Goal: Task Accomplishment & Management: Complete application form

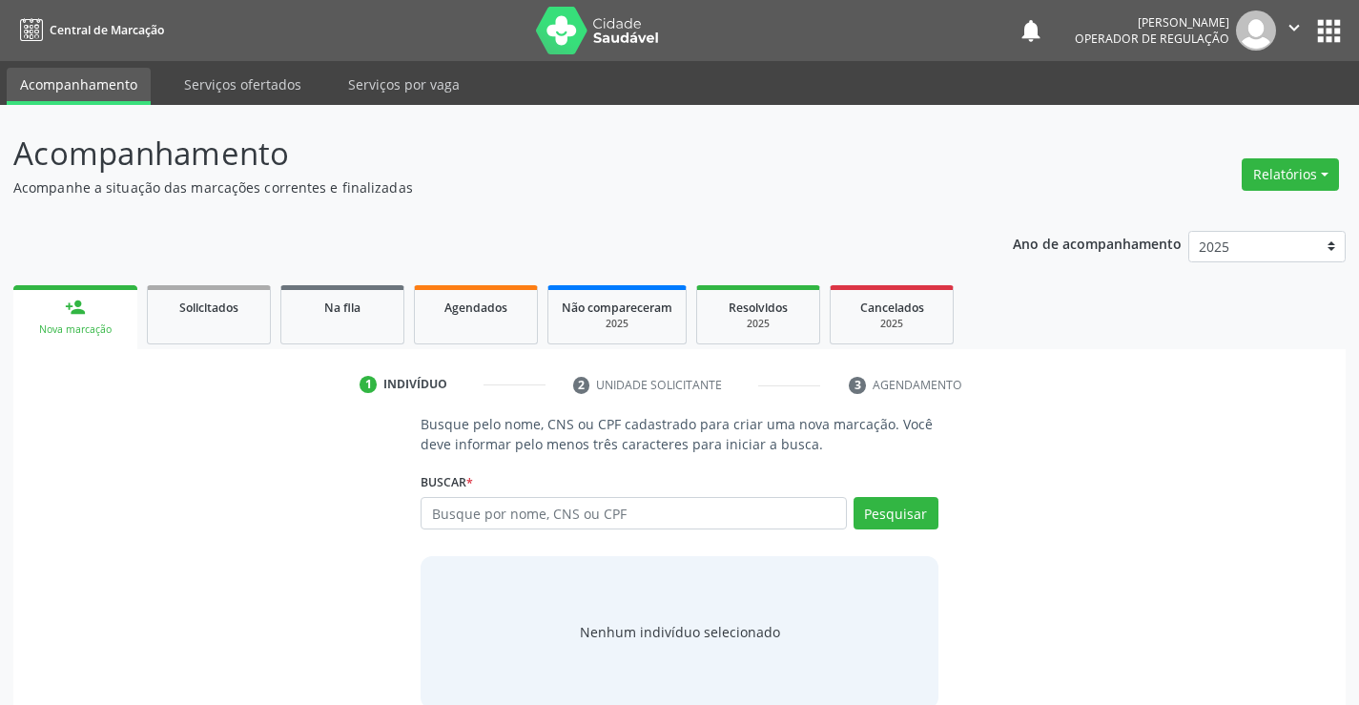
click at [564, 509] on input "text" at bounding box center [632, 513] width 425 height 32
type input "704305521379791"
click at [906, 505] on button "Pesquisar" at bounding box center [895, 513] width 85 height 32
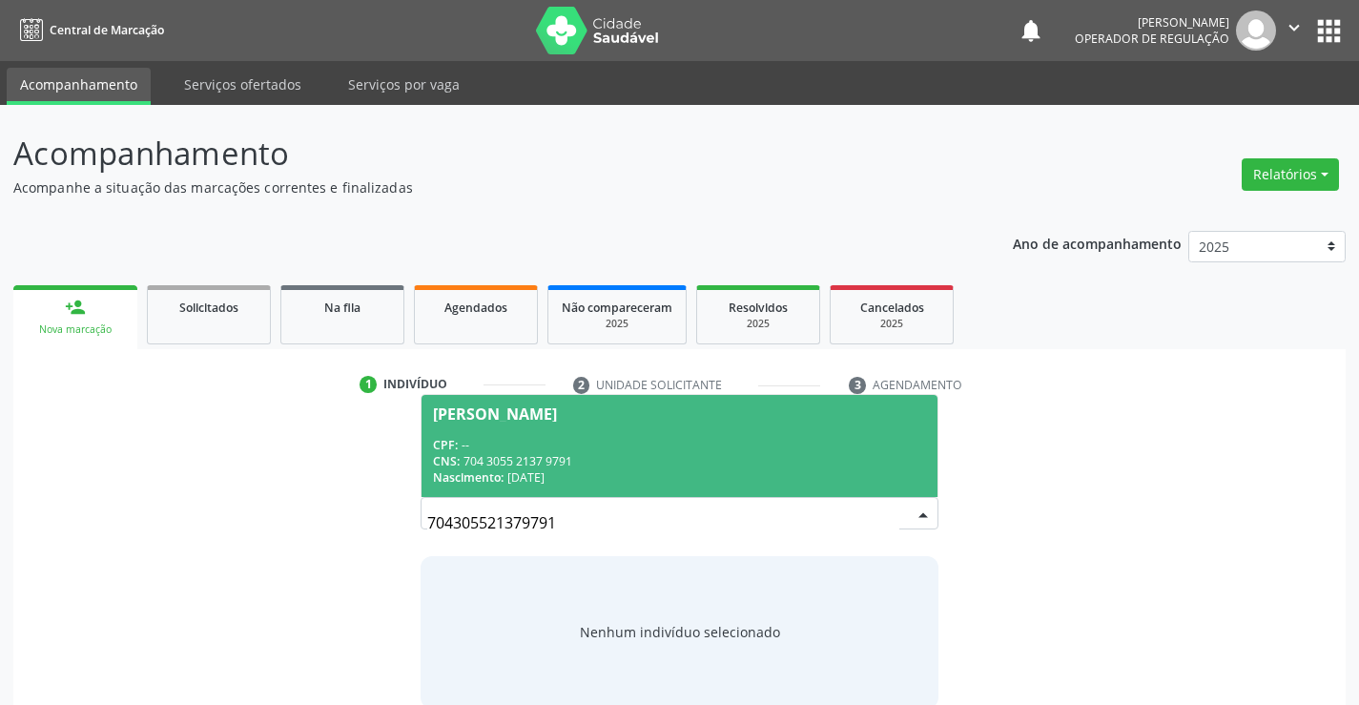
click at [592, 445] on div "CPF: --" at bounding box center [679, 445] width 492 height 16
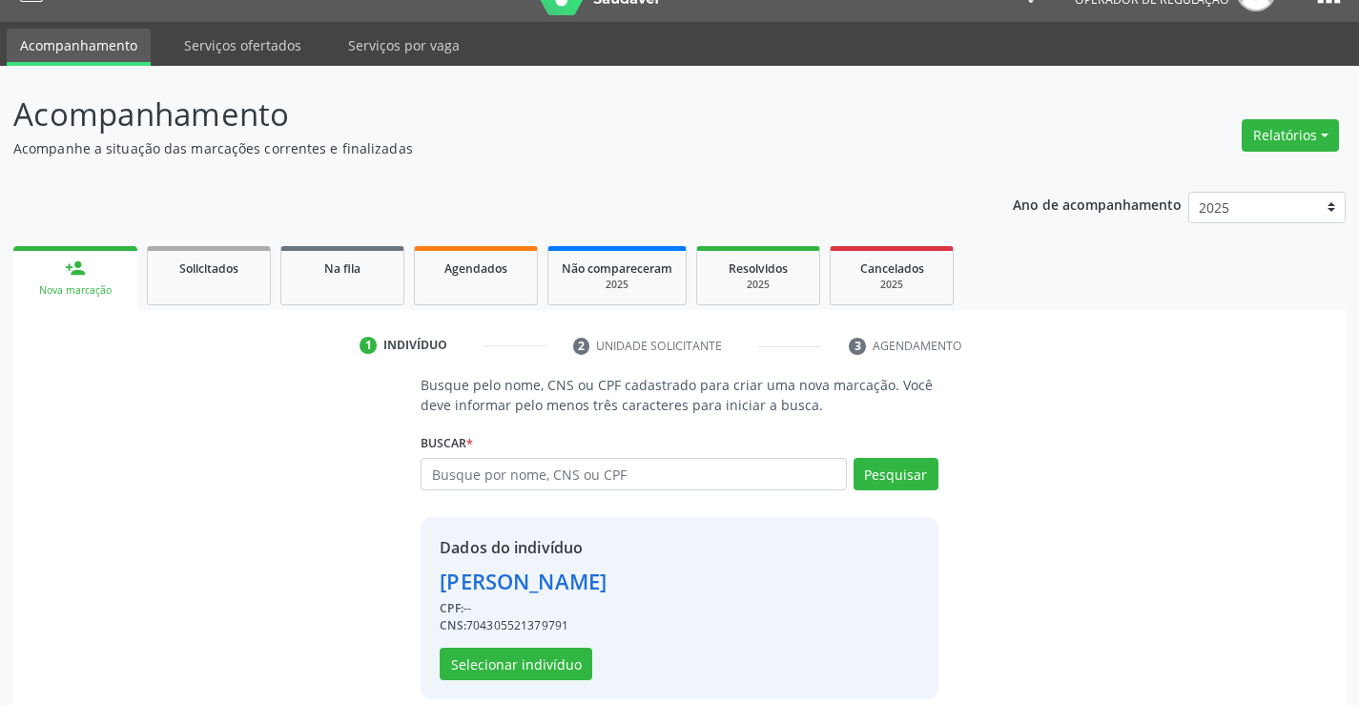
scroll to position [60, 0]
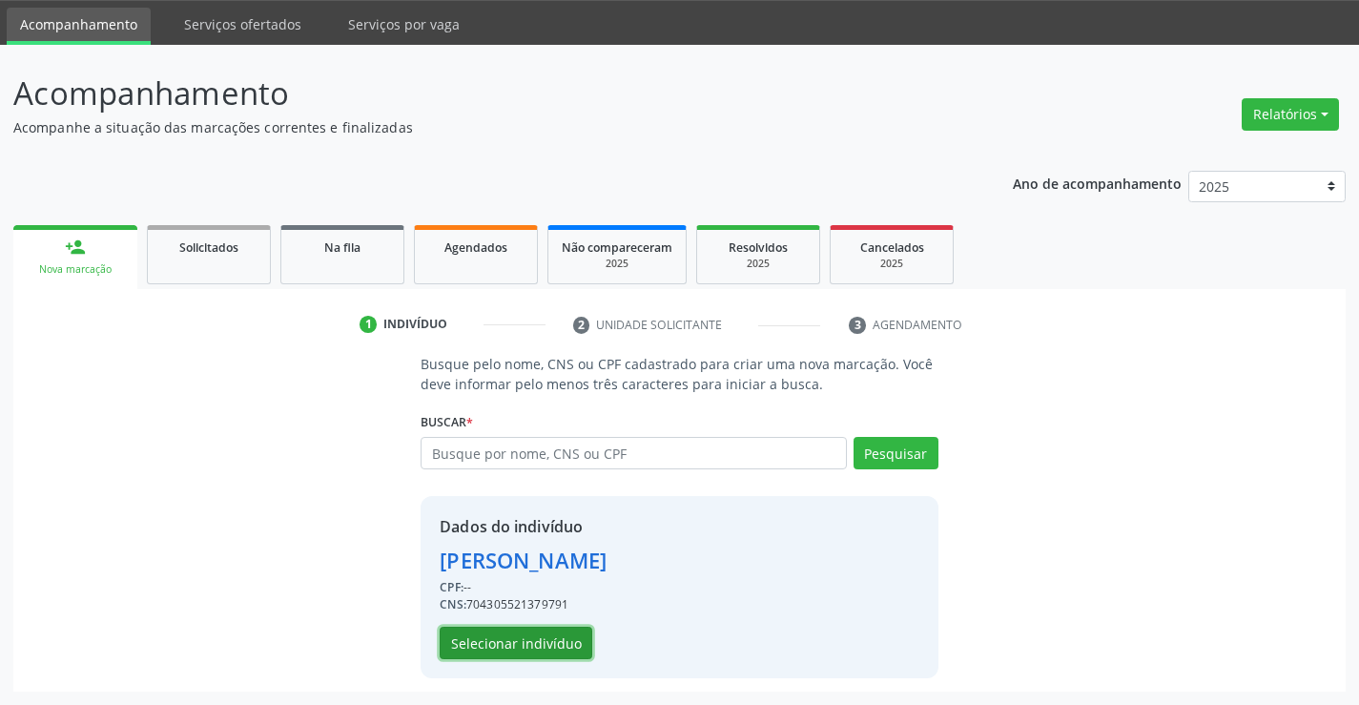
click at [524, 635] on button "Selecionar indivíduo" at bounding box center [516, 642] width 153 height 32
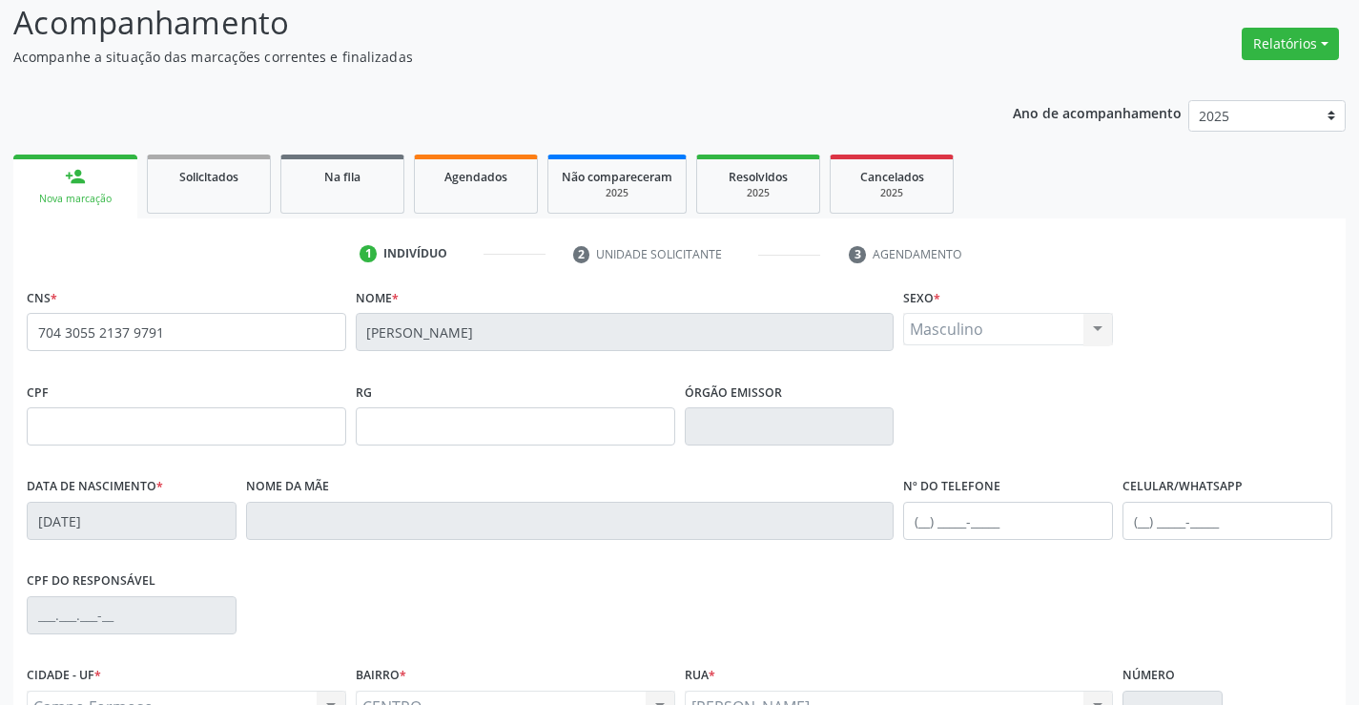
scroll to position [329, 0]
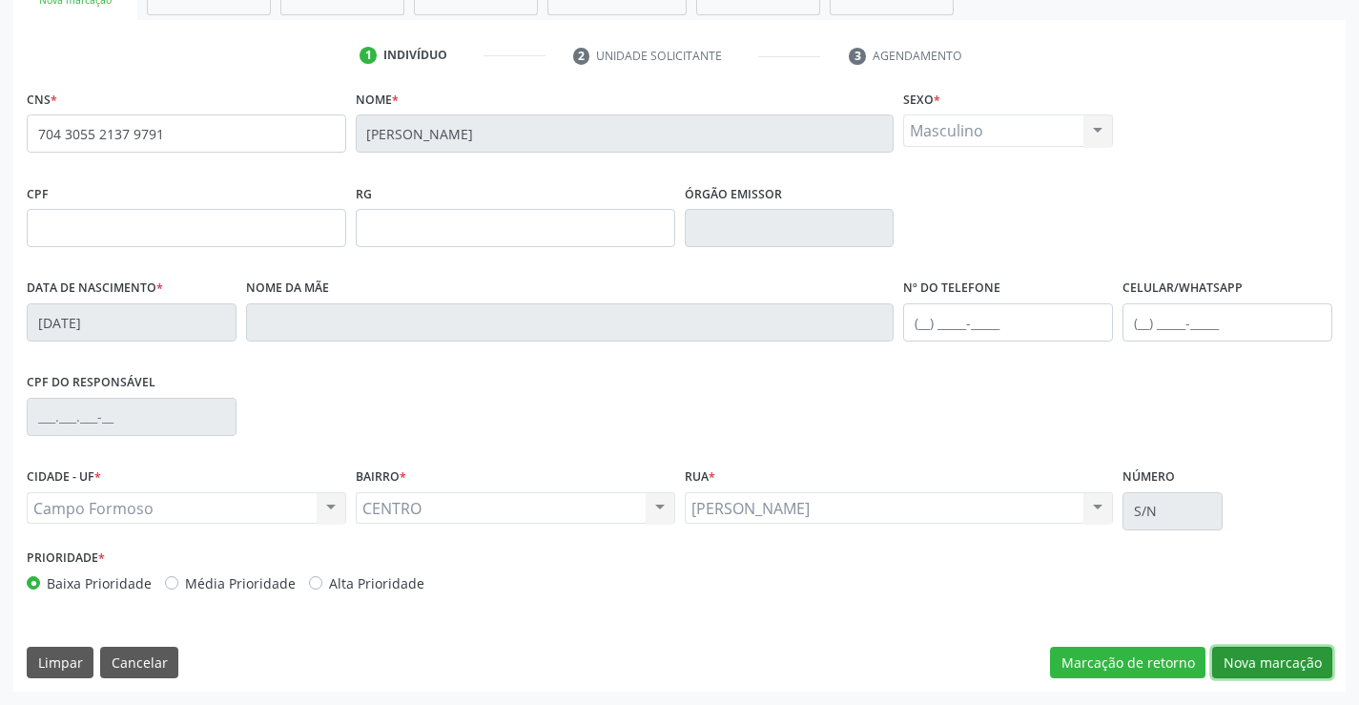
click at [1258, 666] on button "Nova marcação" at bounding box center [1272, 662] width 120 height 32
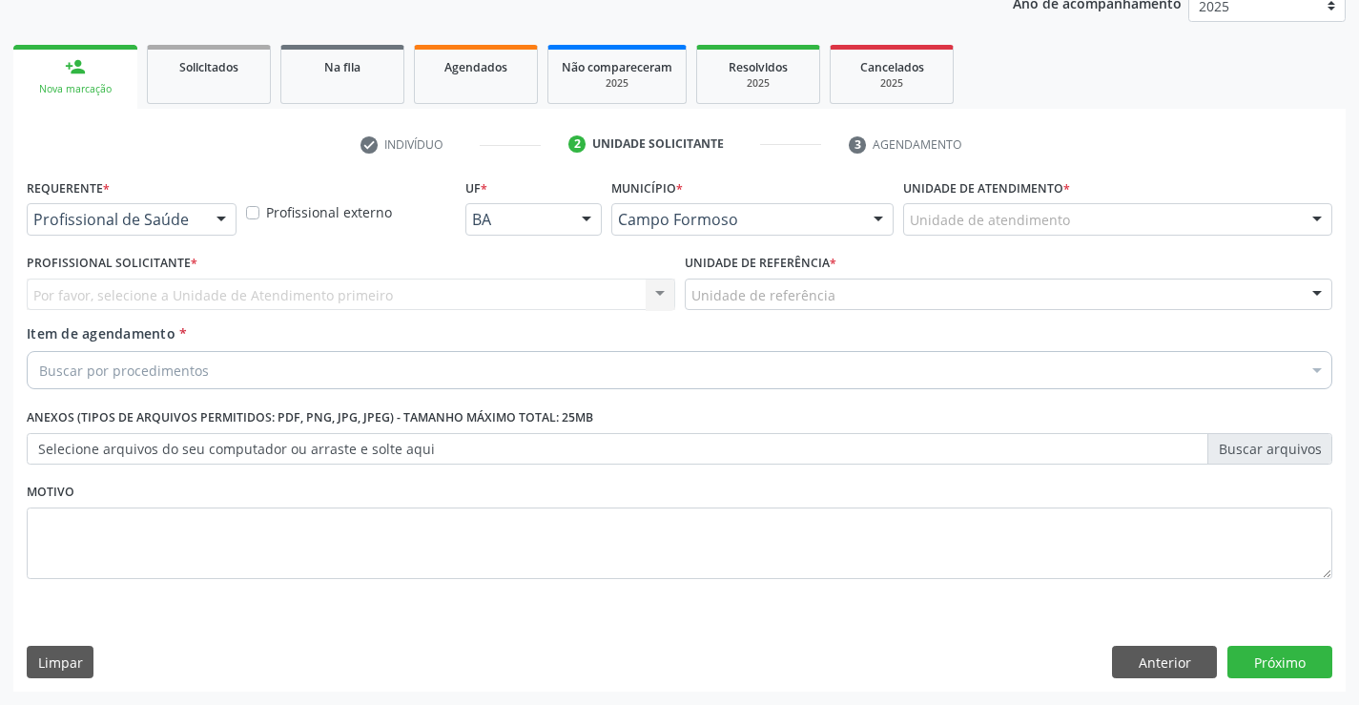
scroll to position [240, 0]
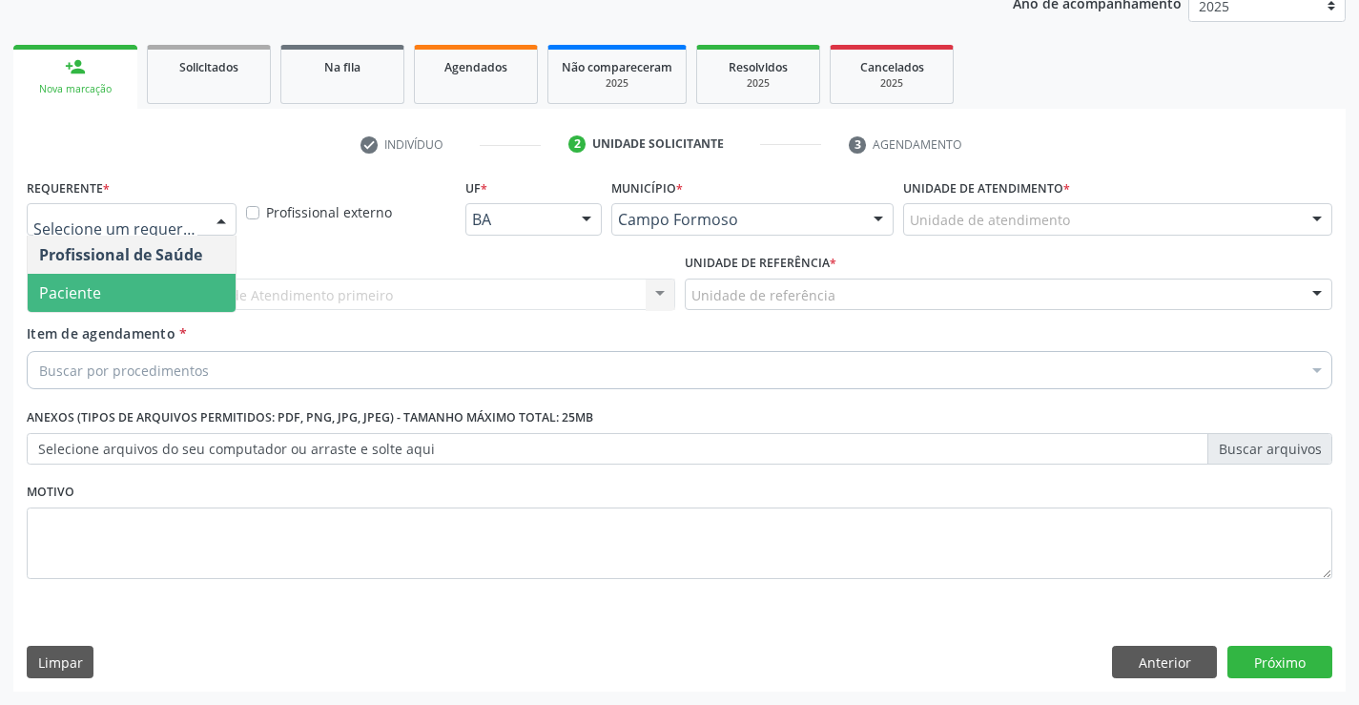
click at [69, 280] on span "Paciente" at bounding box center [132, 293] width 208 height 38
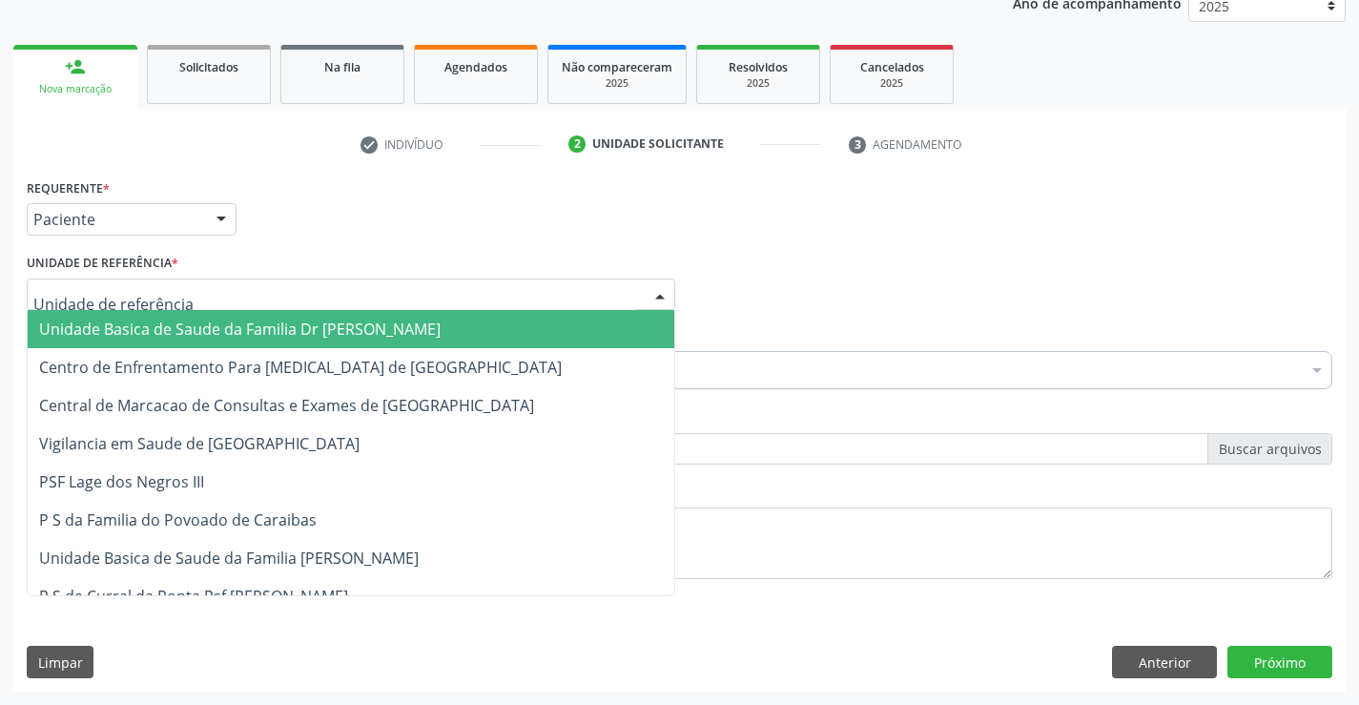
click at [141, 335] on span "Unidade Basica de Saude da Familia Dr [PERSON_NAME]" at bounding box center [239, 328] width 401 height 21
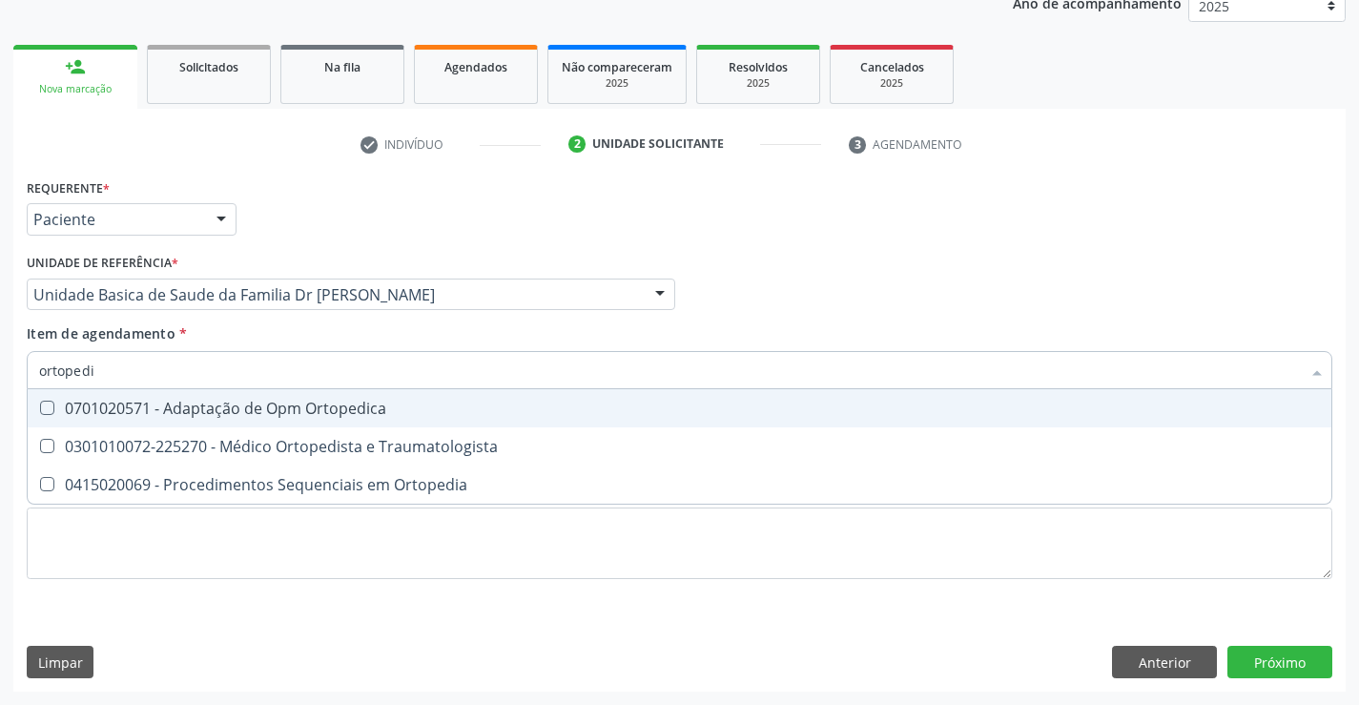
type input "ortopedis"
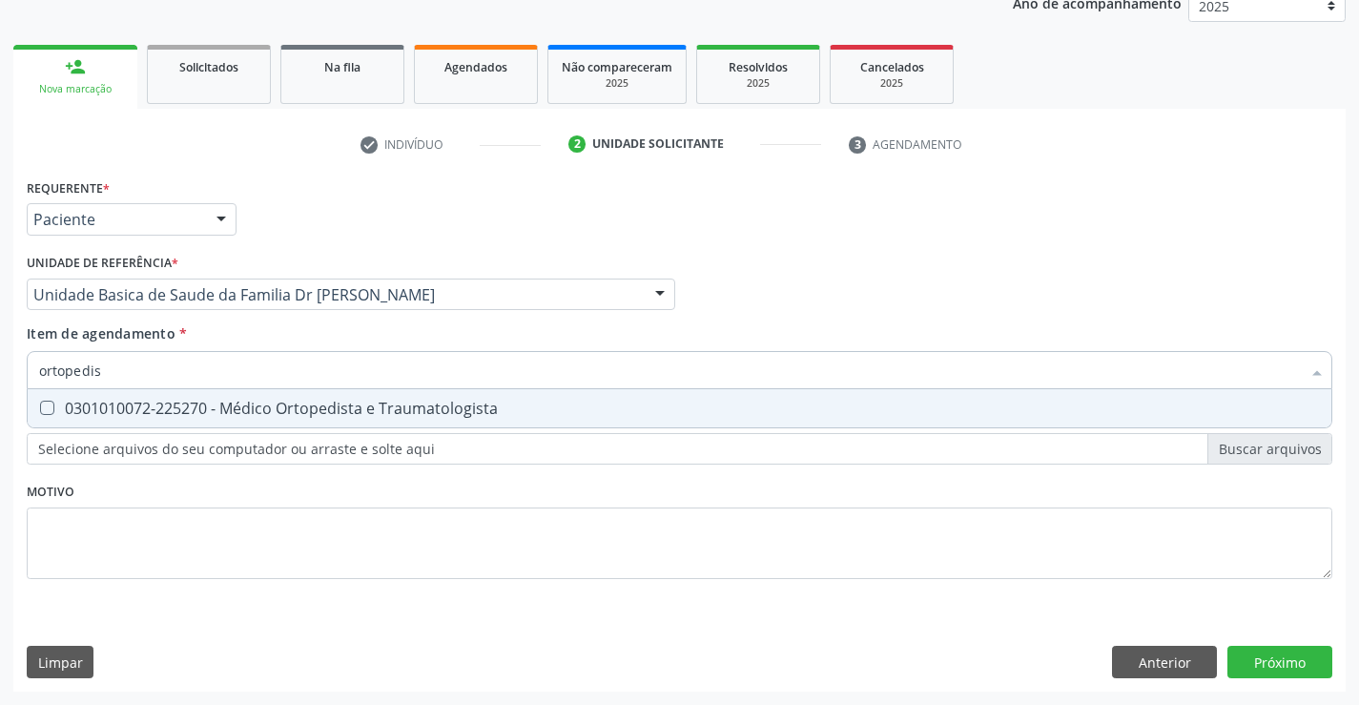
click at [266, 405] on div "0301010072-225270 - Médico Ortopedista e Traumatologista" at bounding box center [679, 407] width 1280 height 15
checkbox Traumatologista "true"
click at [1277, 665] on div "Requerente * Paciente Profissional de Saúde Paciente Nenhum resultado encontrad…" at bounding box center [679, 433] width 1332 height 518
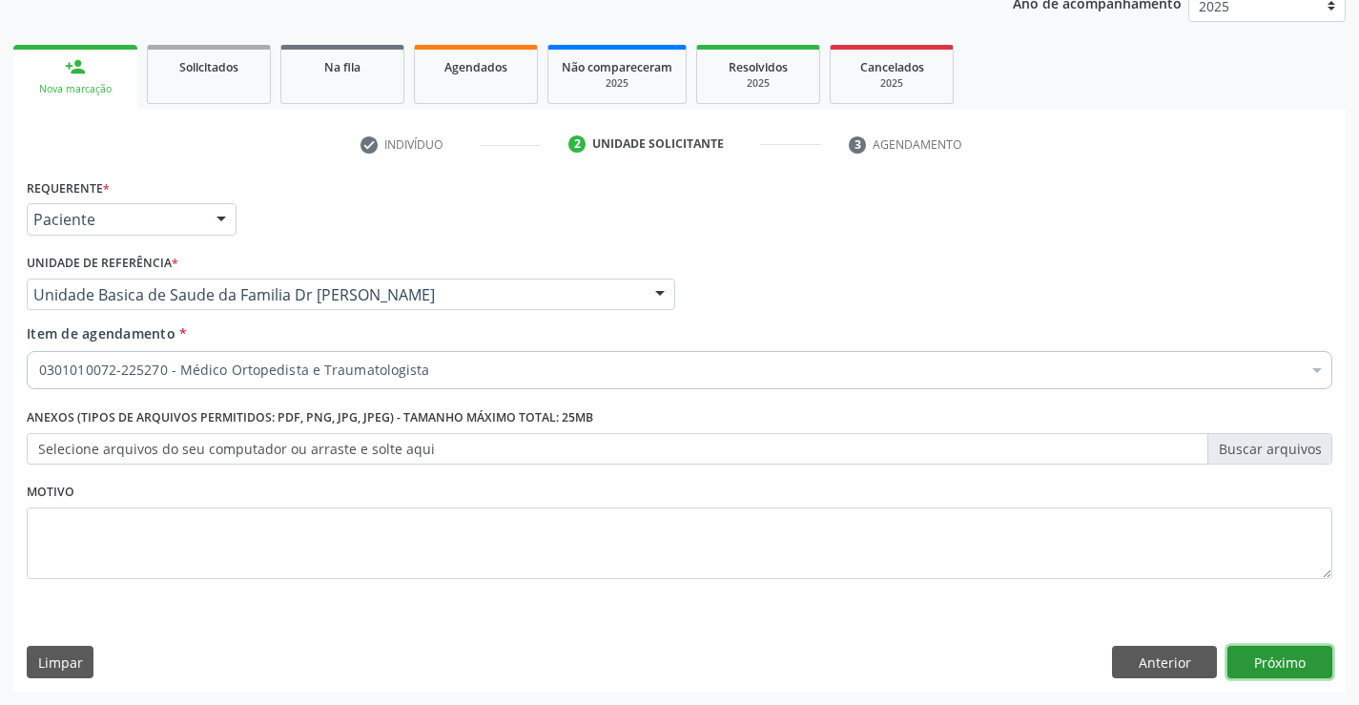
click at [1286, 649] on button "Próximo" at bounding box center [1279, 661] width 105 height 32
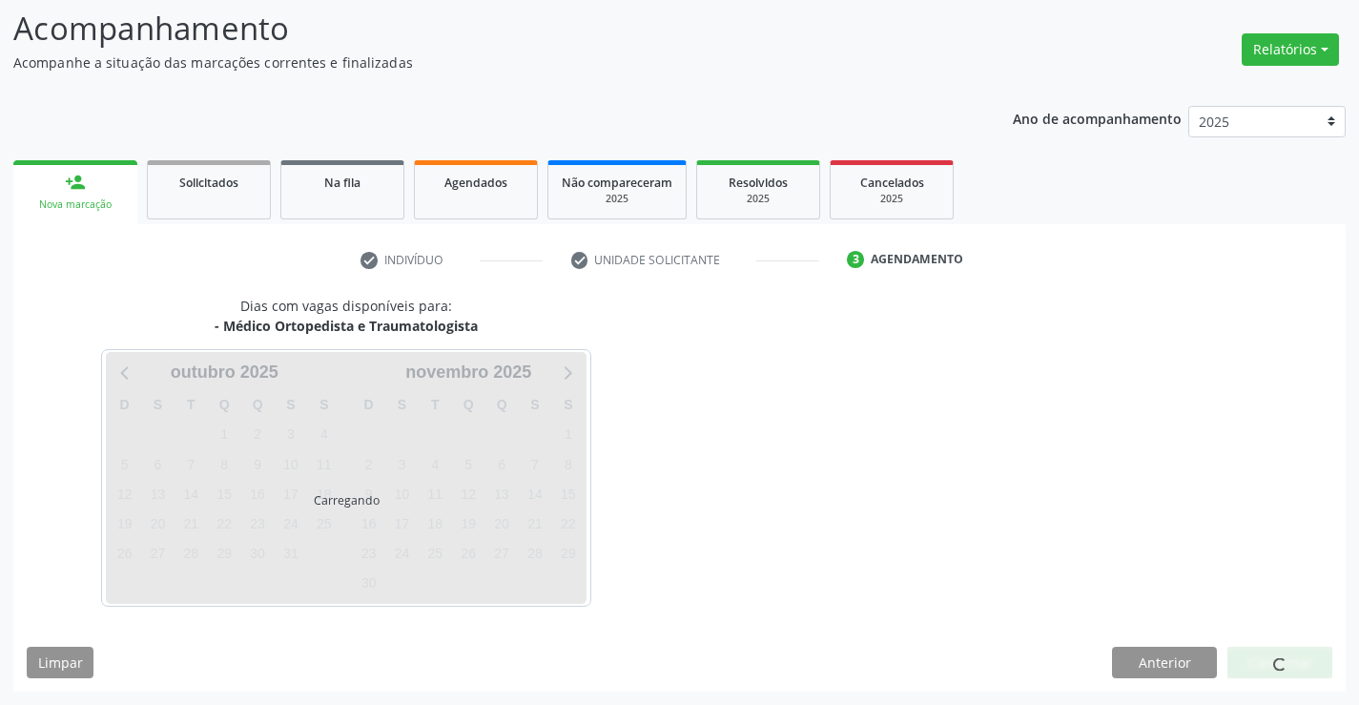
scroll to position [125, 0]
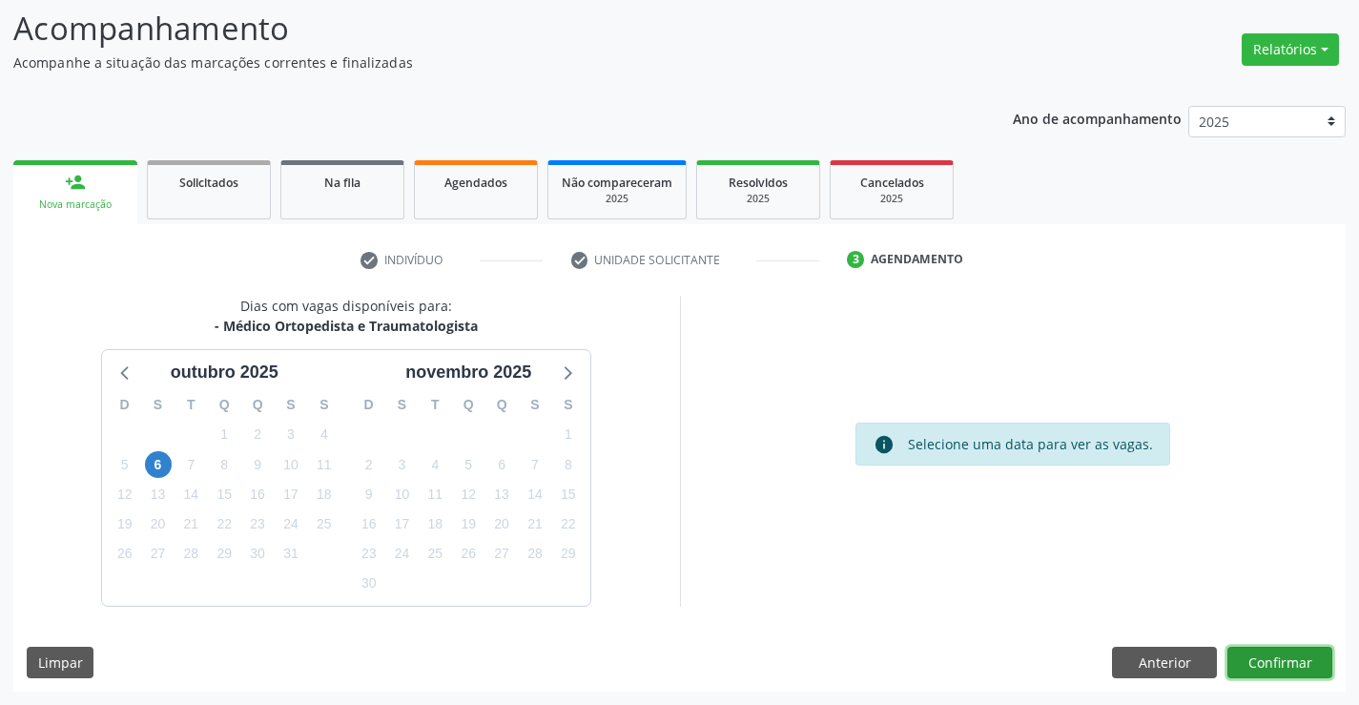
click at [1290, 658] on button "Confirmar" at bounding box center [1279, 662] width 105 height 32
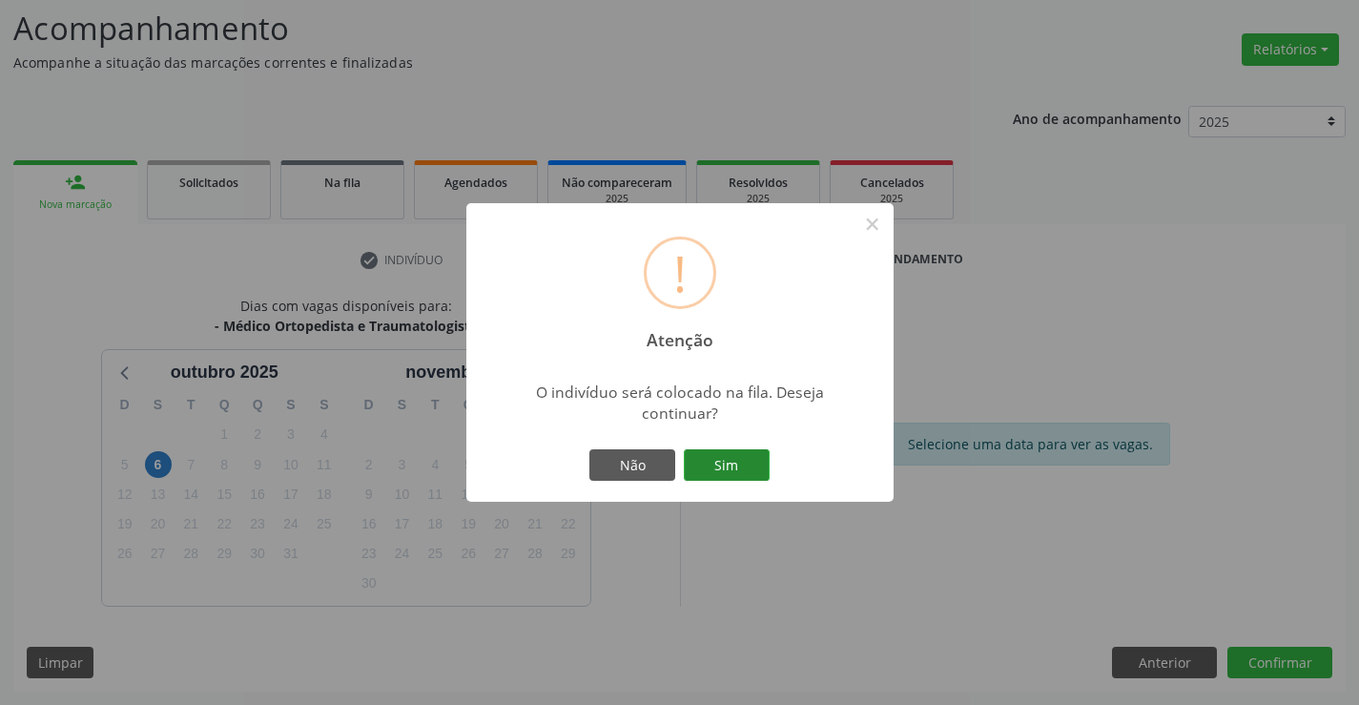
click at [706, 453] on button "Sim" at bounding box center [727, 465] width 86 height 32
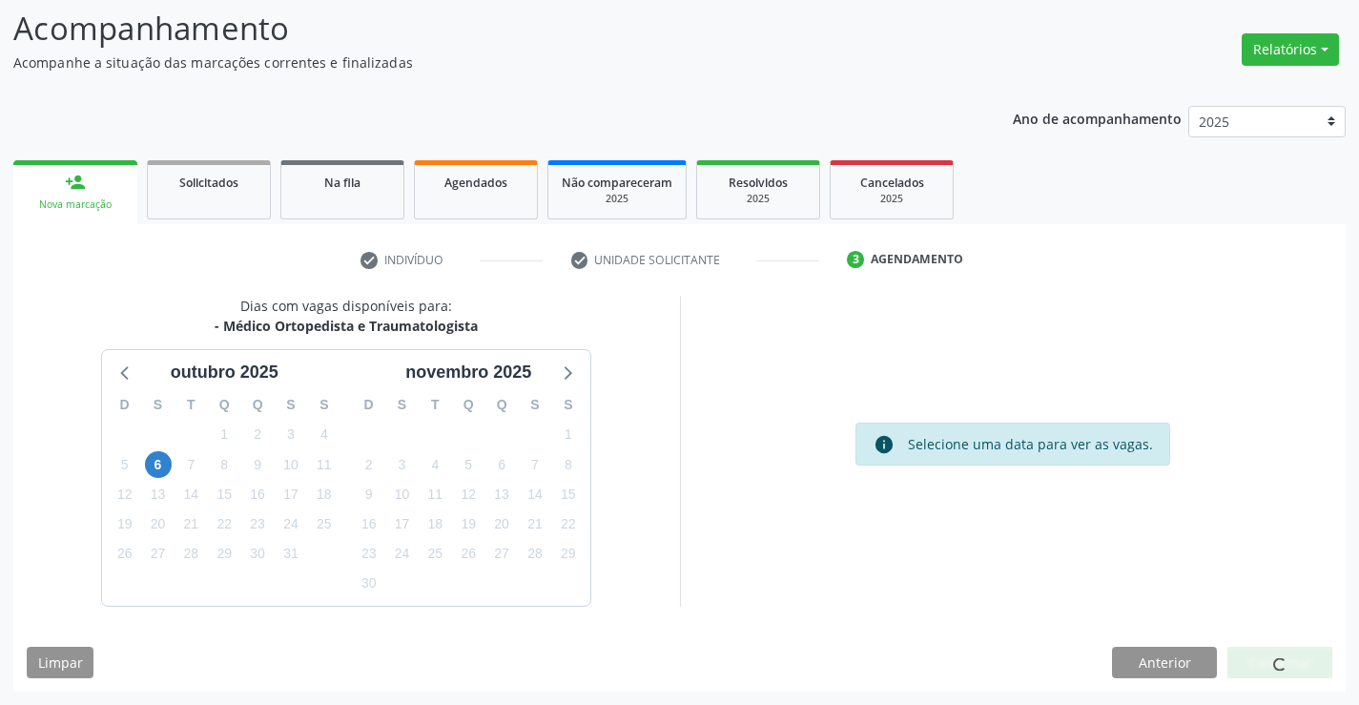
scroll to position [0, 0]
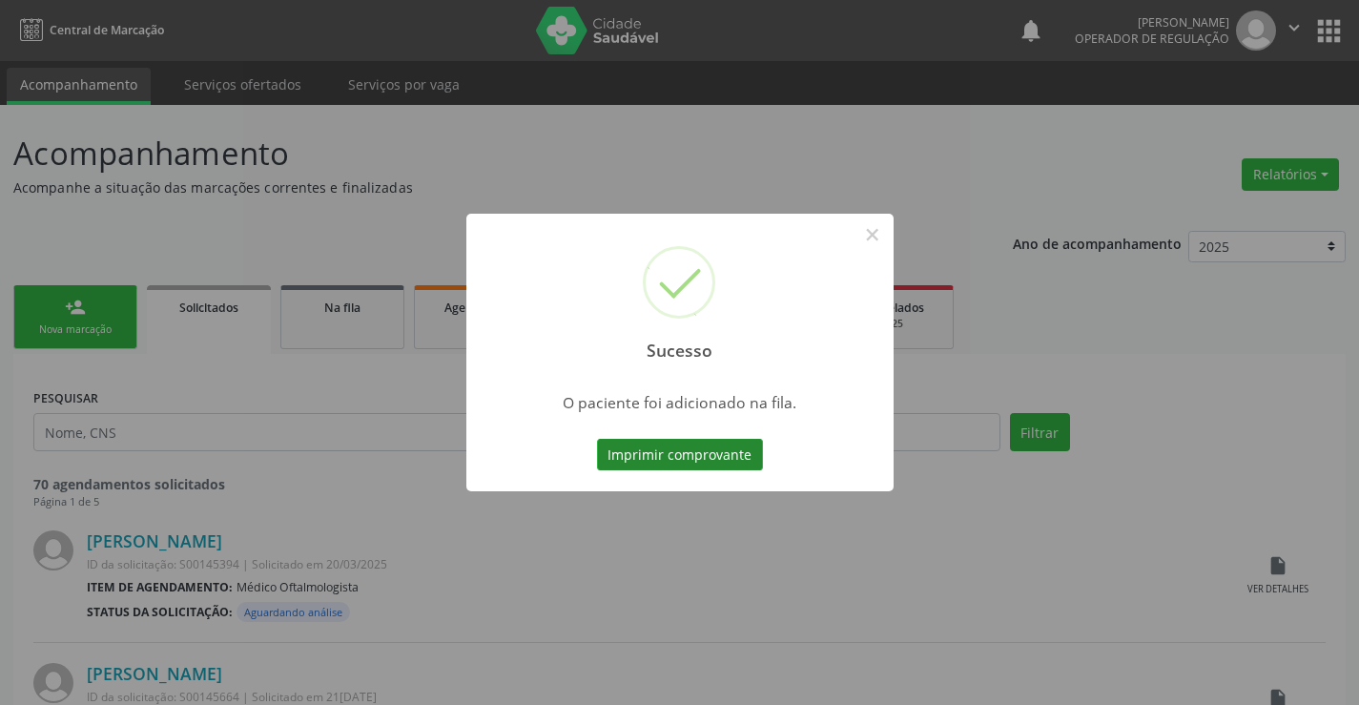
click at [702, 454] on button "Imprimir comprovante" at bounding box center [680, 455] width 166 height 32
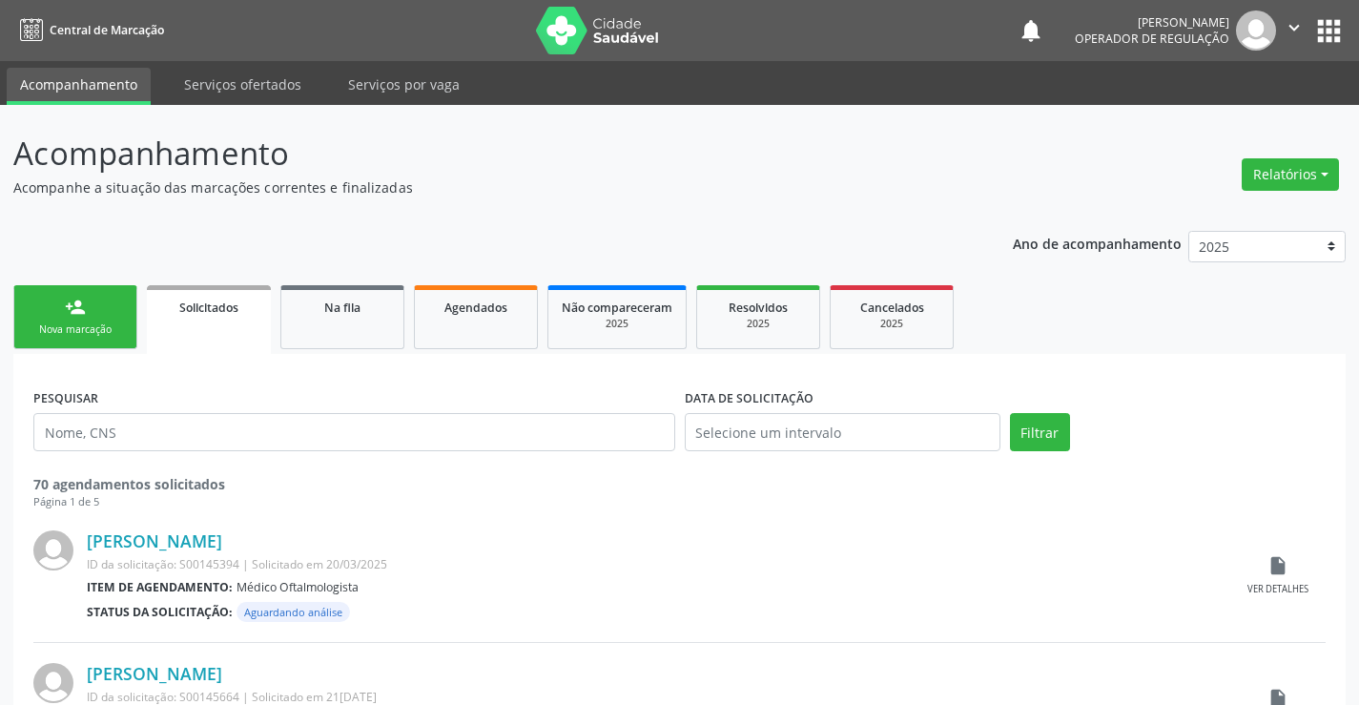
click at [82, 315] on div "person_add" at bounding box center [75, 307] width 21 height 21
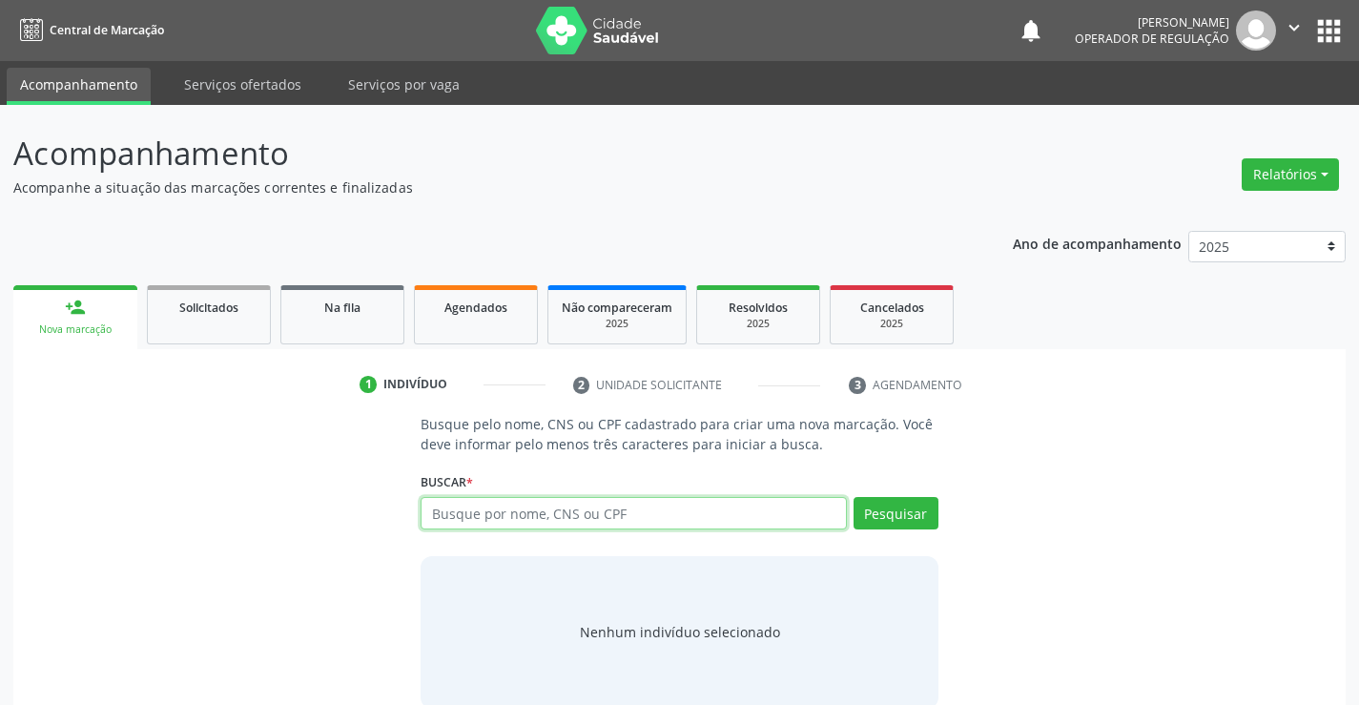
click at [637, 519] on input "text" at bounding box center [632, 513] width 425 height 32
type input "706907153962234"
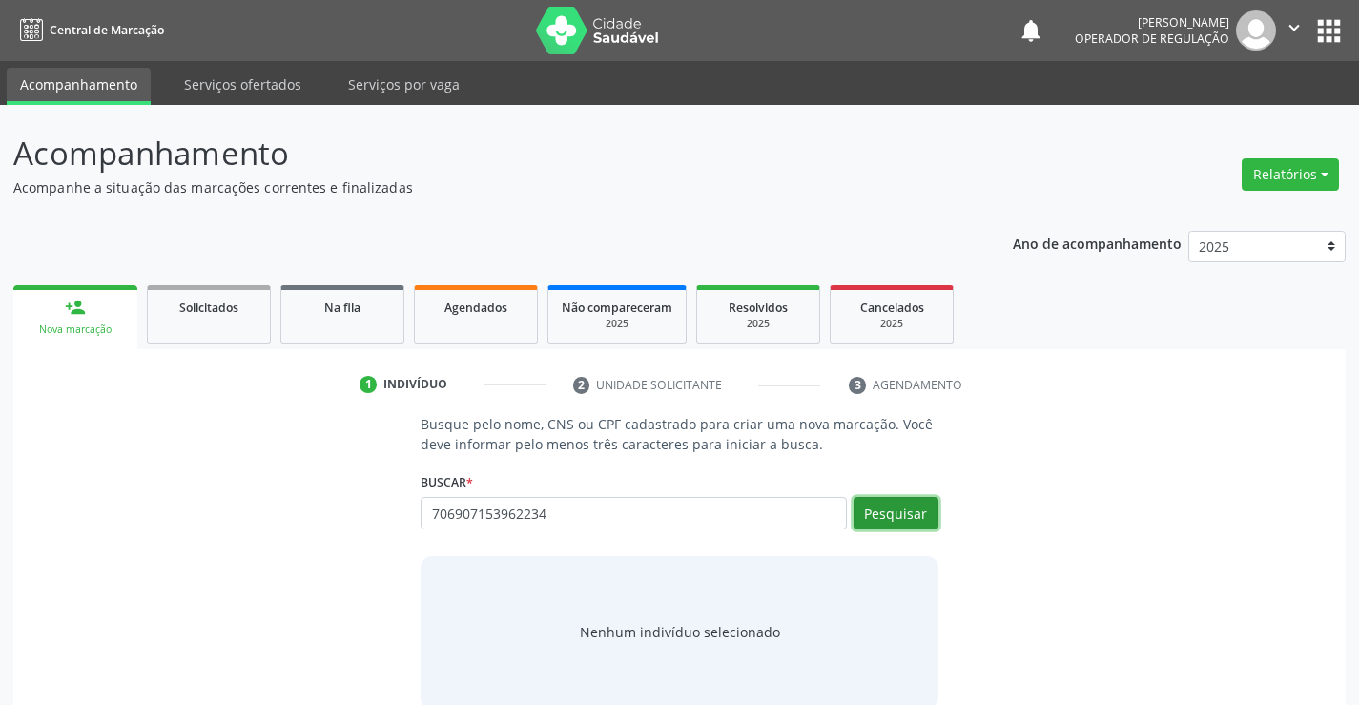
click at [906, 511] on button "Pesquisar" at bounding box center [895, 513] width 85 height 32
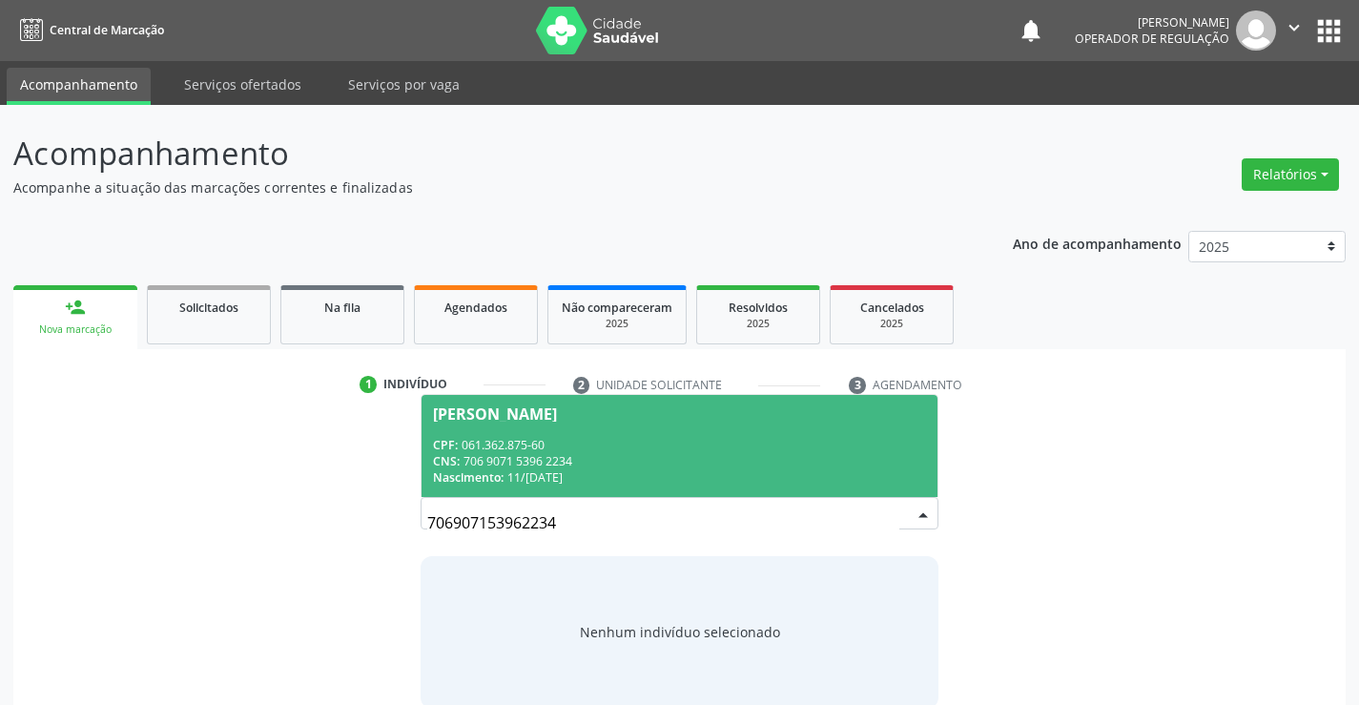
click at [584, 425] on span "[PERSON_NAME] CPF: 061.362.875-60 CNS: 706 9071 5396 2234 Nascimento: 11/[DATE]" at bounding box center [678, 446] width 515 height 102
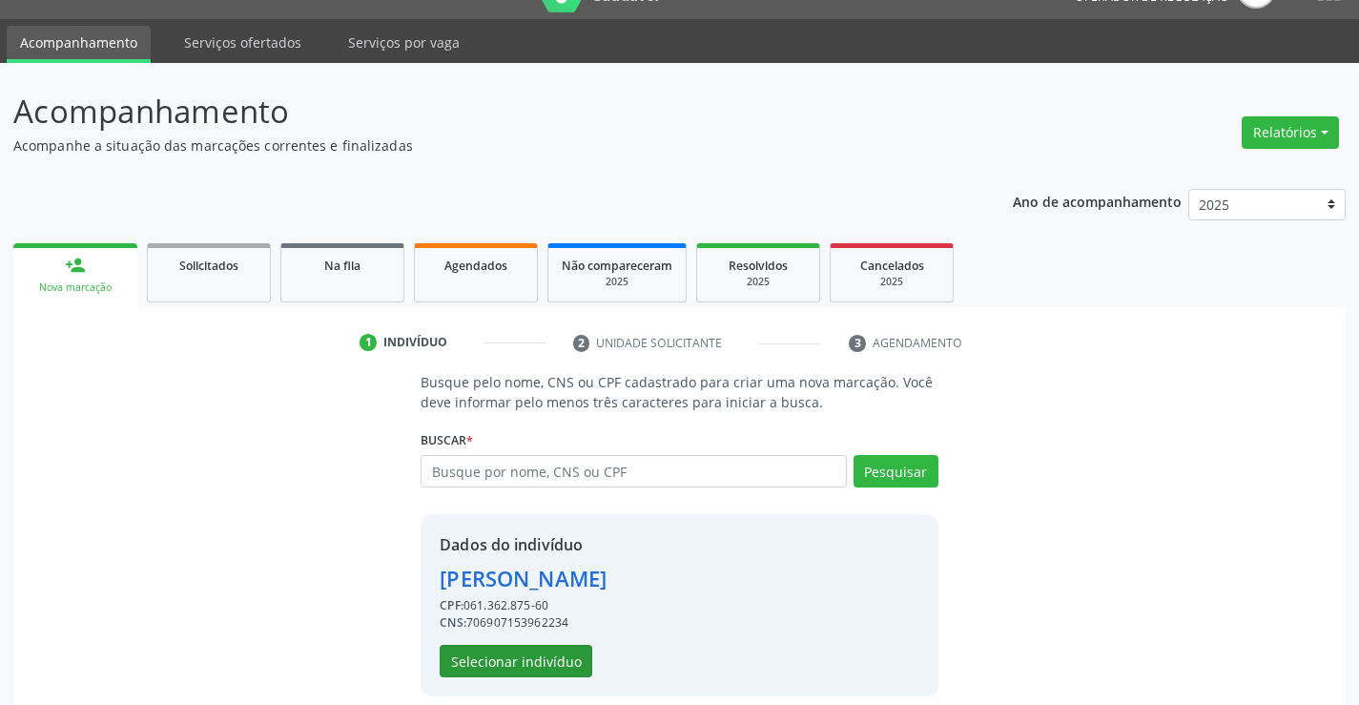
scroll to position [60, 0]
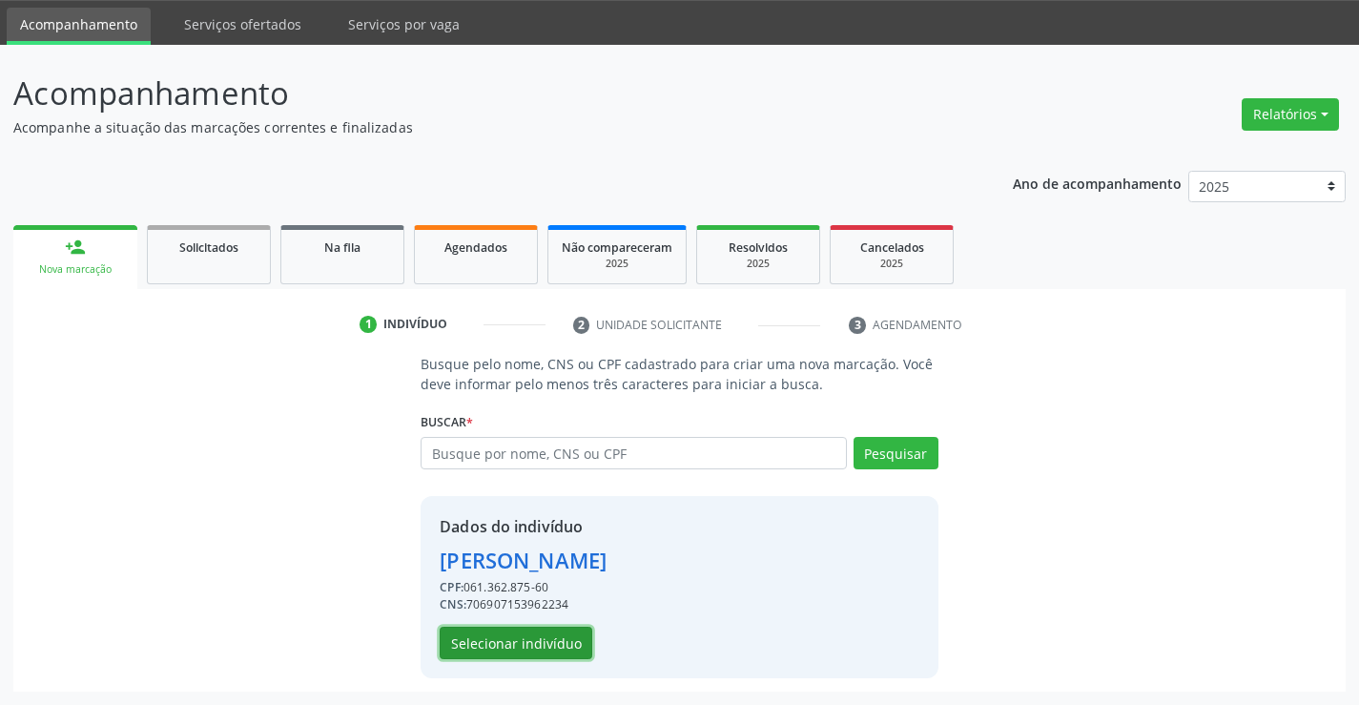
click at [507, 633] on button "Selecionar indivíduo" at bounding box center [516, 642] width 153 height 32
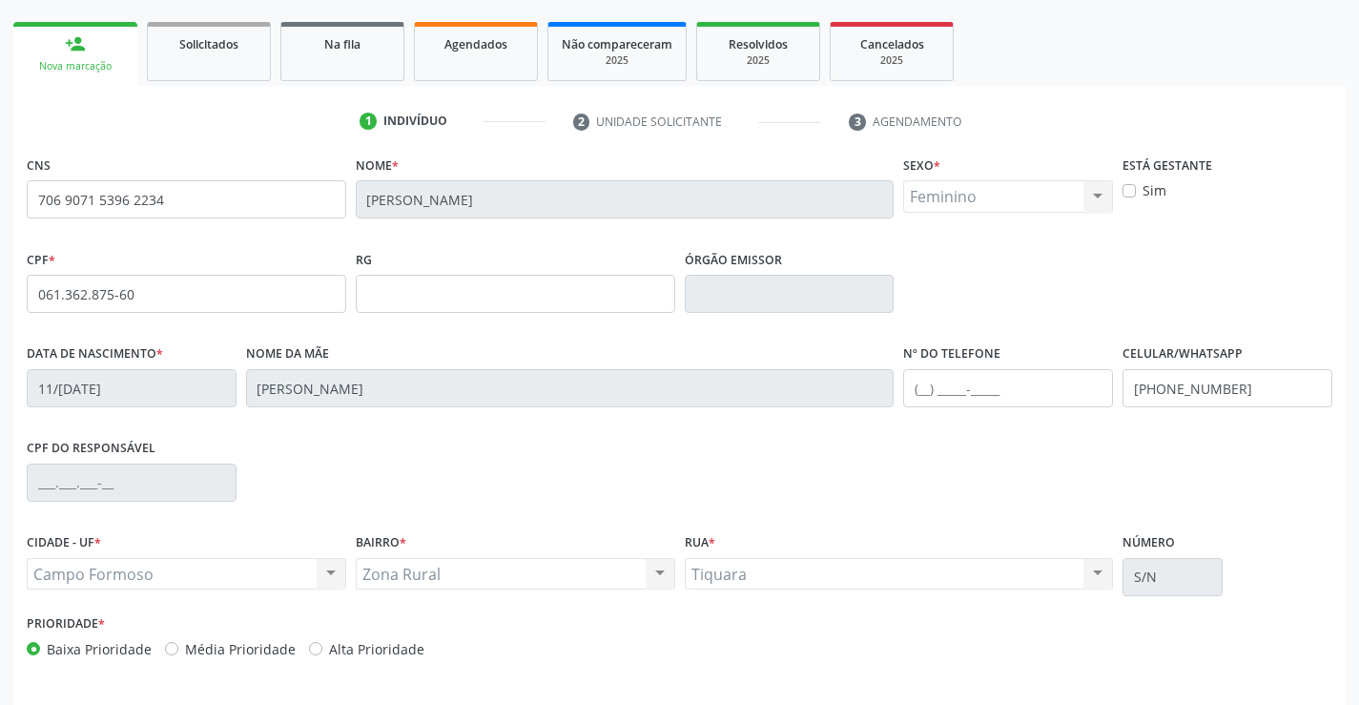
scroll to position [329, 0]
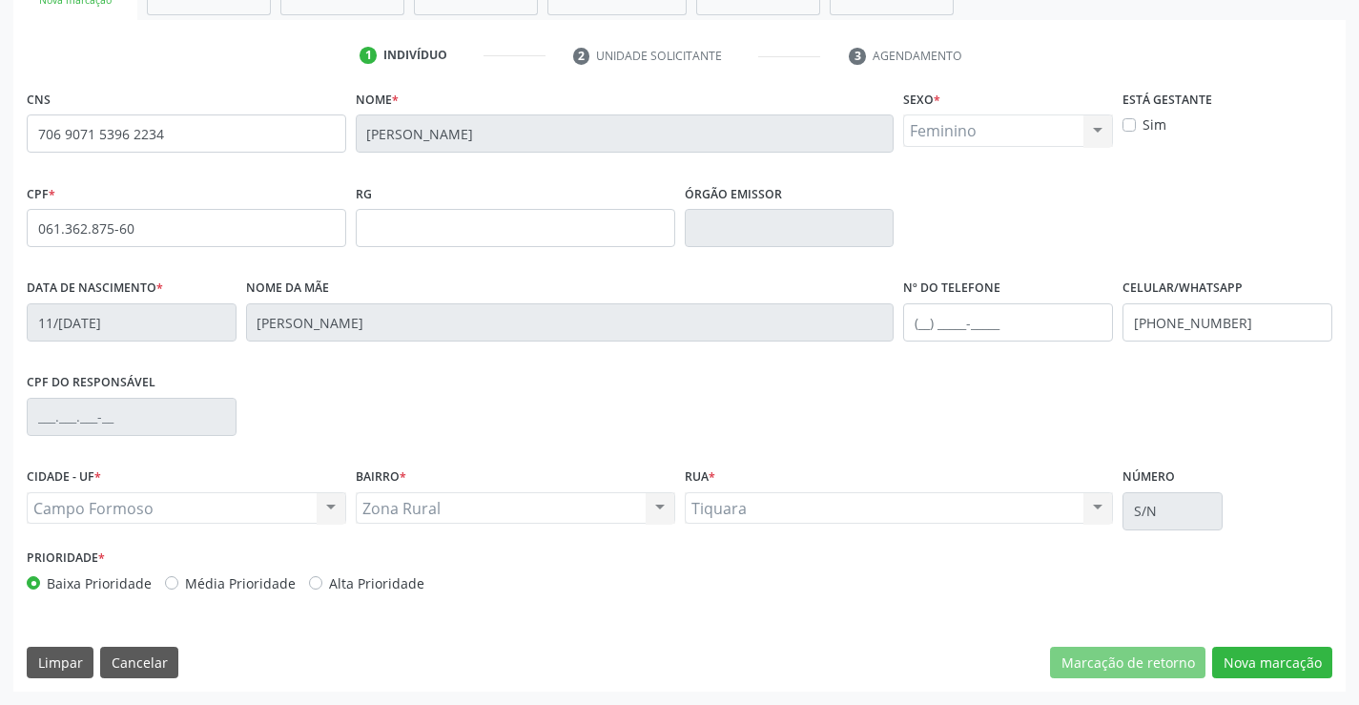
click at [1257, 644] on div "CNS 706 9071 5396 2234 Nome * [PERSON_NAME] * Feminino Masculino Feminino Nenhu…" at bounding box center [679, 388] width 1332 height 606
click at [1261, 659] on button "Nova marcação" at bounding box center [1272, 662] width 120 height 32
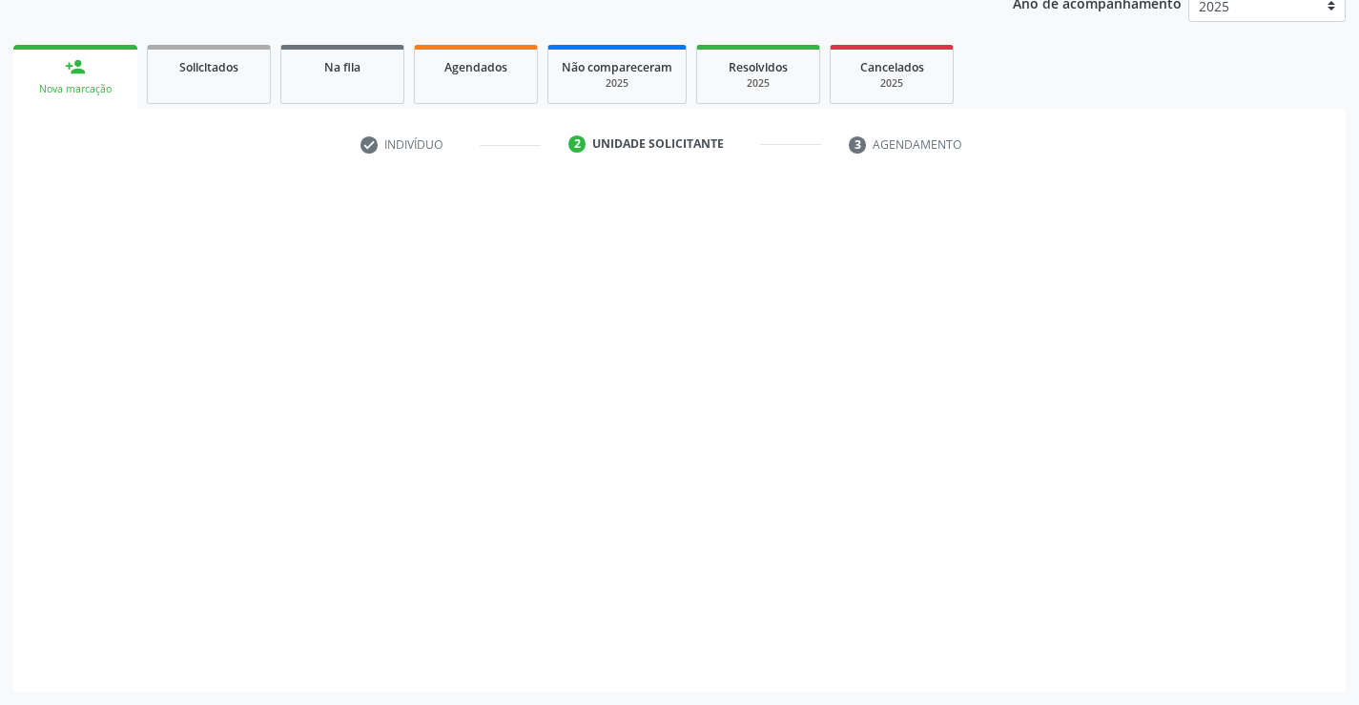
scroll to position [240, 0]
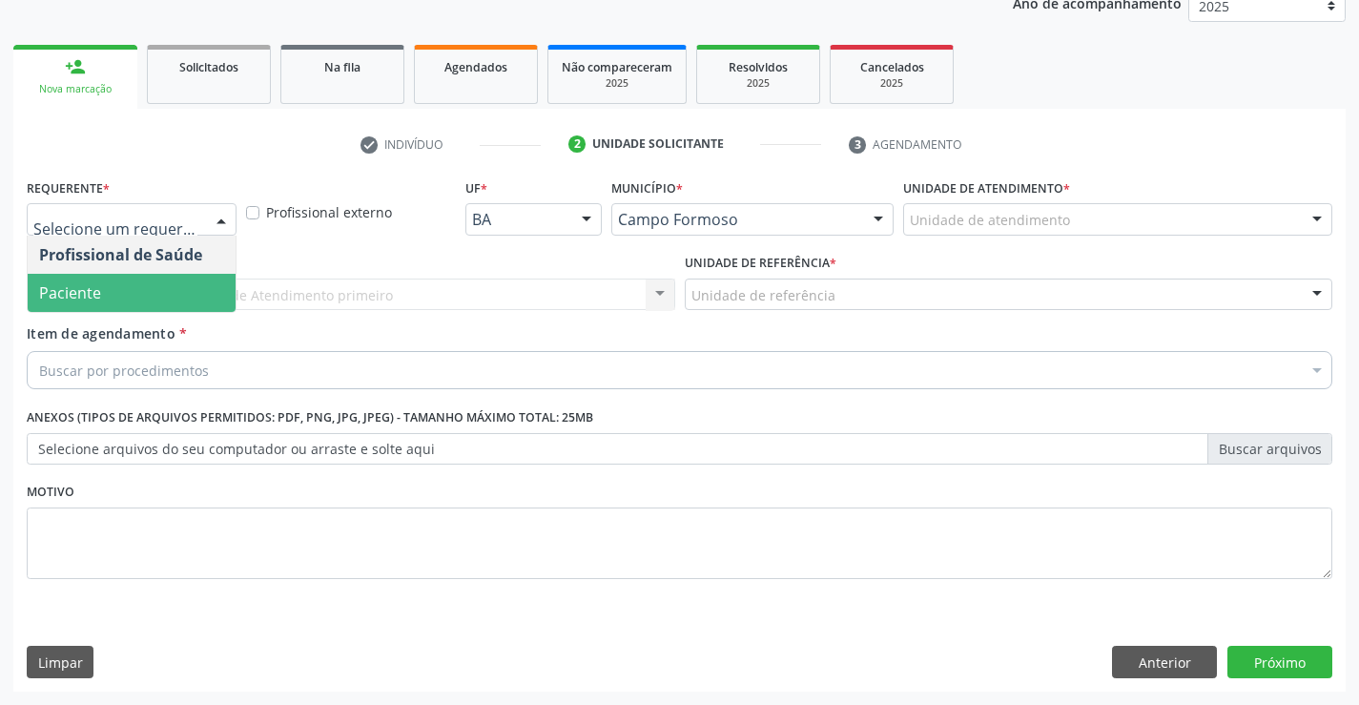
click at [108, 290] on span "Paciente" at bounding box center [132, 293] width 208 height 38
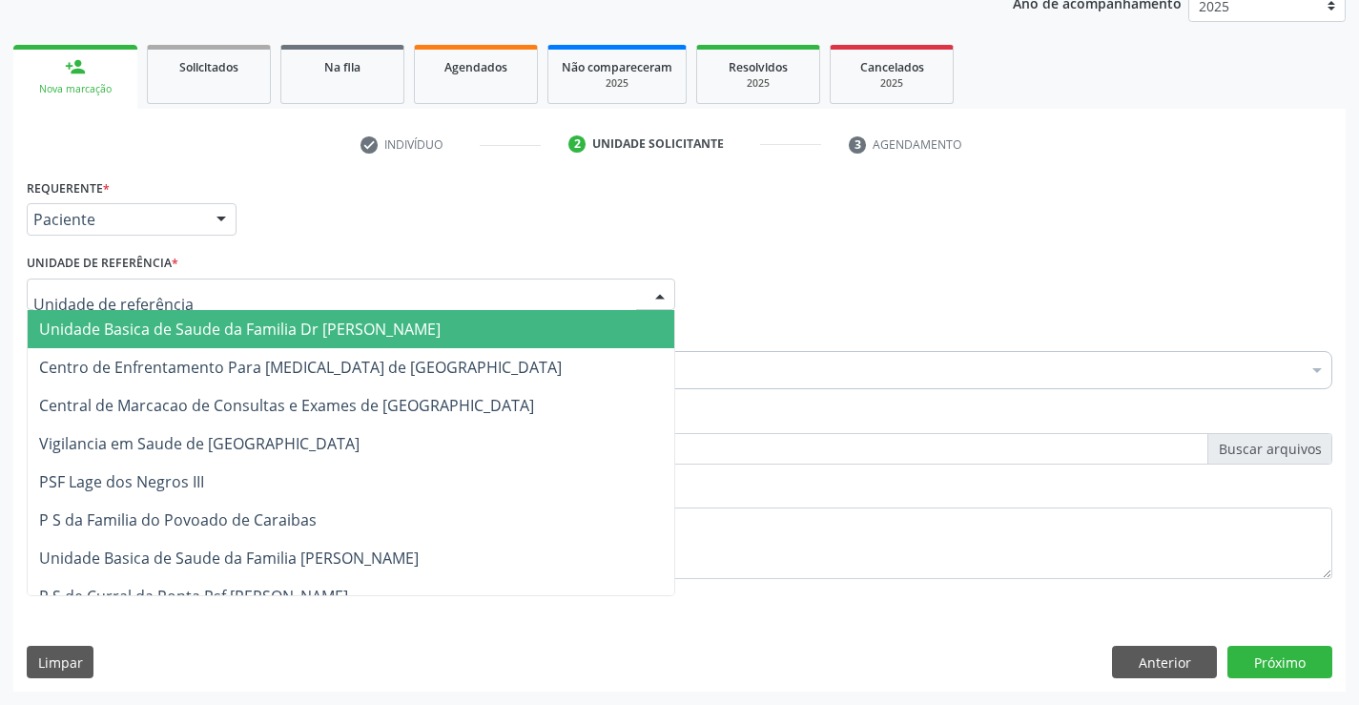
click at [139, 328] on span "Unidade Basica de Saude da Familia Dr [PERSON_NAME]" at bounding box center [239, 328] width 401 height 21
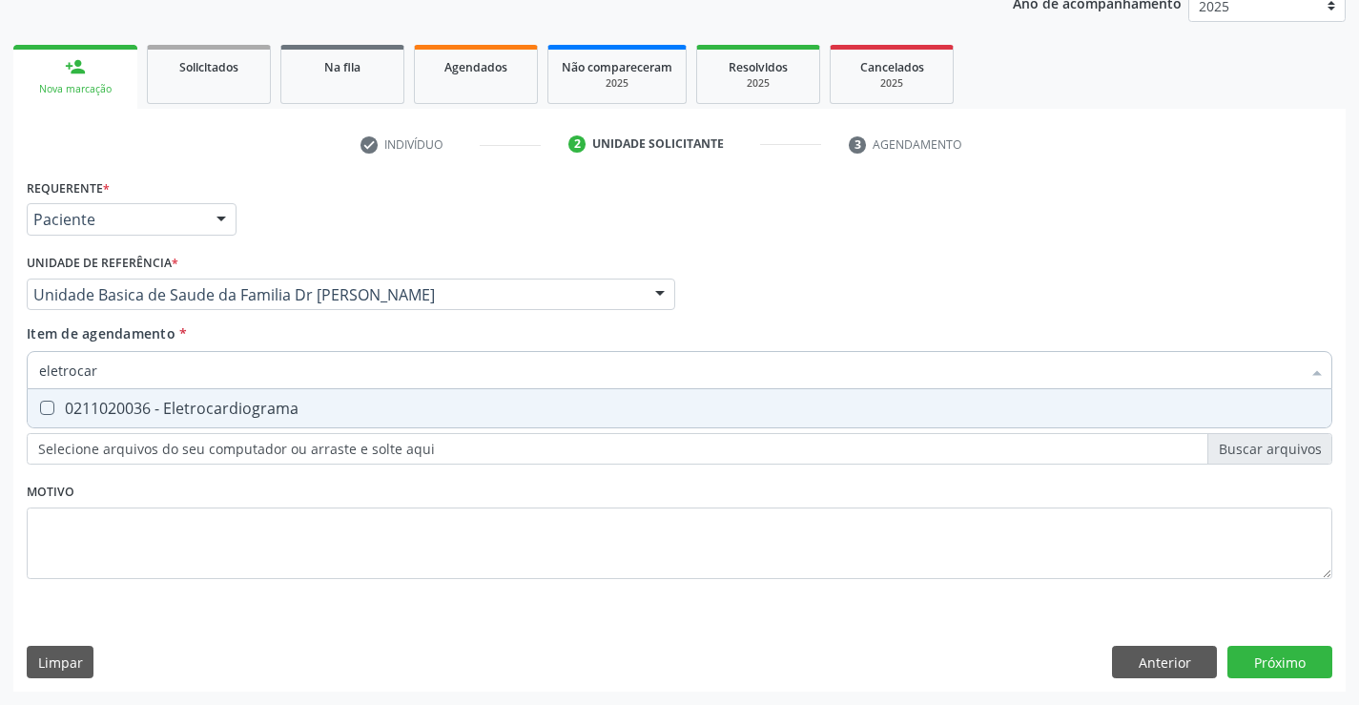
type input "eletrocard"
drag, startPoint x: 144, startPoint y: 410, endPoint x: 167, endPoint y: 392, distance: 29.2
click at [152, 408] on div "0211020036 - Eletrocardiograma" at bounding box center [679, 407] width 1280 height 15
checkbox Eletrocardiograma "true"
click at [1288, 664] on div "Requerente * Paciente Profissional de Saúde Paciente Nenhum resultado encontrad…" at bounding box center [679, 433] width 1332 height 518
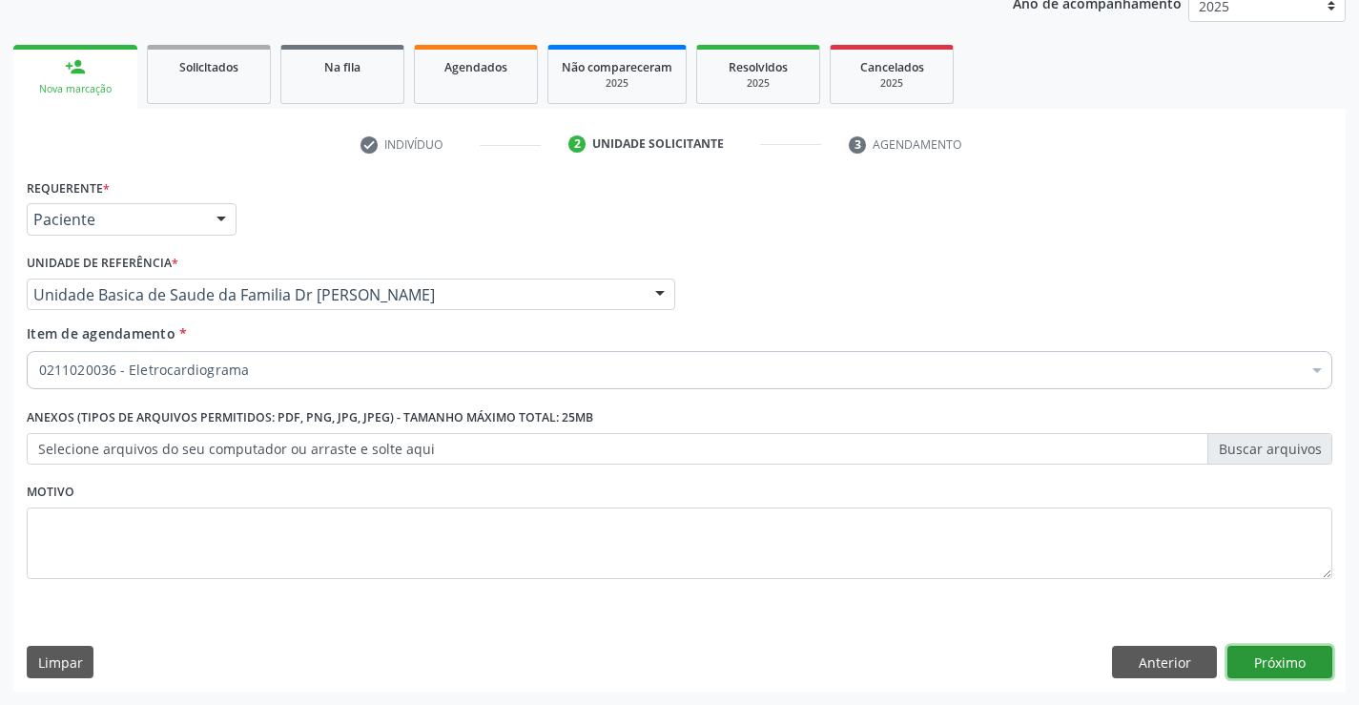
click at [1284, 664] on button "Próximo" at bounding box center [1279, 661] width 105 height 32
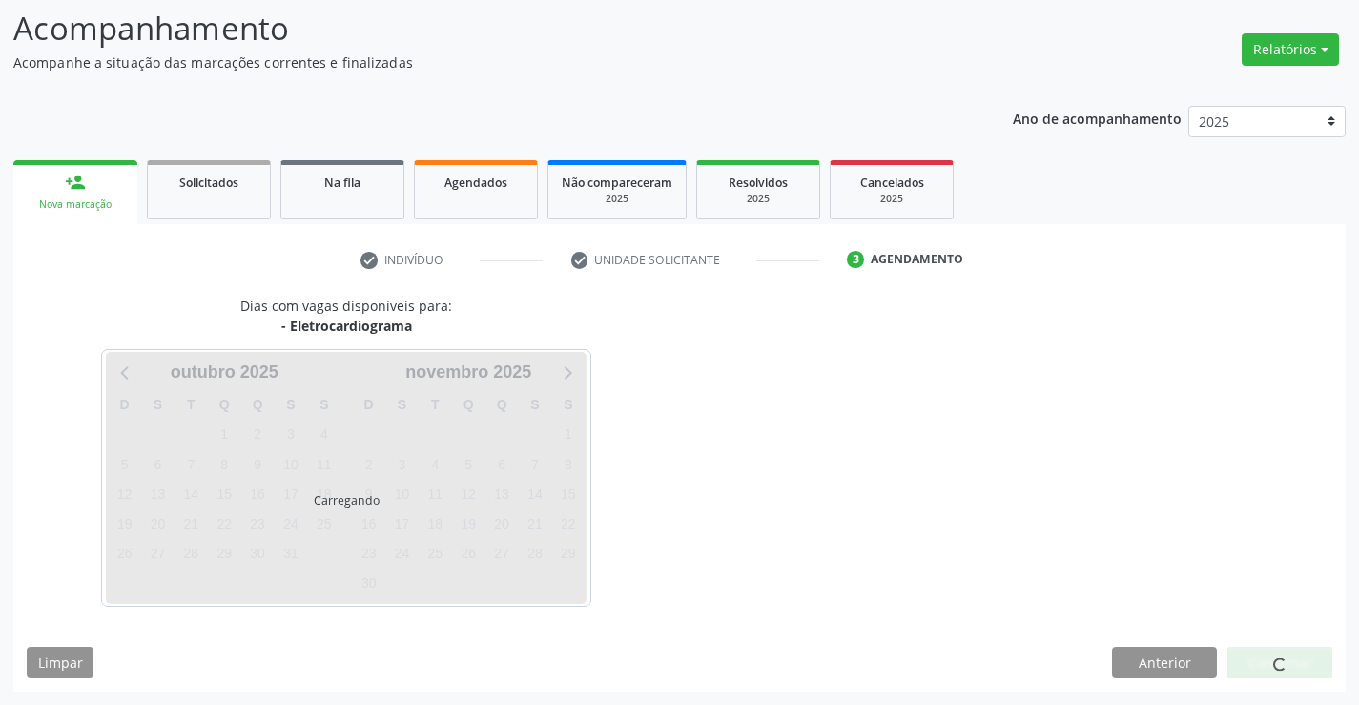
scroll to position [181, 0]
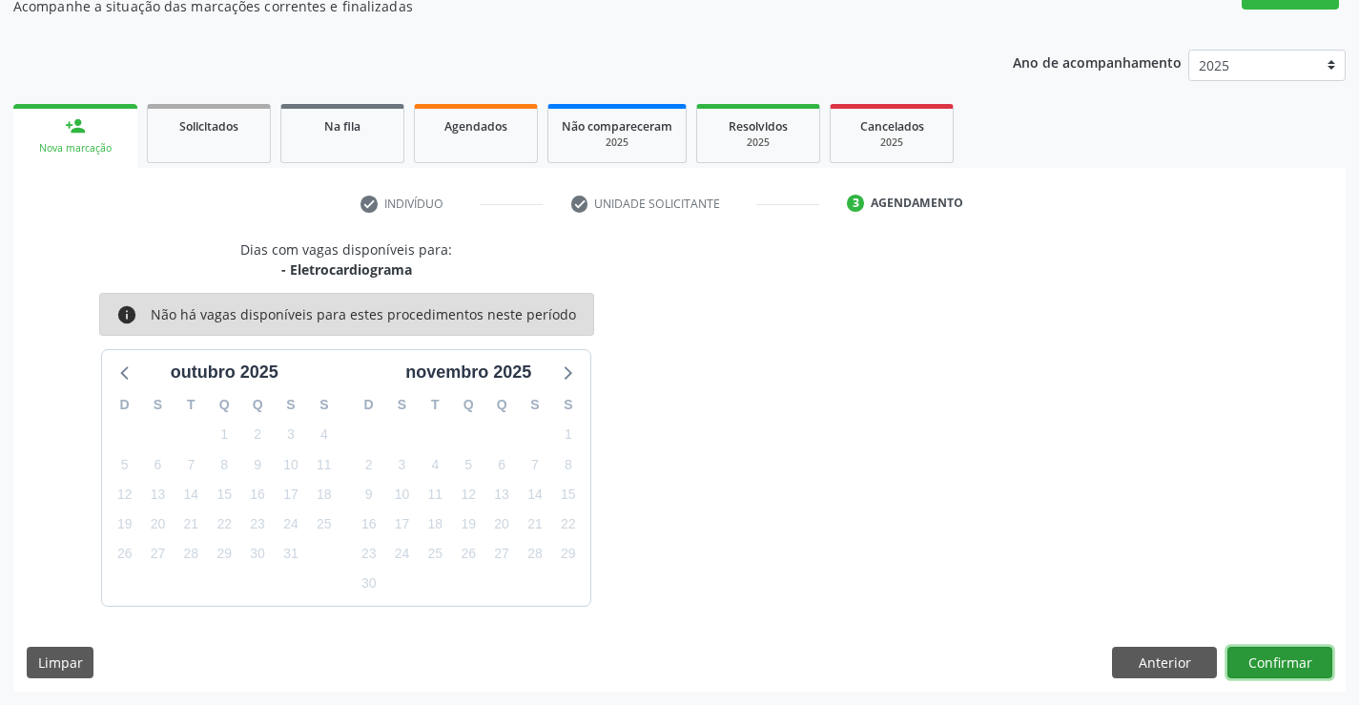
click at [1284, 659] on button "Confirmar" at bounding box center [1279, 662] width 105 height 32
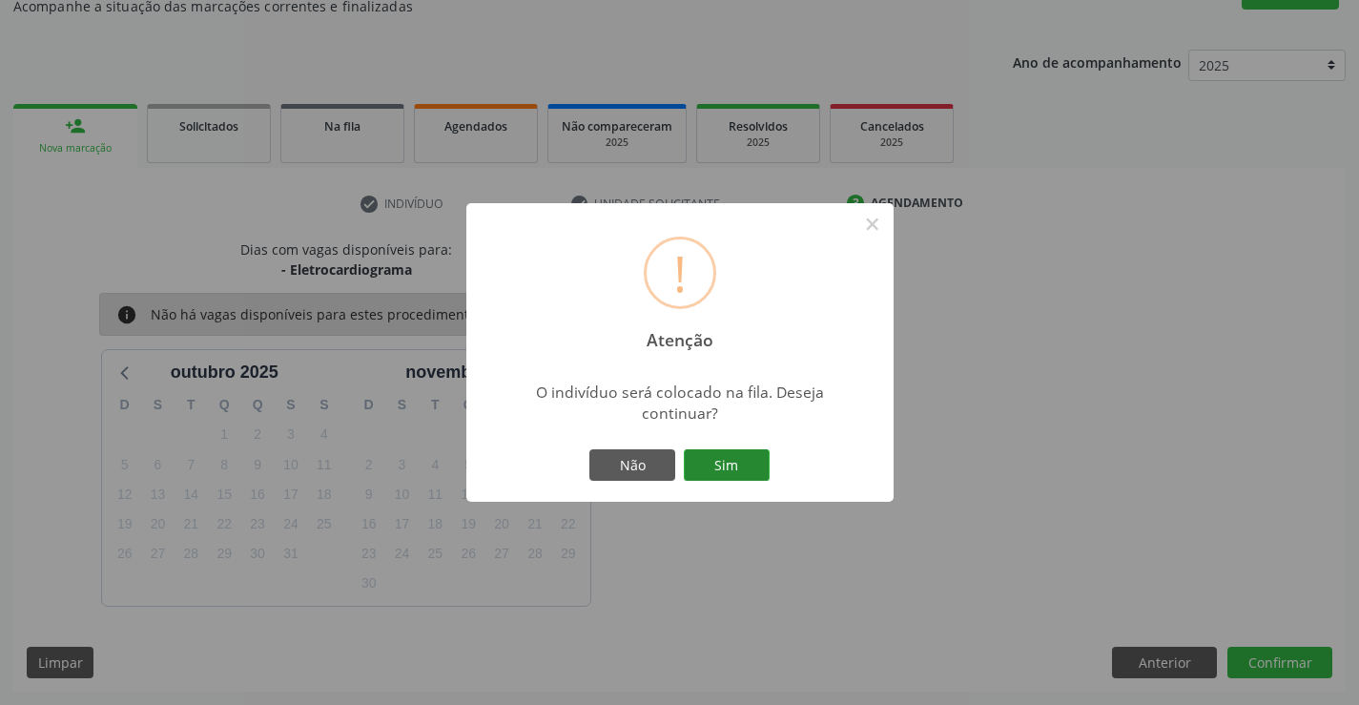
click at [732, 457] on button "Sim" at bounding box center [727, 465] width 86 height 32
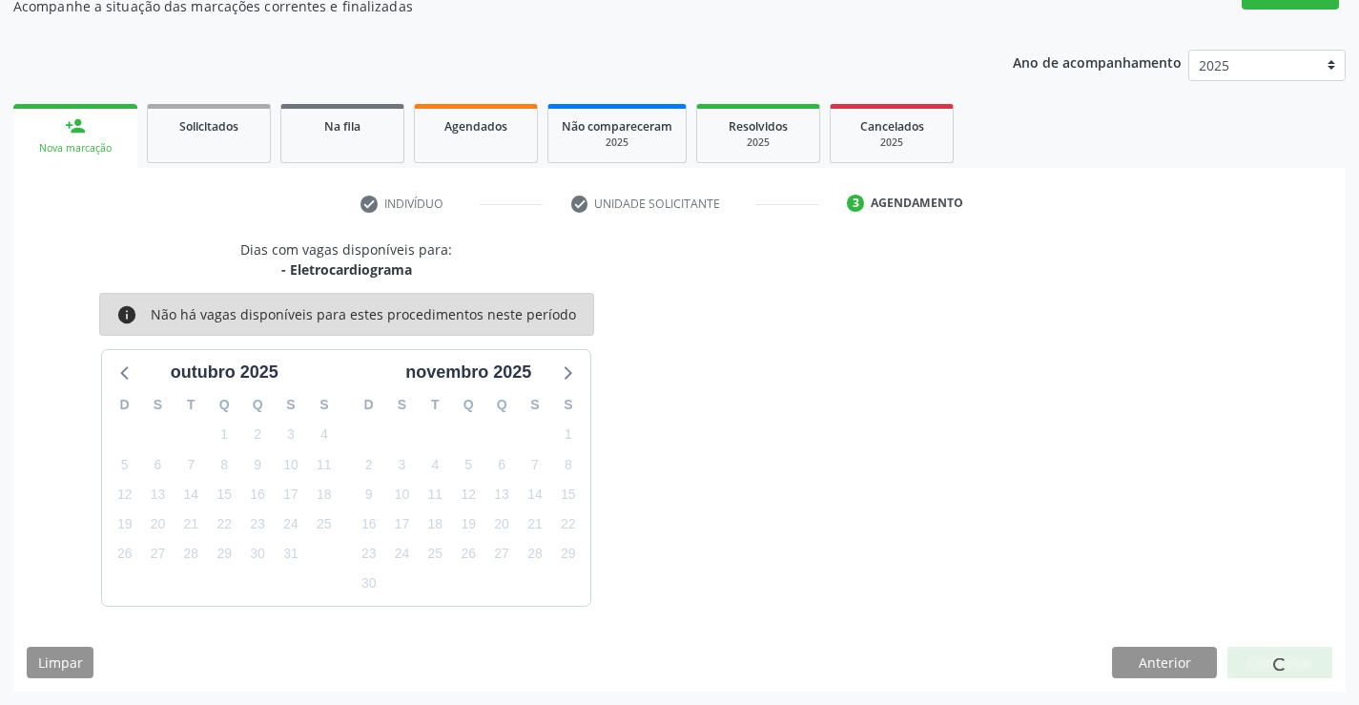
scroll to position [0, 0]
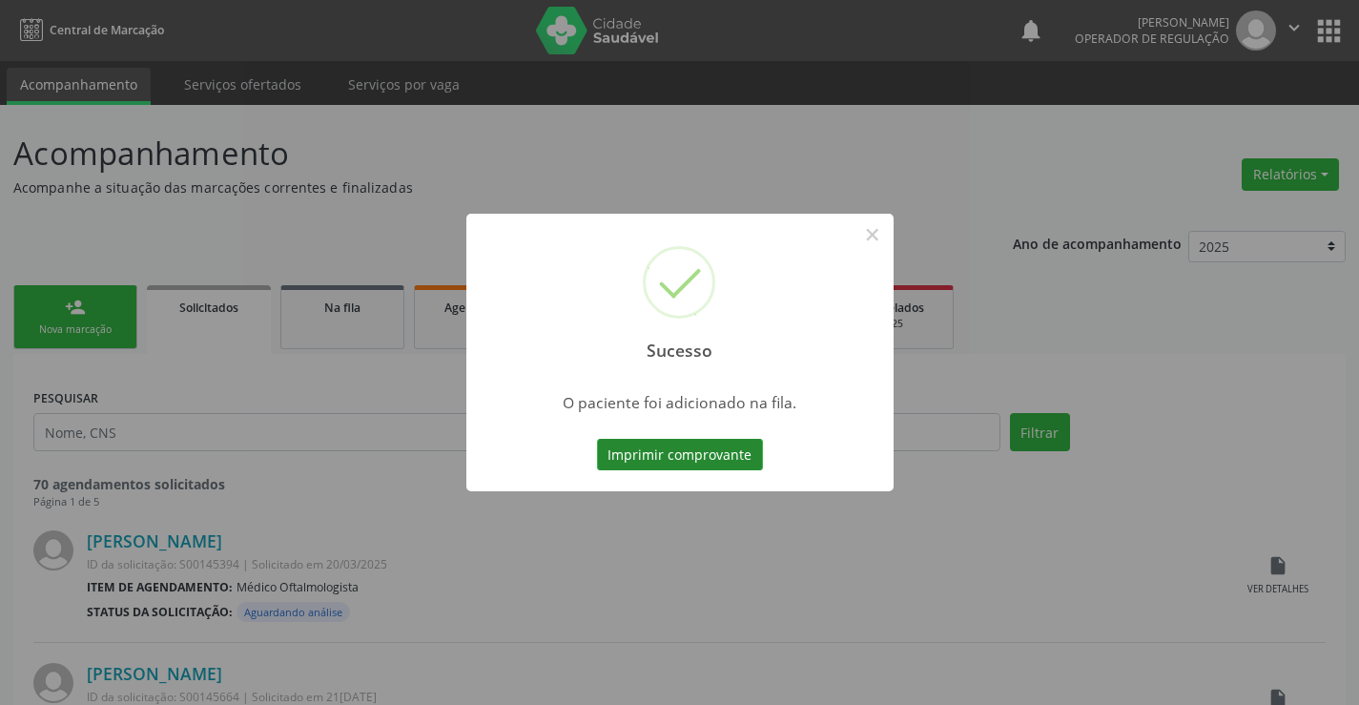
click at [709, 442] on button "Imprimir comprovante" at bounding box center [680, 455] width 166 height 32
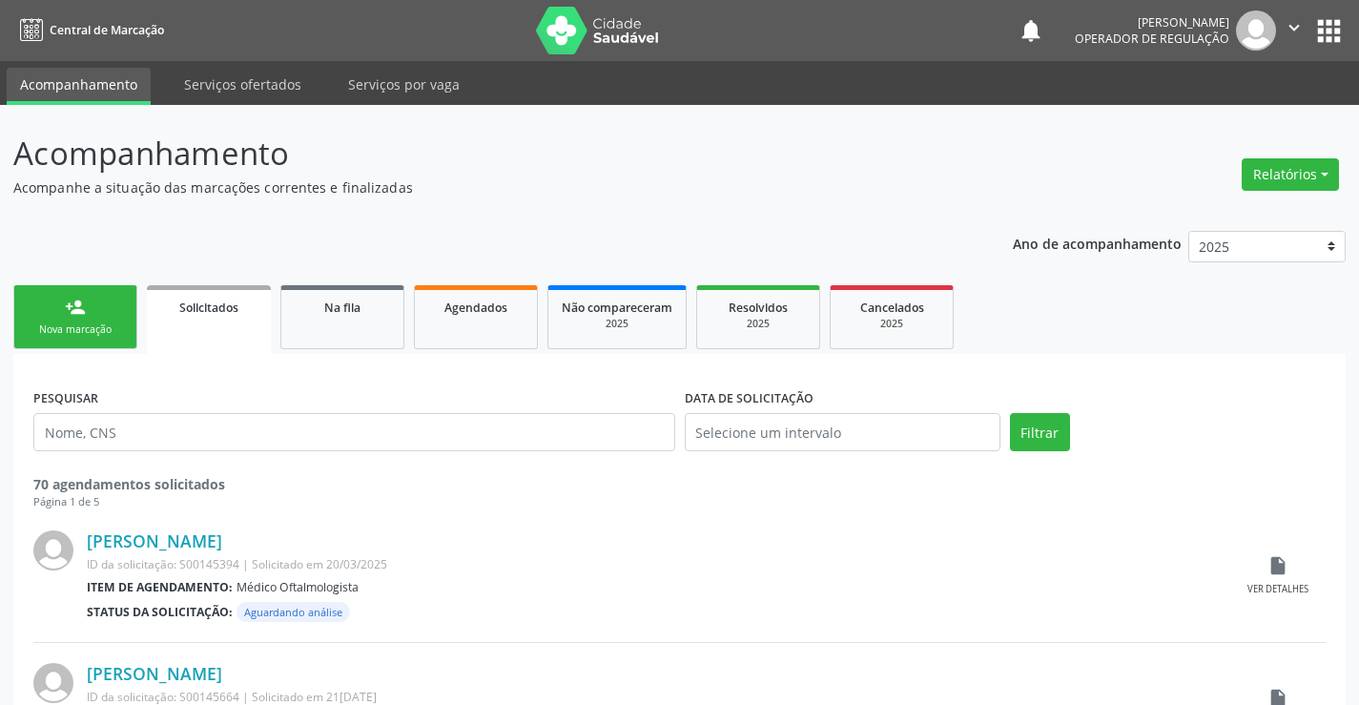
click at [99, 319] on link "person_add Nova marcação" at bounding box center [75, 317] width 124 height 64
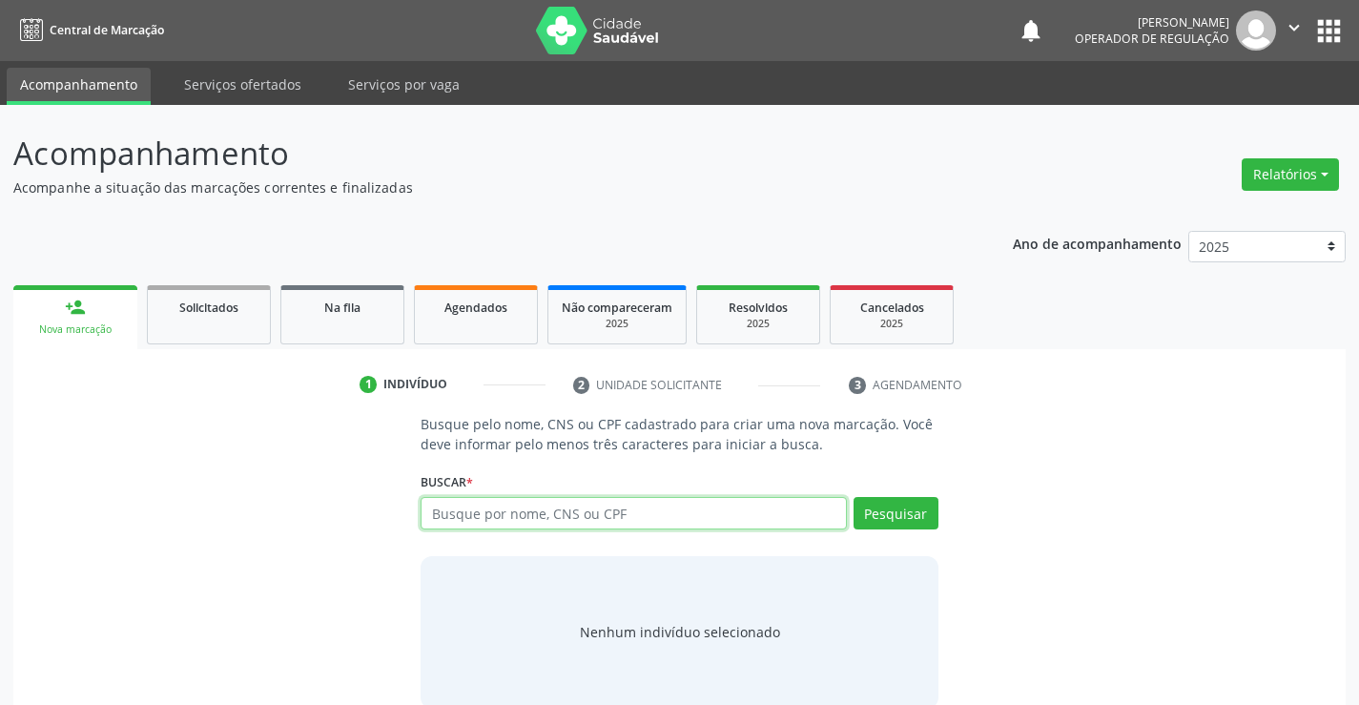
click at [681, 518] on input "text" at bounding box center [632, 513] width 425 height 32
type input "705805453177835"
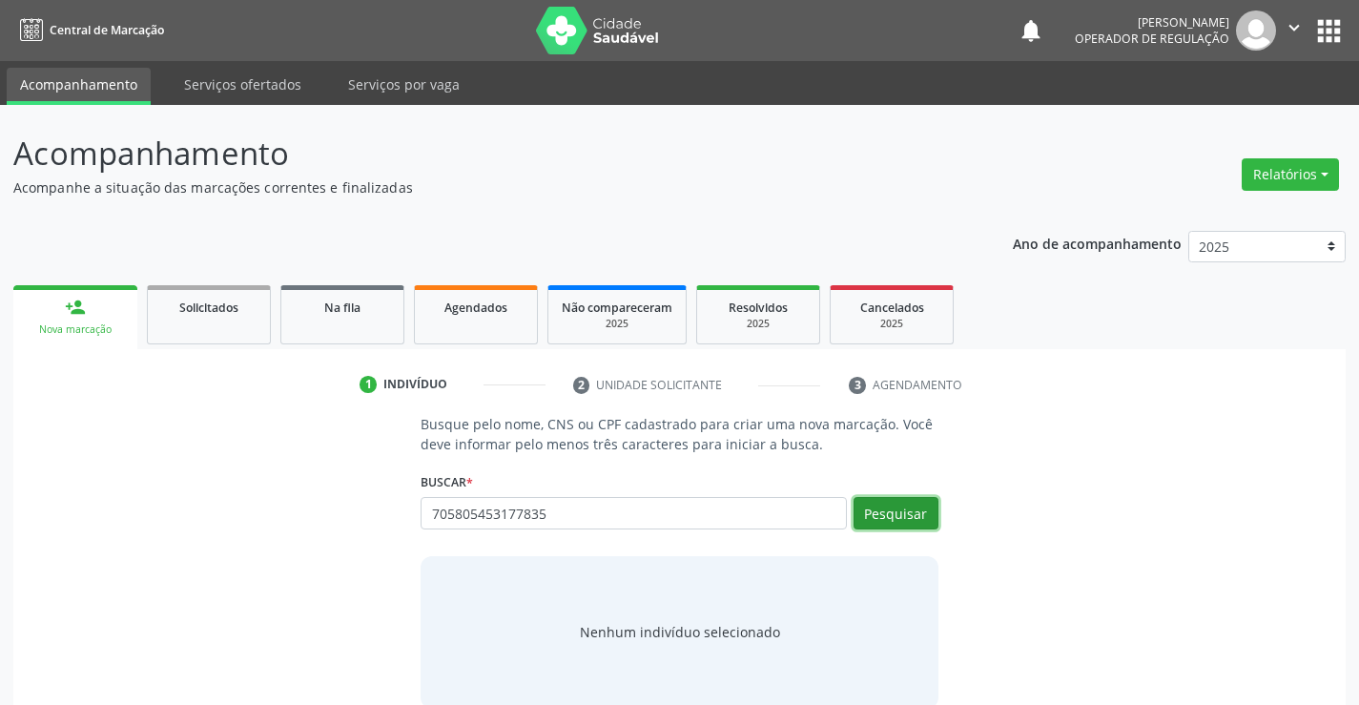
click at [895, 509] on button "Pesquisar" at bounding box center [895, 513] width 85 height 32
type input "705805453177835"
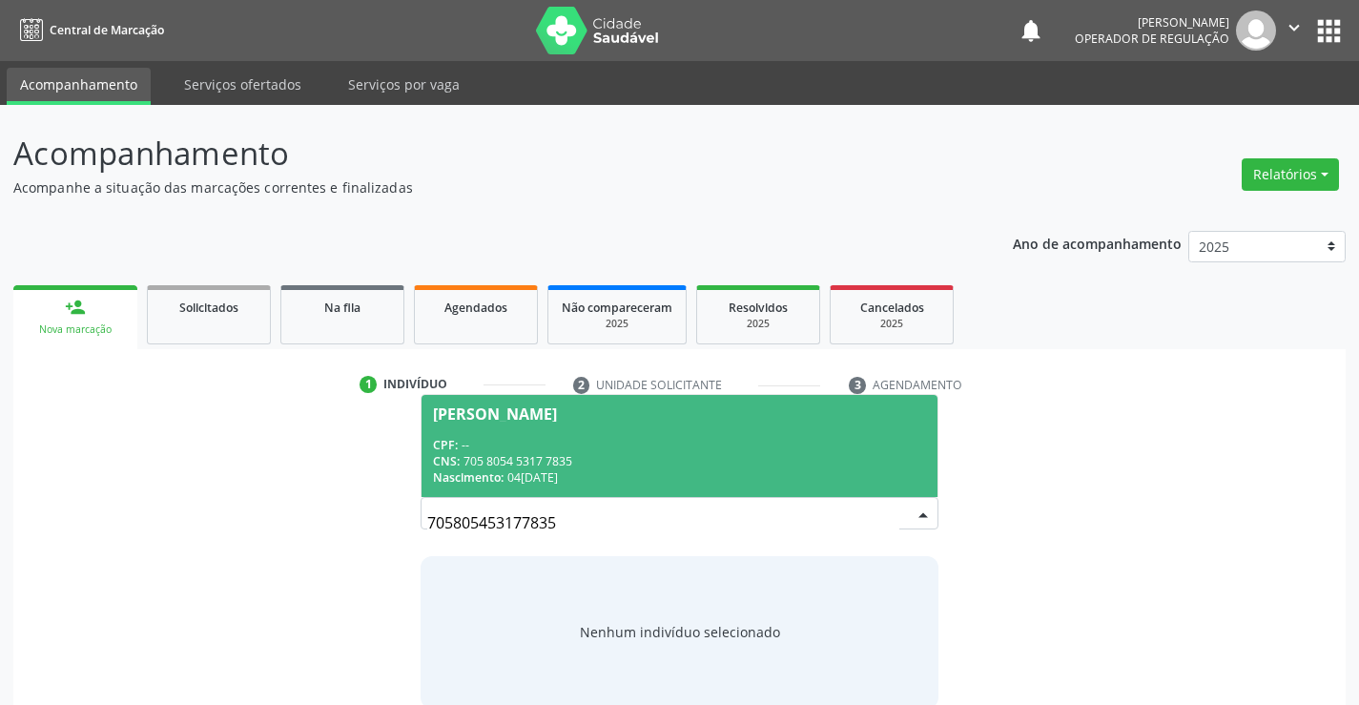
click at [671, 431] on span "[PERSON_NAME] CPF: -- CNS: 705 8054 5317 7835 Nascimento: [DATE]" at bounding box center [678, 446] width 515 height 102
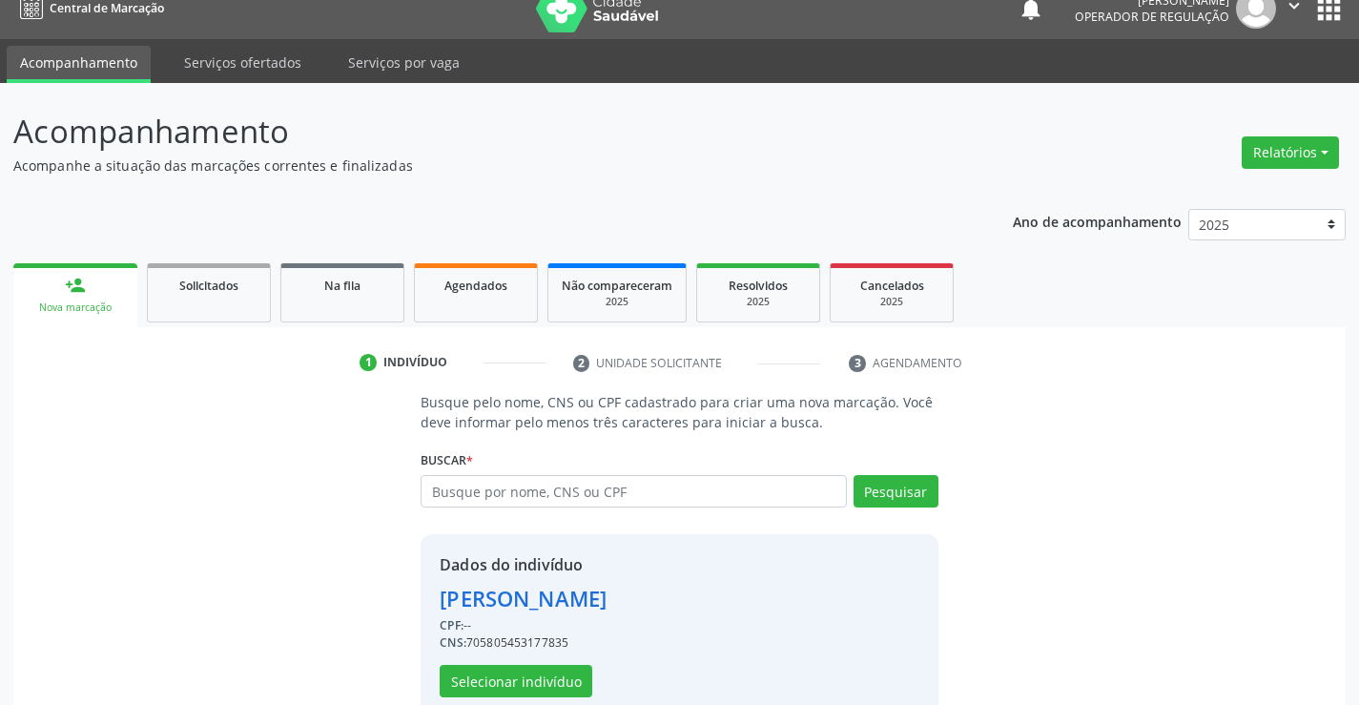
scroll to position [60, 0]
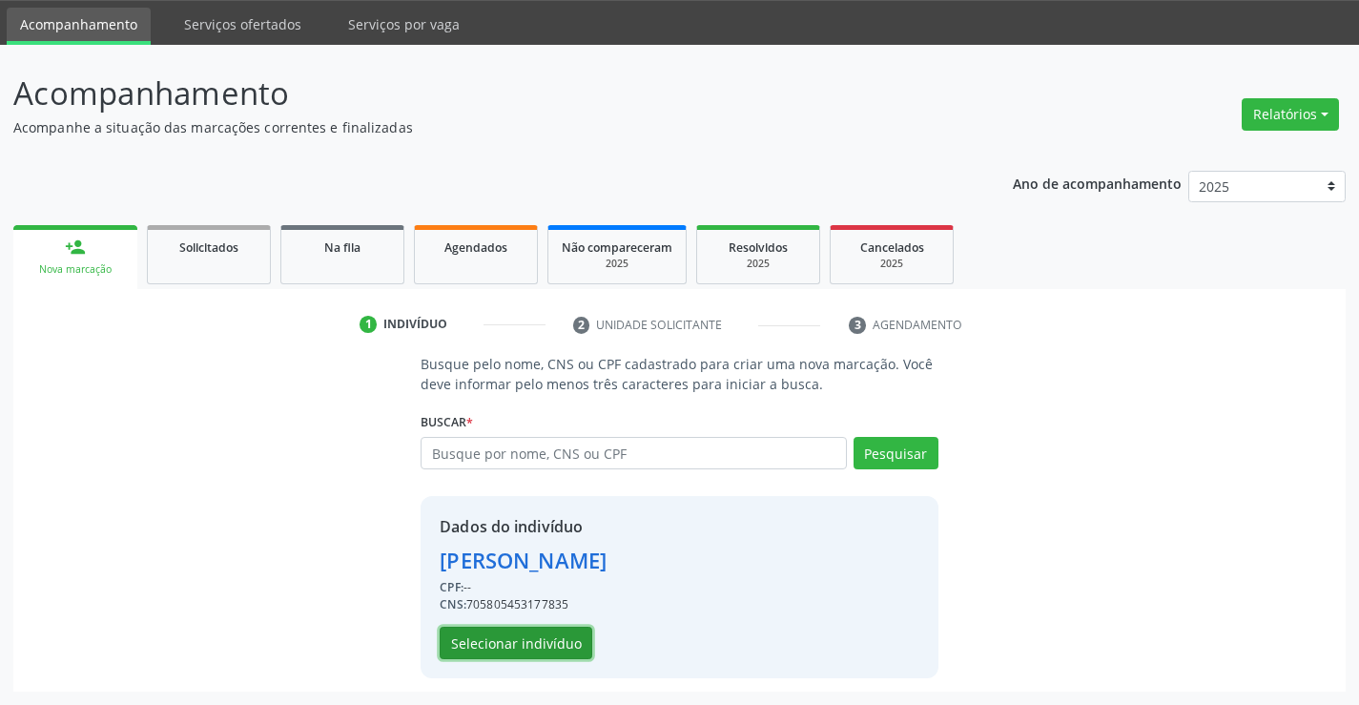
click at [514, 645] on button "Selecionar indivíduo" at bounding box center [516, 642] width 153 height 32
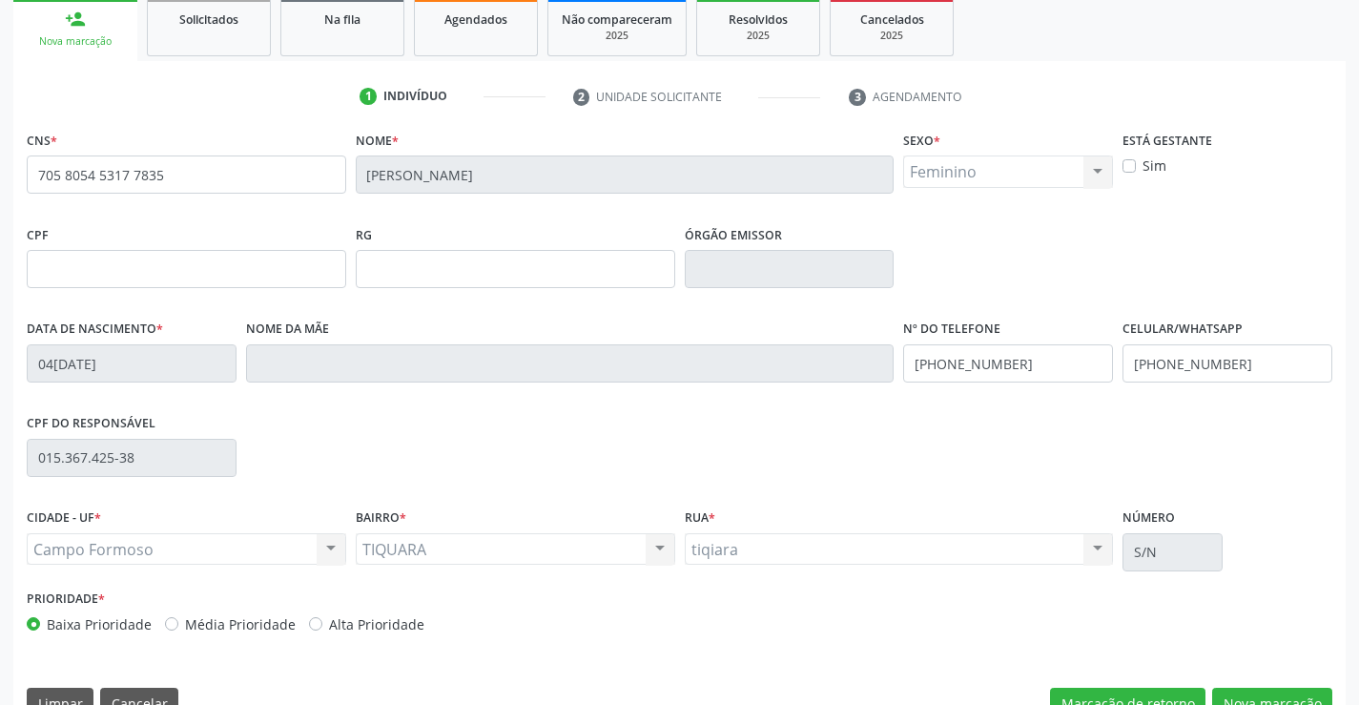
scroll to position [329, 0]
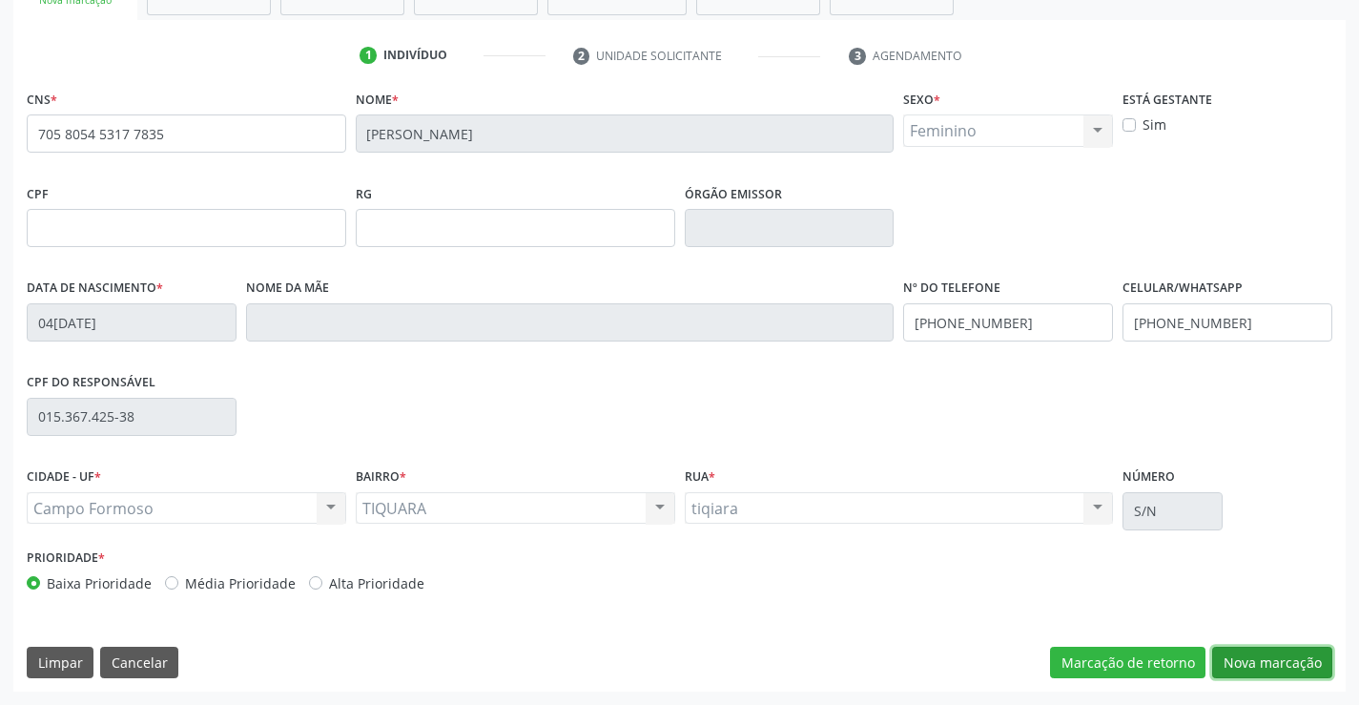
click at [1251, 664] on button "Nova marcação" at bounding box center [1272, 662] width 120 height 32
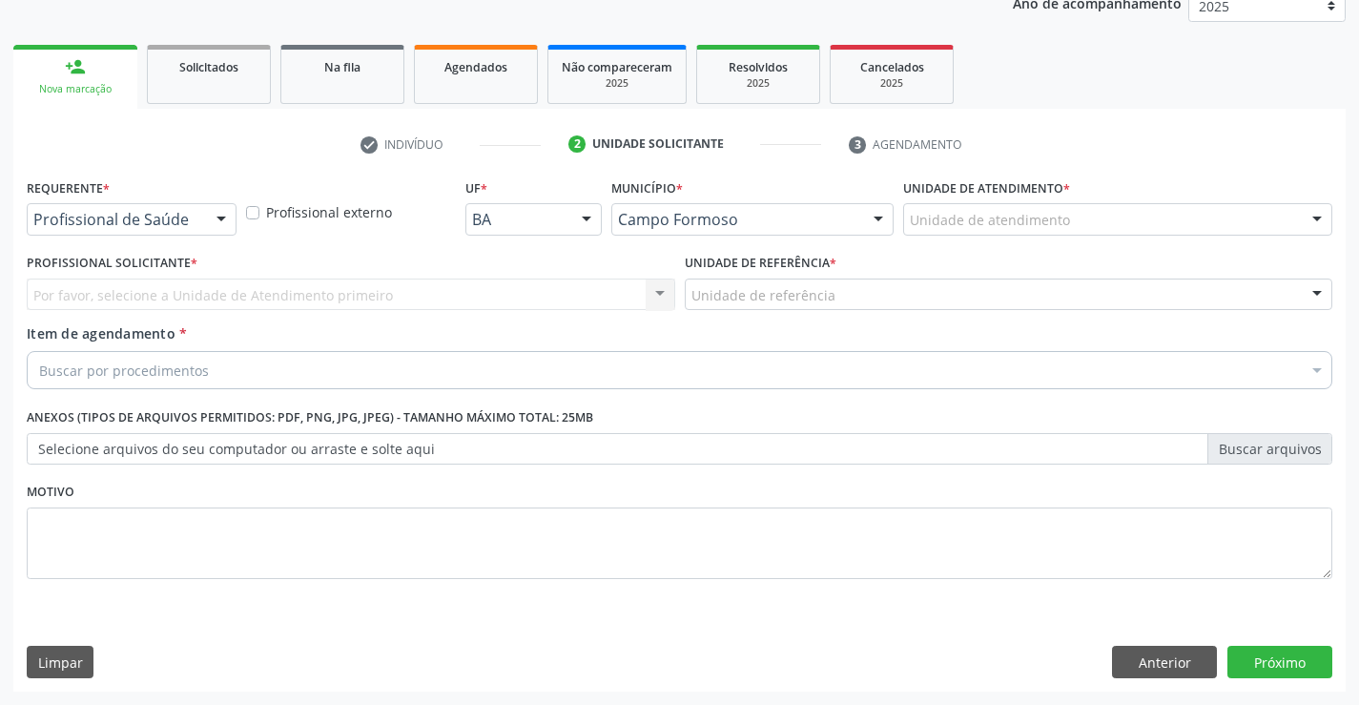
scroll to position [240, 0]
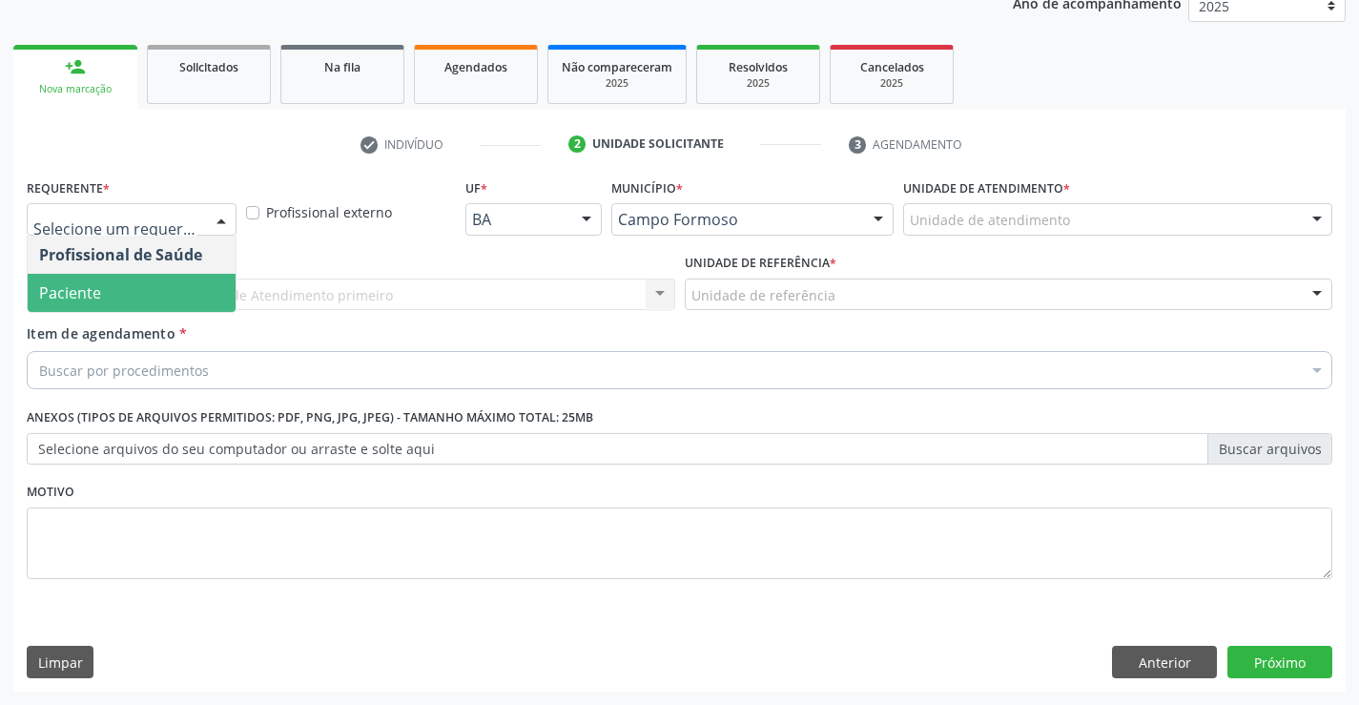
click at [109, 293] on span "Paciente" at bounding box center [132, 293] width 208 height 38
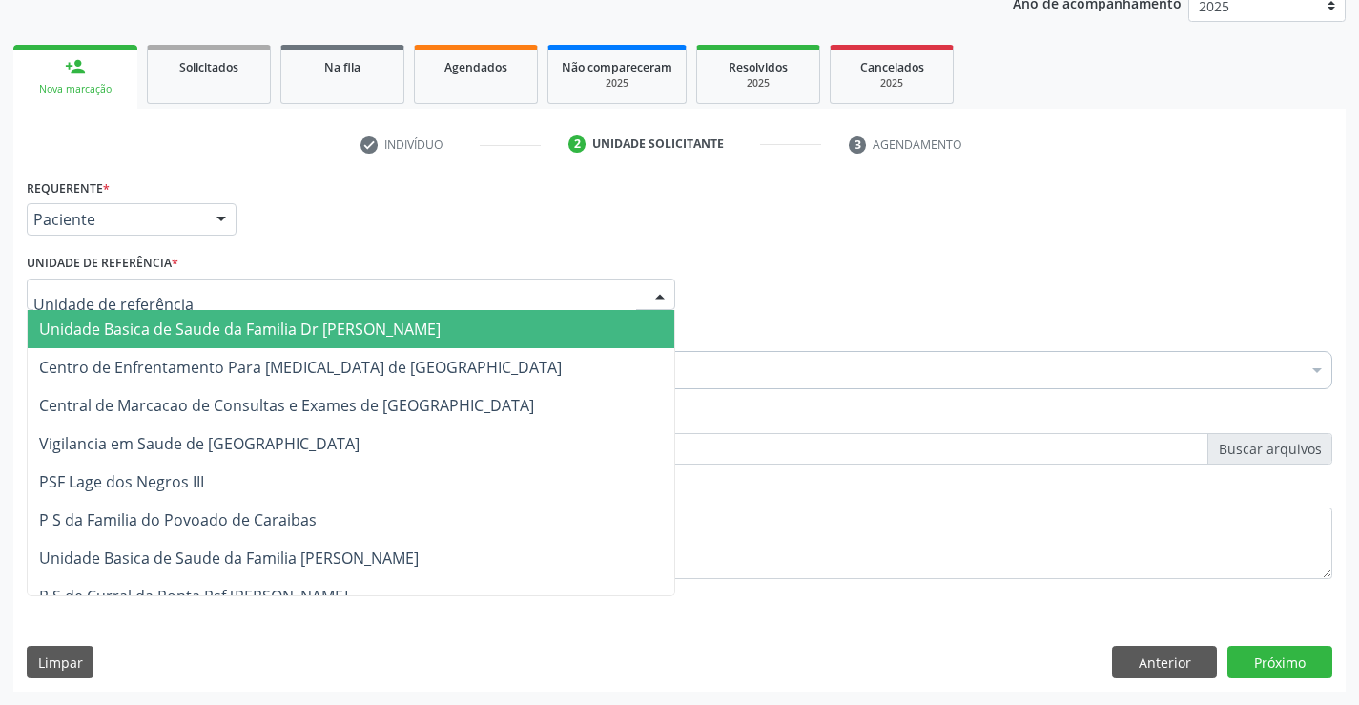
click at [162, 324] on span "Unidade Basica de Saude da Familia Dr [PERSON_NAME]" at bounding box center [239, 328] width 401 height 21
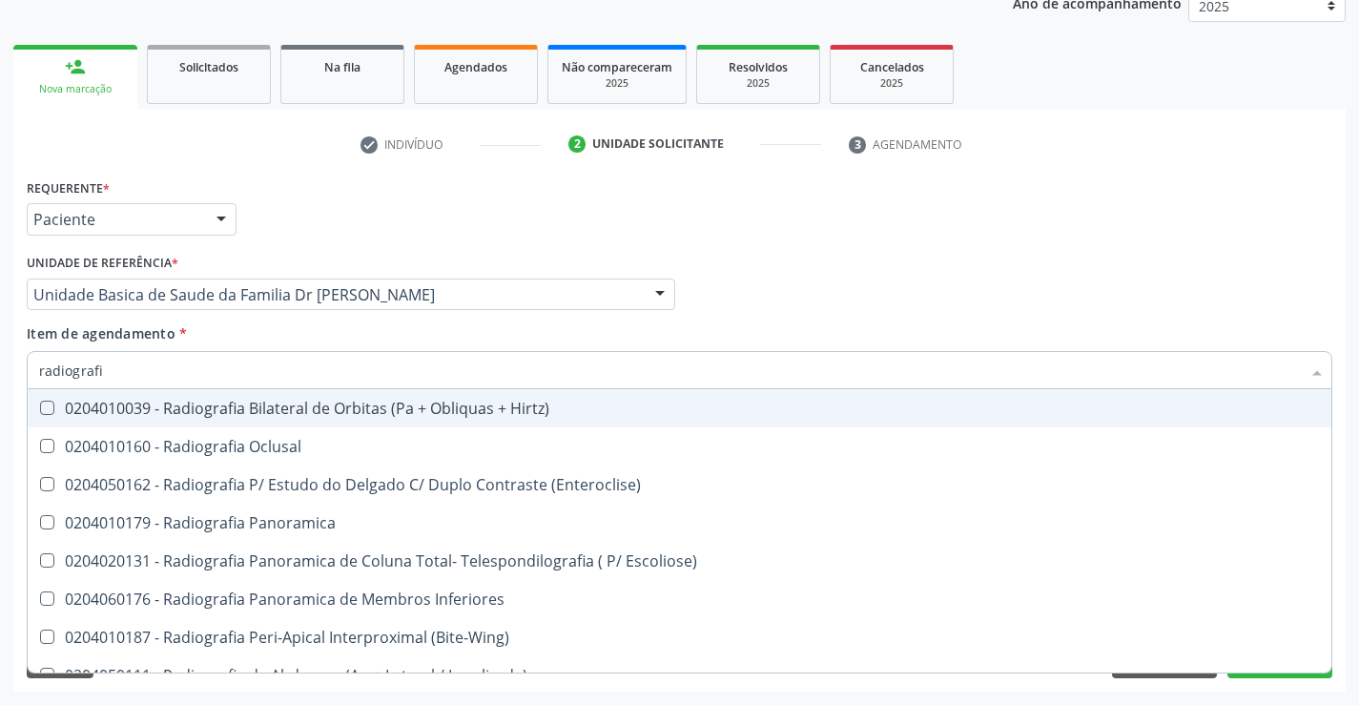
type input "radiografia"
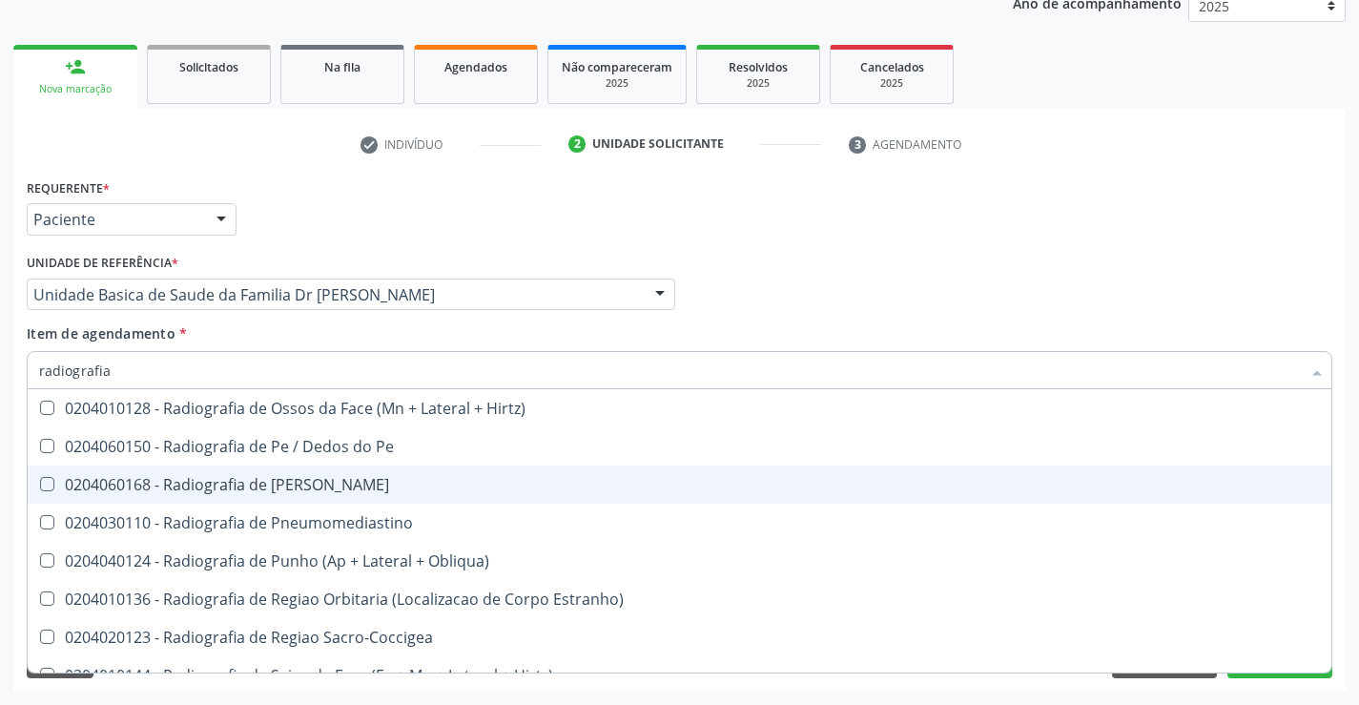
scroll to position [2193, 0]
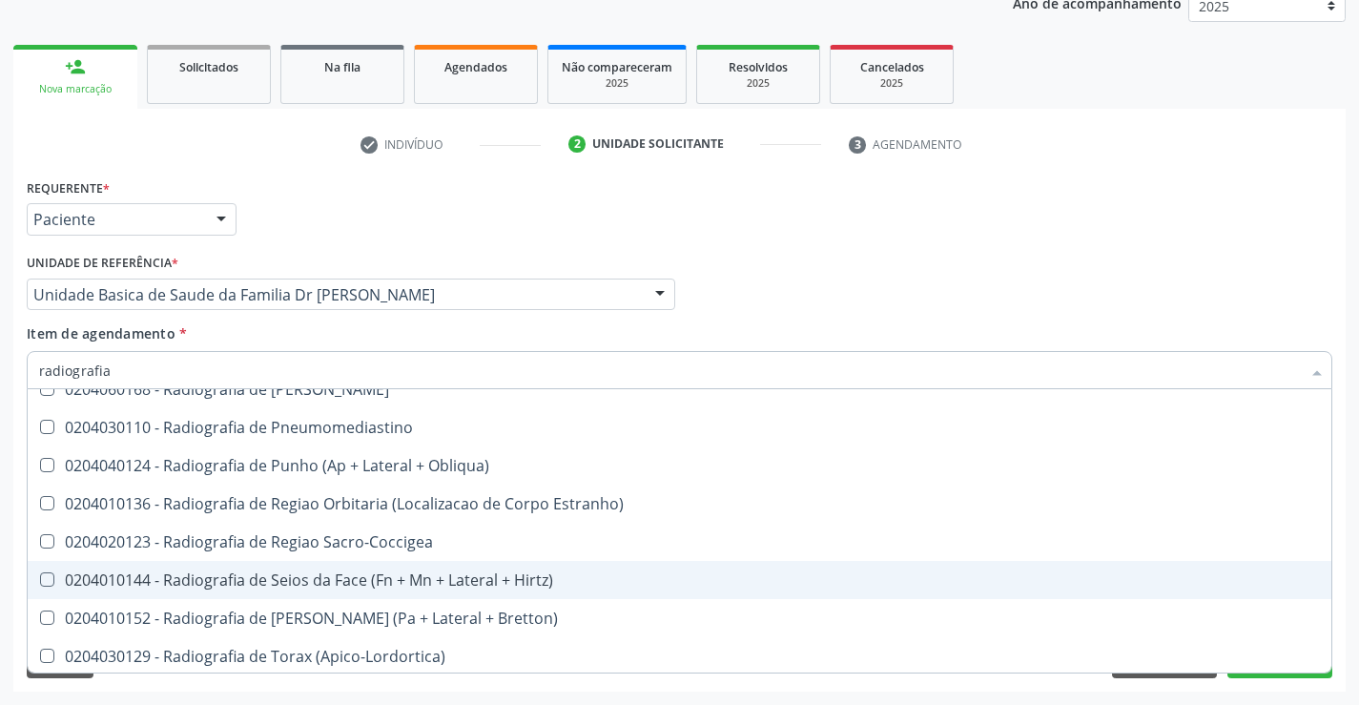
click at [334, 579] on div "0204010144 - Radiografia de Seios da Face (Fn + Mn + Lateral + Hirtz)" at bounding box center [679, 579] width 1280 height 15
checkbox Hirtz\) "true"
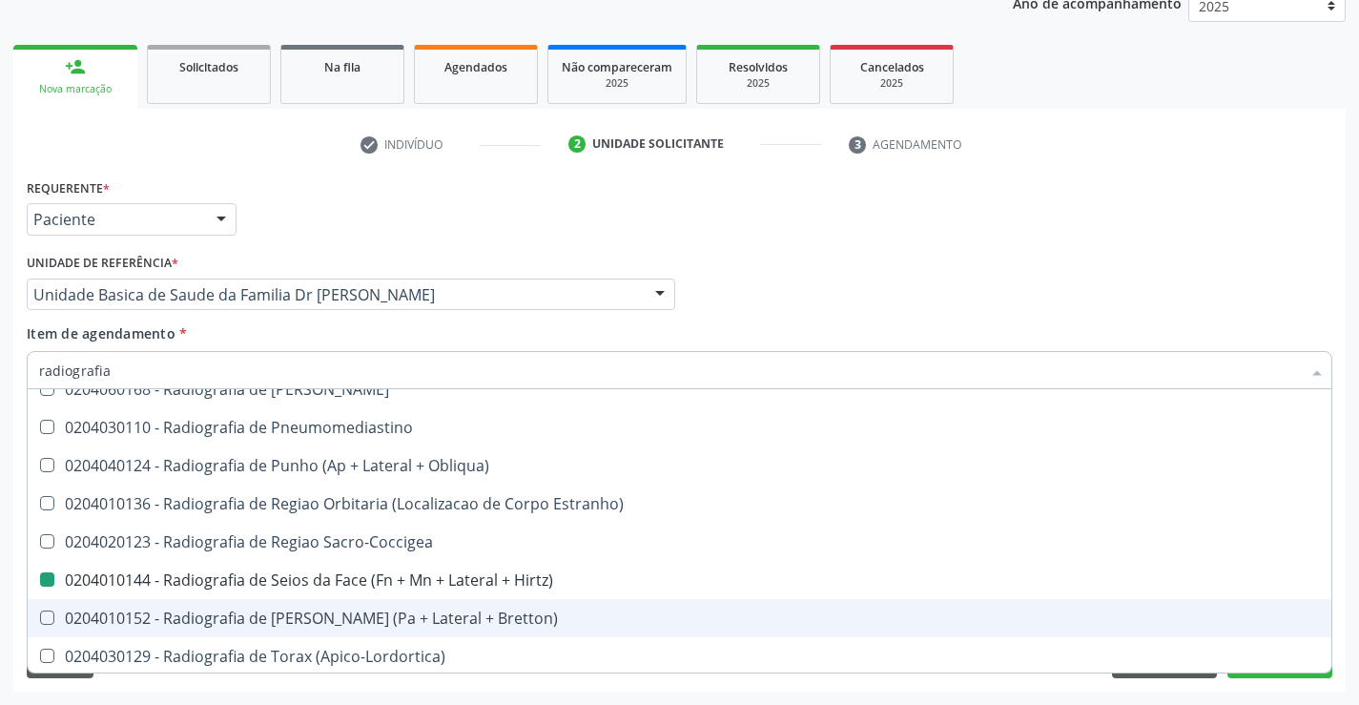
click at [1343, 578] on div "Requerente * Paciente Profissional de Saúde Paciente Nenhum resultado encontrad…" at bounding box center [679, 433] width 1332 height 518
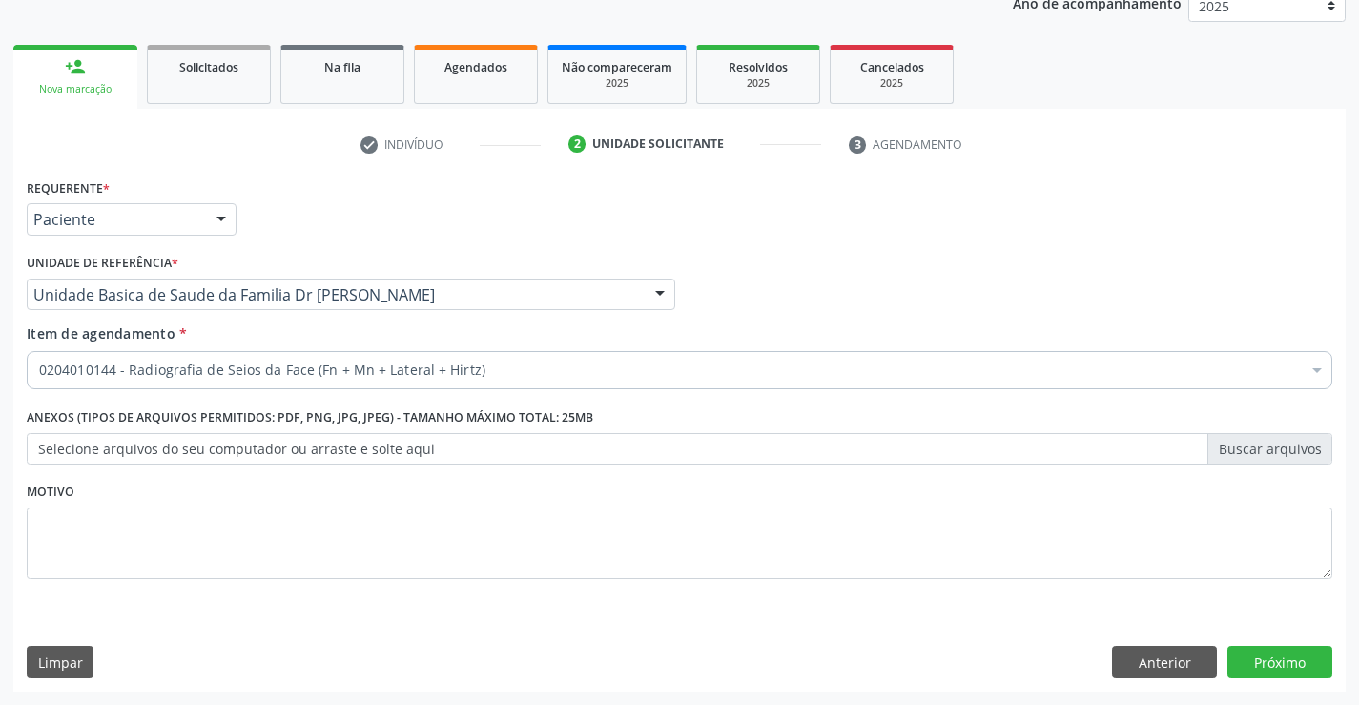
scroll to position [0, 0]
click at [1281, 663] on button "Próximo" at bounding box center [1279, 661] width 105 height 32
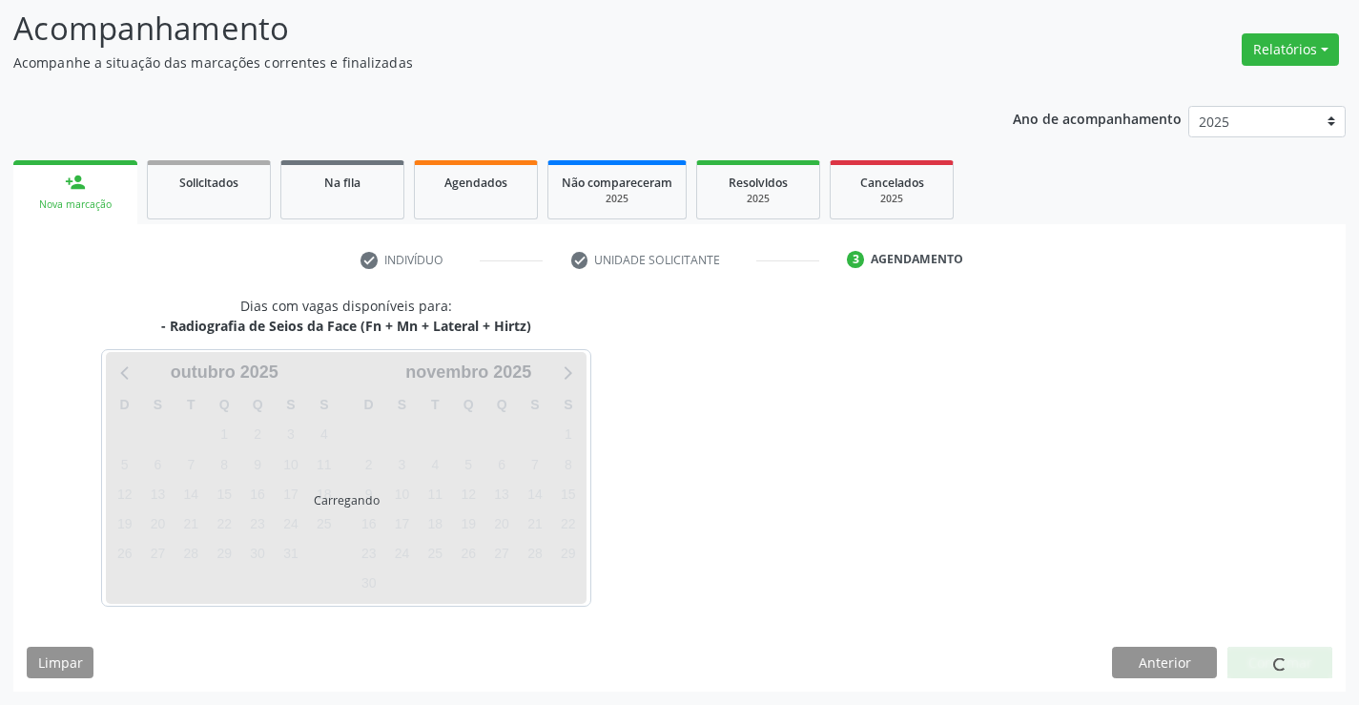
scroll to position [181, 0]
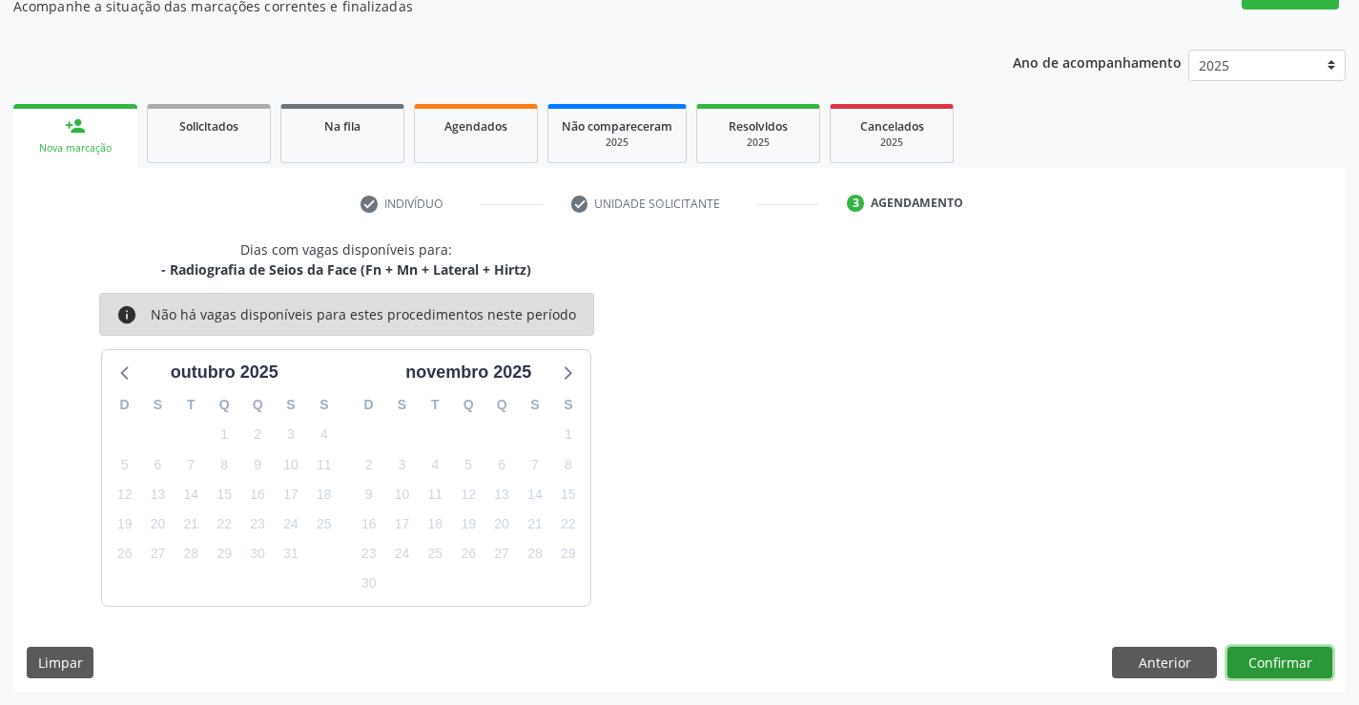
click at [1282, 660] on button "Confirmar" at bounding box center [1279, 662] width 105 height 32
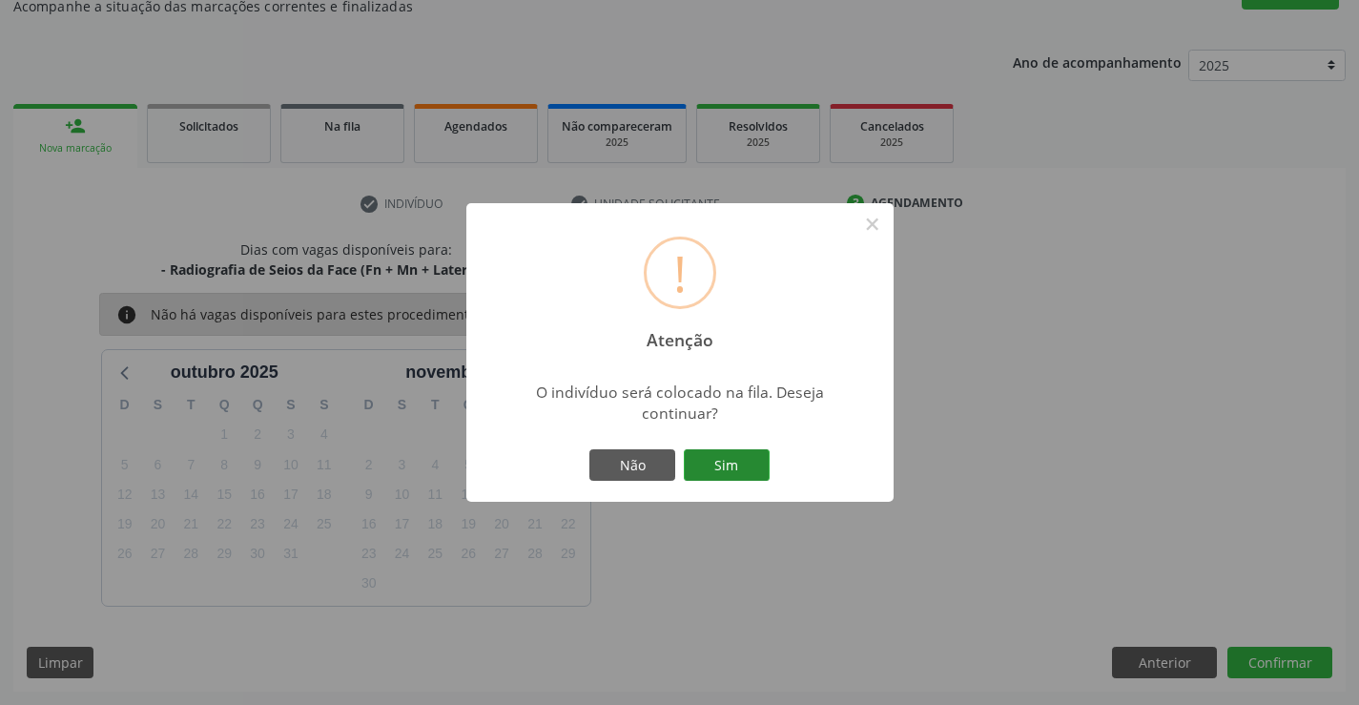
click at [731, 472] on button "Sim" at bounding box center [727, 465] width 86 height 32
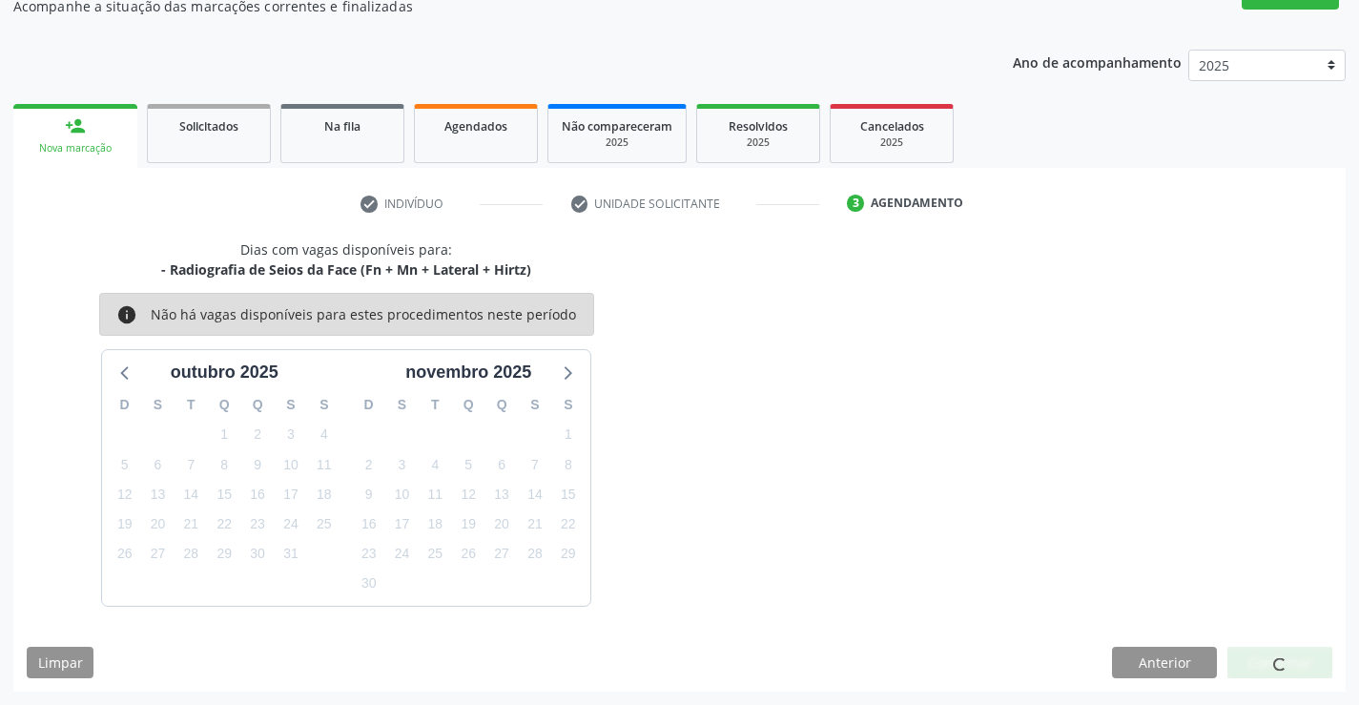
scroll to position [0, 0]
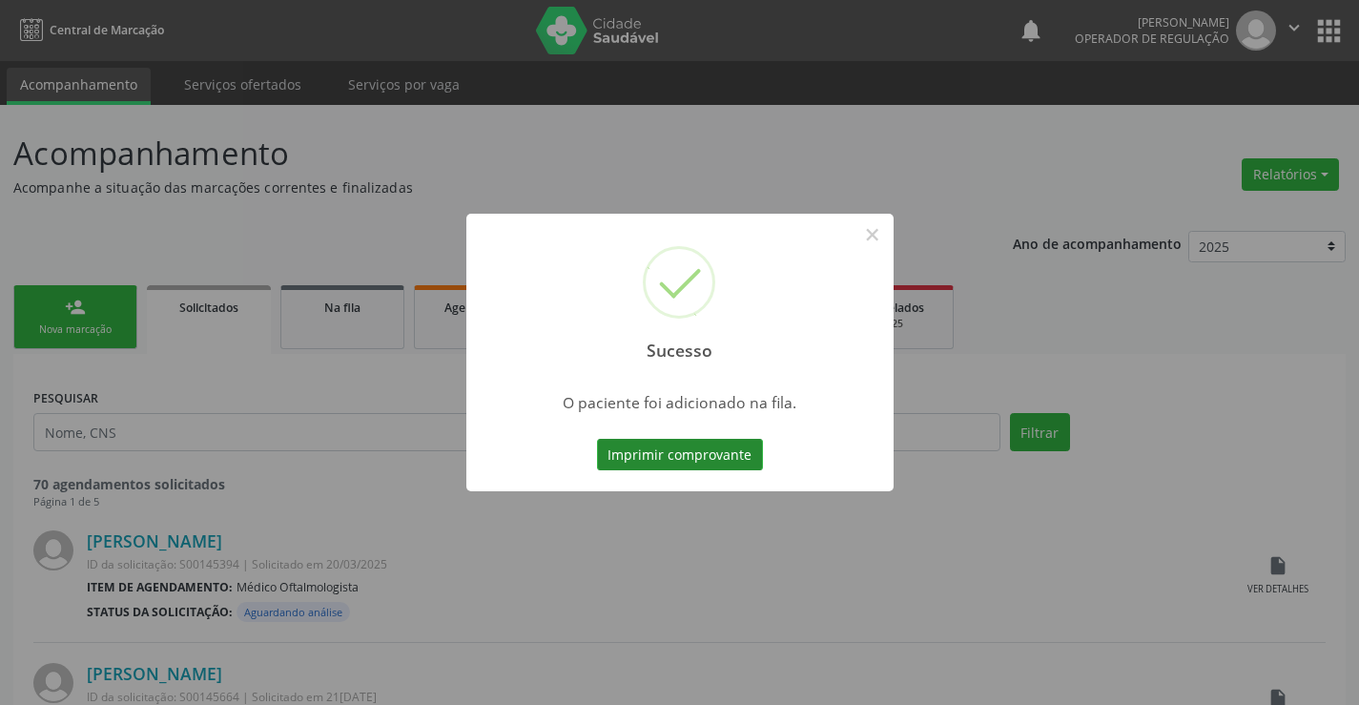
click at [726, 450] on button "Imprimir comprovante" at bounding box center [680, 455] width 166 height 32
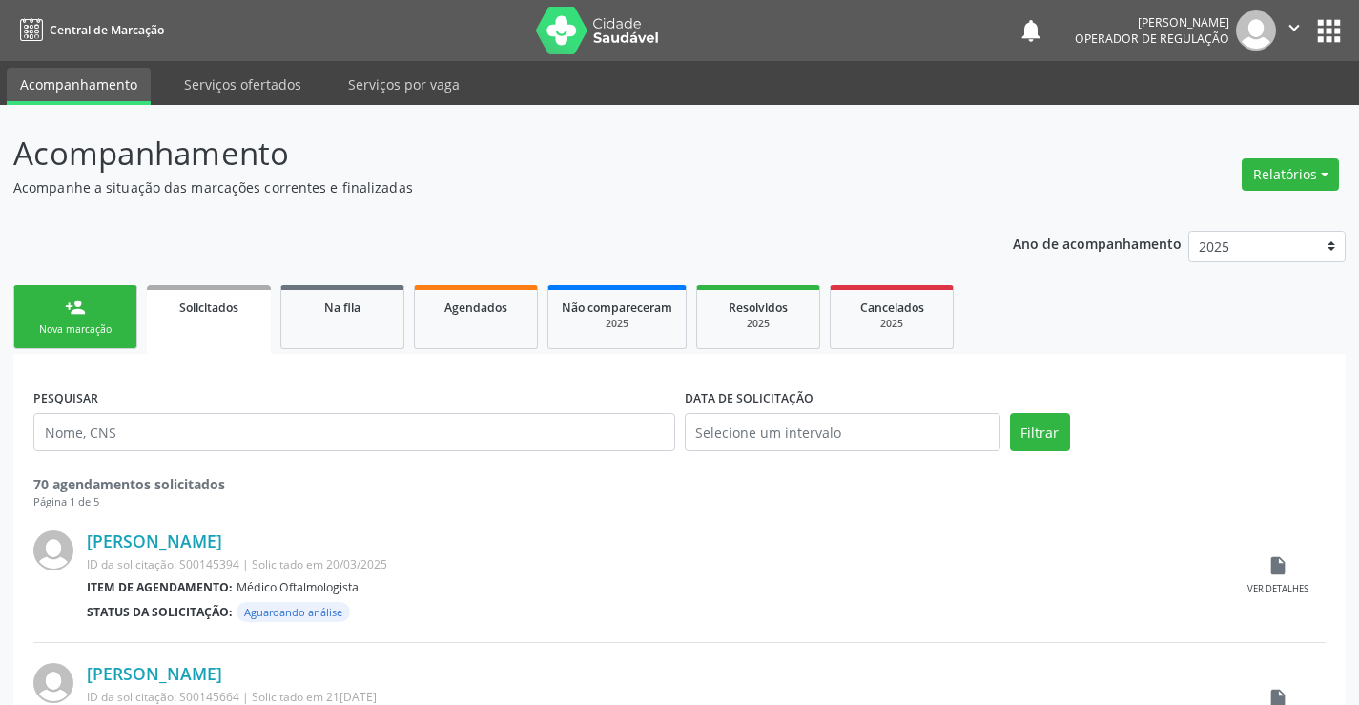
click at [91, 309] on link "person_add Nova marcação" at bounding box center [75, 317] width 124 height 64
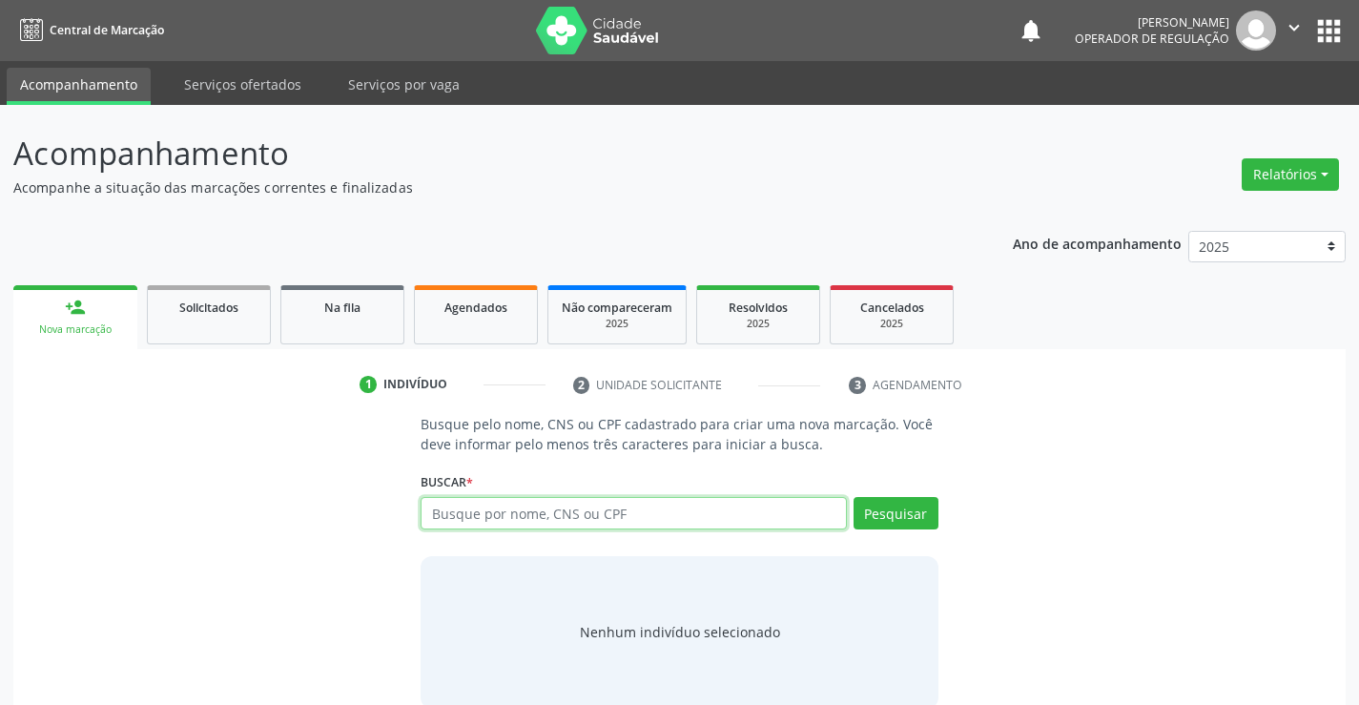
click at [620, 517] on input "text" at bounding box center [632, 513] width 425 height 32
click at [622, 512] on input "text" at bounding box center [632, 513] width 425 height 32
type input "700804472769082"
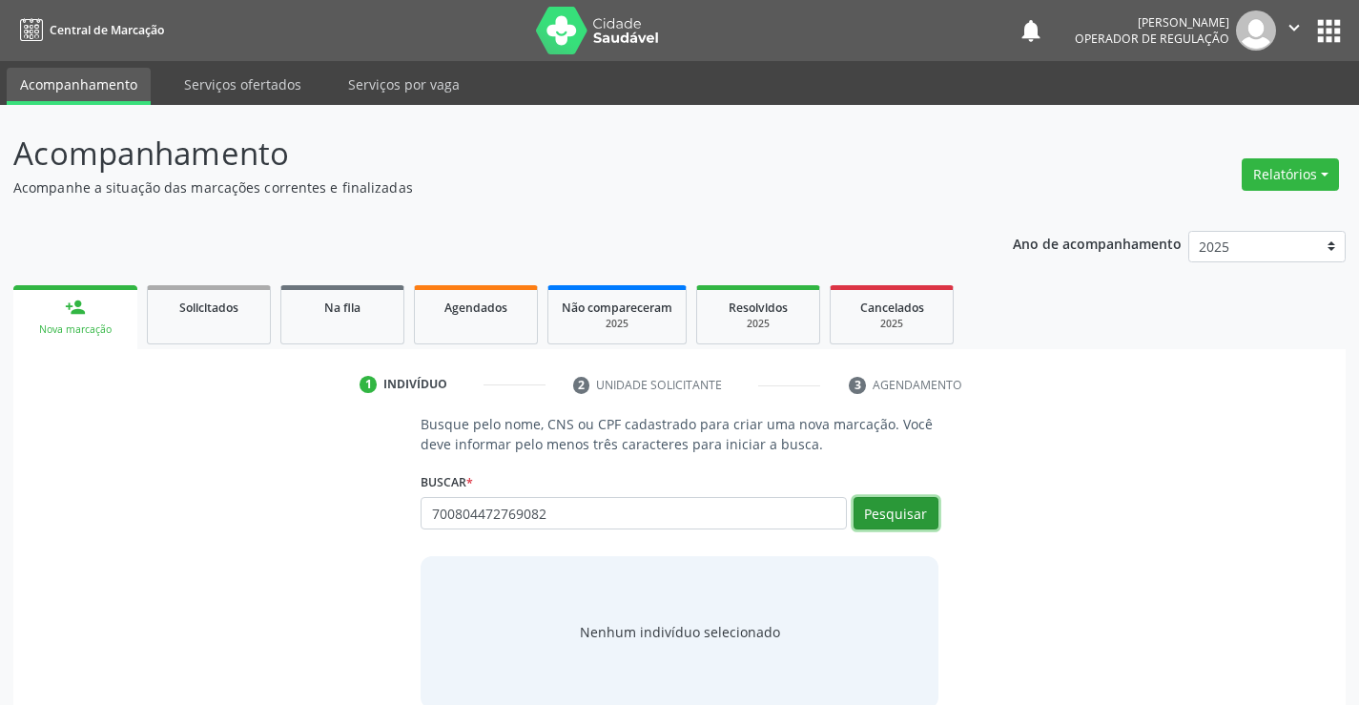
click at [899, 514] on button "Pesquisar" at bounding box center [895, 513] width 85 height 32
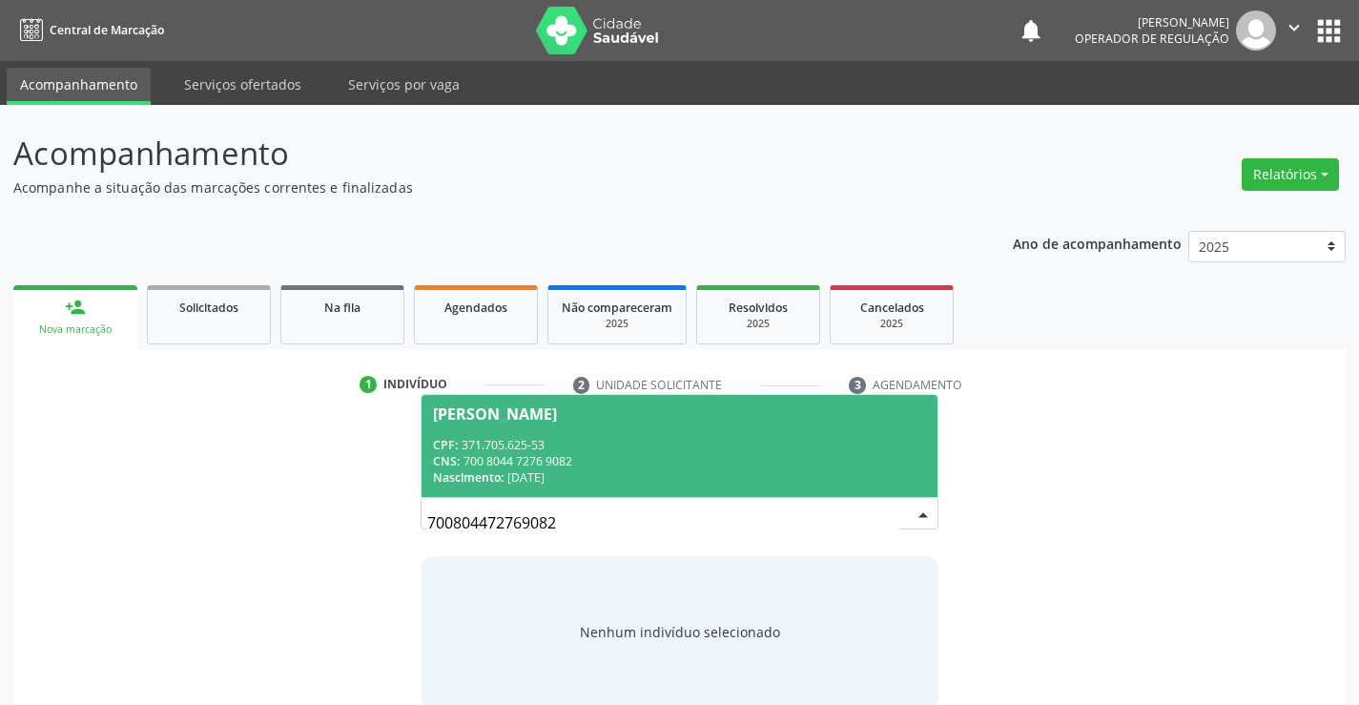
click at [593, 421] on span "[PERSON_NAME] CPF: 371.705.625-53 CNS: 700 8044 7276 9082 Nascimento: [DATE]" at bounding box center [678, 446] width 515 height 102
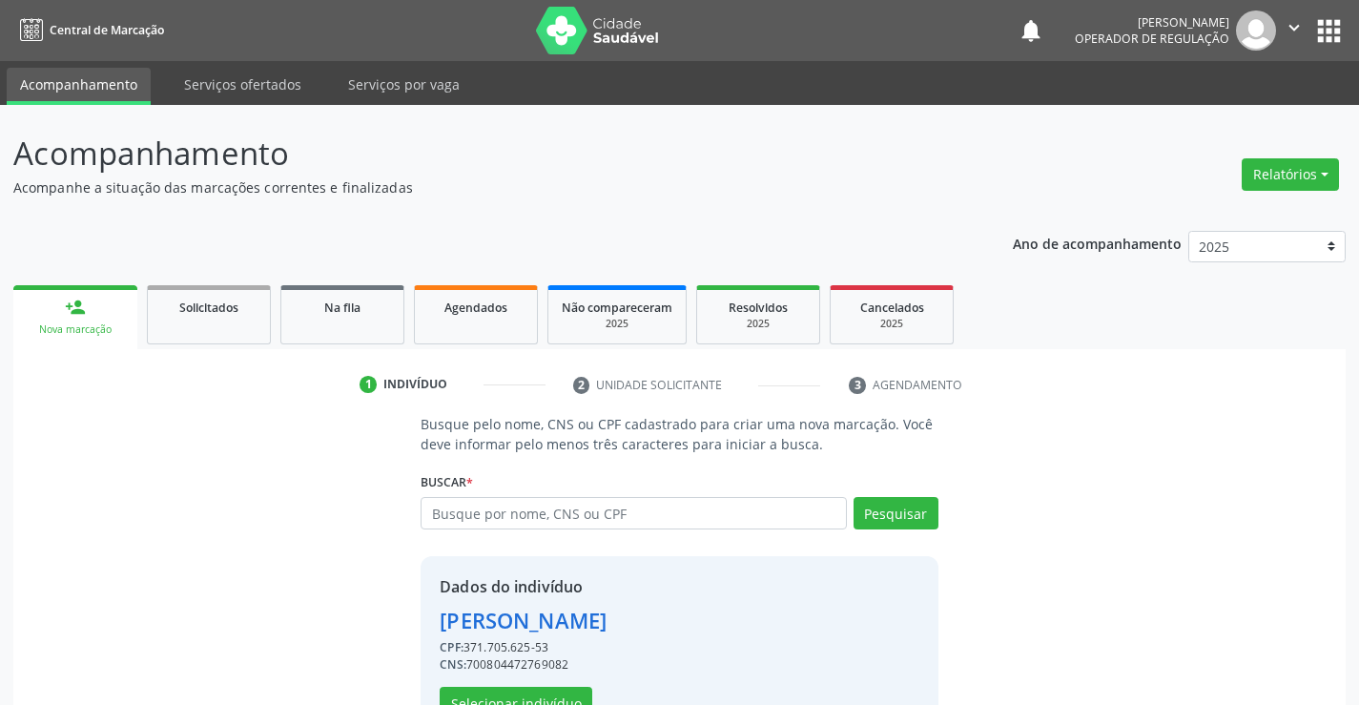
scroll to position [60, 0]
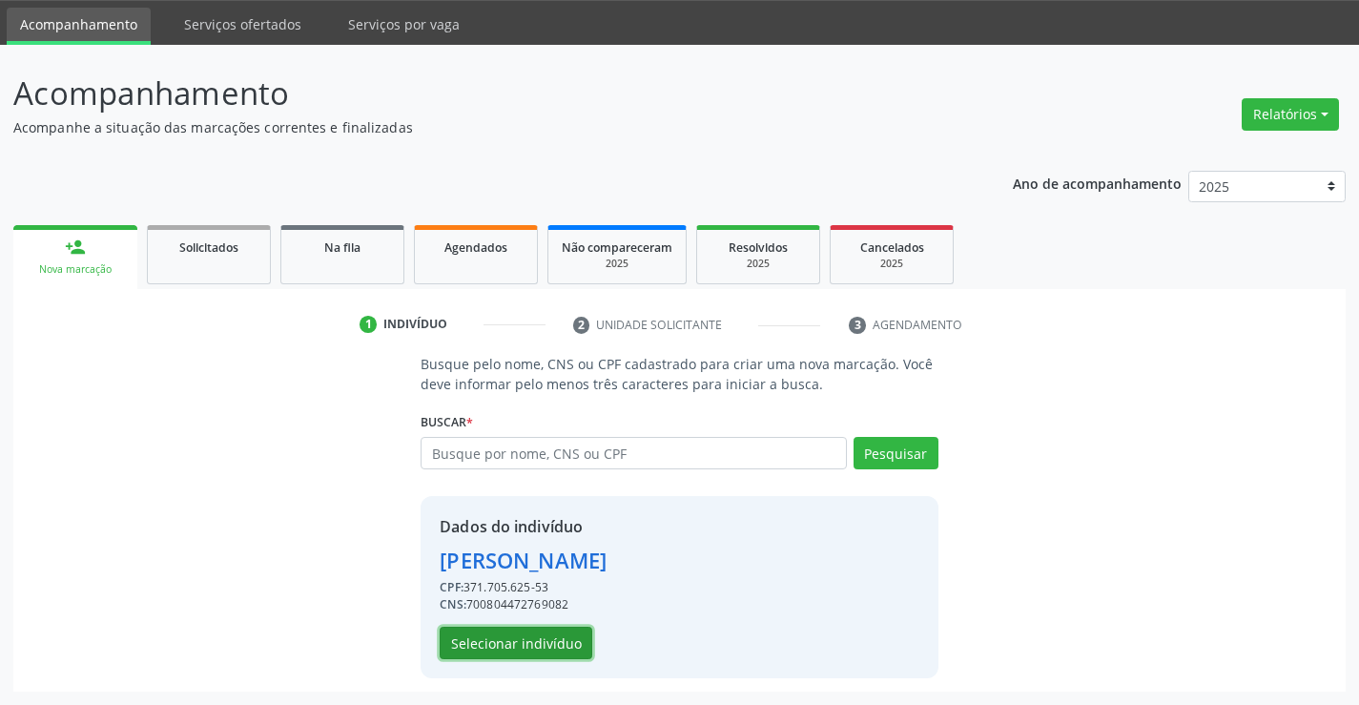
click at [508, 641] on button "Selecionar indivíduo" at bounding box center [516, 642] width 153 height 32
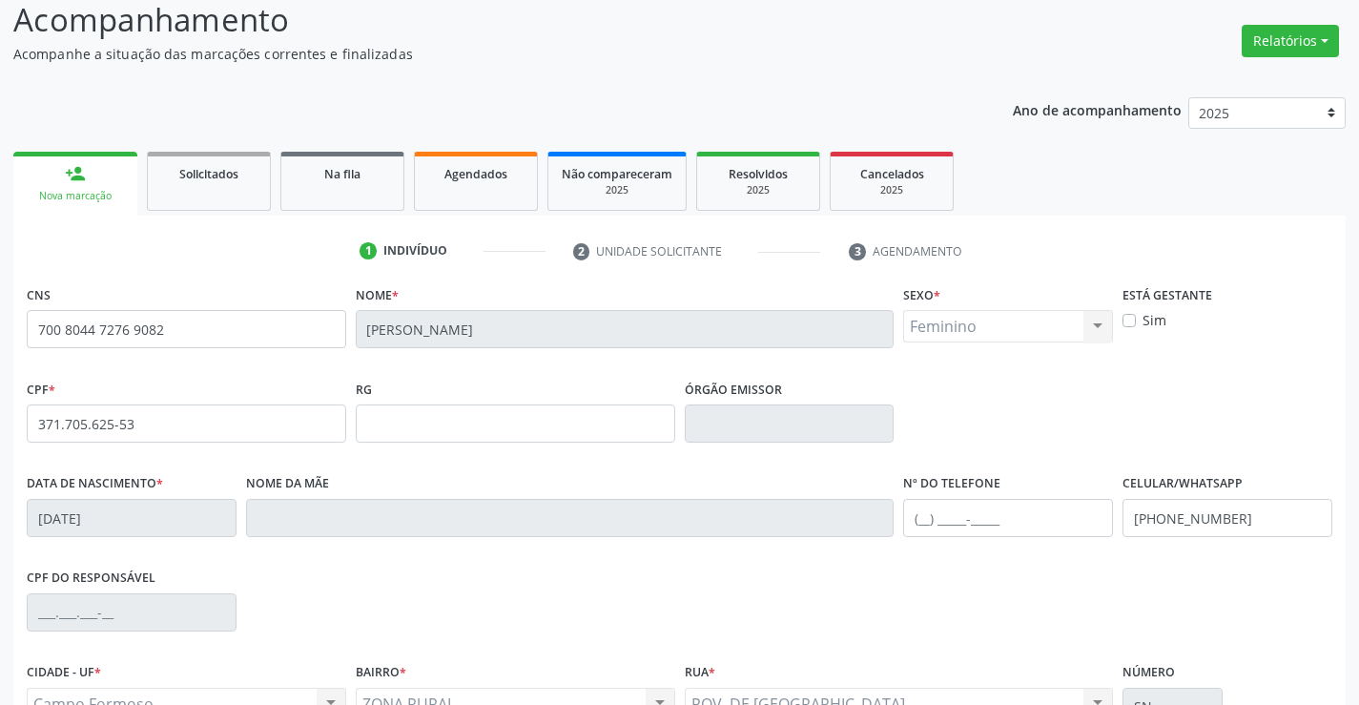
scroll to position [329, 0]
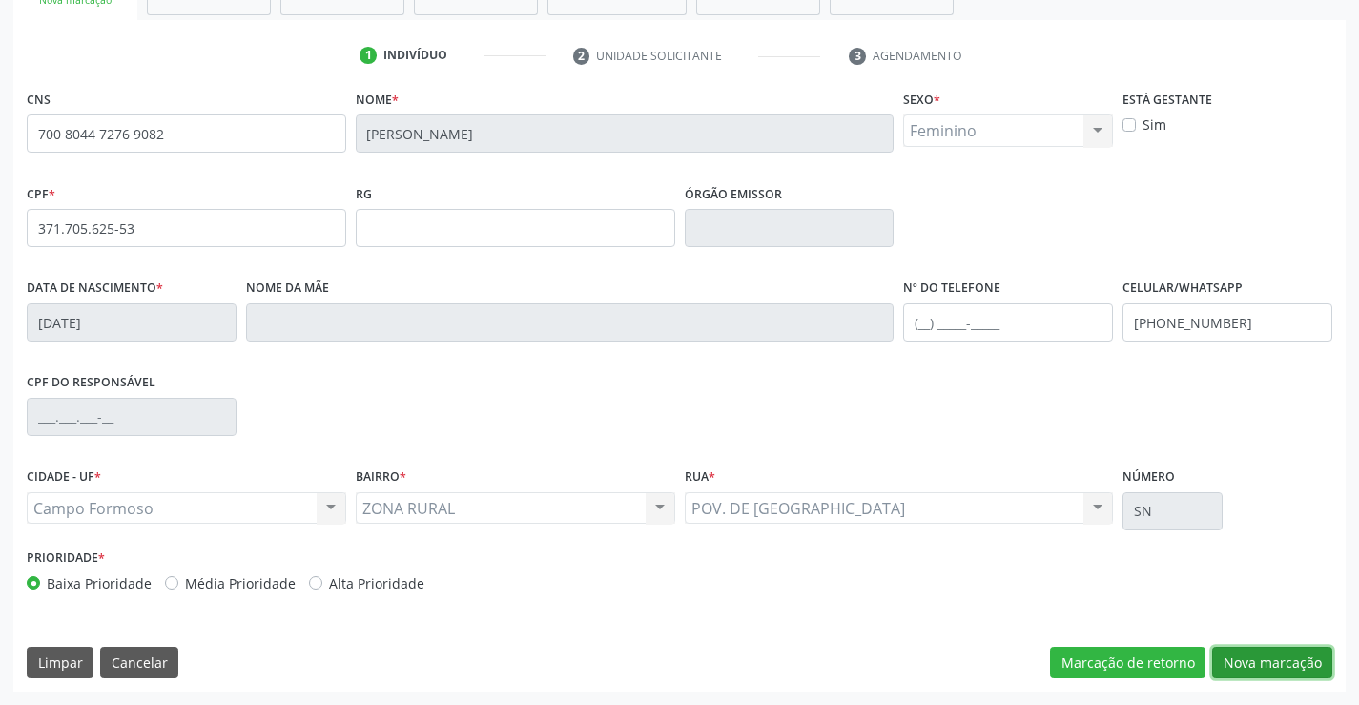
click at [1267, 652] on button "Nova marcação" at bounding box center [1272, 662] width 120 height 32
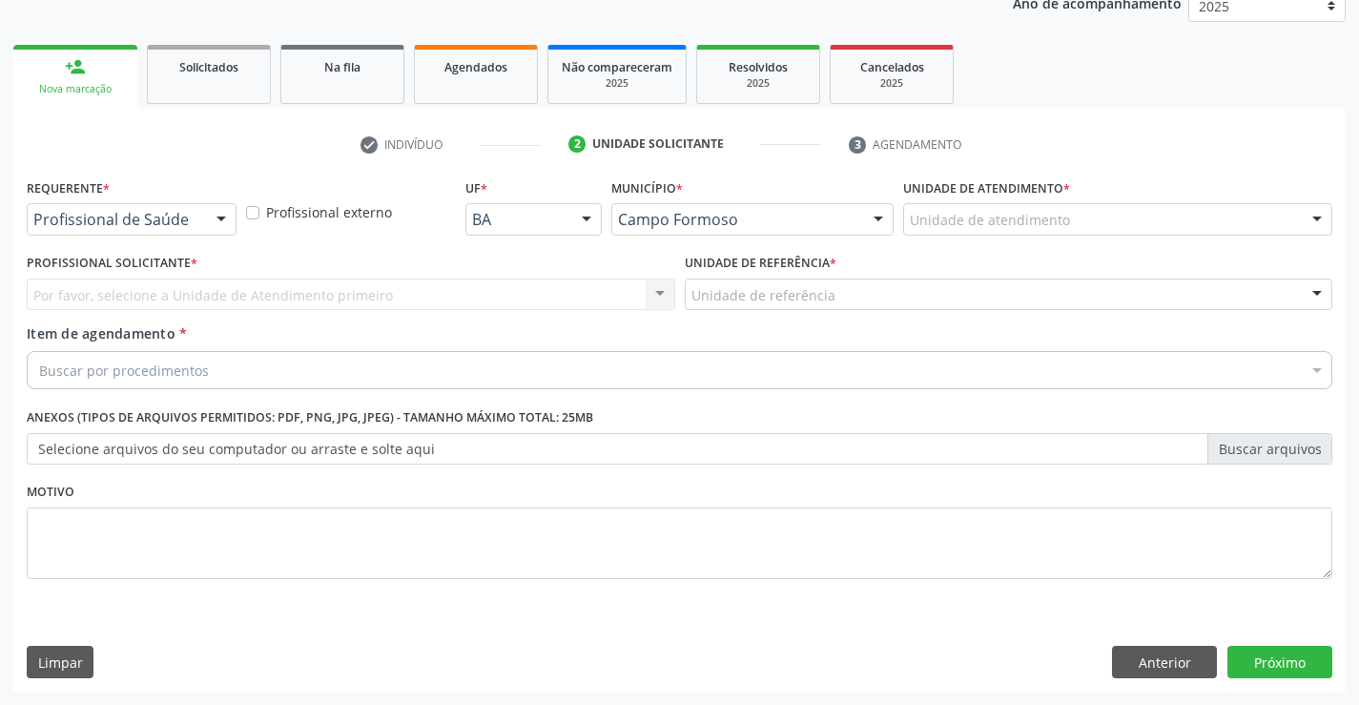
scroll to position [240, 0]
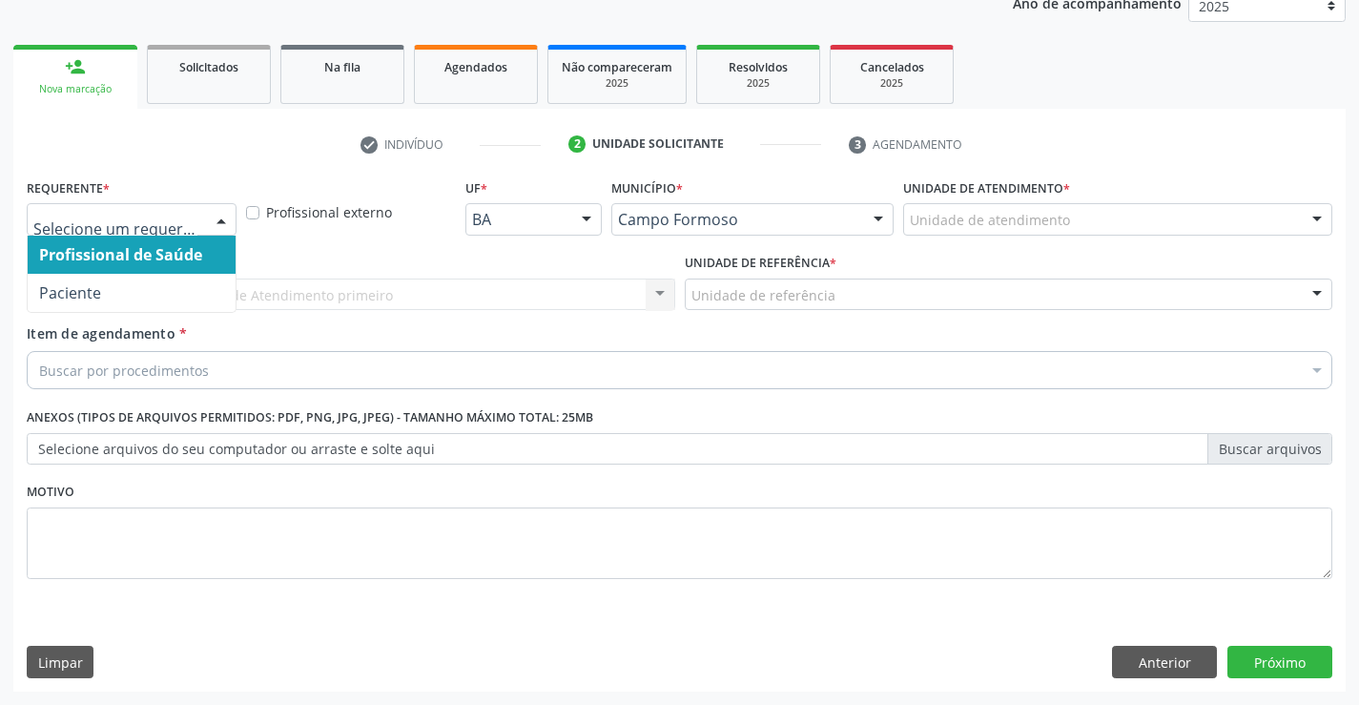
click at [110, 209] on div at bounding box center [132, 219] width 210 height 32
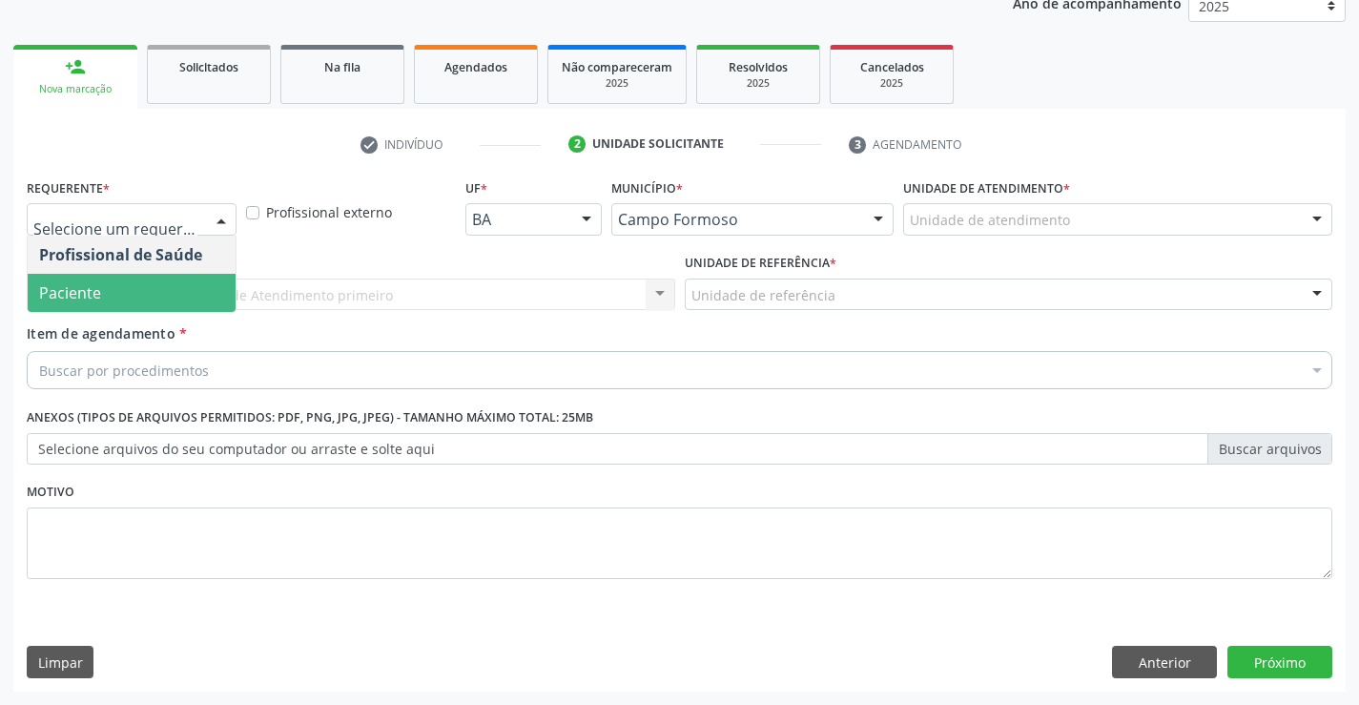
click at [113, 282] on span "Paciente" at bounding box center [132, 293] width 208 height 38
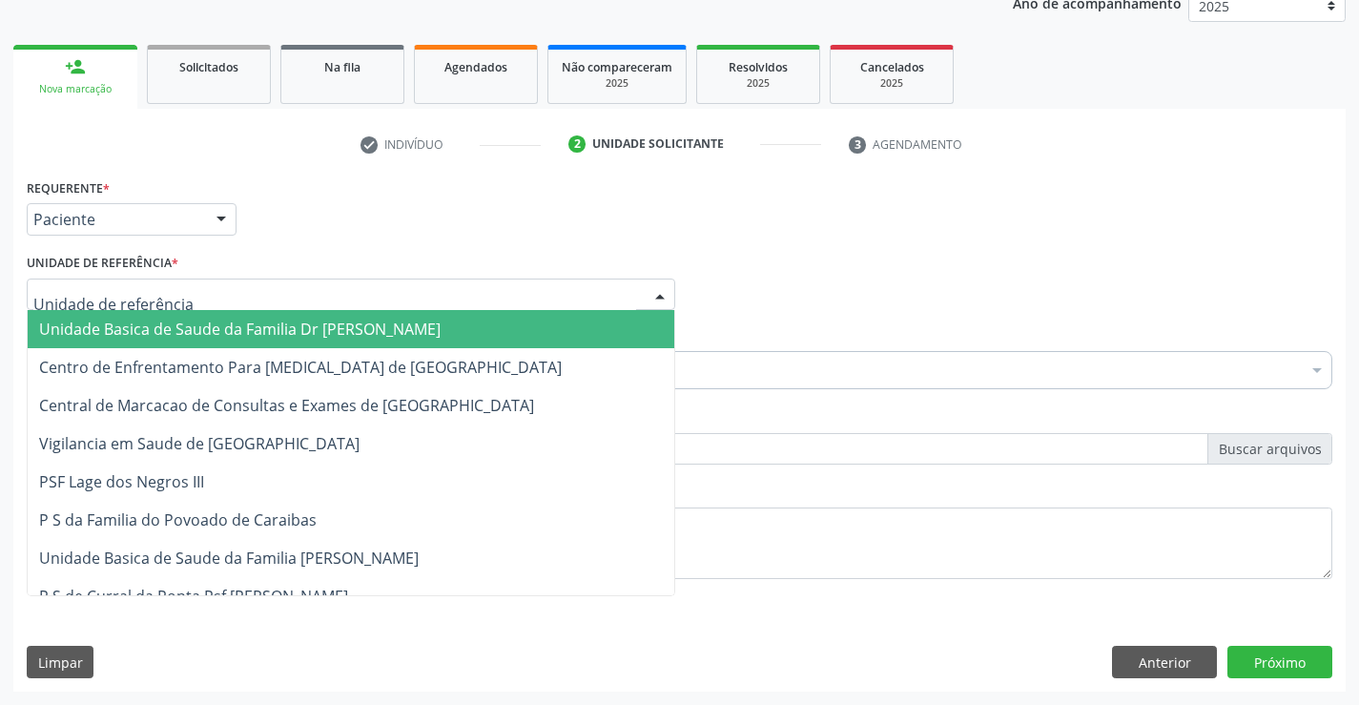
click at [113, 282] on div at bounding box center [351, 294] width 648 height 32
click at [145, 326] on span "Unidade Basica de Saude da Familia Dr [PERSON_NAME]" at bounding box center [239, 328] width 401 height 21
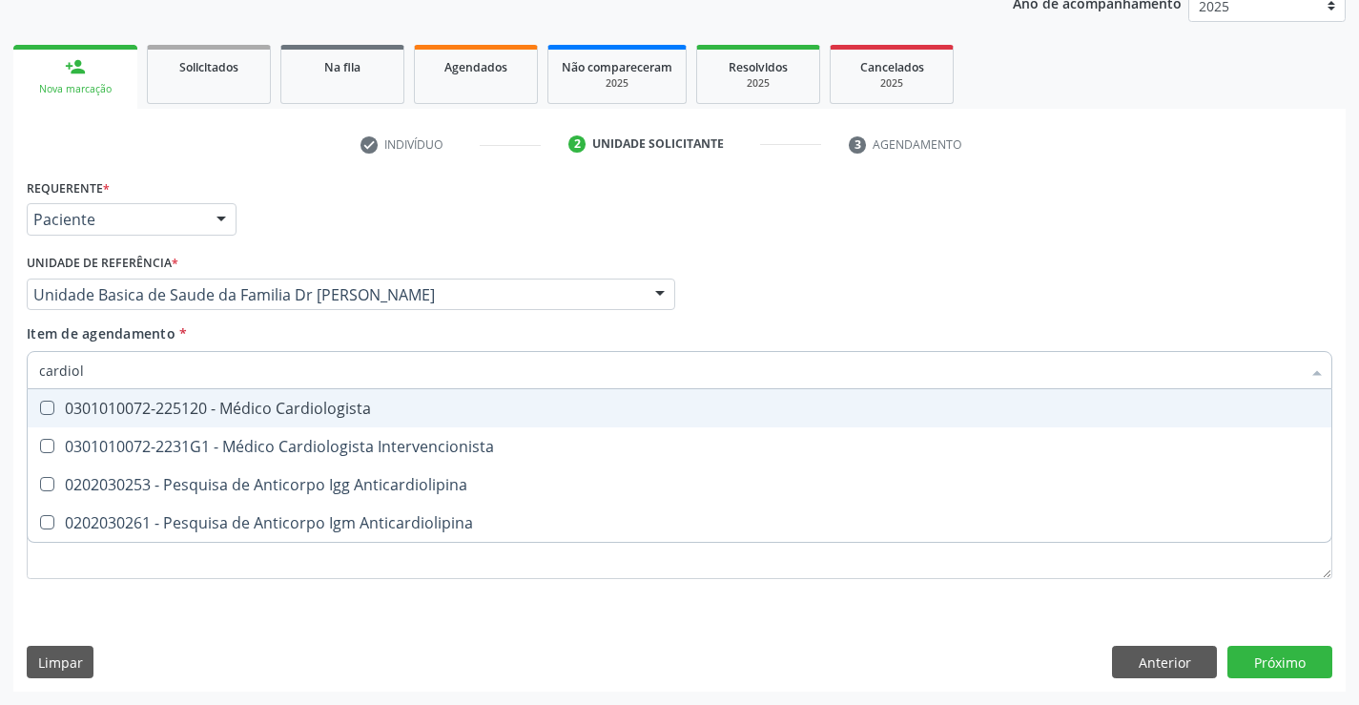
type input "cardiolo"
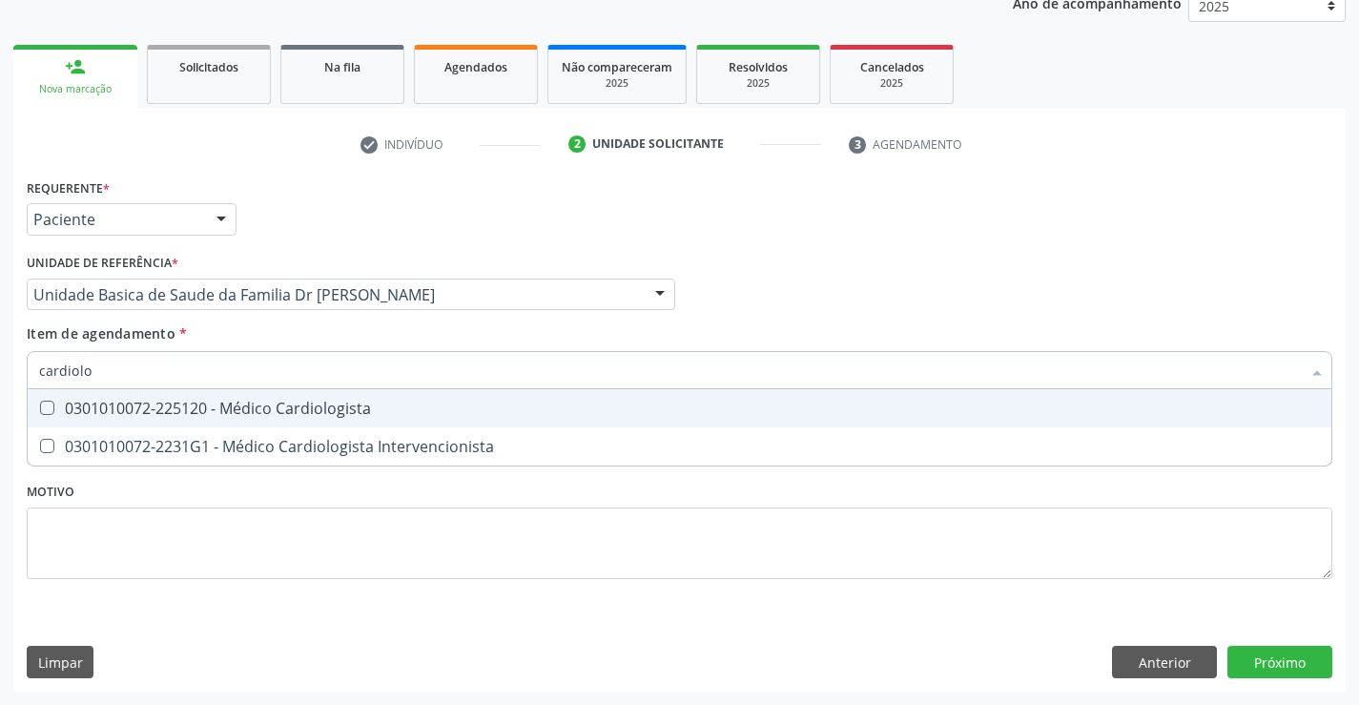
click at [335, 408] on div "0301010072-225120 - Médico Cardiologista" at bounding box center [679, 407] width 1280 height 15
checkbox Cardiologista "true"
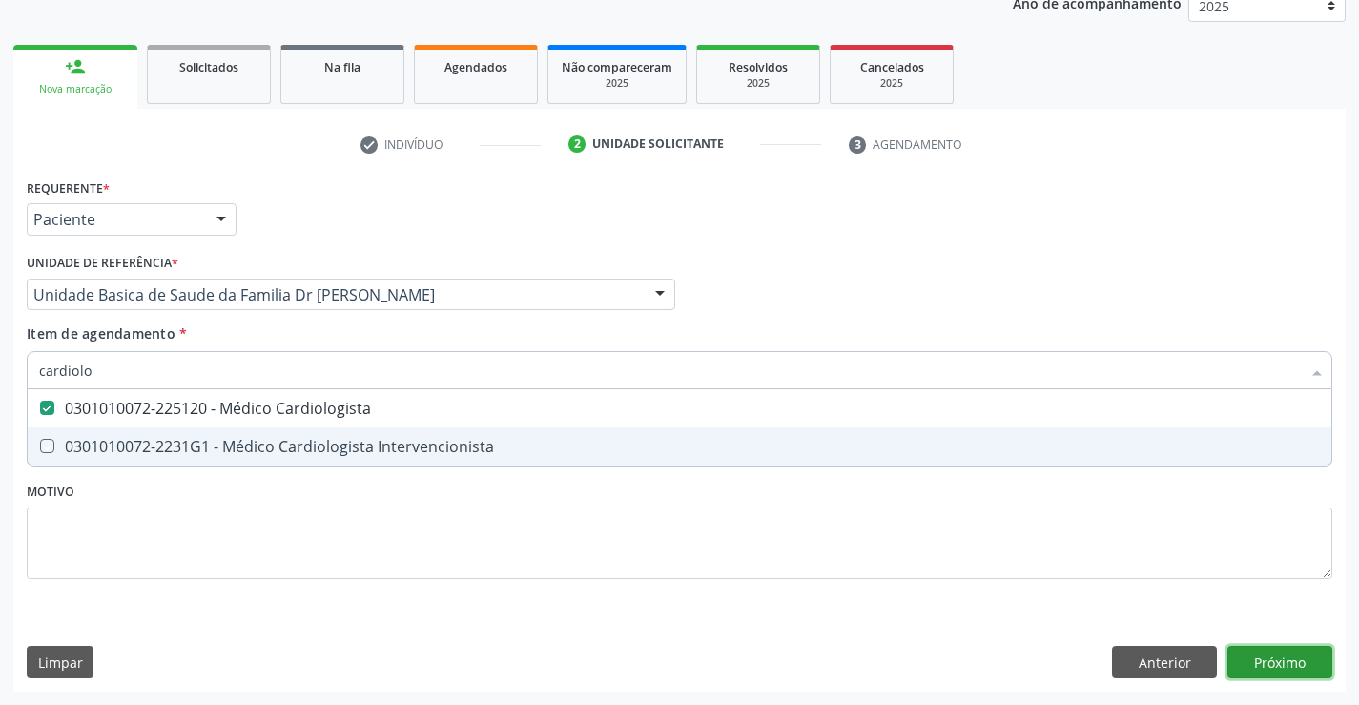
click at [1269, 657] on div "Requerente * Paciente Profissional de Saúde Paciente Nenhum resultado encontrad…" at bounding box center [679, 433] width 1332 height 518
checkbox Intervencionista "true"
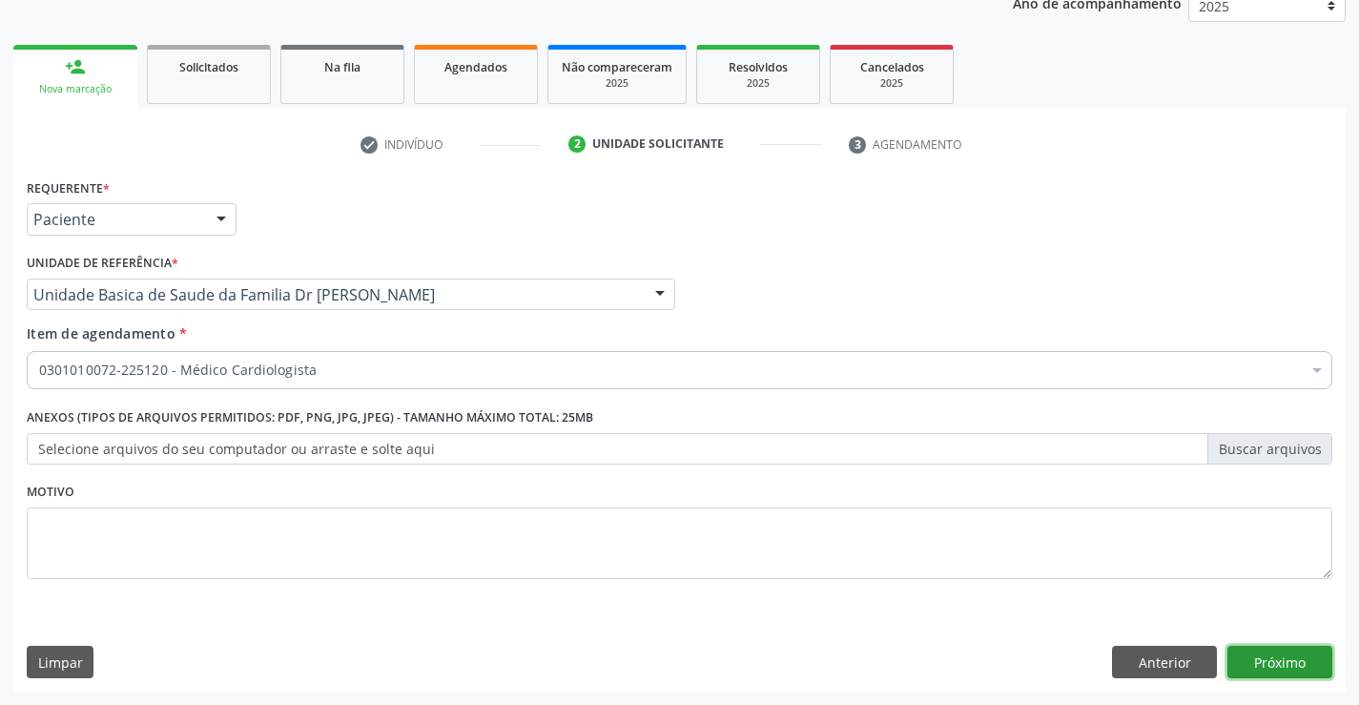
click at [1269, 657] on button "Próximo" at bounding box center [1279, 661] width 105 height 32
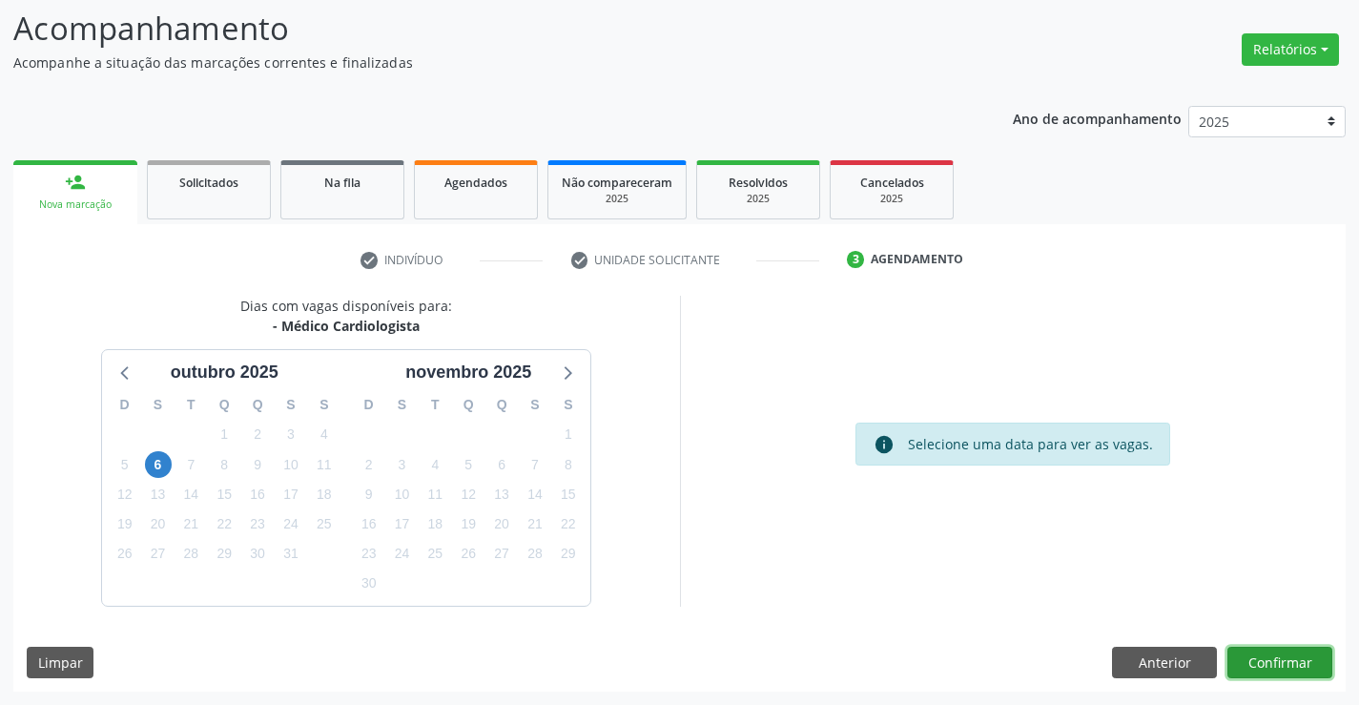
click at [1280, 667] on button "Confirmar" at bounding box center [1279, 662] width 105 height 32
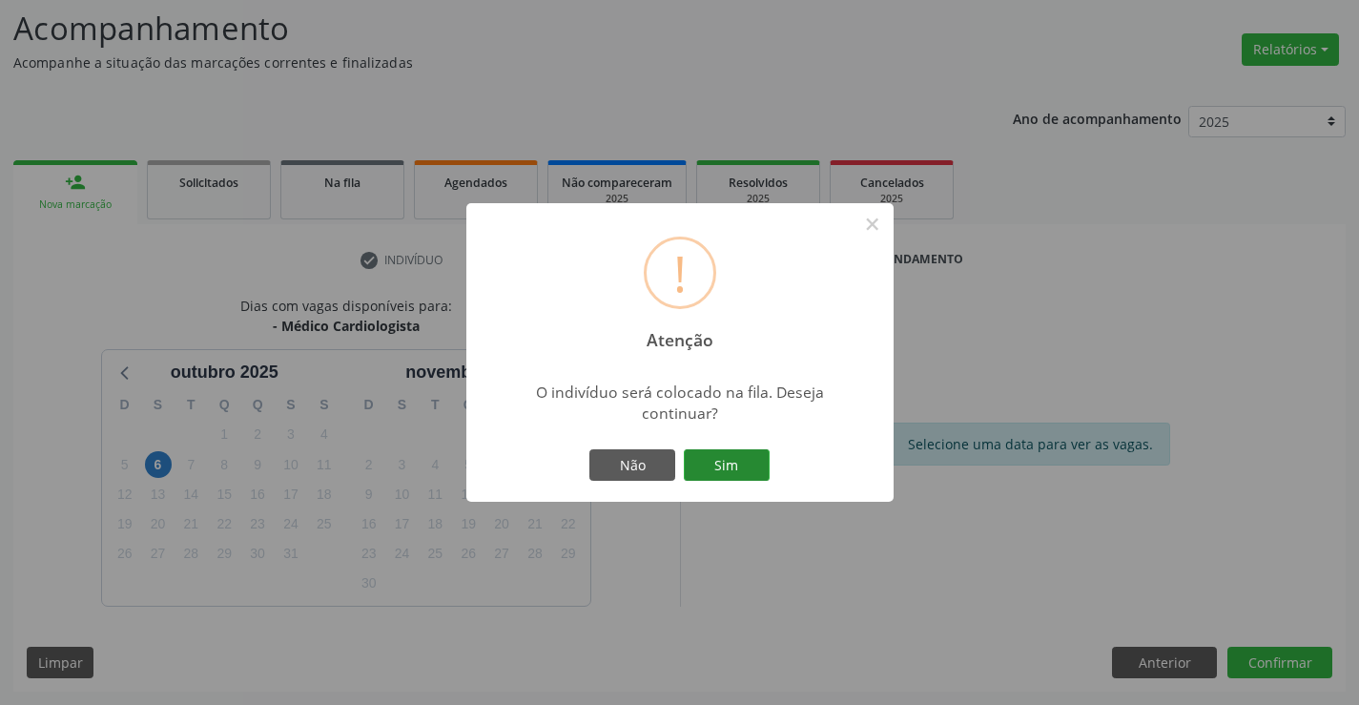
click at [740, 463] on button "Sim" at bounding box center [727, 465] width 86 height 32
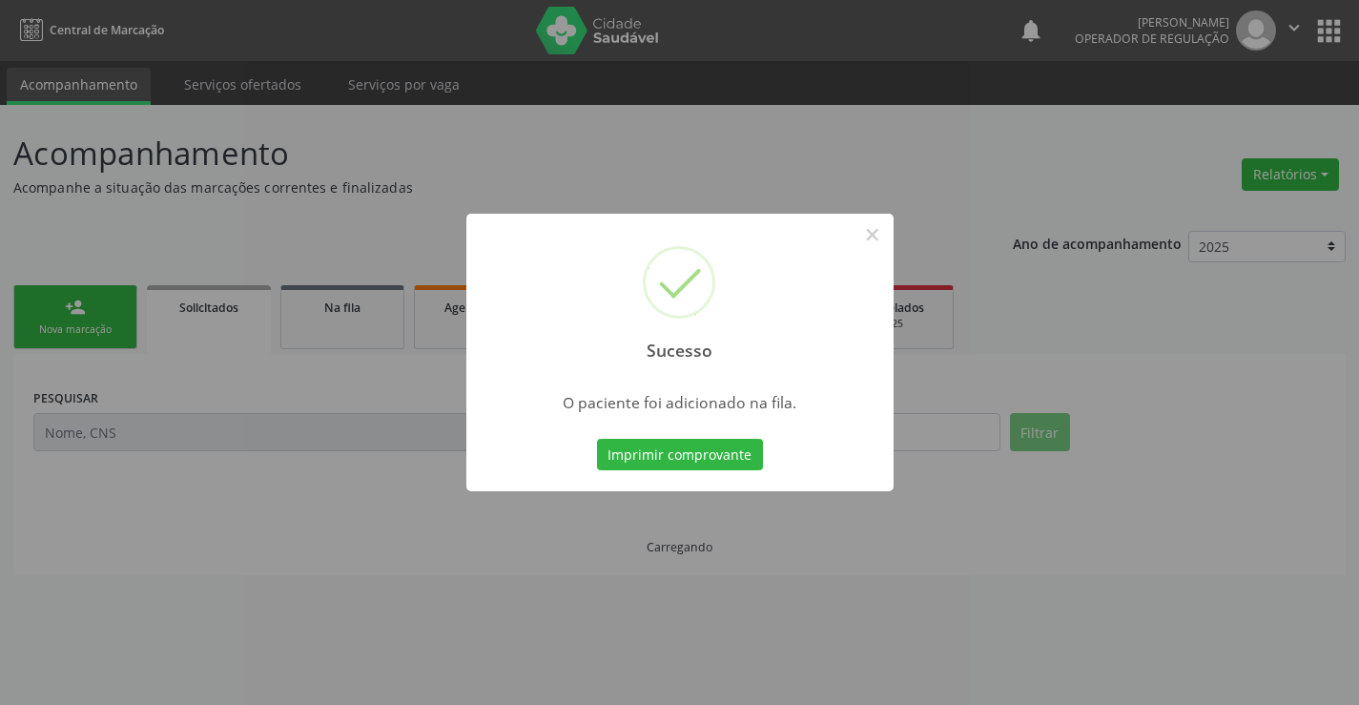
scroll to position [0, 0]
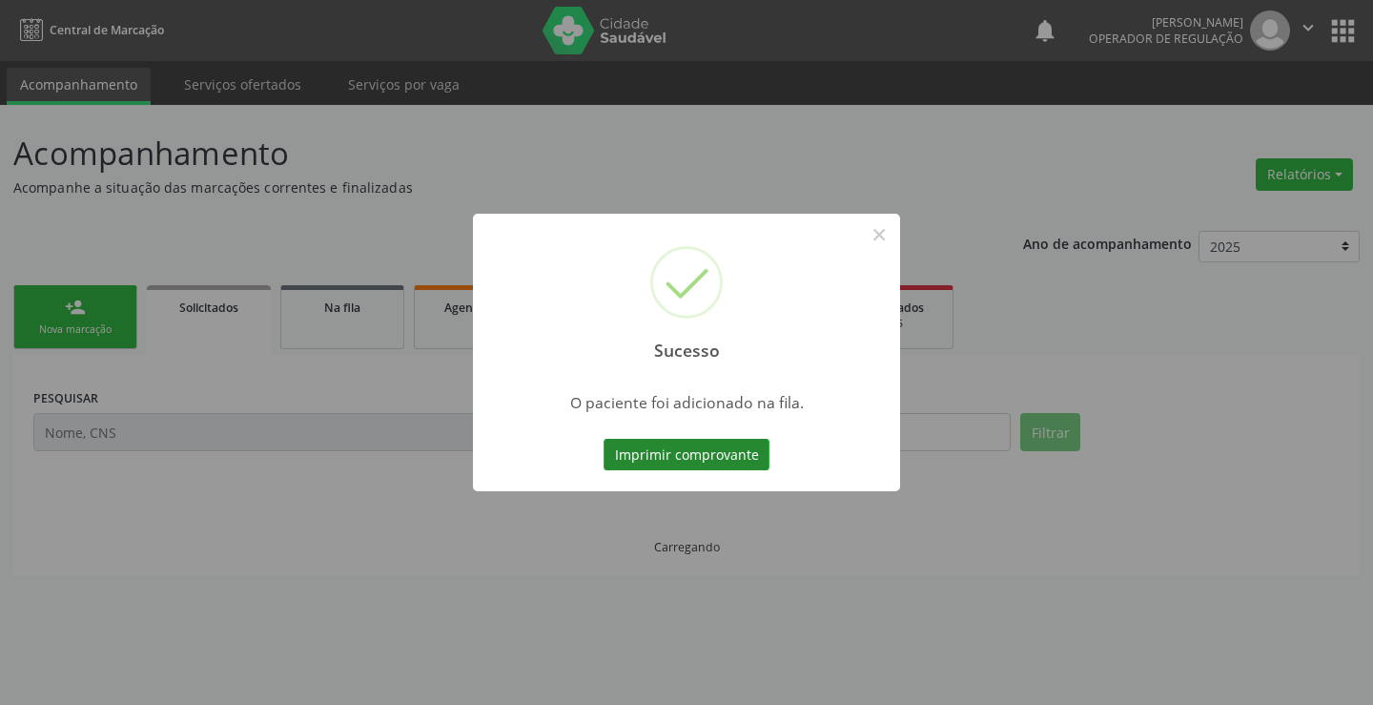
click at [737, 456] on button "Imprimir comprovante" at bounding box center [686, 455] width 166 height 32
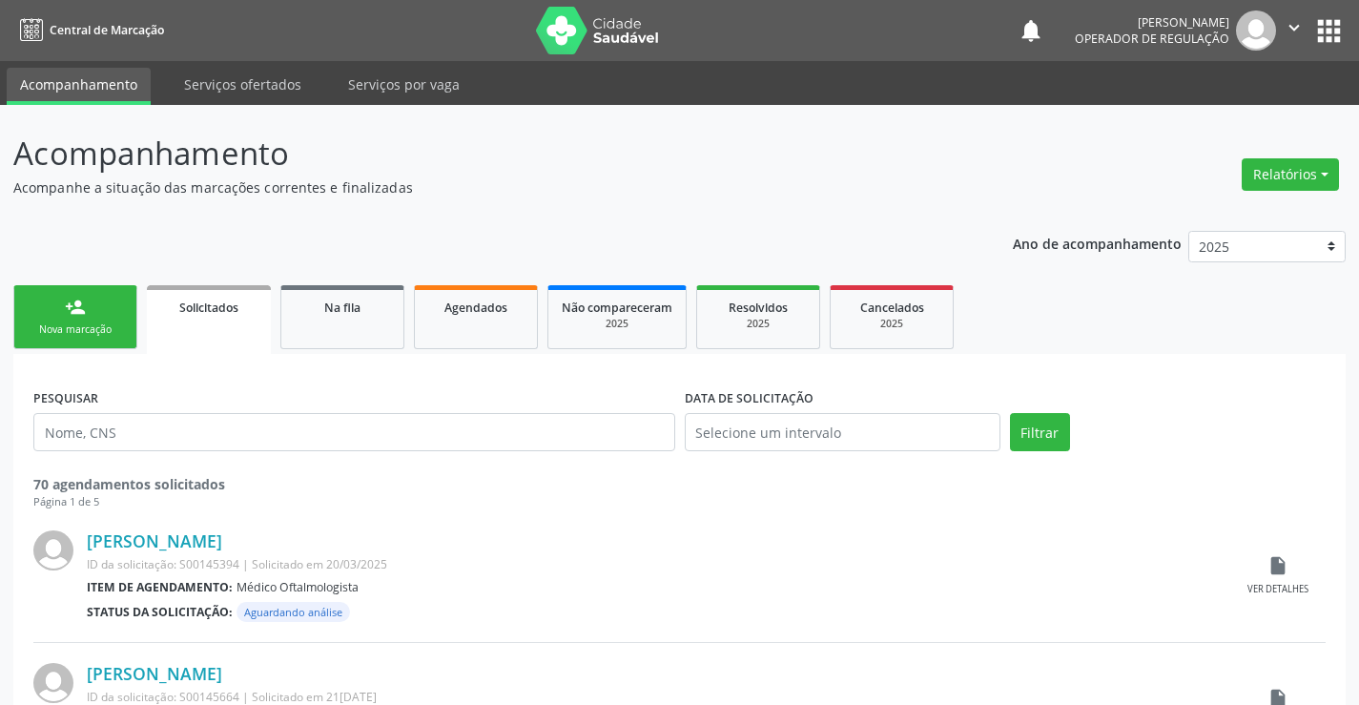
click at [56, 329] on div "Nova marcação" at bounding box center [75, 329] width 95 height 14
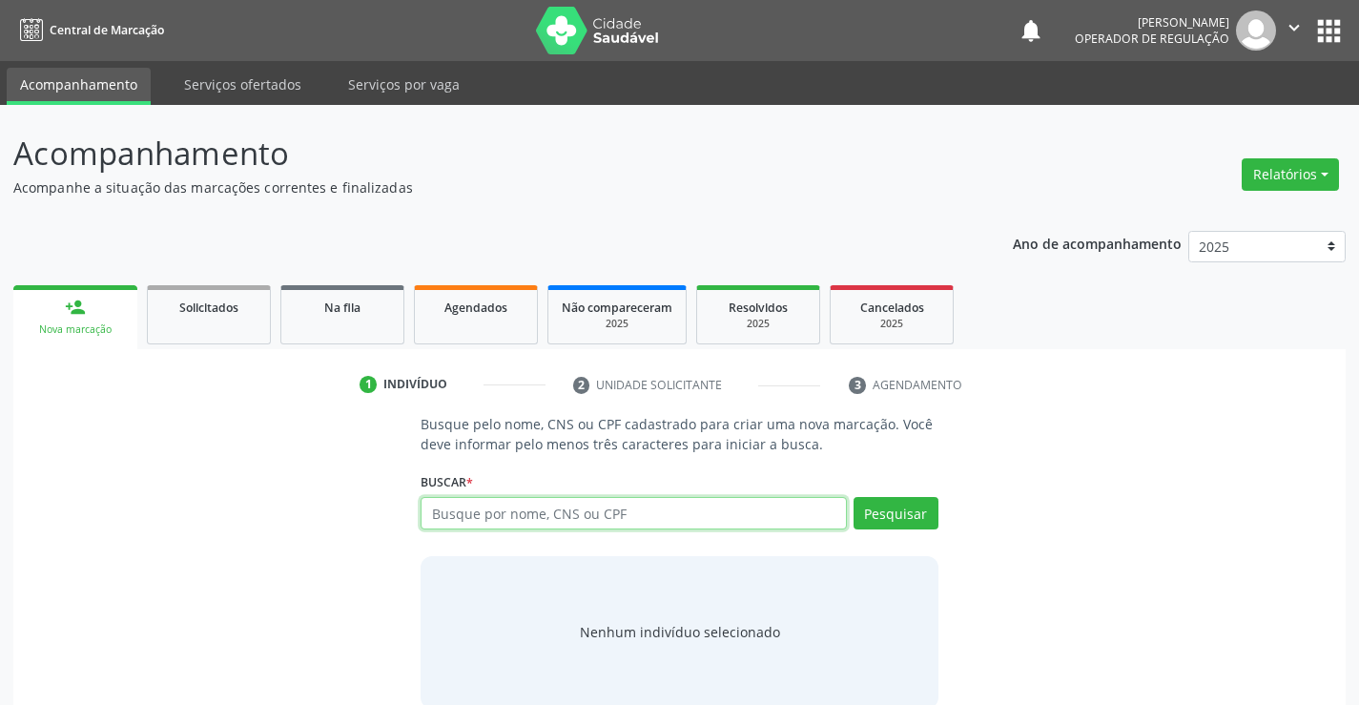
click at [662, 511] on input "text" at bounding box center [632, 513] width 425 height 32
type input "706802130272130"
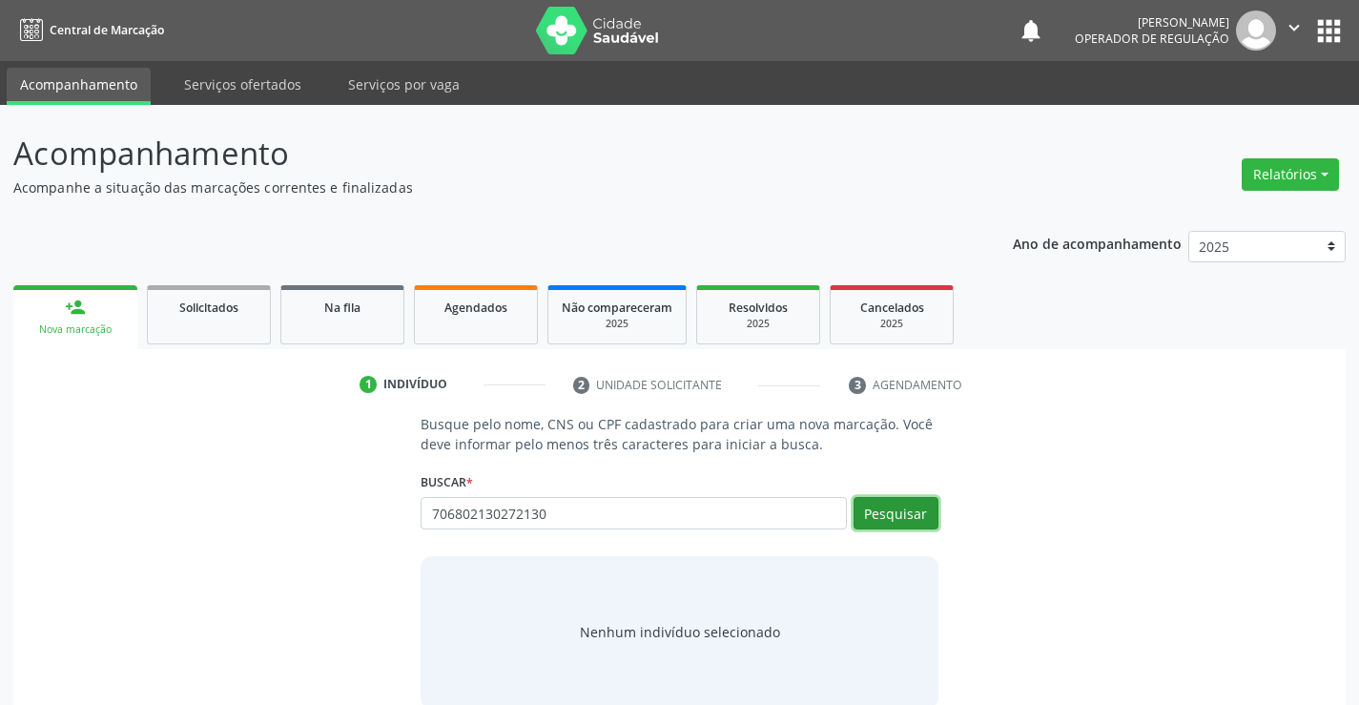
click at [890, 510] on button "Pesquisar" at bounding box center [895, 513] width 85 height 32
type input "706802130272130"
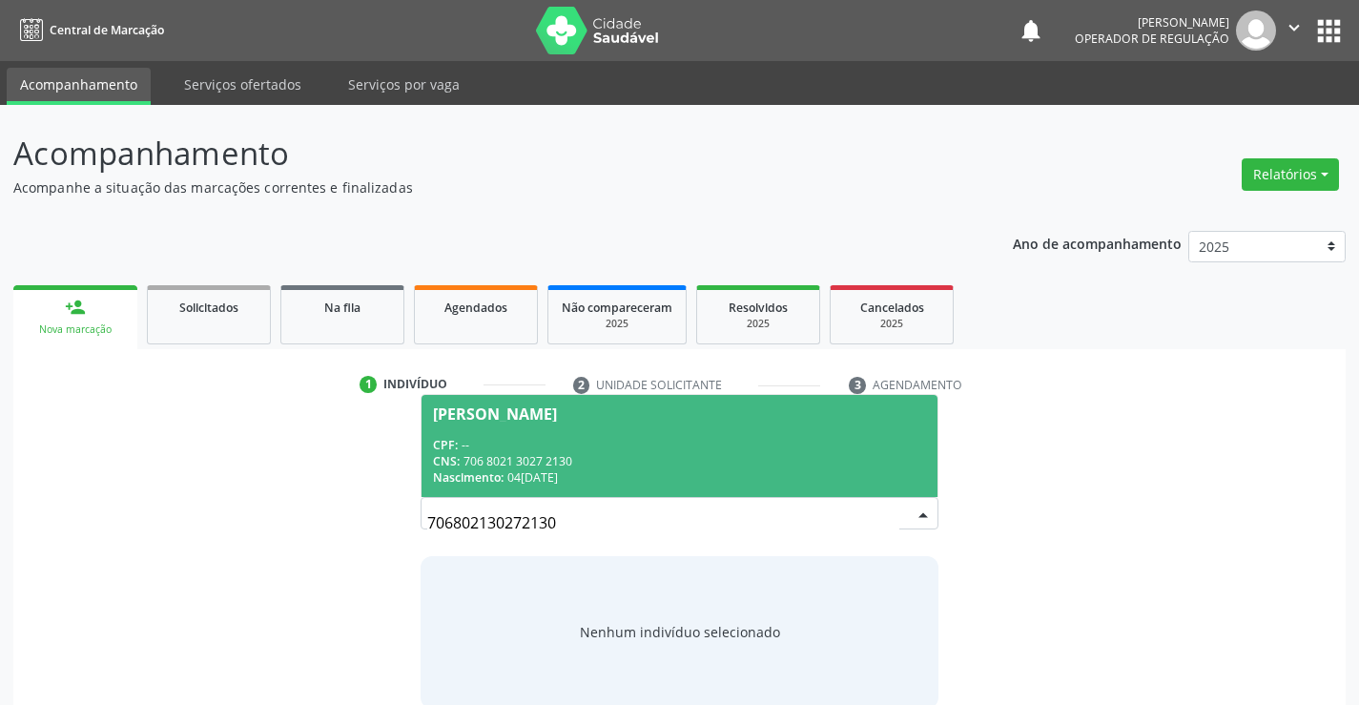
click at [648, 437] on div "CPF: --" at bounding box center [679, 445] width 492 height 16
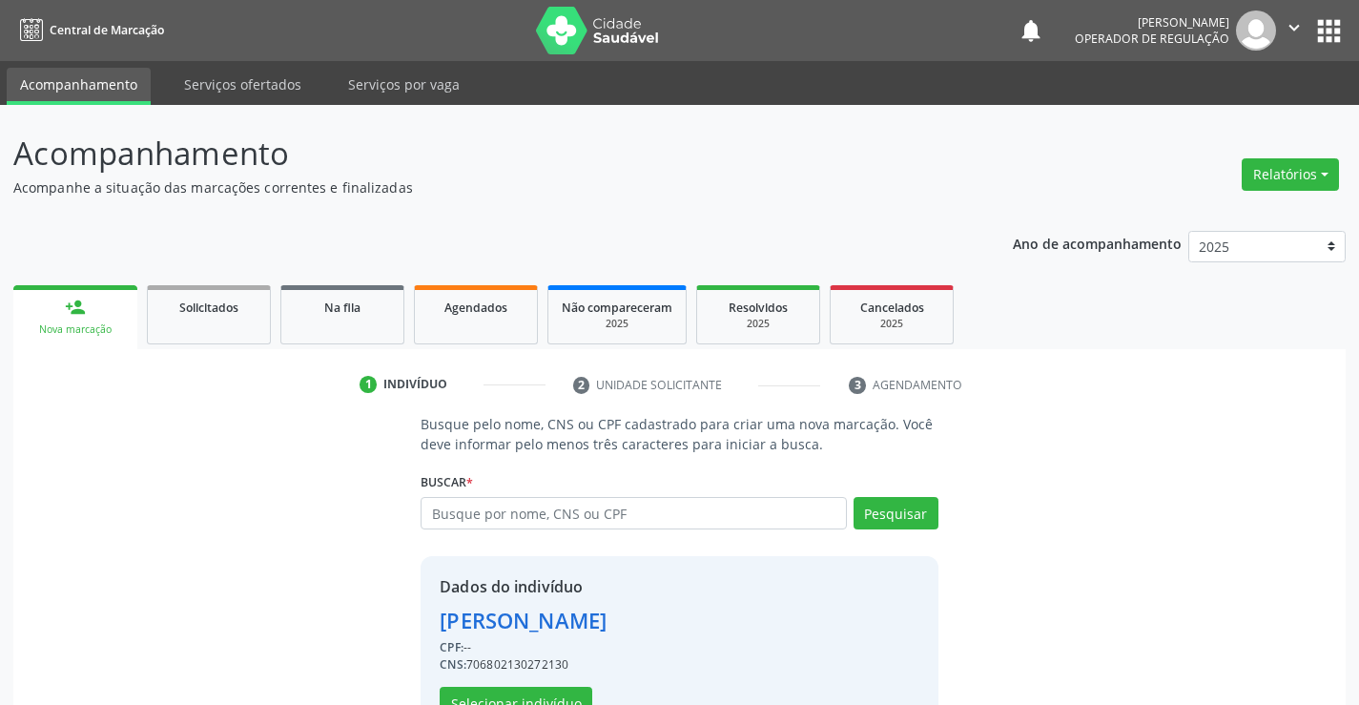
scroll to position [60, 0]
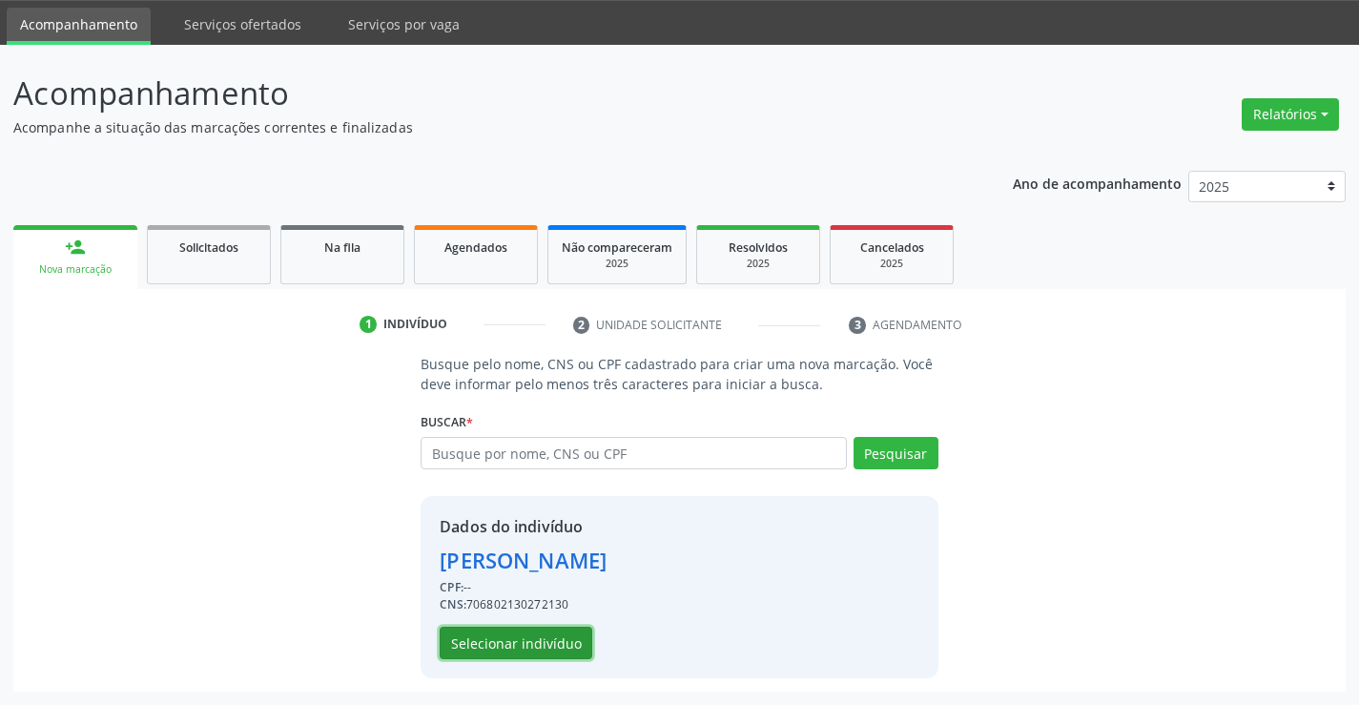
click at [509, 646] on button "Selecionar indivíduo" at bounding box center [516, 642] width 153 height 32
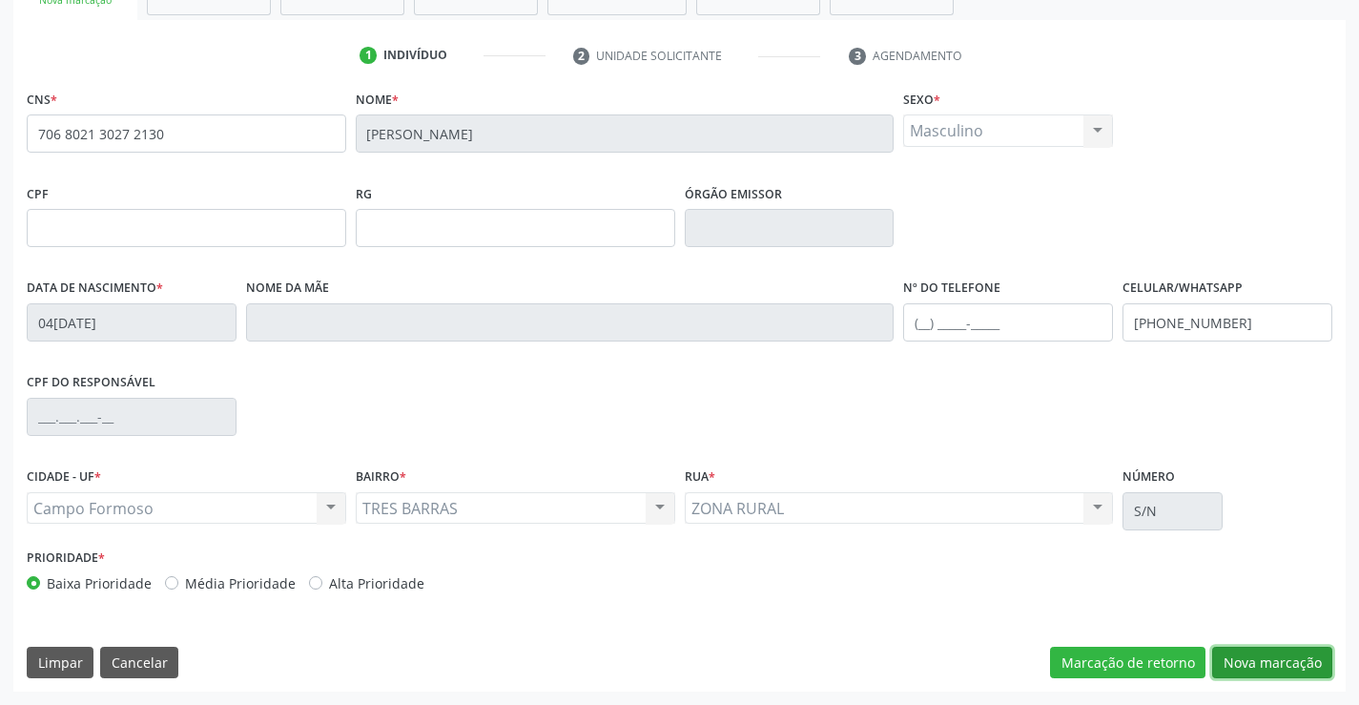
click at [1259, 646] on button "Nova marcação" at bounding box center [1272, 662] width 120 height 32
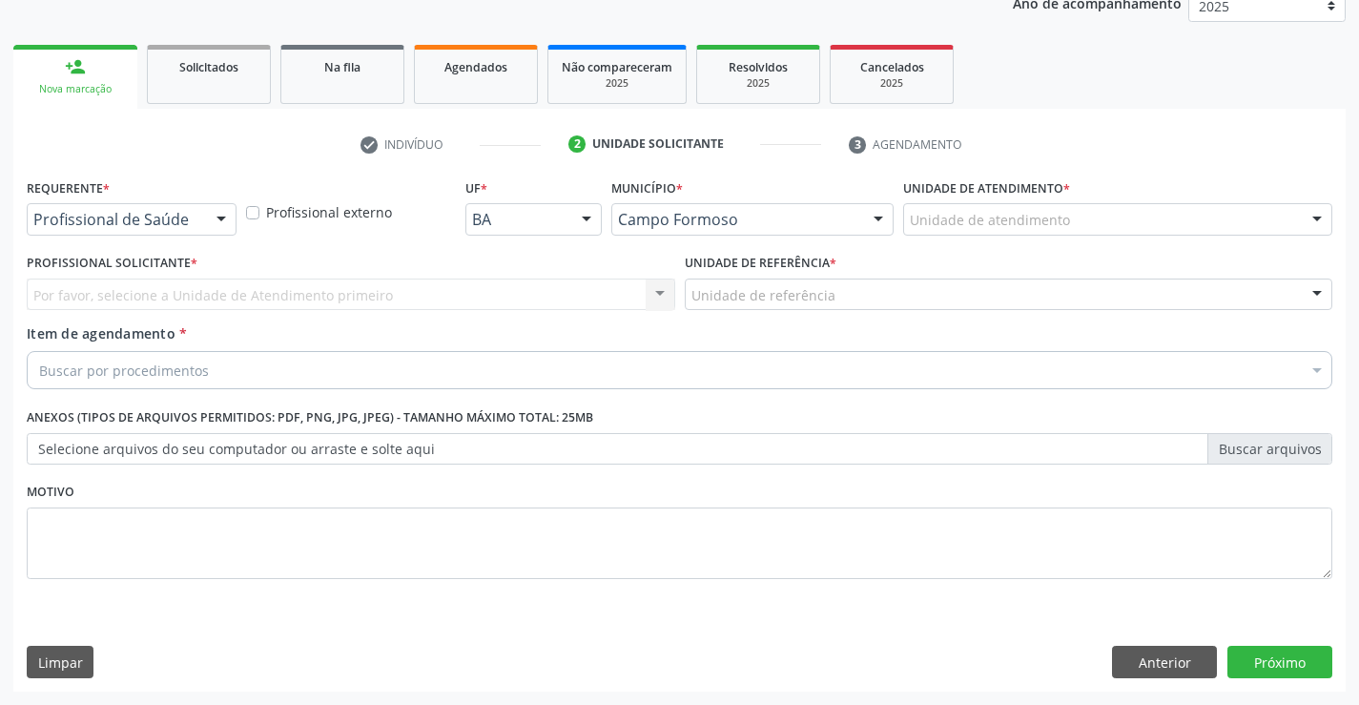
scroll to position [240, 0]
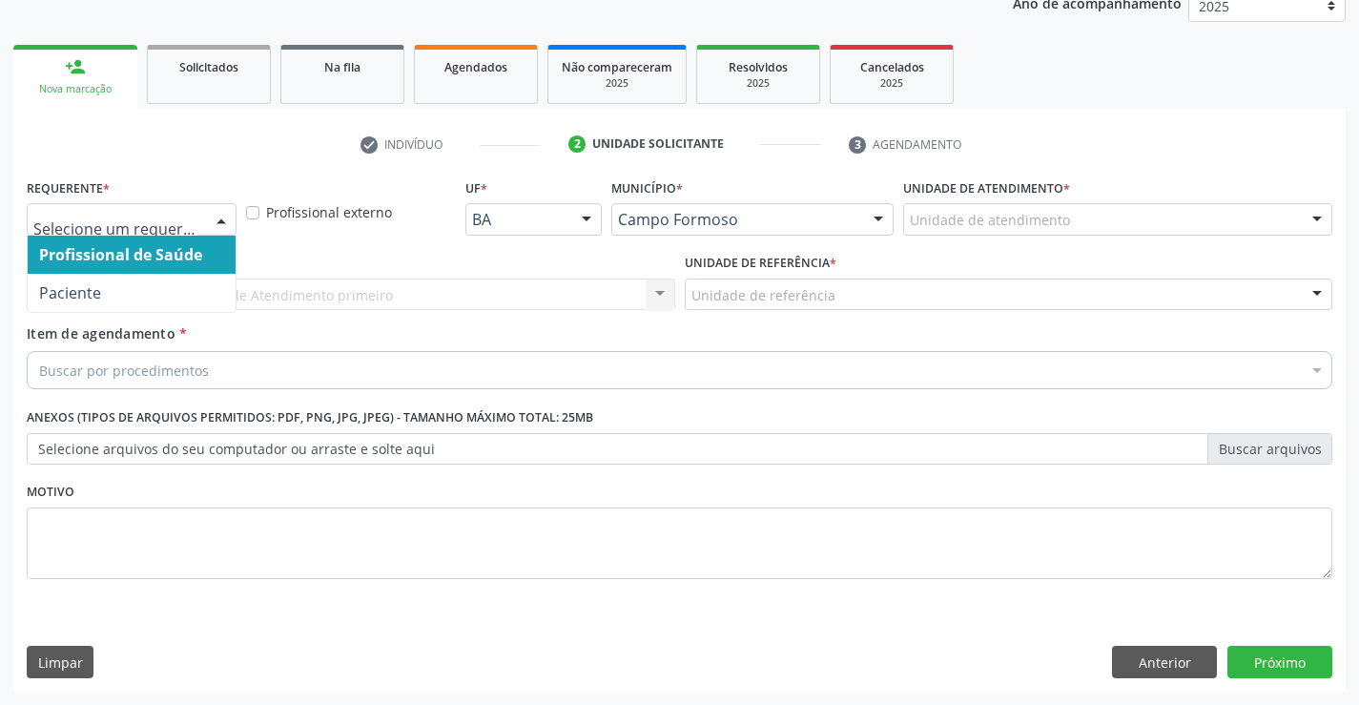
click at [95, 206] on div at bounding box center [132, 219] width 210 height 32
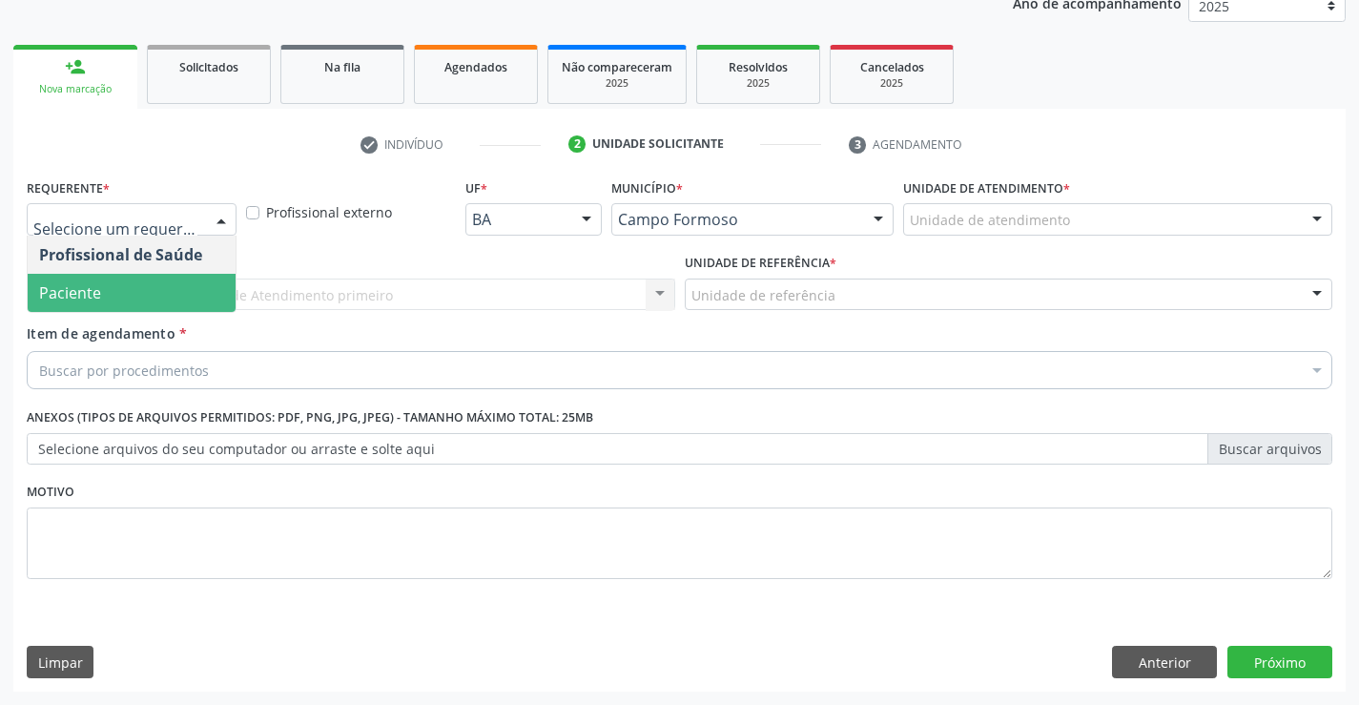
click at [99, 286] on span "Paciente" at bounding box center [70, 292] width 62 height 21
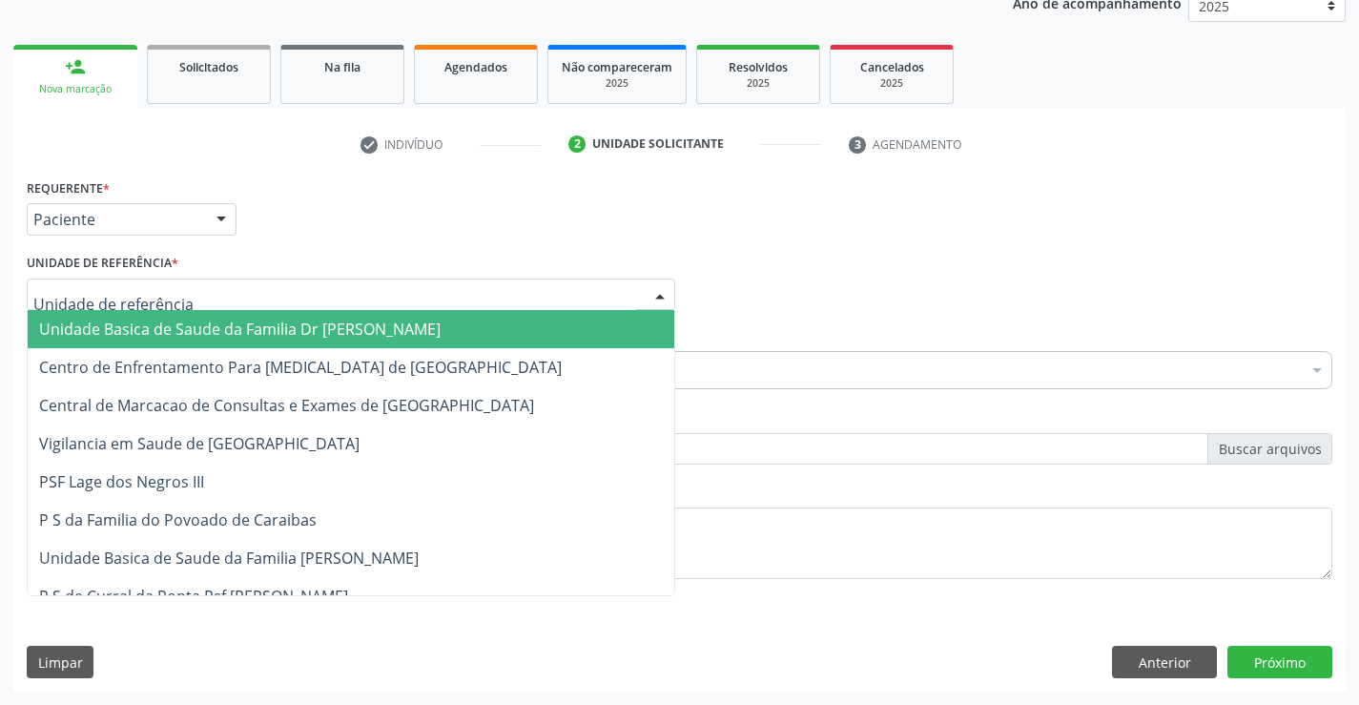
click at [119, 324] on span "Unidade Basica de Saude da Familia Dr [PERSON_NAME]" at bounding box center [239, 328] width 401 height 21
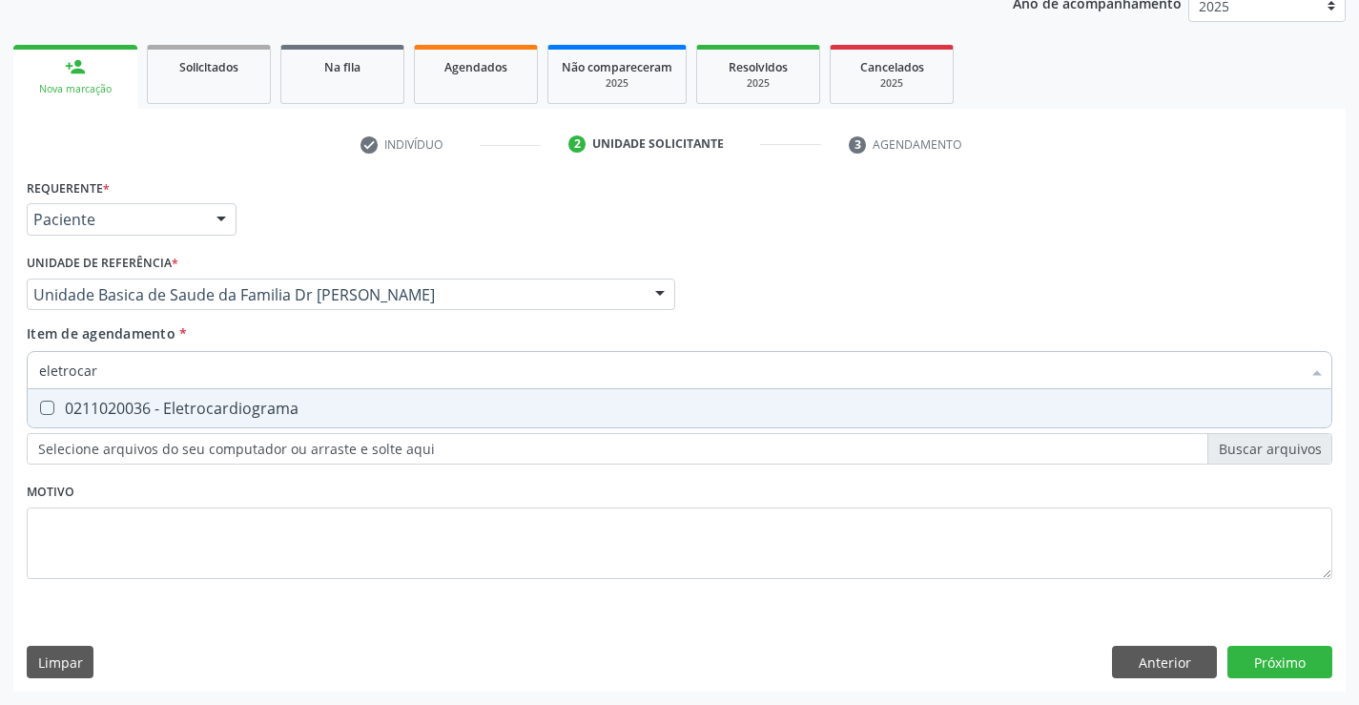
type input "eletrocard"
click at [232, 401] on div "0211020036 - Eletrocardiograma" at bounding box center [679, 407] width 1280 height 15
checkbox Eletrocardiograma "true"
click at [251, 332] on div "Item de agendamento * eletrocard Desfazer seleção 0211020036 - Eletrocardiogram…" at bounding box center [679, 353] width 1305 height 60
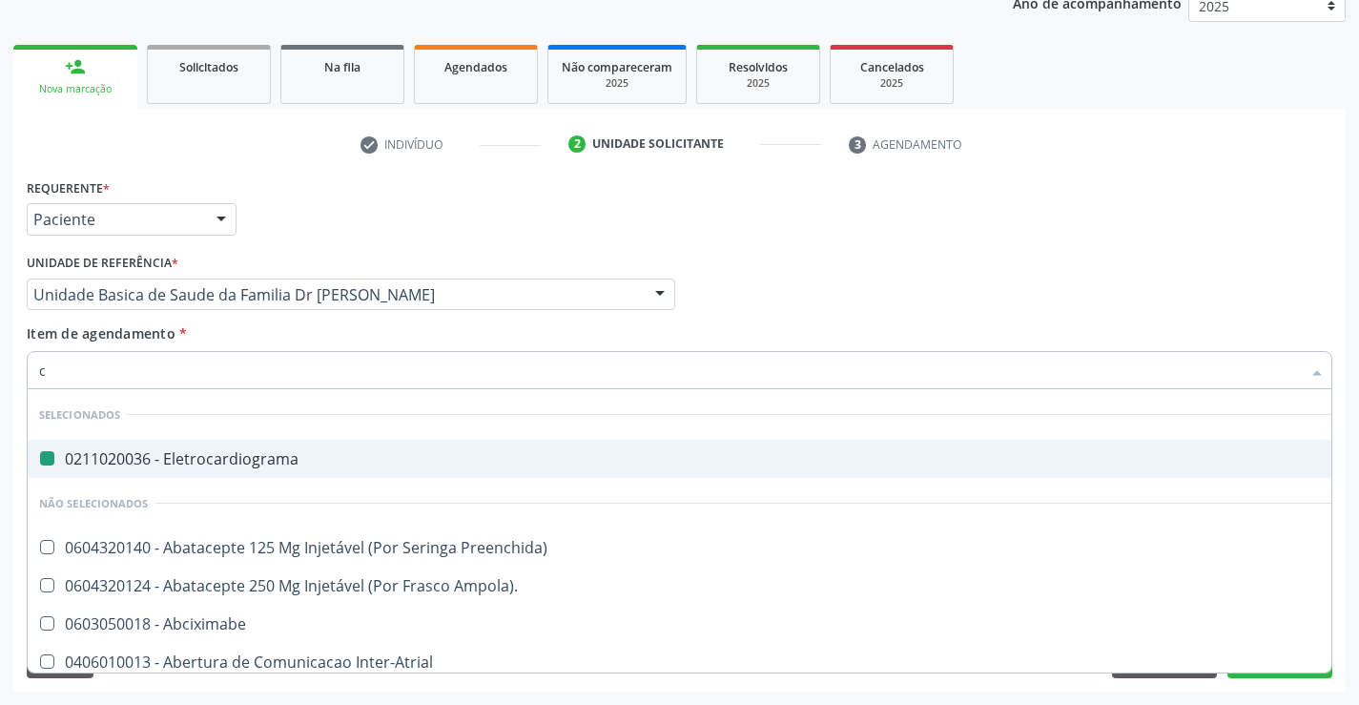
type input "ci"
checkbox Eletrocardiograma "false"
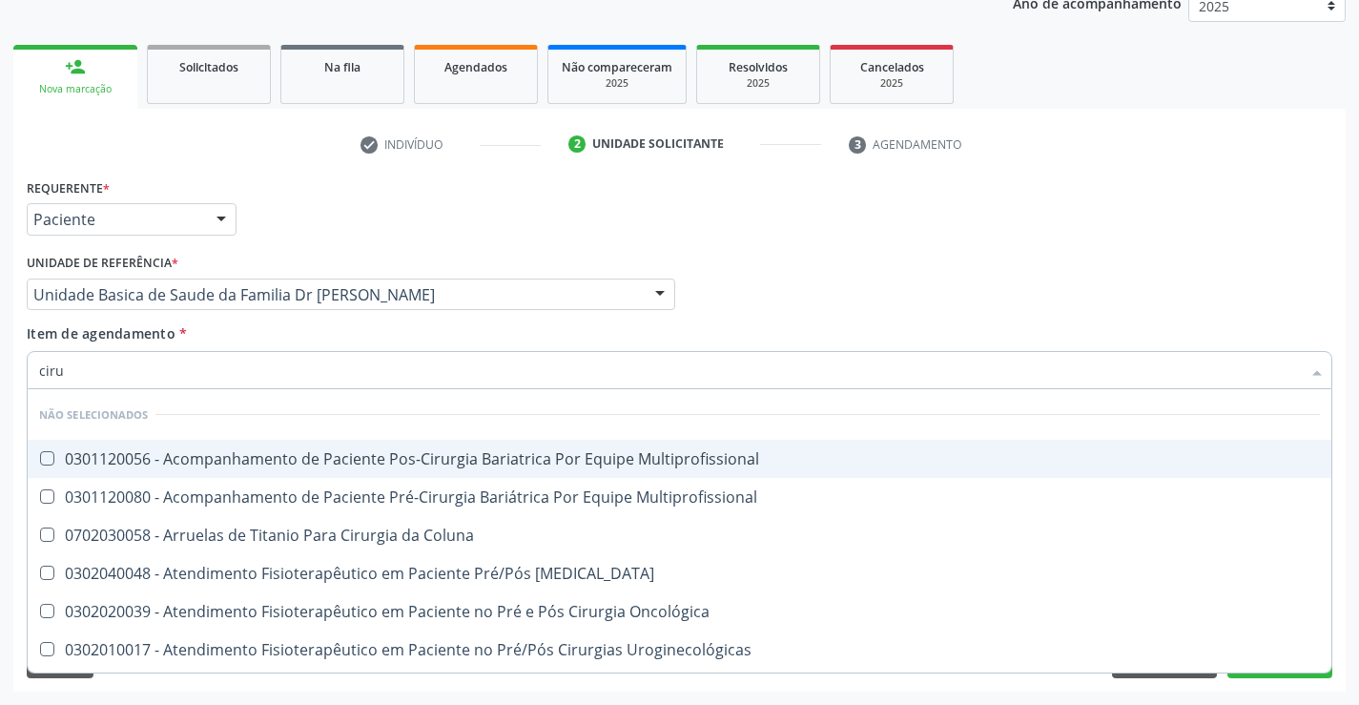
type input "cirur"
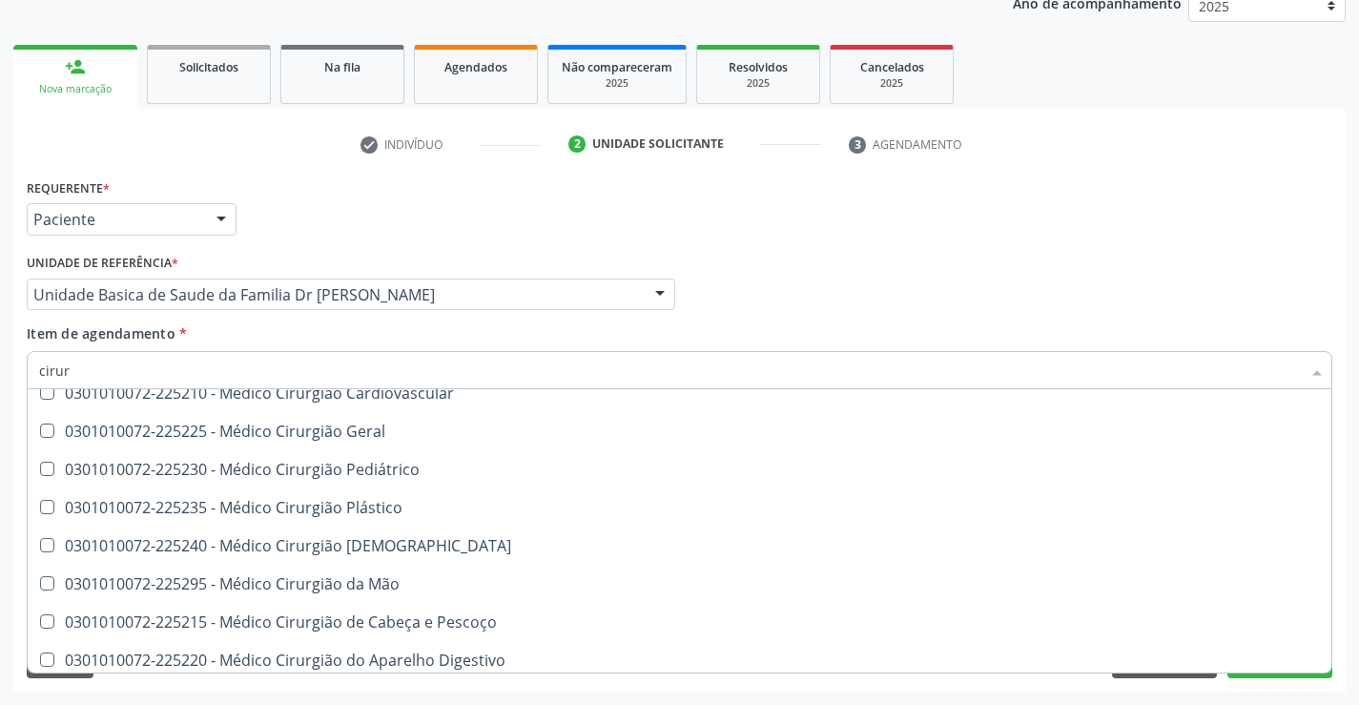
scroll to position [3337, 0]
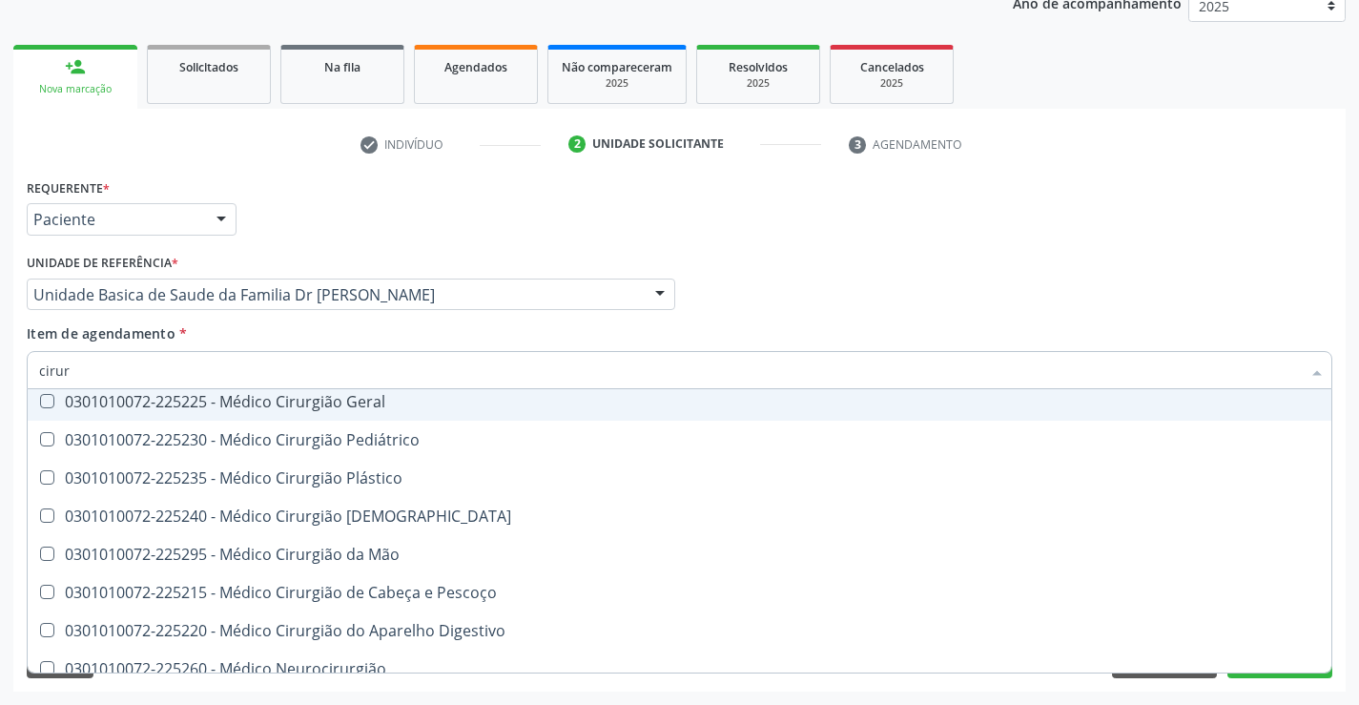
click at [384, 394] on div "0301010072-225225 - Médico Cirurgião Geral" at bounding box center [679, 401] width 1280 height 15
checkbox Geral "true"
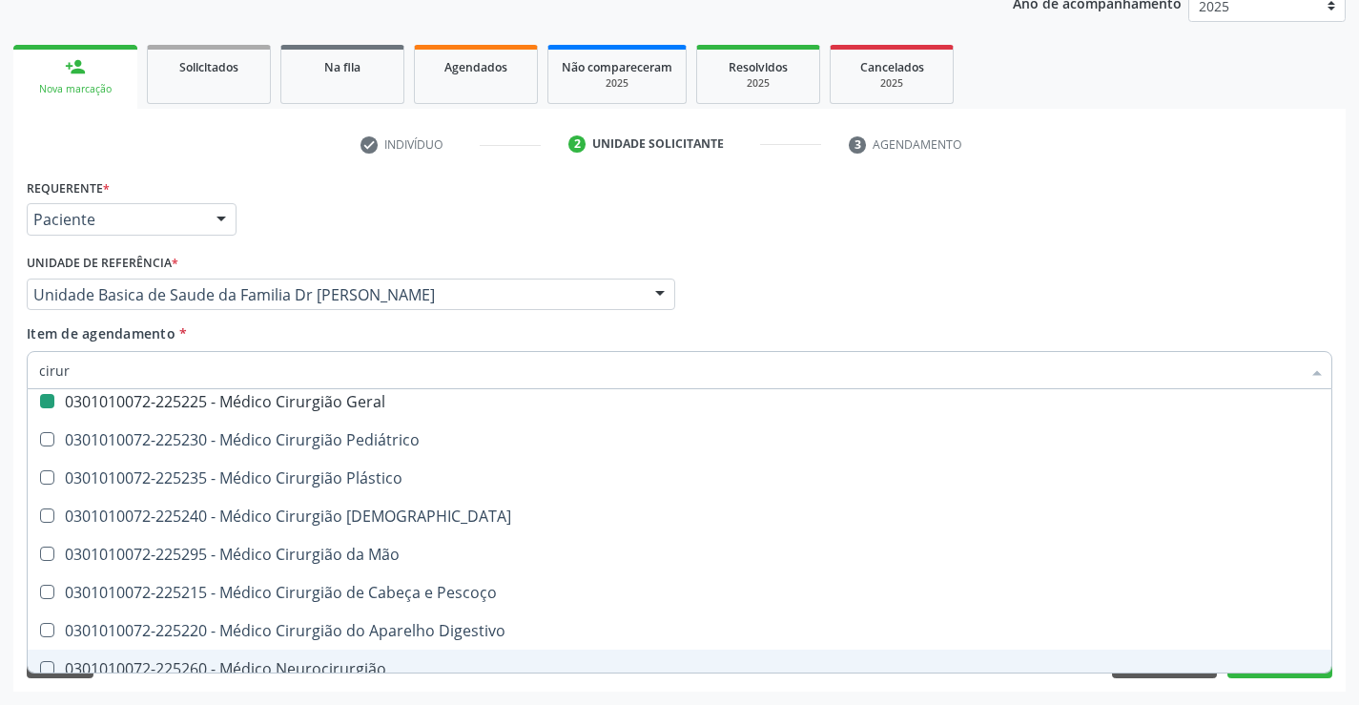
click at [1351, 623] on div "Acompanhamento Acompanhe a situação das marcações correntes e finalizadas Relat…" at bounding box center [679, 285] width 1359 height 840
checkbox Multiprofissional "true"
checkbox Geral "false"
checkbox Multiprofissional "true"
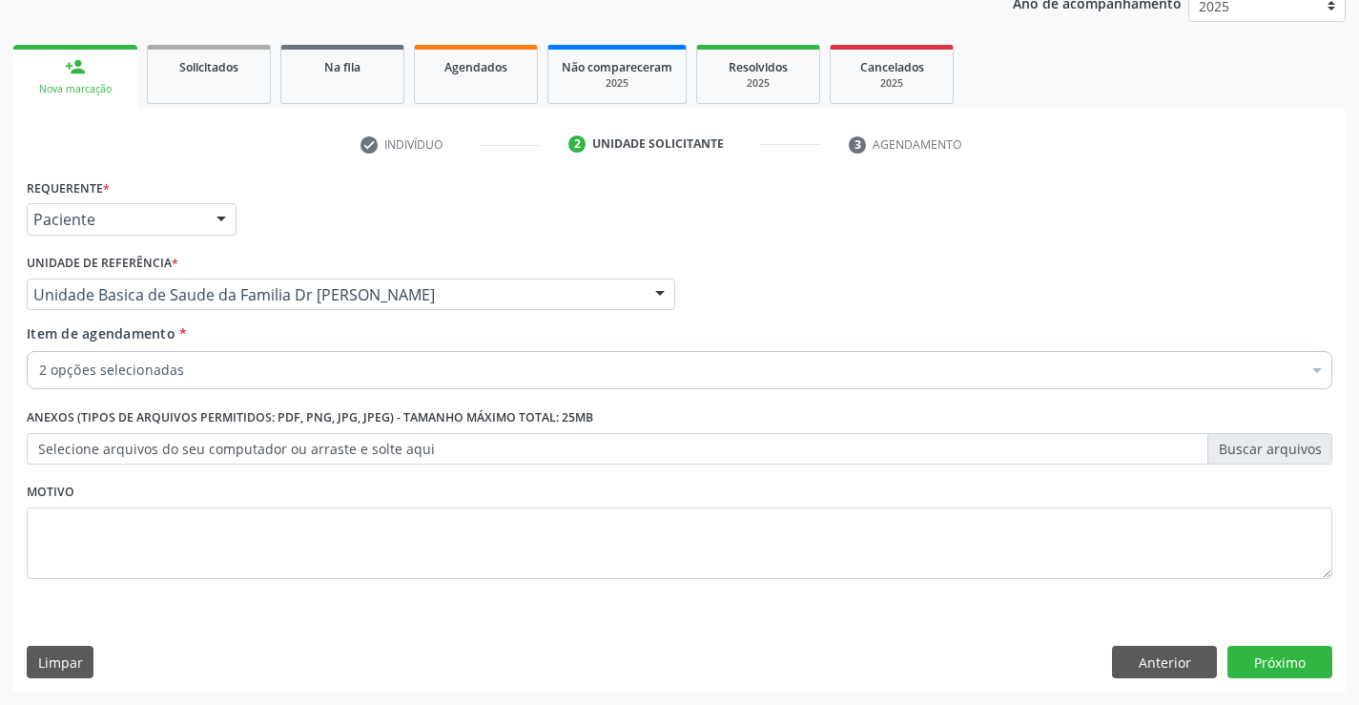
scroll to position [0, 0]
click at [1259, 660] on button "Próximo" at bounding box center [1279, 661] width 105 height 32
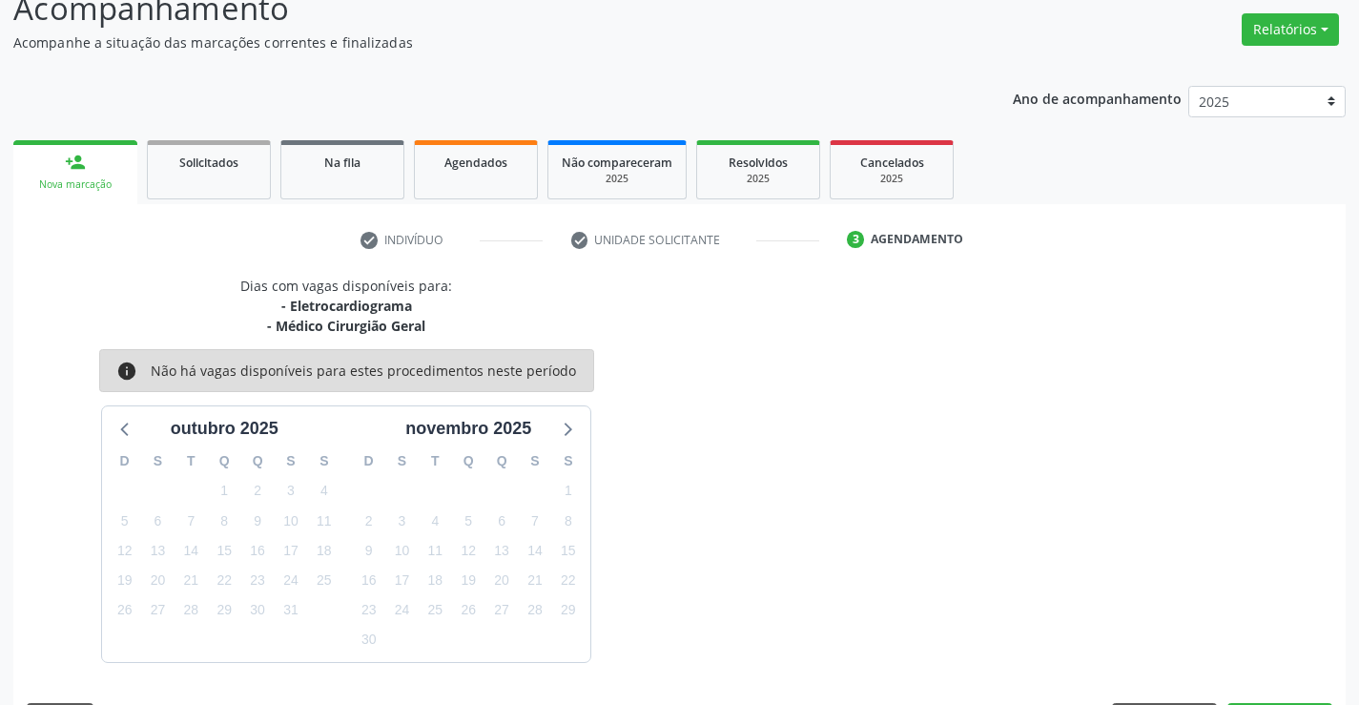
scroll to position [201, 0]
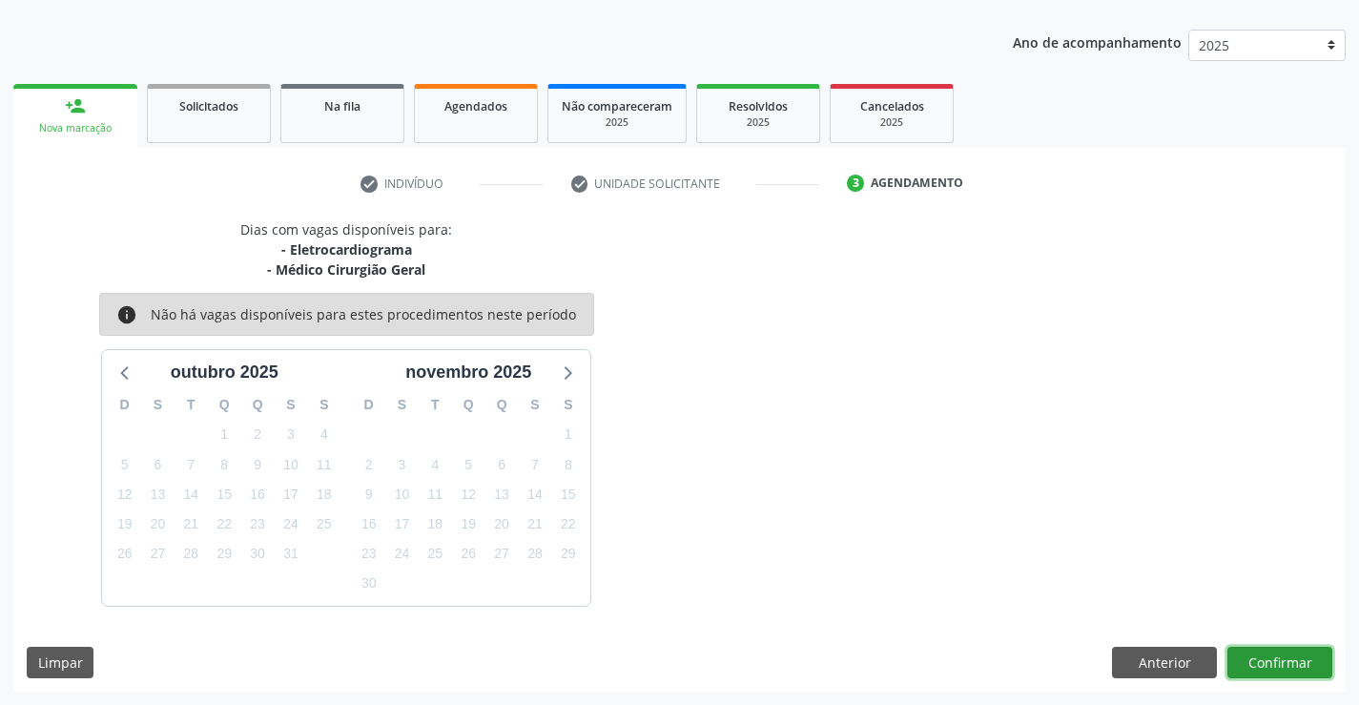
click at [1258, 660] on button "Confirmar" at bounding box center [1279, 662] width 105 height 32
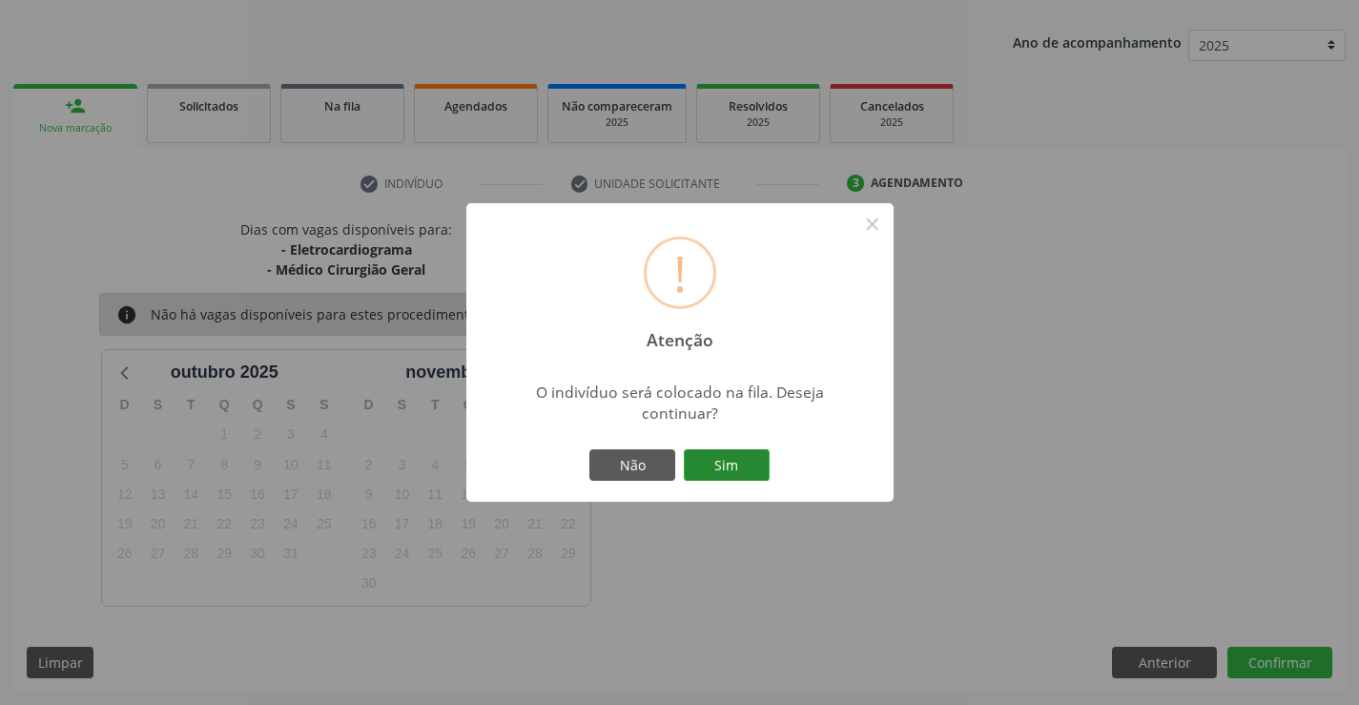
click at [728, 469] on button "Sim" at bounding box center [727, 465] width 86 height 32
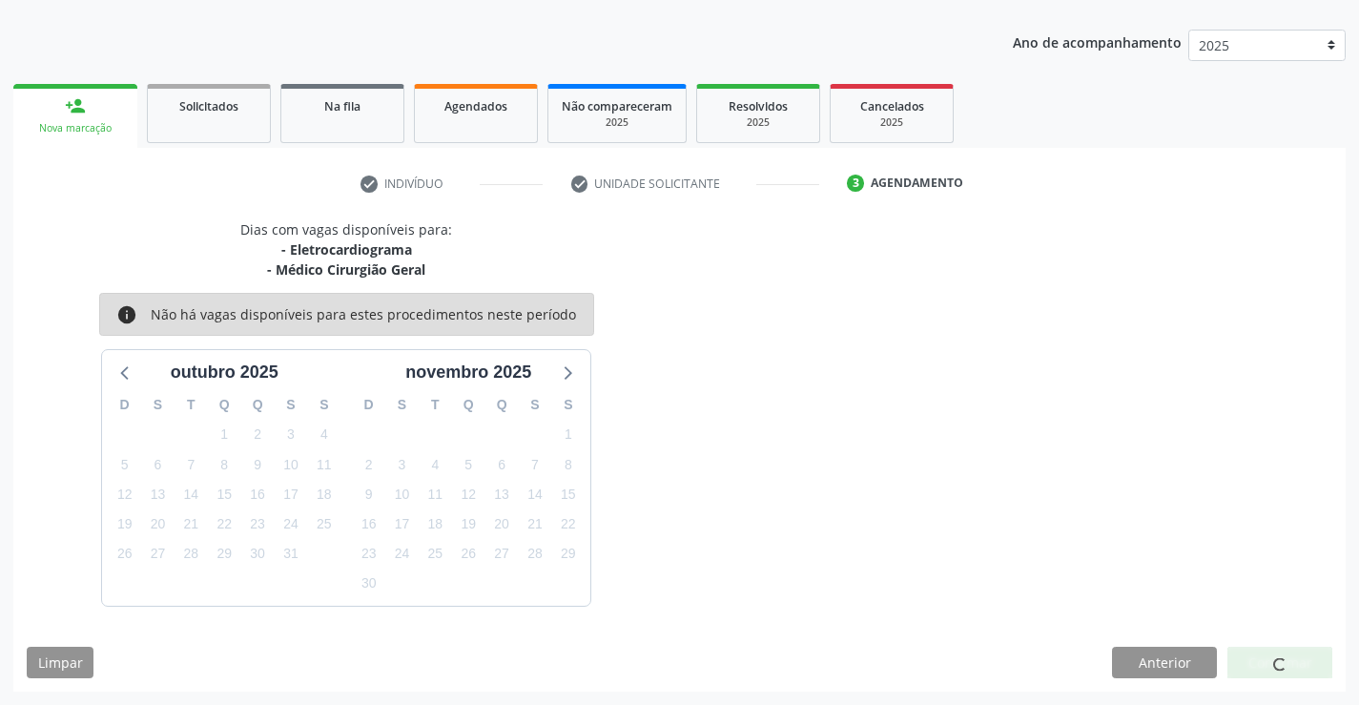
scroll to position [0, 0]
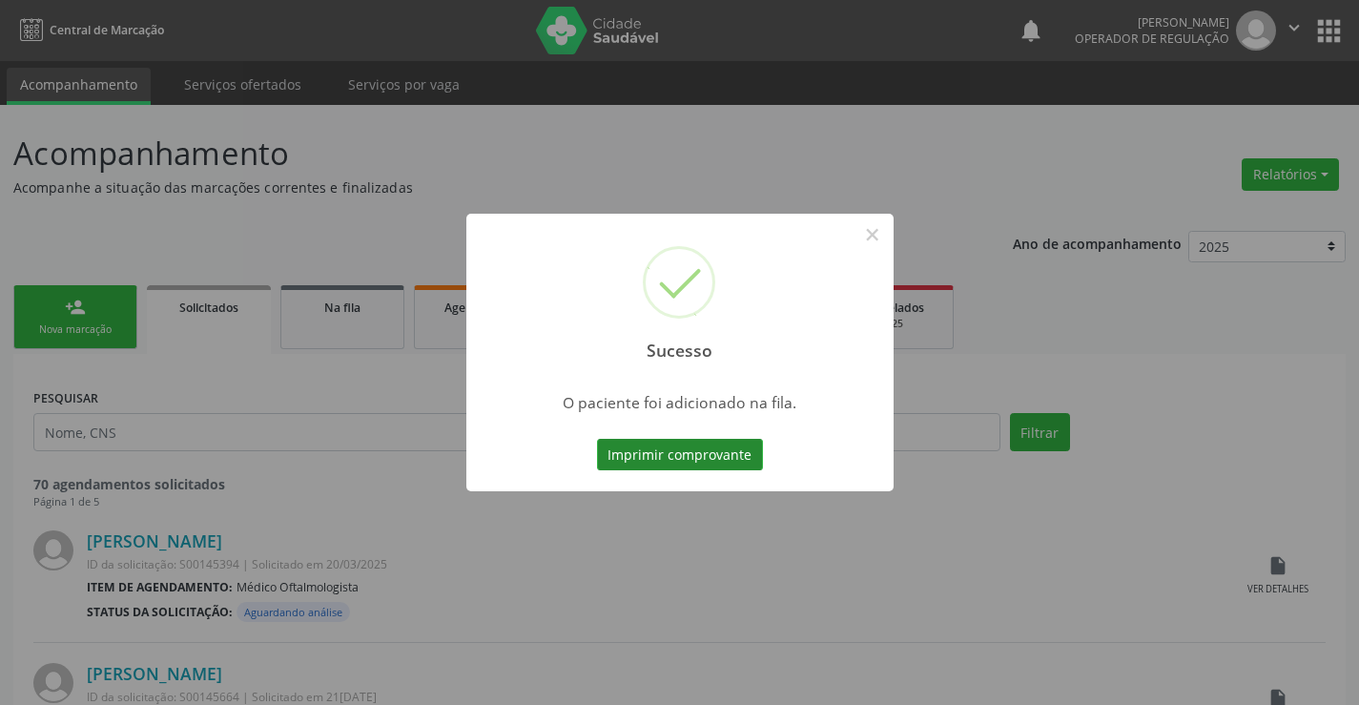
click at [697, 456] on button "Imprimir comprovante" at bounding box center [680, 455] width 166 height 32
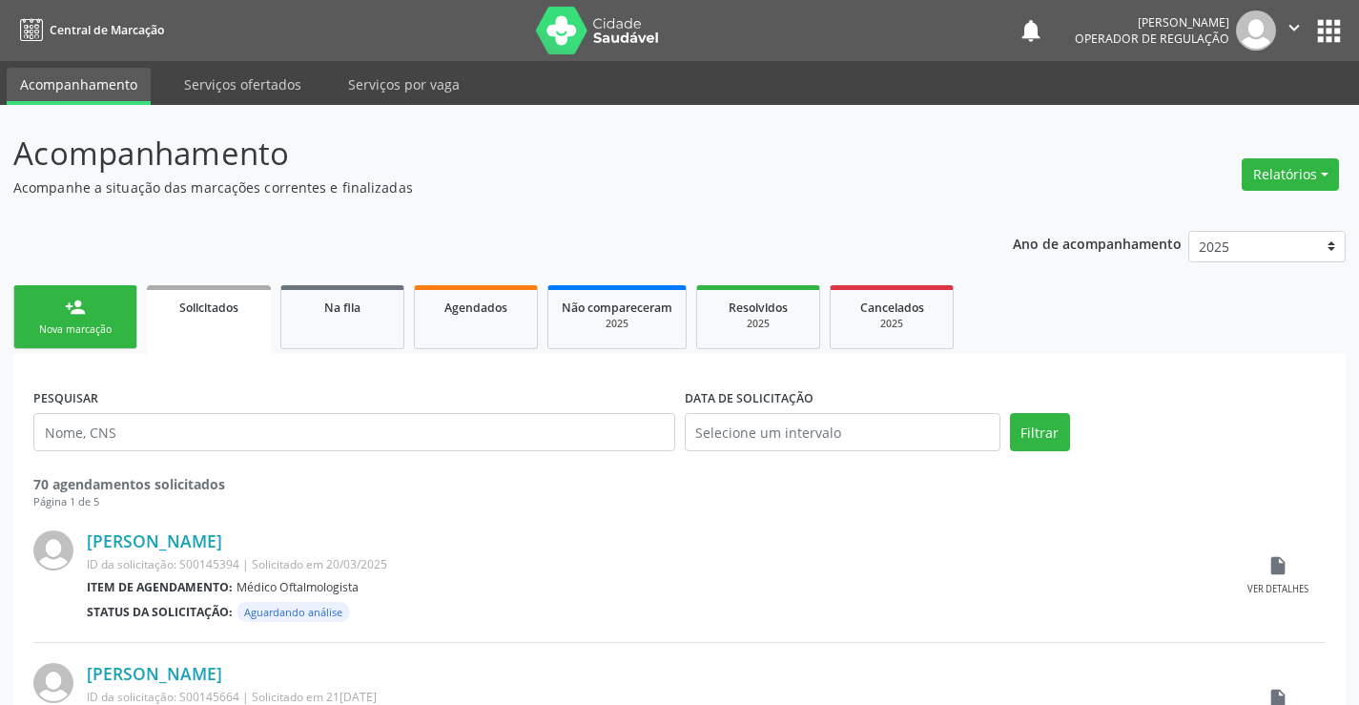
click at [84, 312] on div "person_add" at bounding box center [75, 307] width 21 height 21
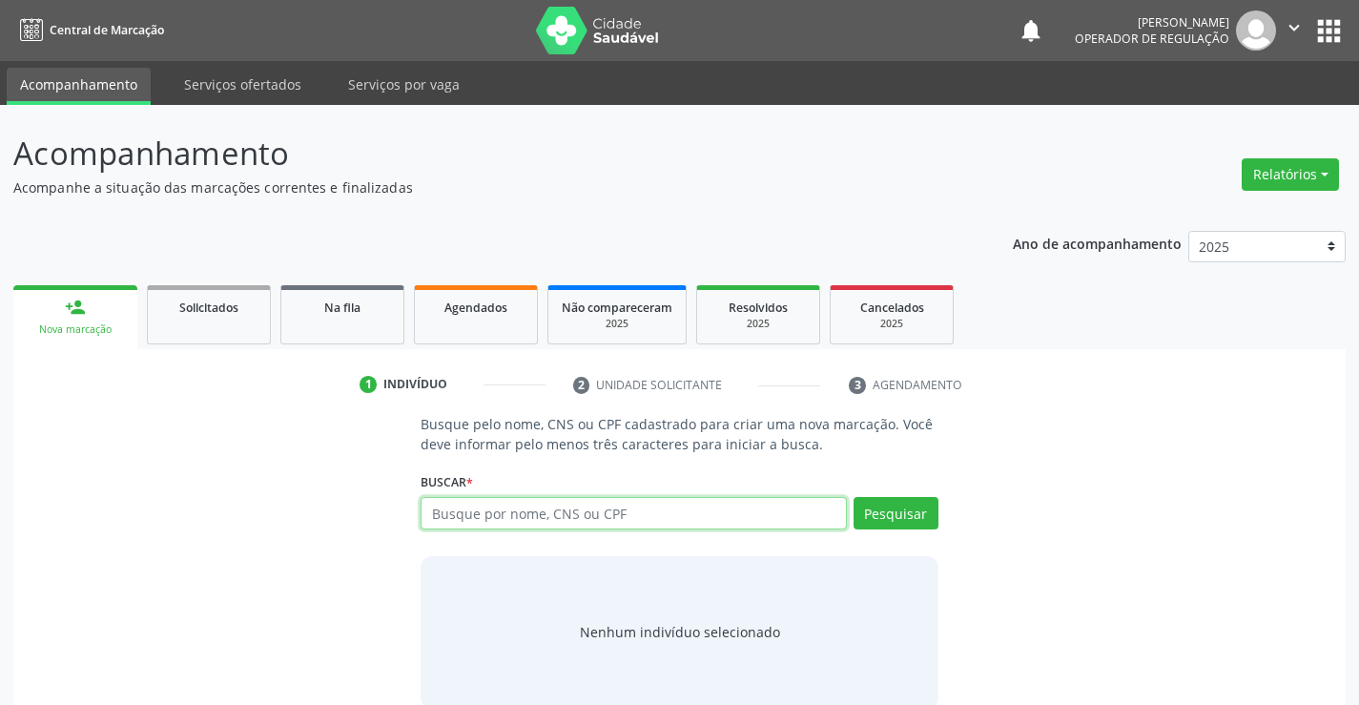
click at [633, 512] on input "text" at bounding box center [632, 513] width 425 height 32
type input "705404412815090"
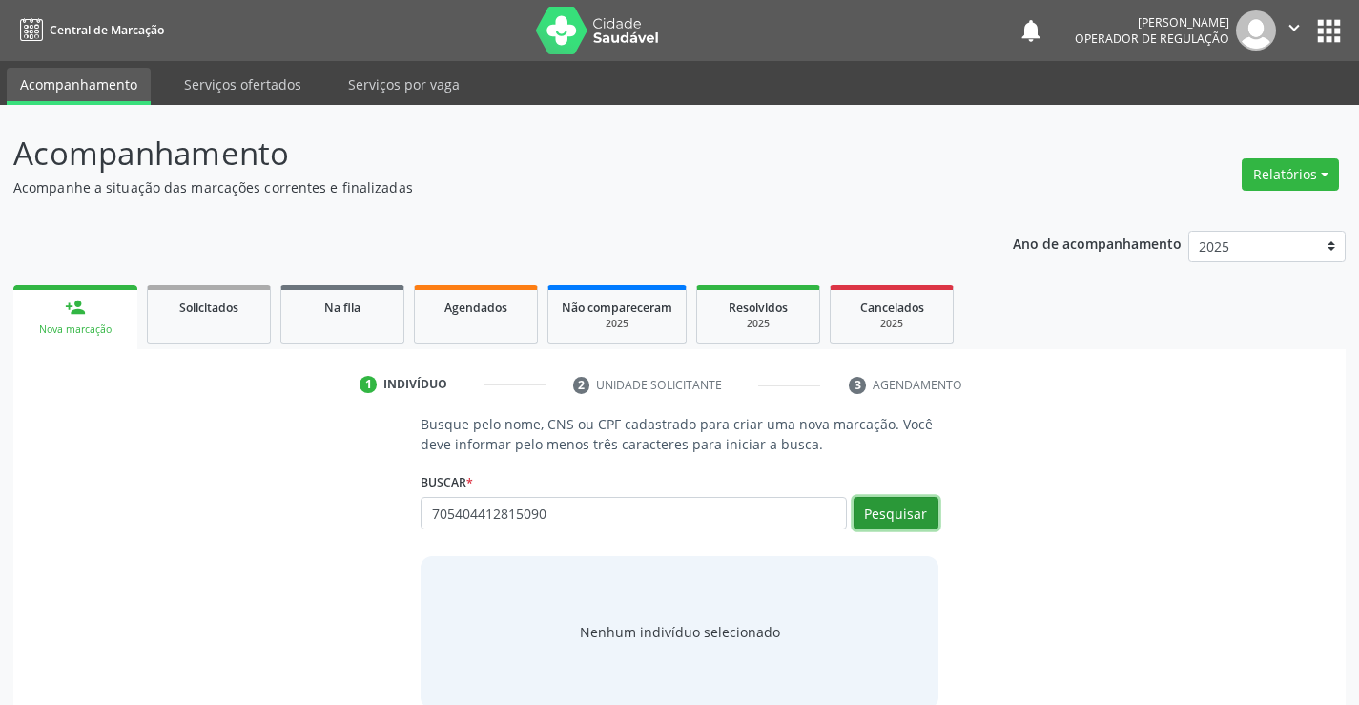
click at [906, 504] on button "Pesquisar" at bounding box center [895, 513] width 85 height 32
type input "705404412815090"
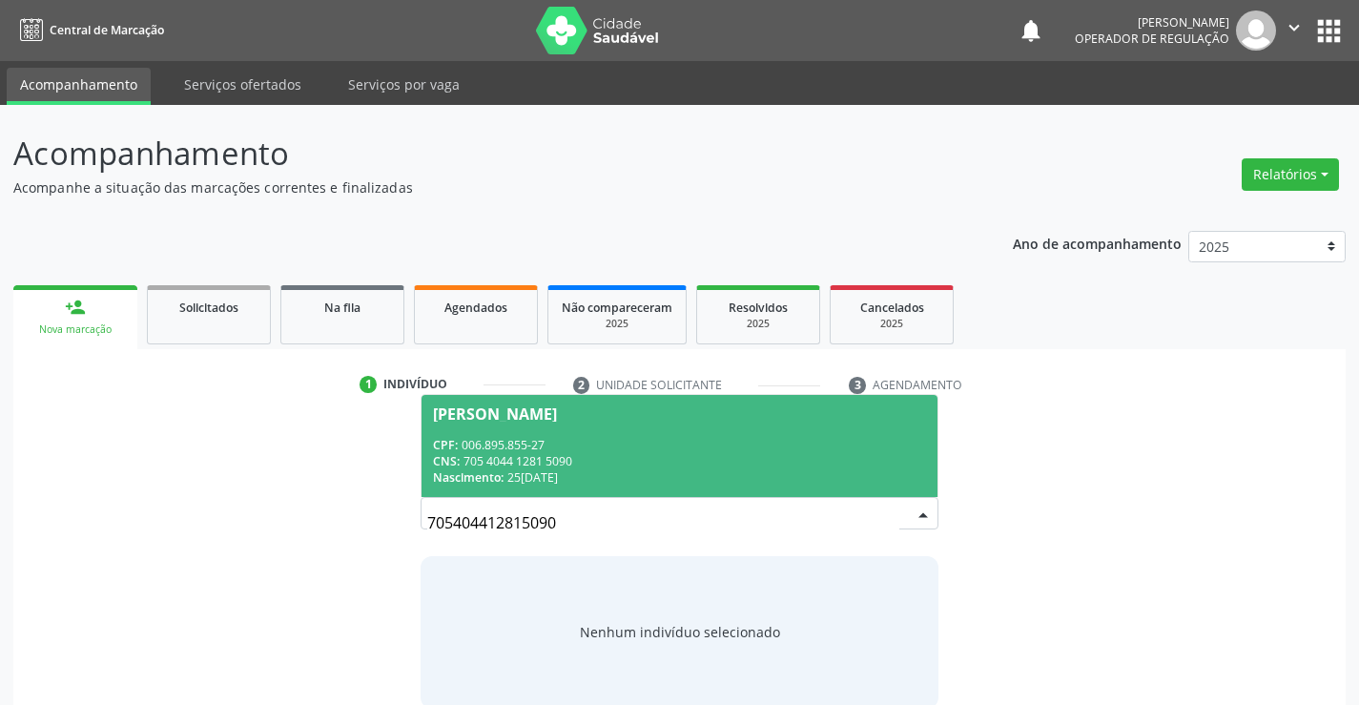
click at [593, 418] on div "[PERSON_NAME]" at bounding box center [679, 413] width 492 height 15
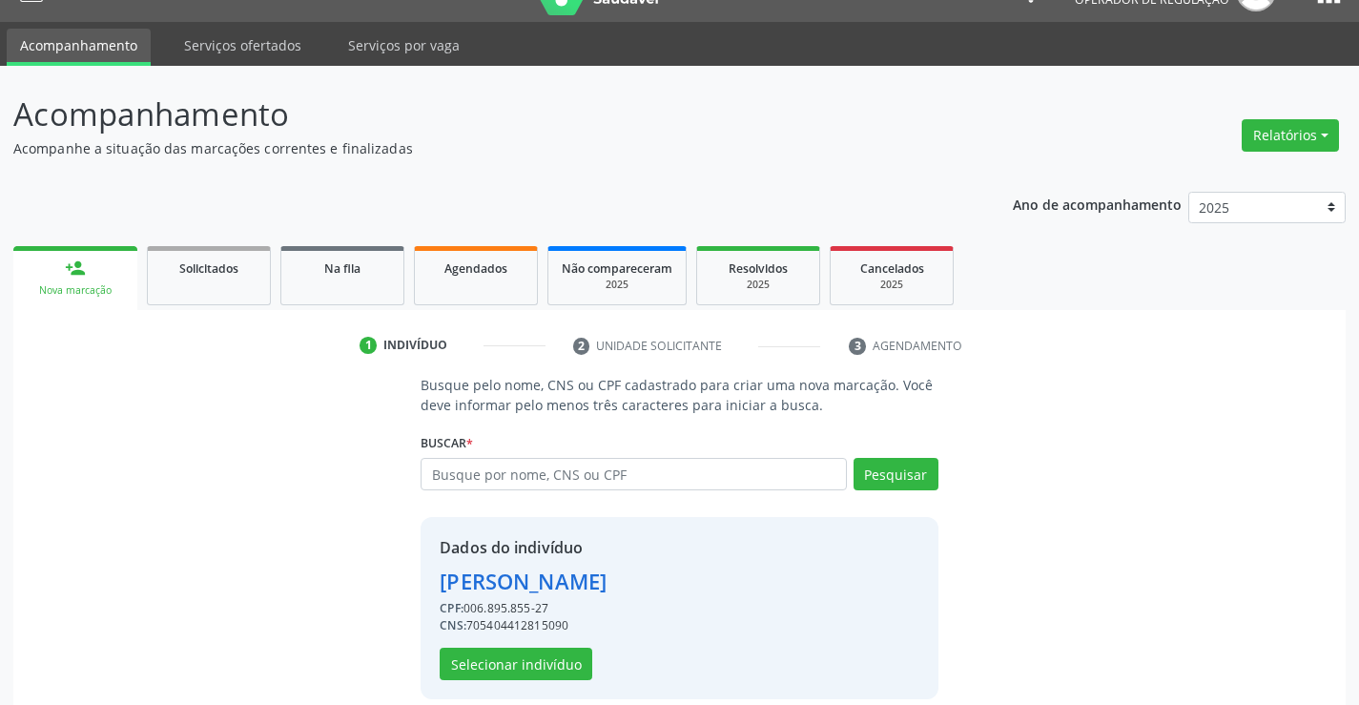
scroll to position [60, 0]
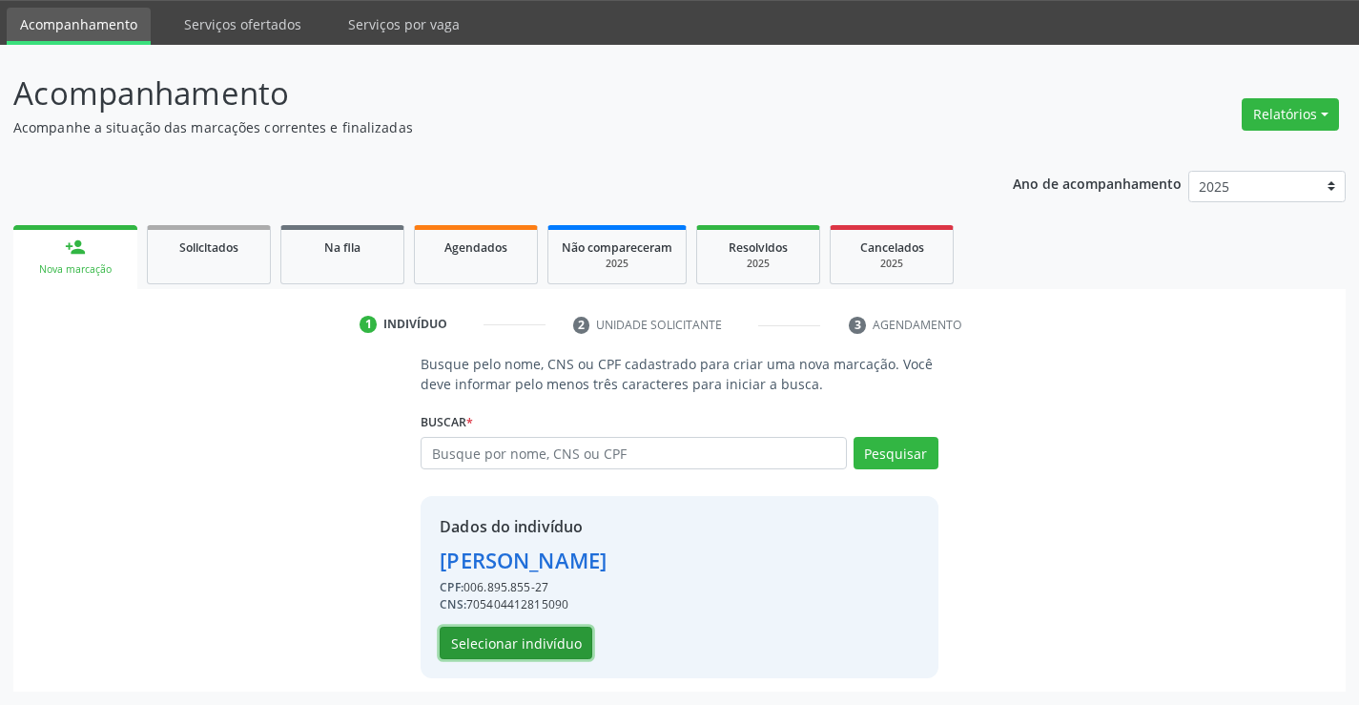
click at [507, 635] on button "Selecionar indivíduo" at bounding box center [516, 642] width 153 height 32
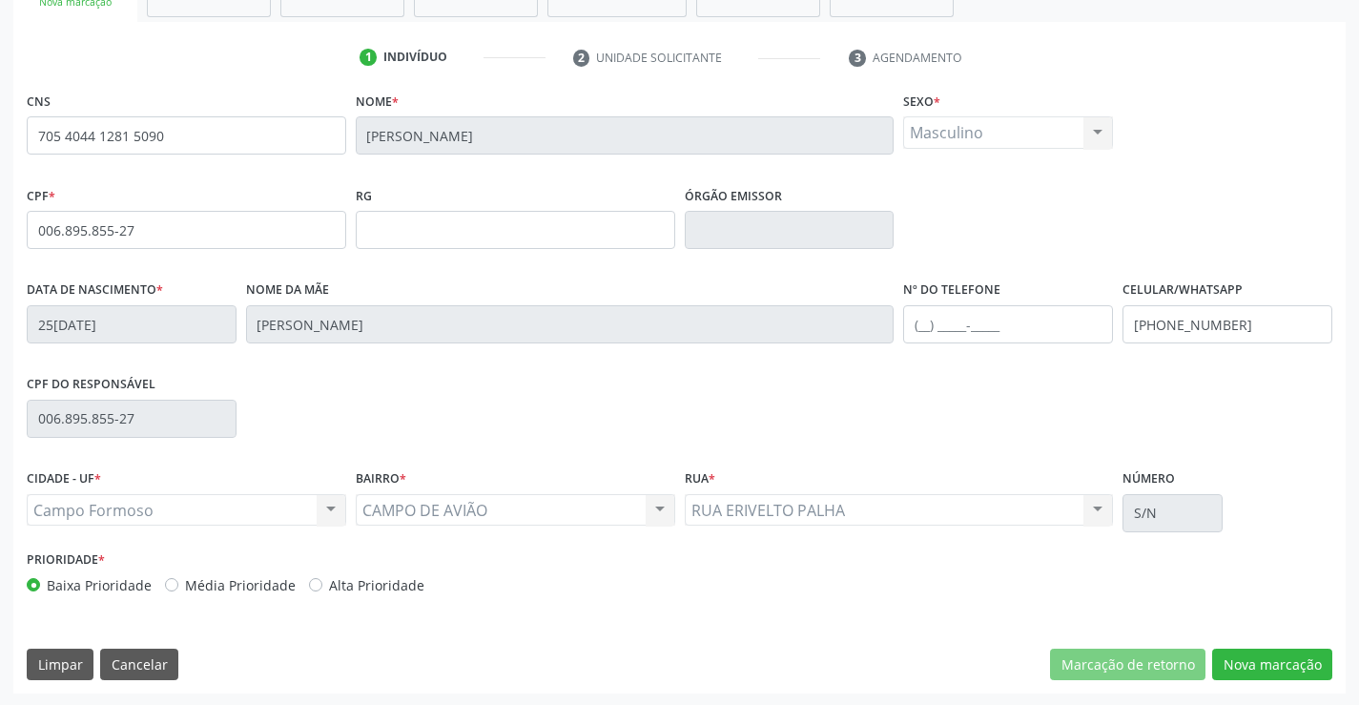
scroll to position [329, 0]
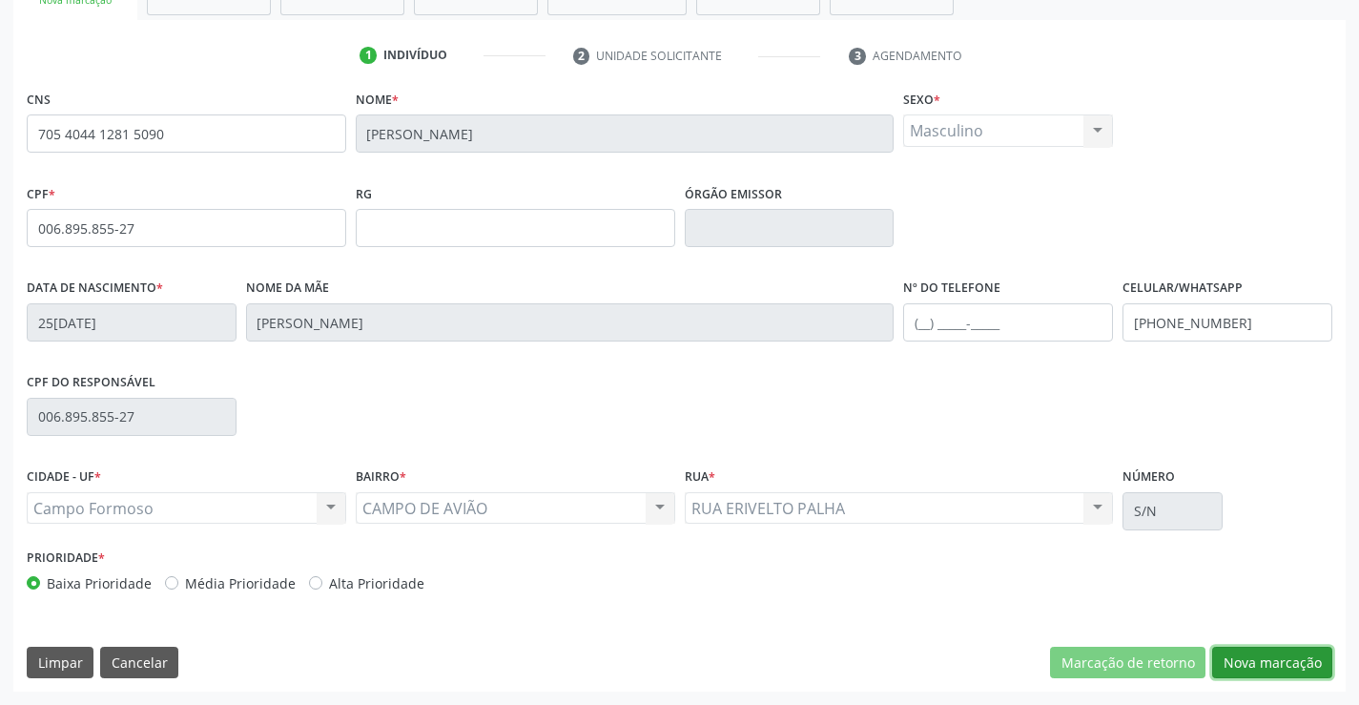
click at [1262, 663] on button "Nova marcação" at bounding box center [1272, 662] width 120 height 32
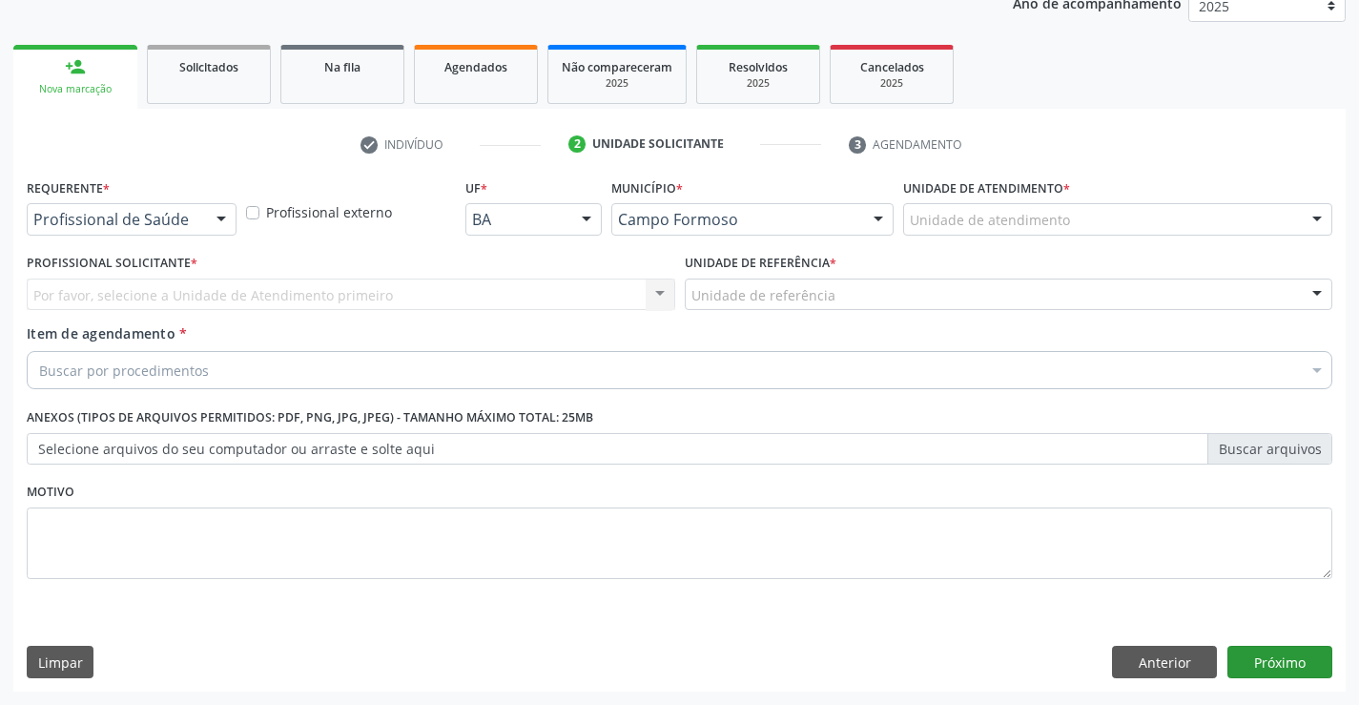
scroll to position [240, 0]
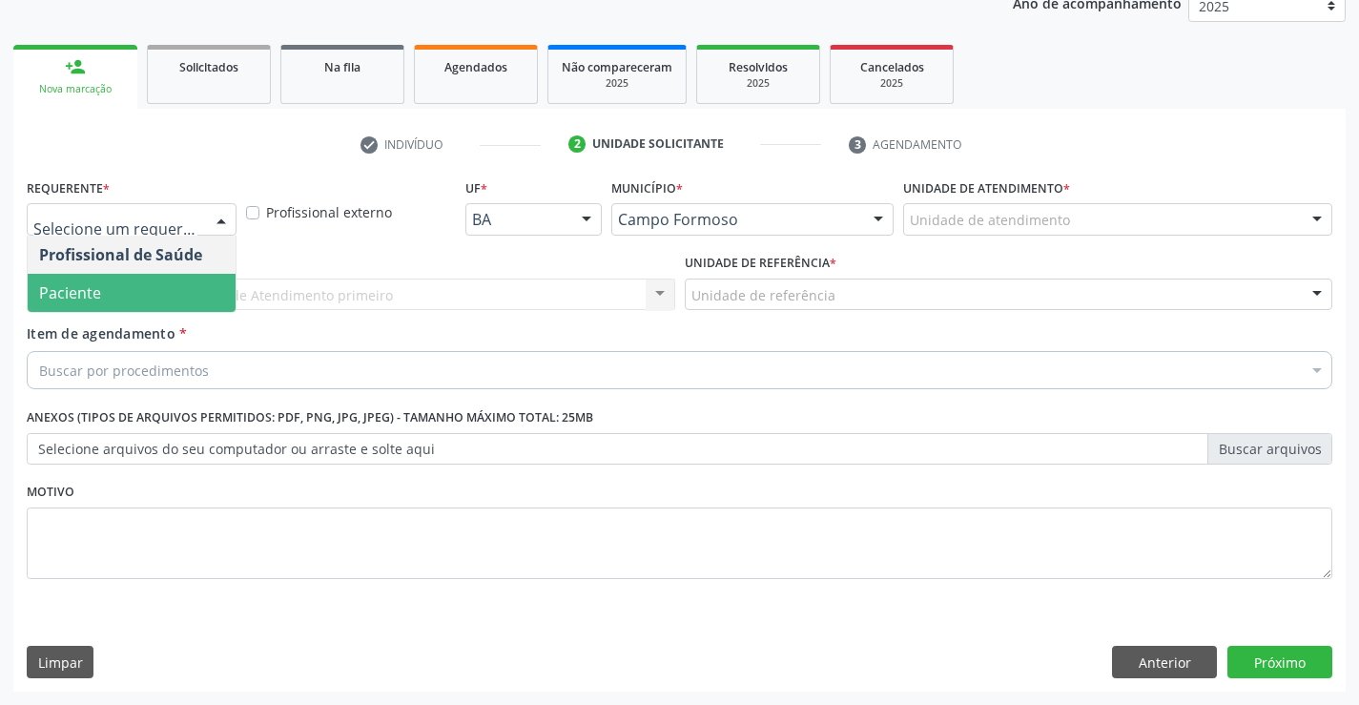
click at [77, 283] on span "Paciente" at bounding box center [70, 292] width 62 height 21
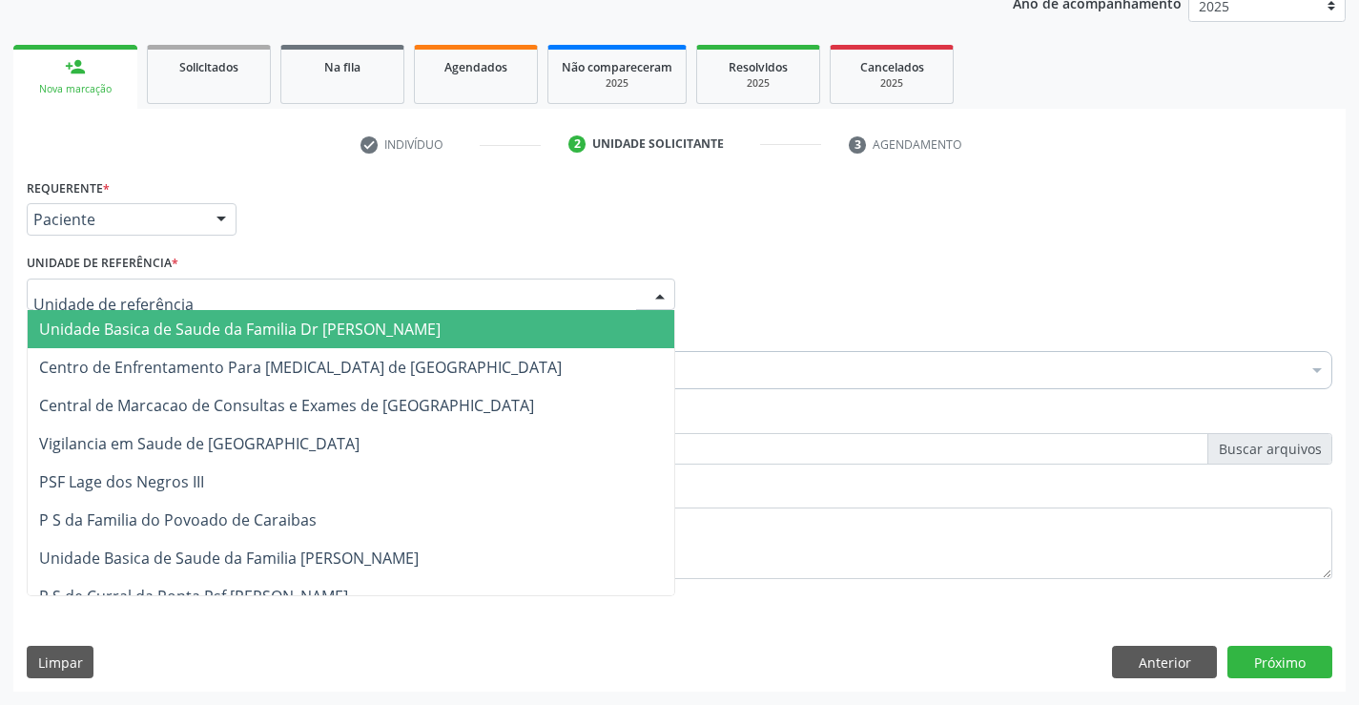
click at [177, 333] on span "Unidade Basica de Saude da Familia Dr [PERSON_NAME]" at bounding box center [239, 328] width 401 height 21
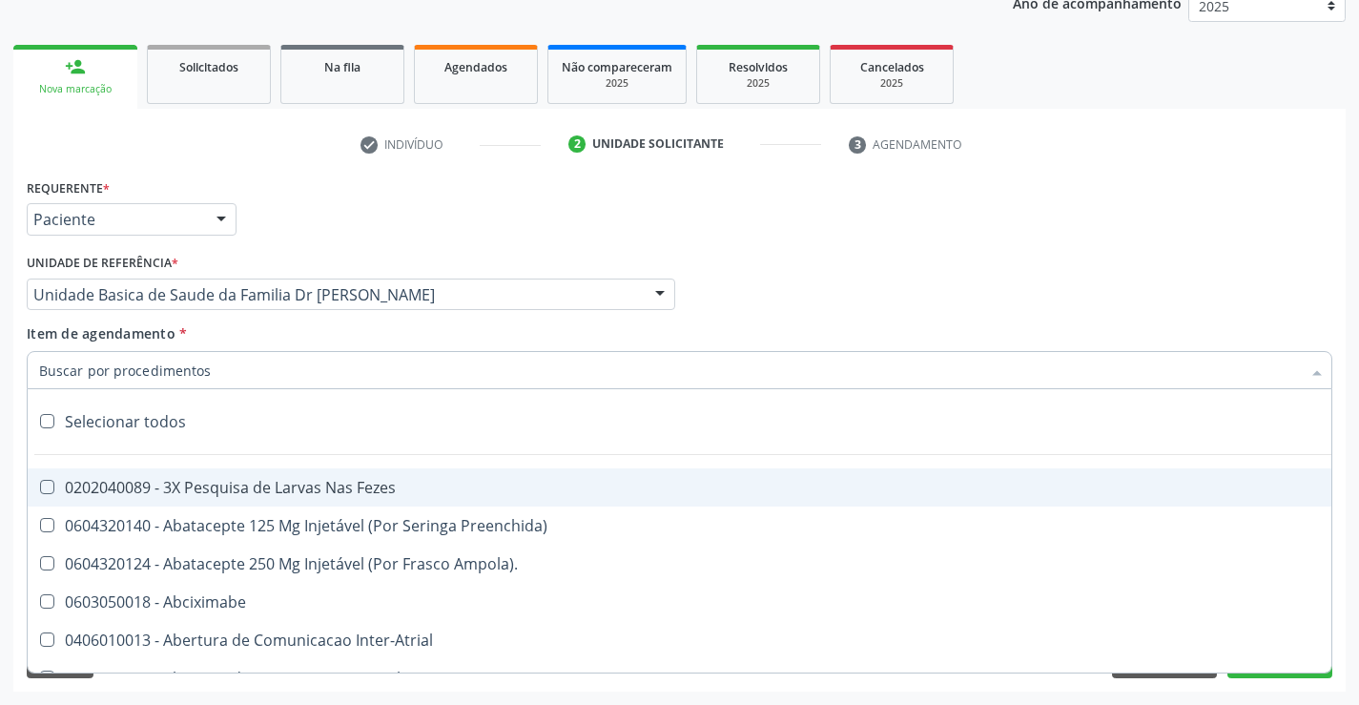
type input "u"
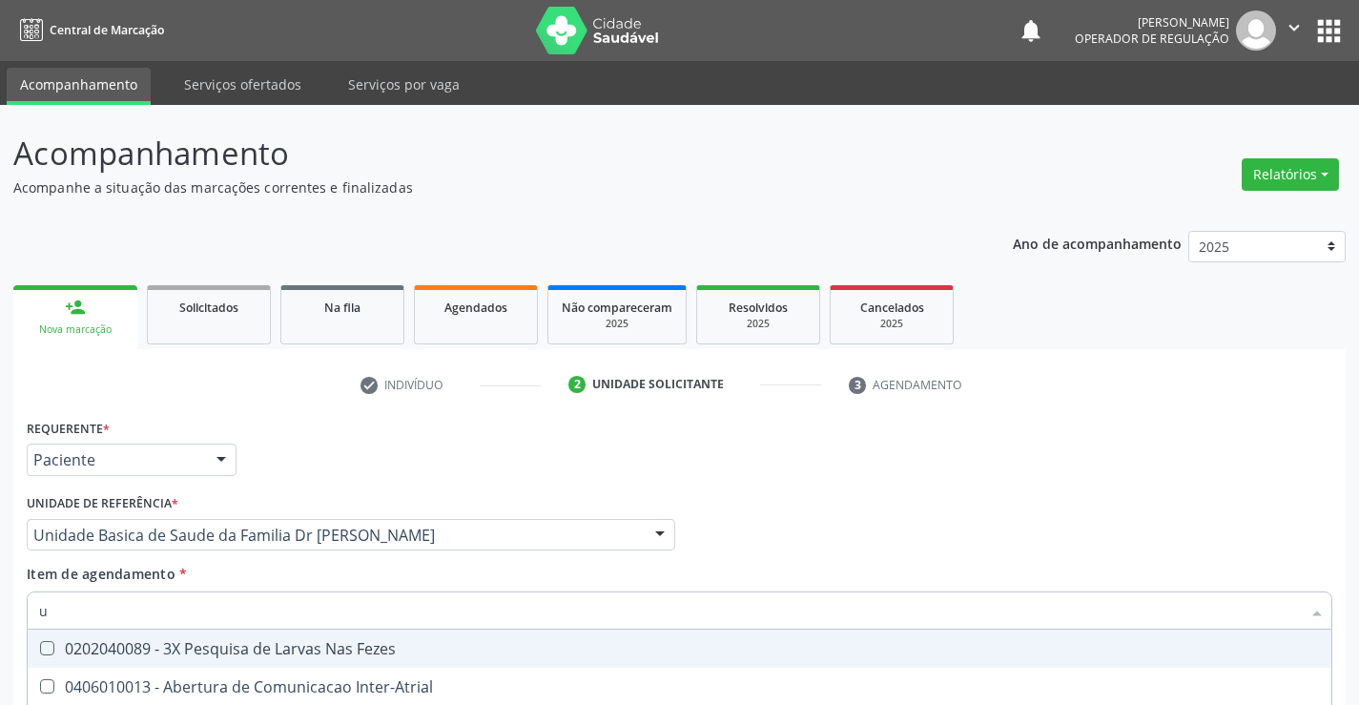
scroll to position [240, 0]
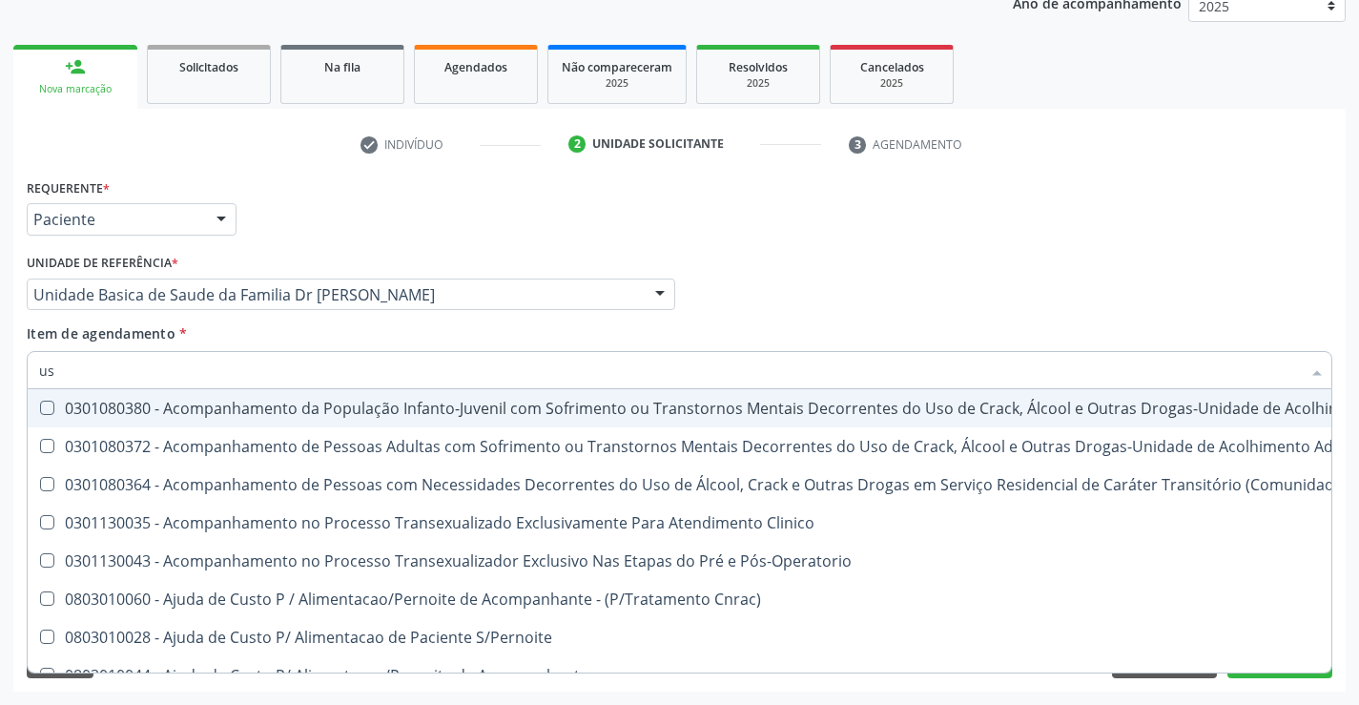
type input "usg"
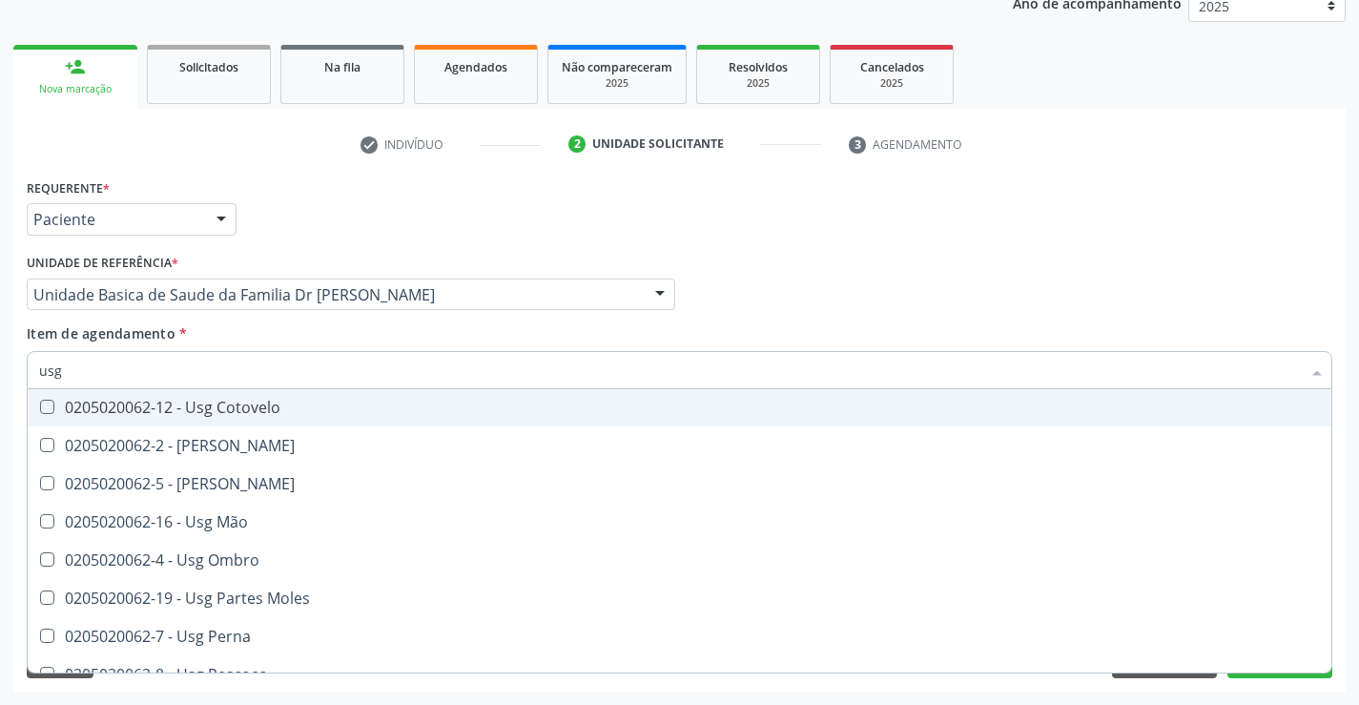
scroll to position [286, 0]
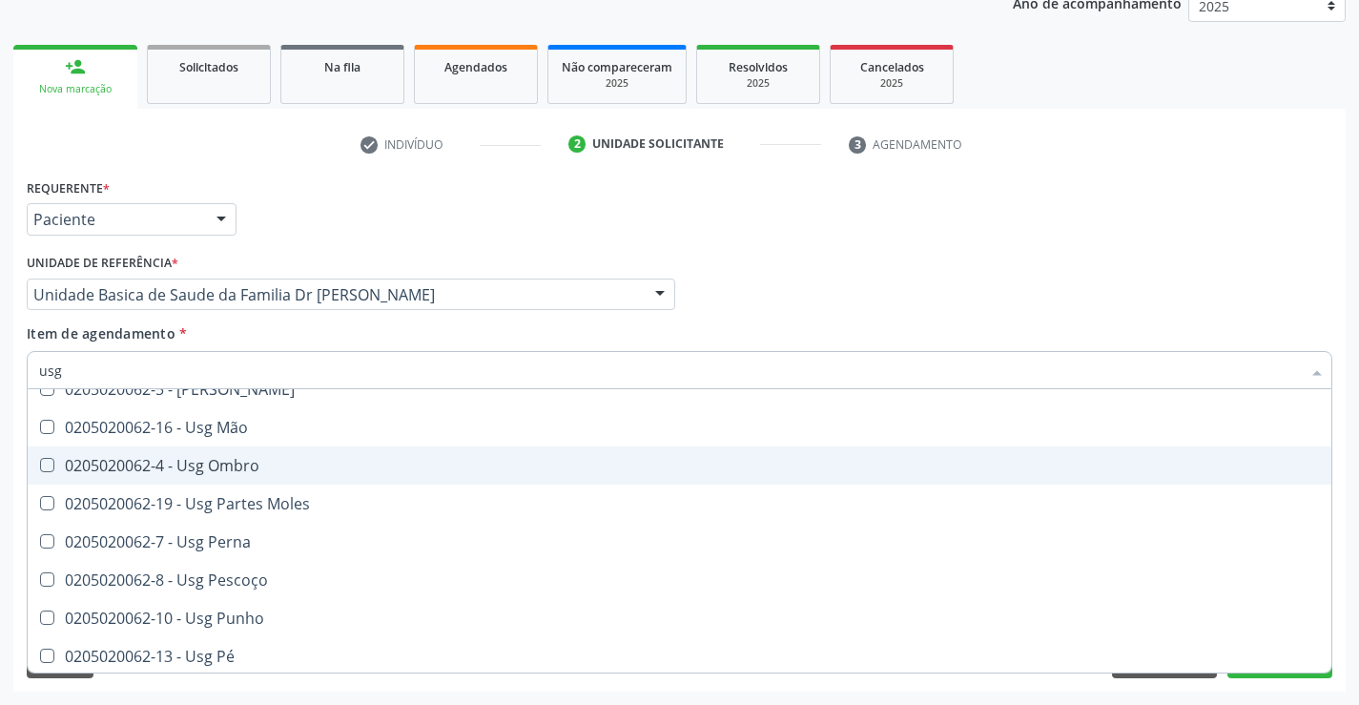
click at [273, 466] on div "0205020062-4 - Usg Ombro" at bounding box center [679, 465] width 1280 height 15
checkbox Ombro "true"
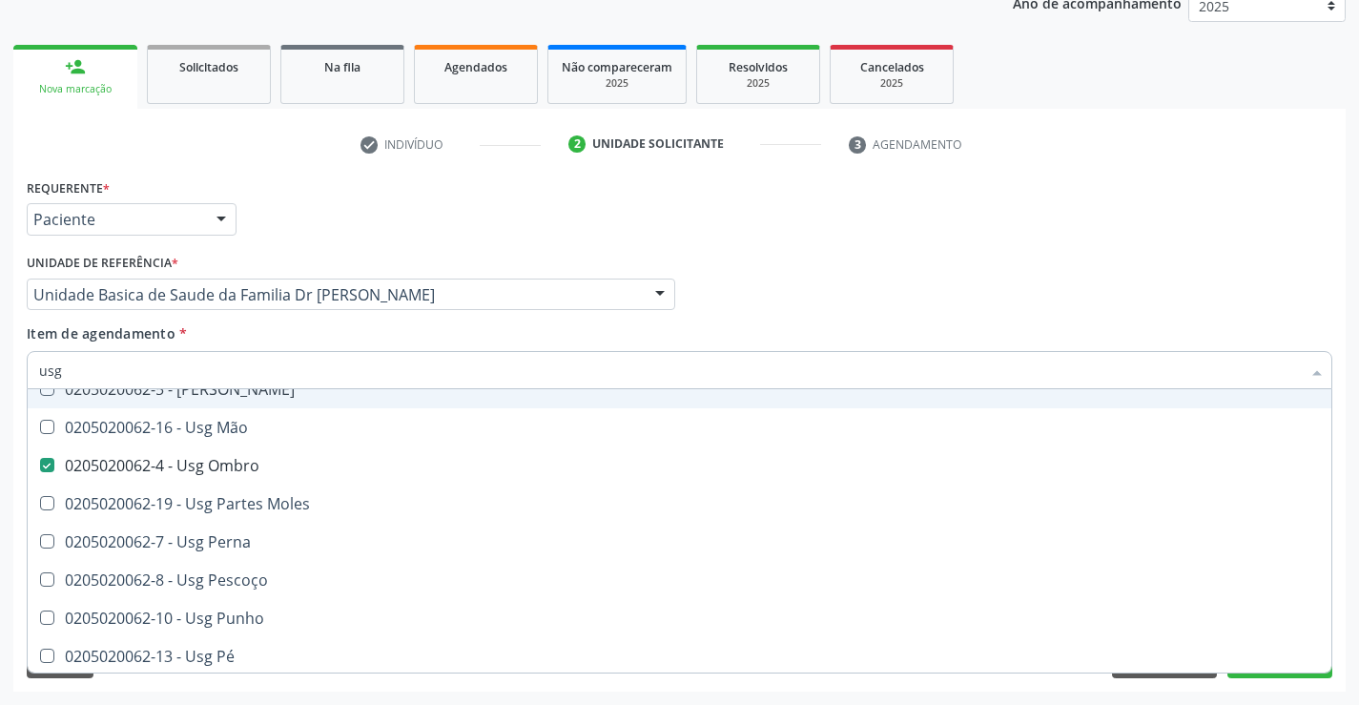
type input "usg"
click at [314, 246] on div "Requerente * Paciente Profissional de Saúde Paciente Nenhum resultado encontrad…" at bounding box center [679, 211] width 1315 height 74
checkbox Braço "true"
checkbox Ombro "false"
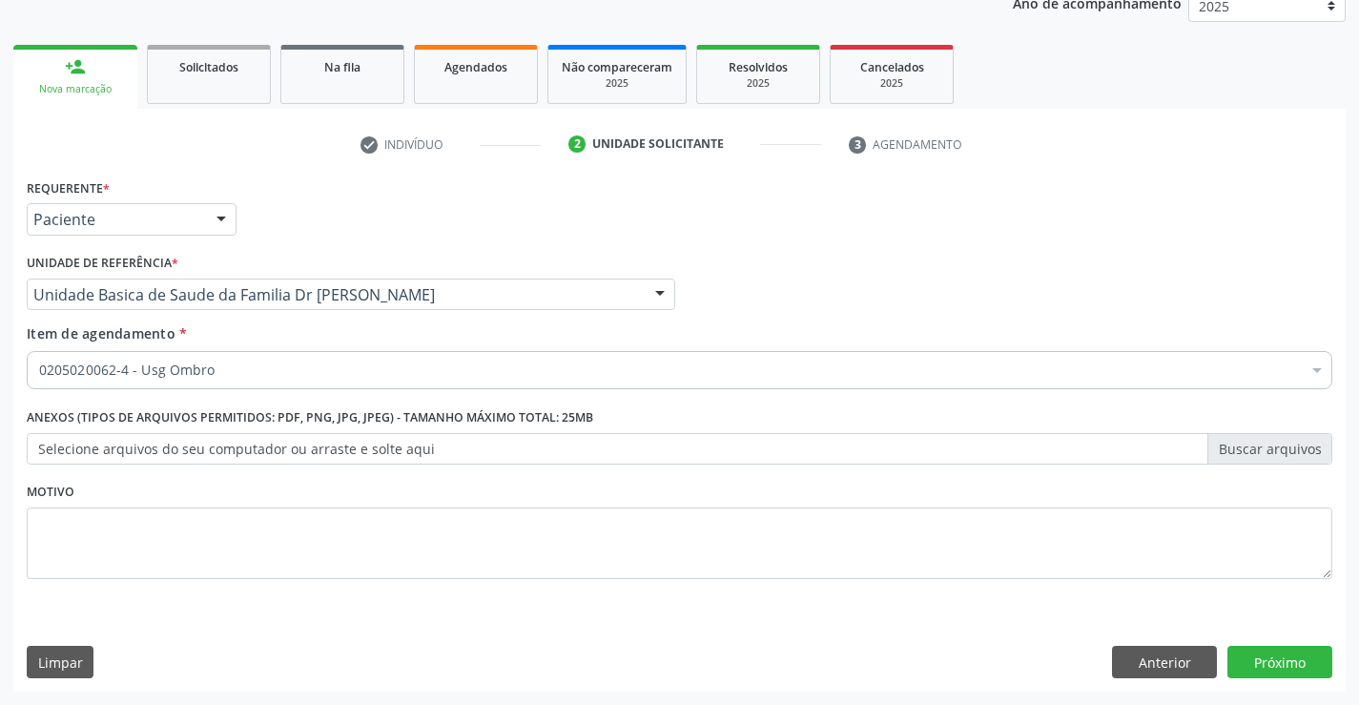
scroll to position [0, 0]
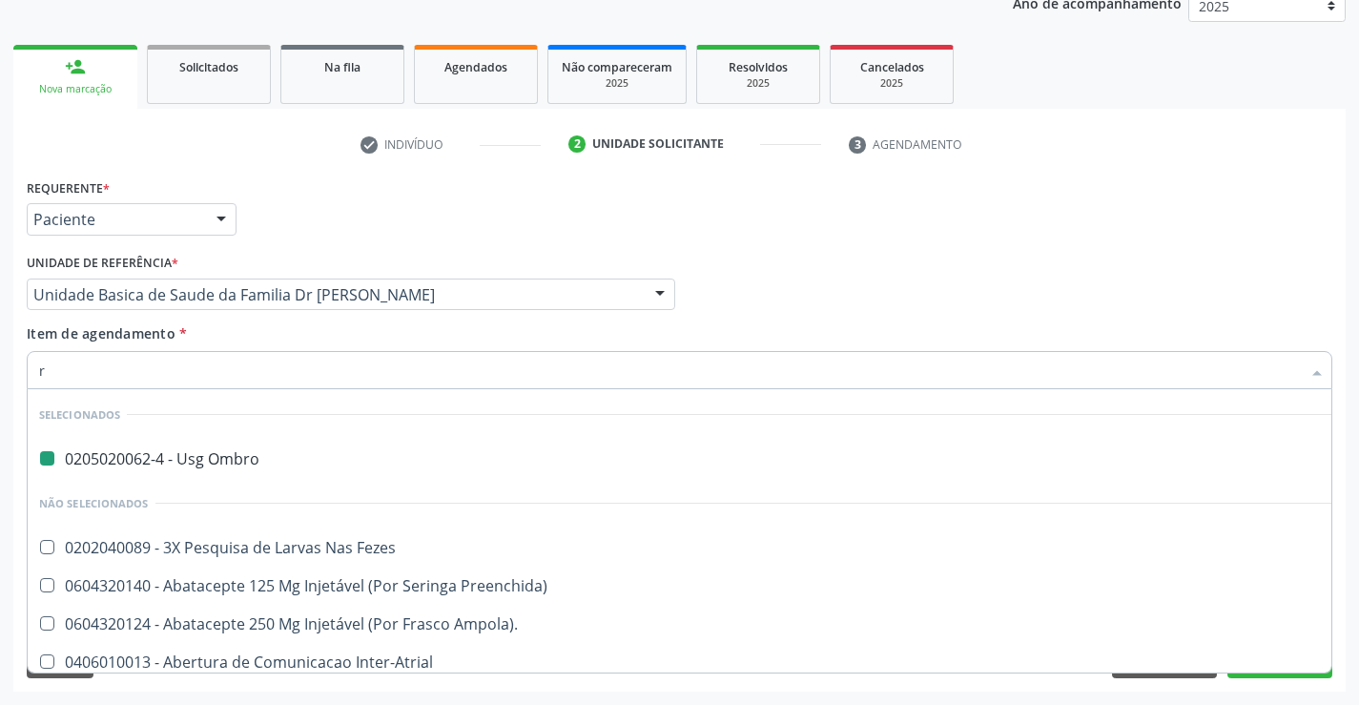
type input "ra"
checkbox Ombro "false"
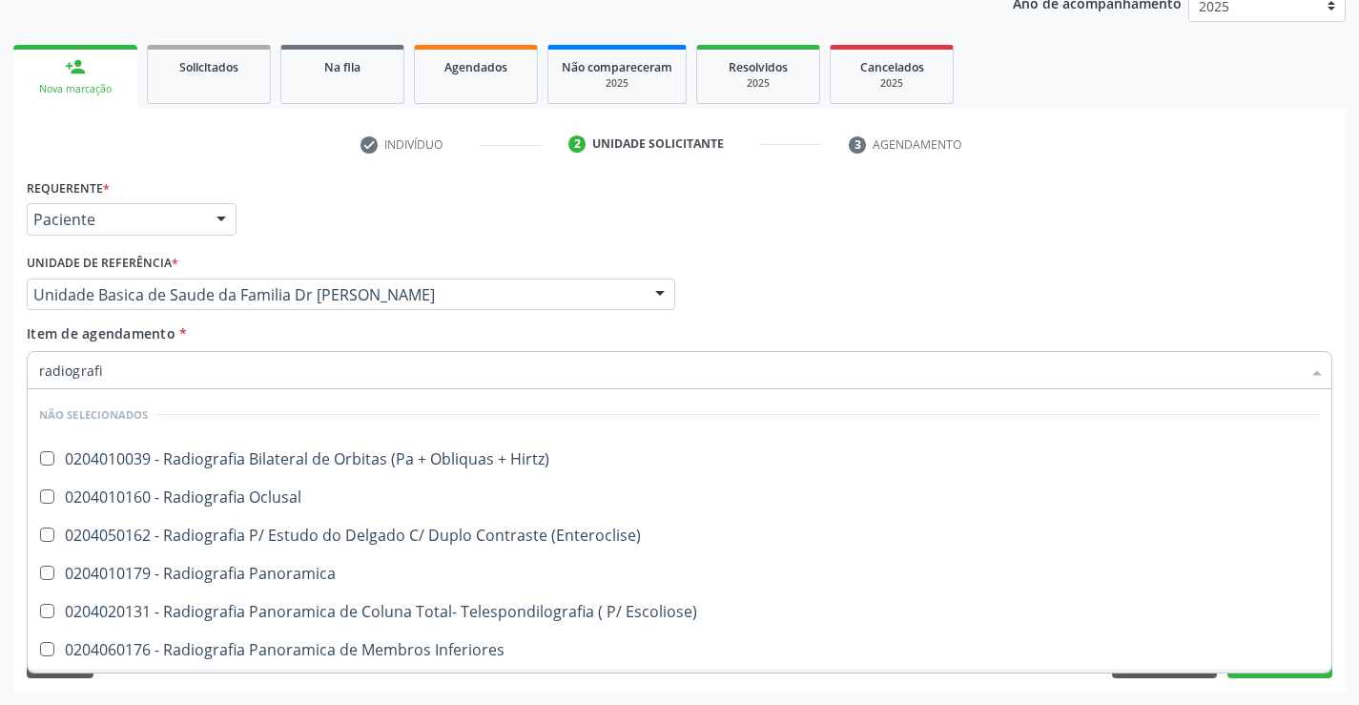
type input "radiografia"
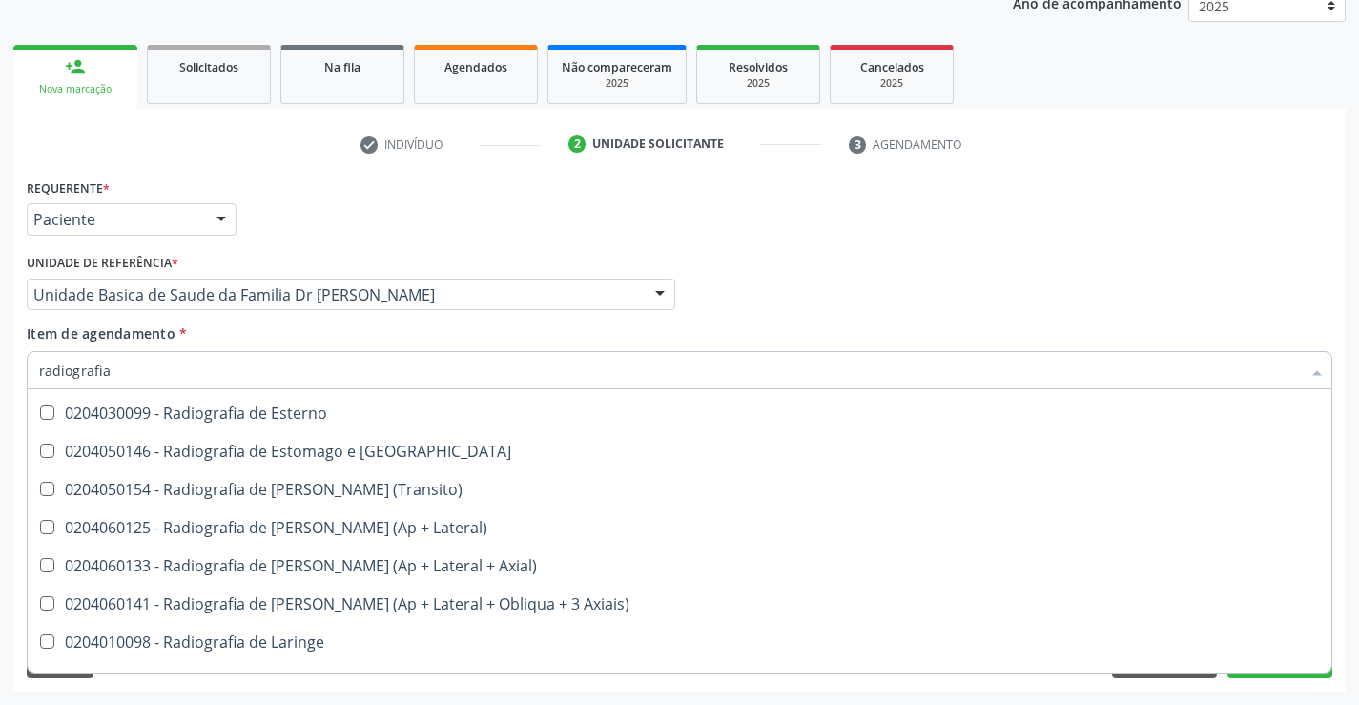
scroll to position [1716, 0]
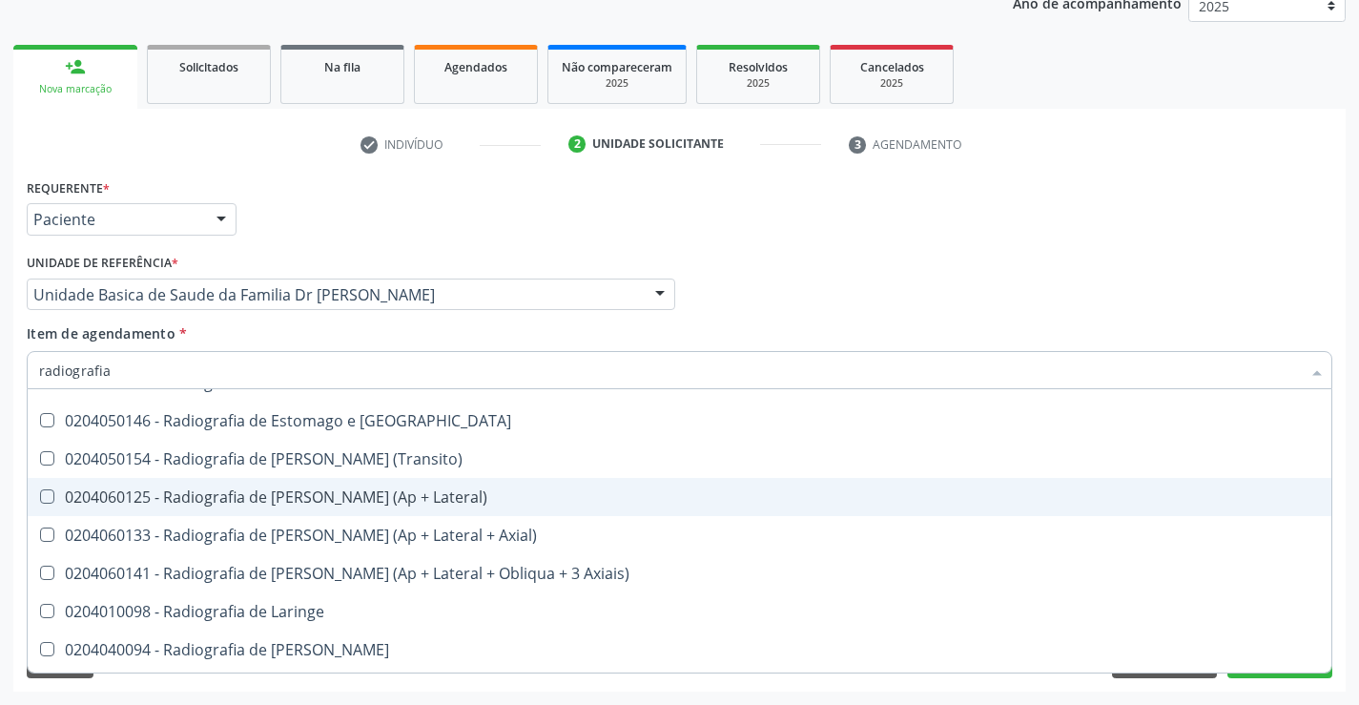
click at [406, 492] on div "0204060125 - Radiografia de [PERSON_NAME] (Ap + Lateral)" at bounding box center [679, 496] width 1280 height 15
checkbox Lateral\) "true"
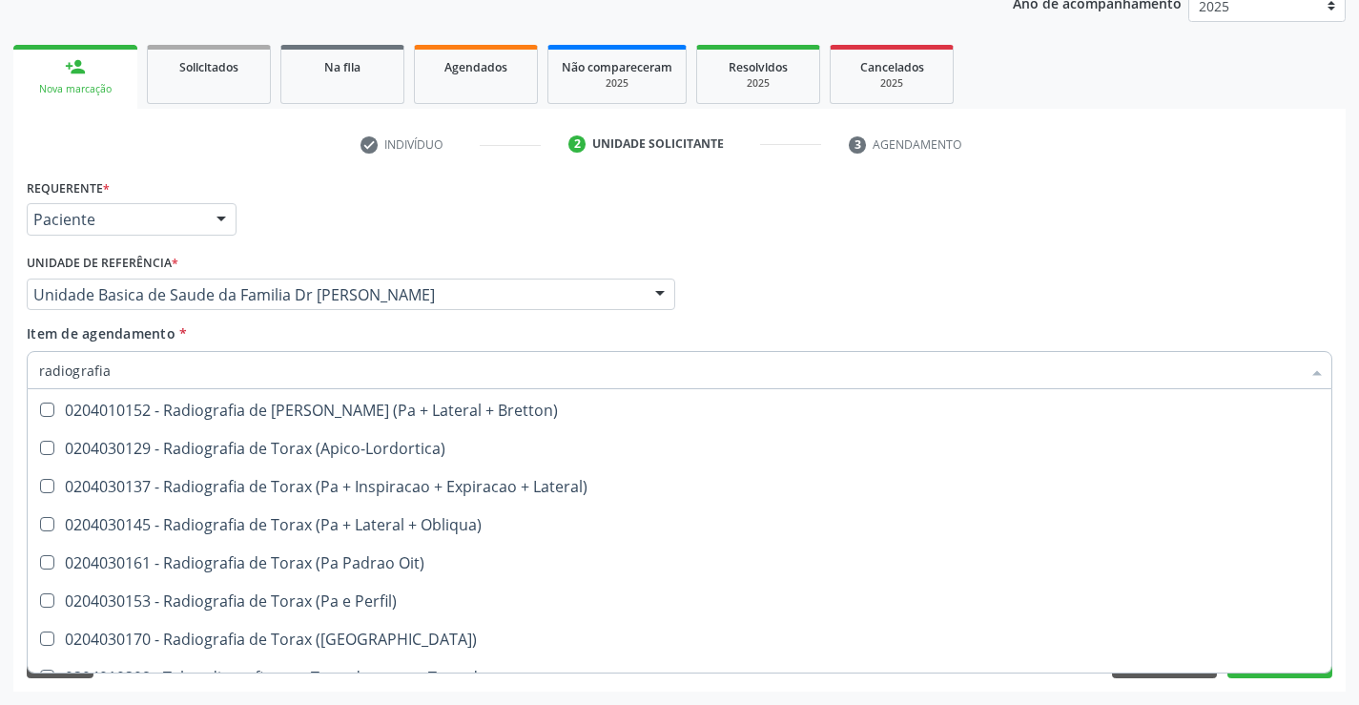
scroll to position [2475, 0]
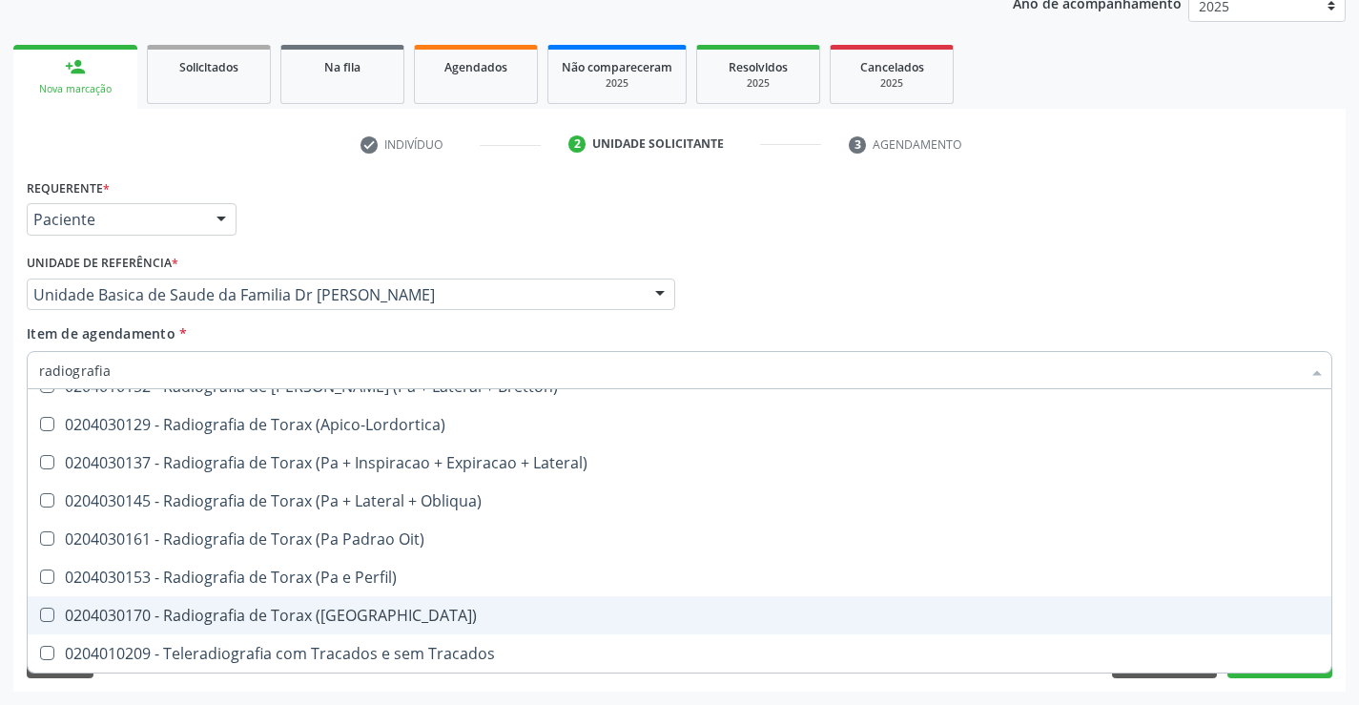
click at [351, 621] on div "0204030170 - Radiografia de Torax ([GEOGRAPHIC_DATA])" at bounding box center [679, 614] width 1280 height 15
checkbox \(Pa\) "true"
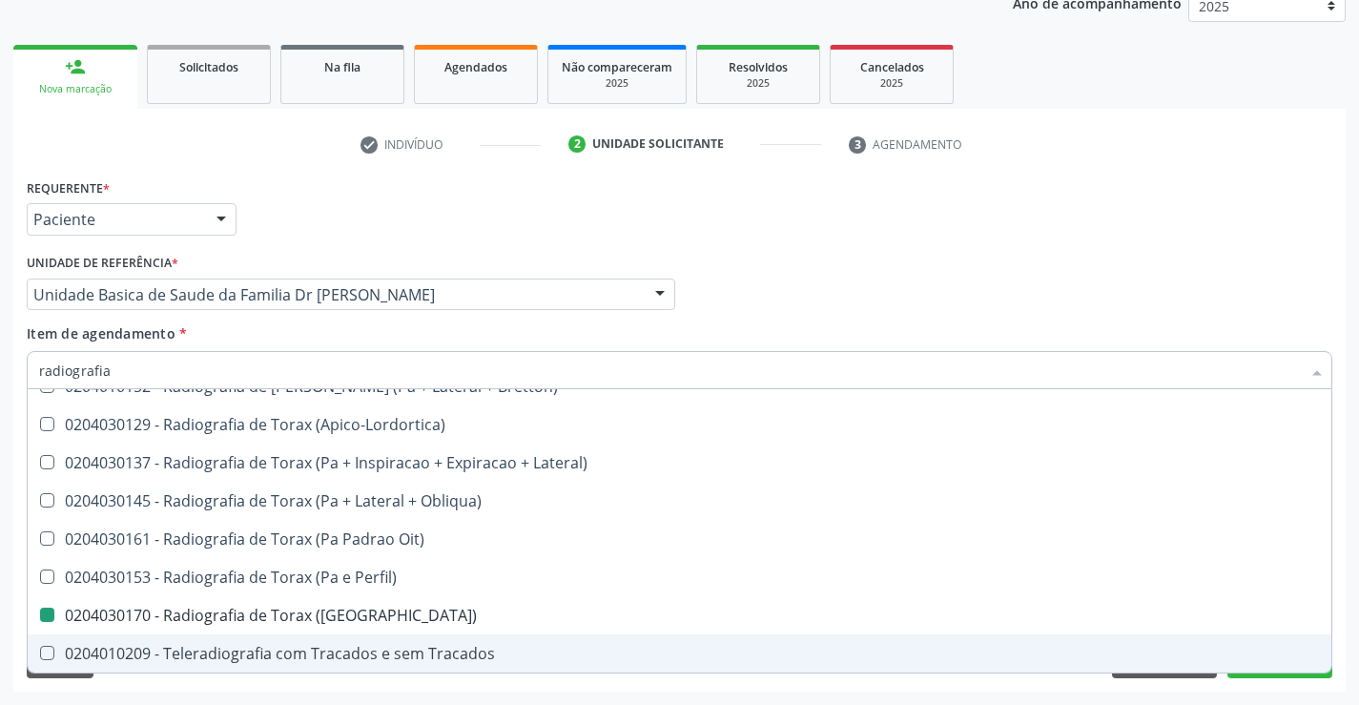
click at [1349, 560] on div "Acompanhamento Acompanhe a situação das marcações correntes e finalizadas Relat…" at bounding box center [679, 285] width 1359 height 840
checkbox Hirtz\) "true"
checkbox \(Enteroclise\) "true"
checkbox Lateral\) "false"
checkbox \(Pa\) "false"
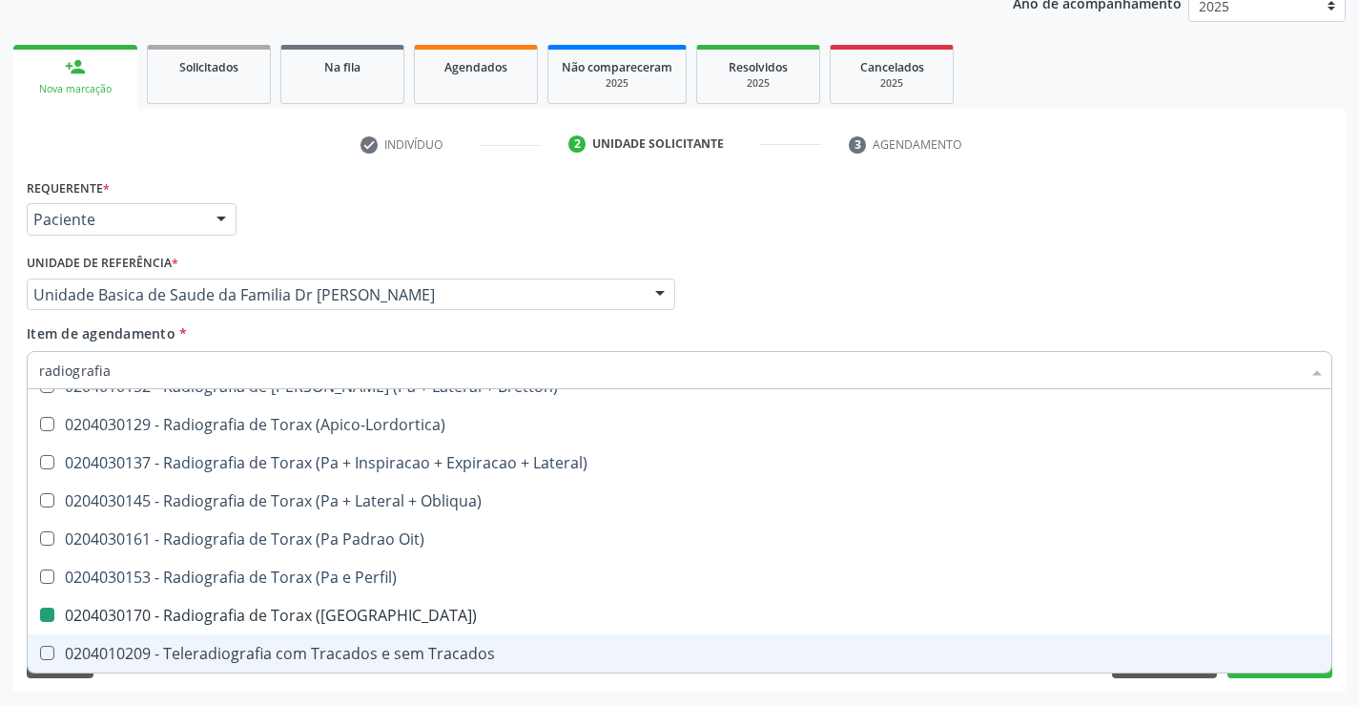
checkbox Oclusal "true"
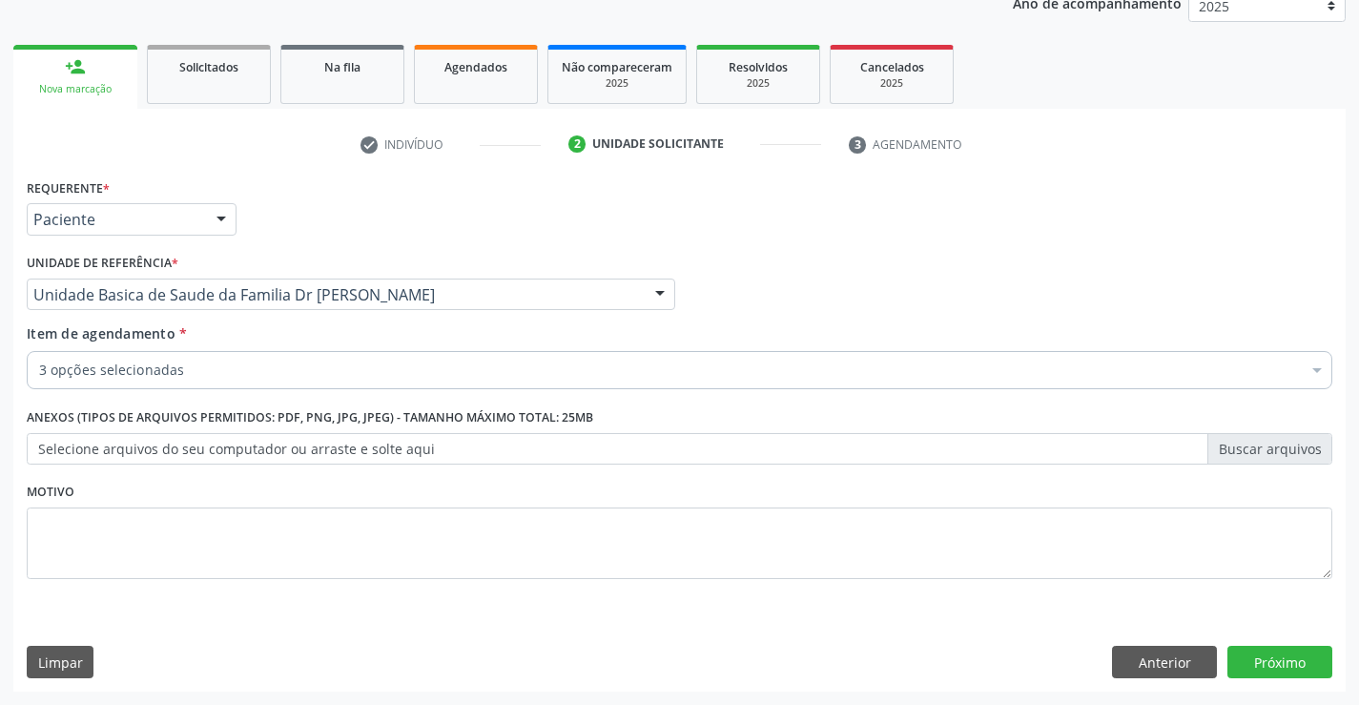
scroll to position [0, 0]
click at [1289, 662] on button "Próximo" at bounding box center [1279, 661] width 105 height 32
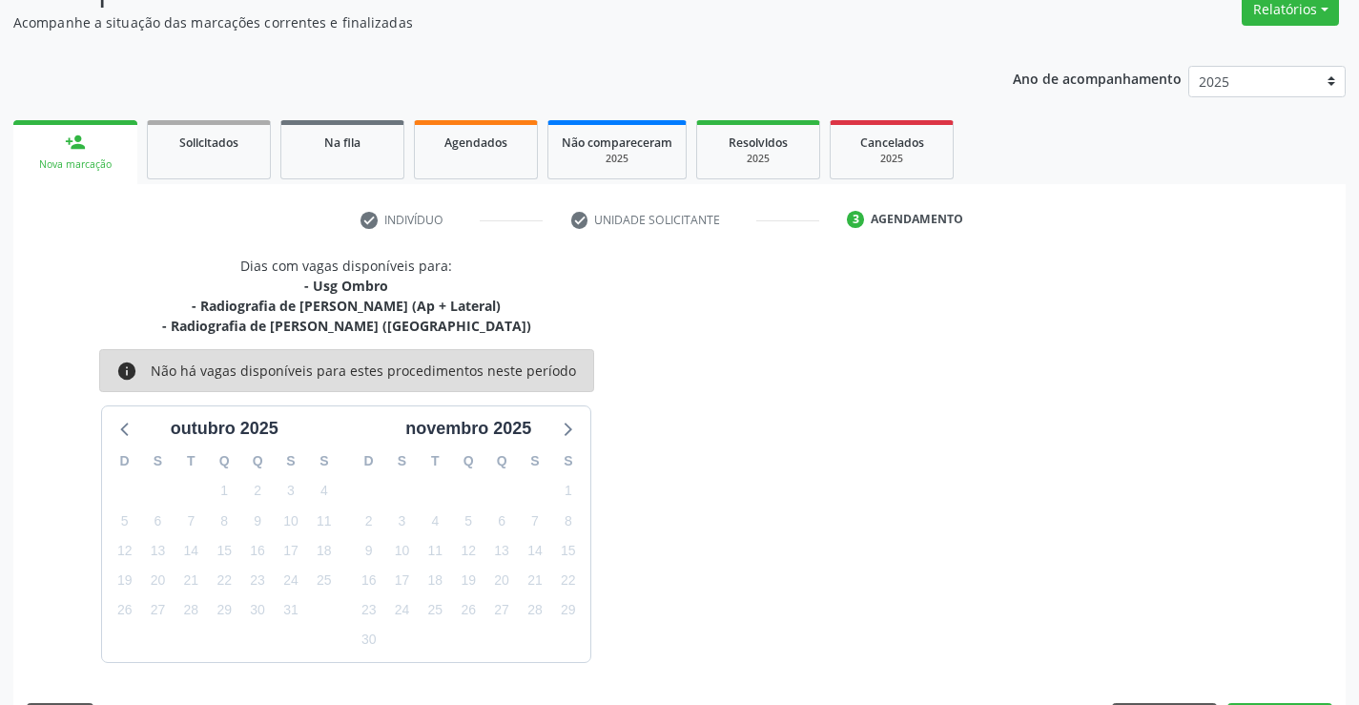
scroll to position [221, 0]
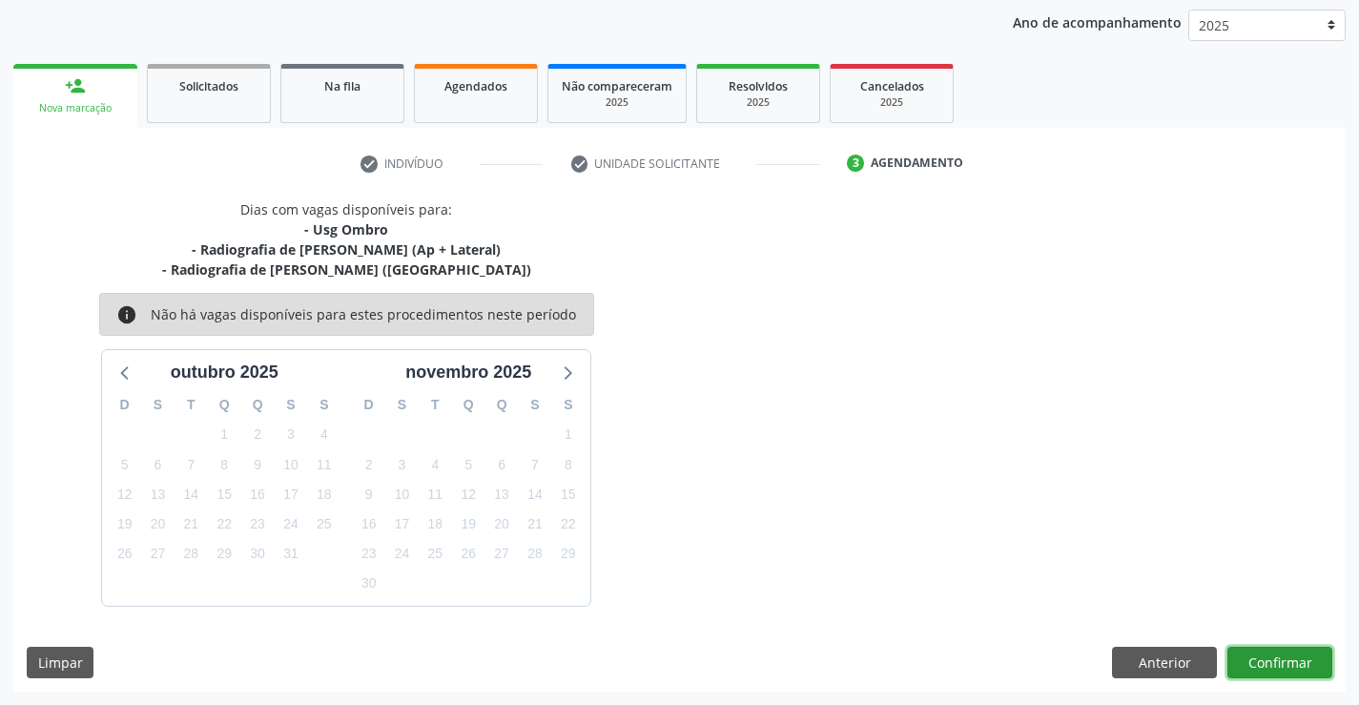
click at [1266, 660] on button "Confirmar" at bounding box center [1279, 662] width 105 height 32
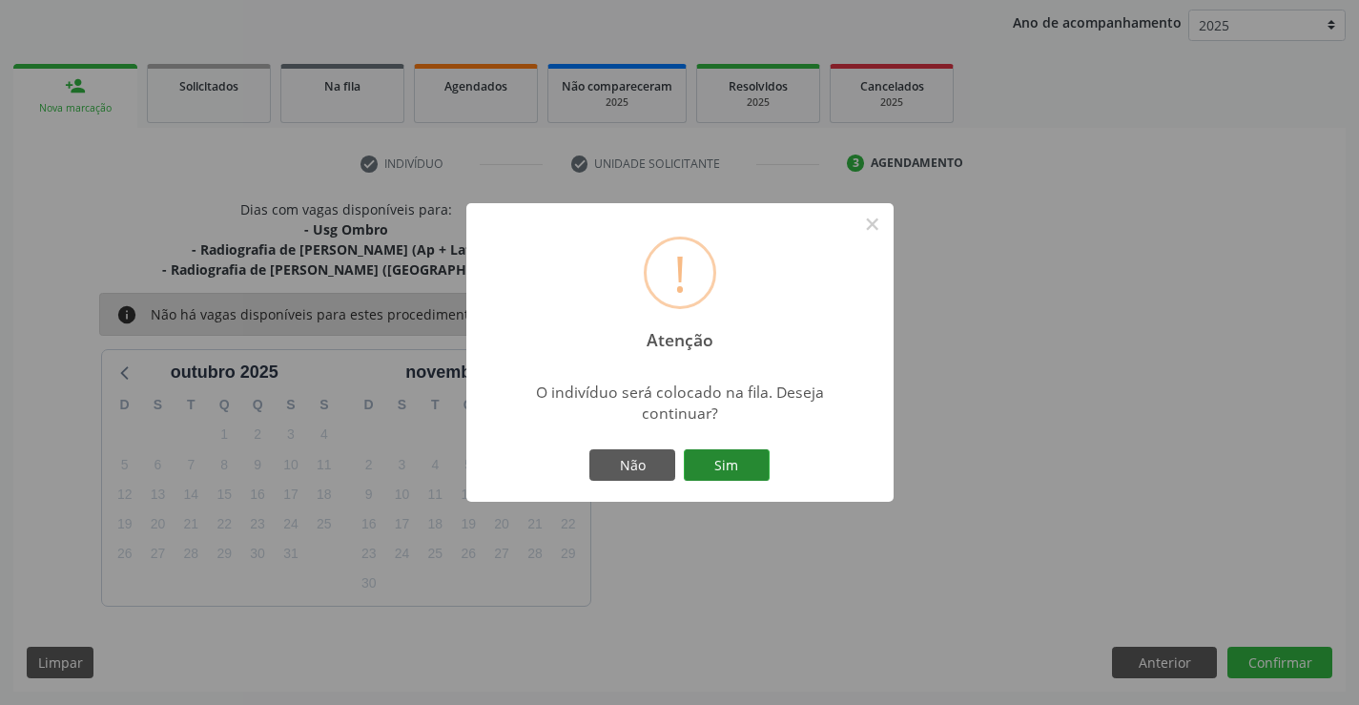
click at [747, 458] on button "Sim" at bounding box center [727, 465] width 86 height 32
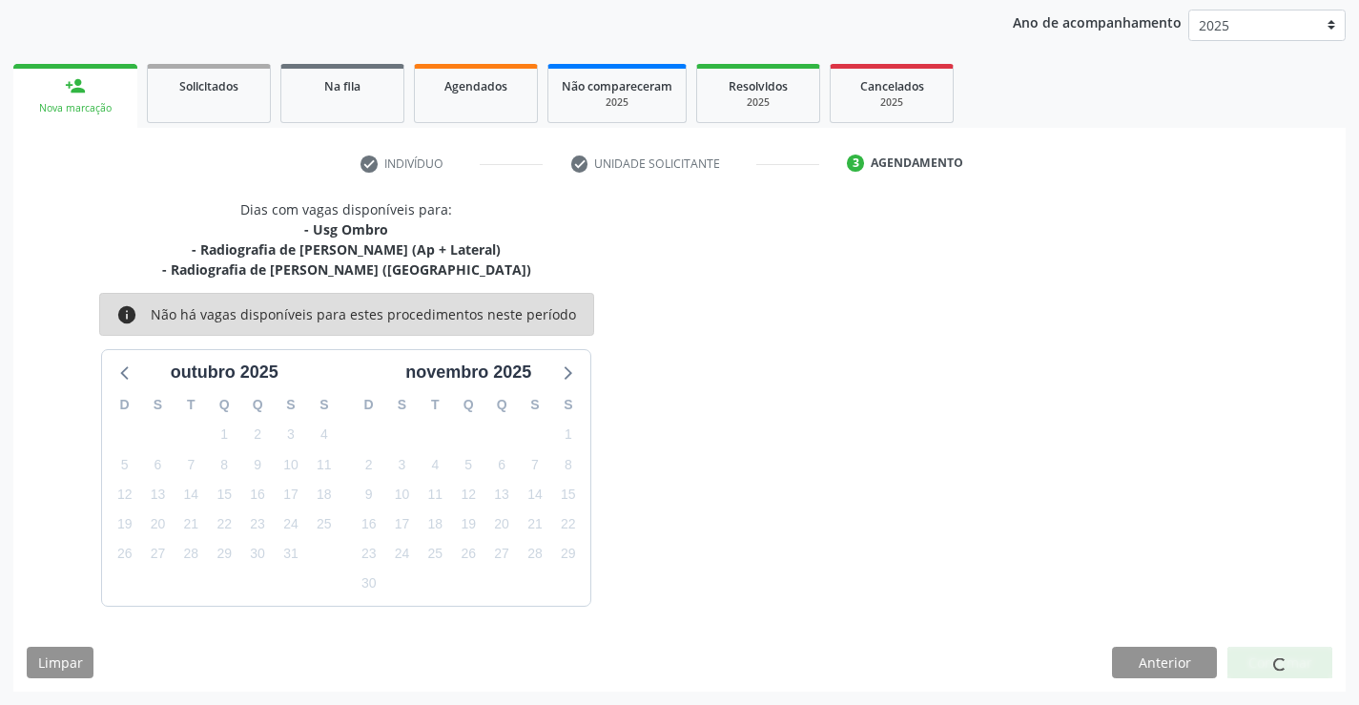
scroll to position [0, 0]
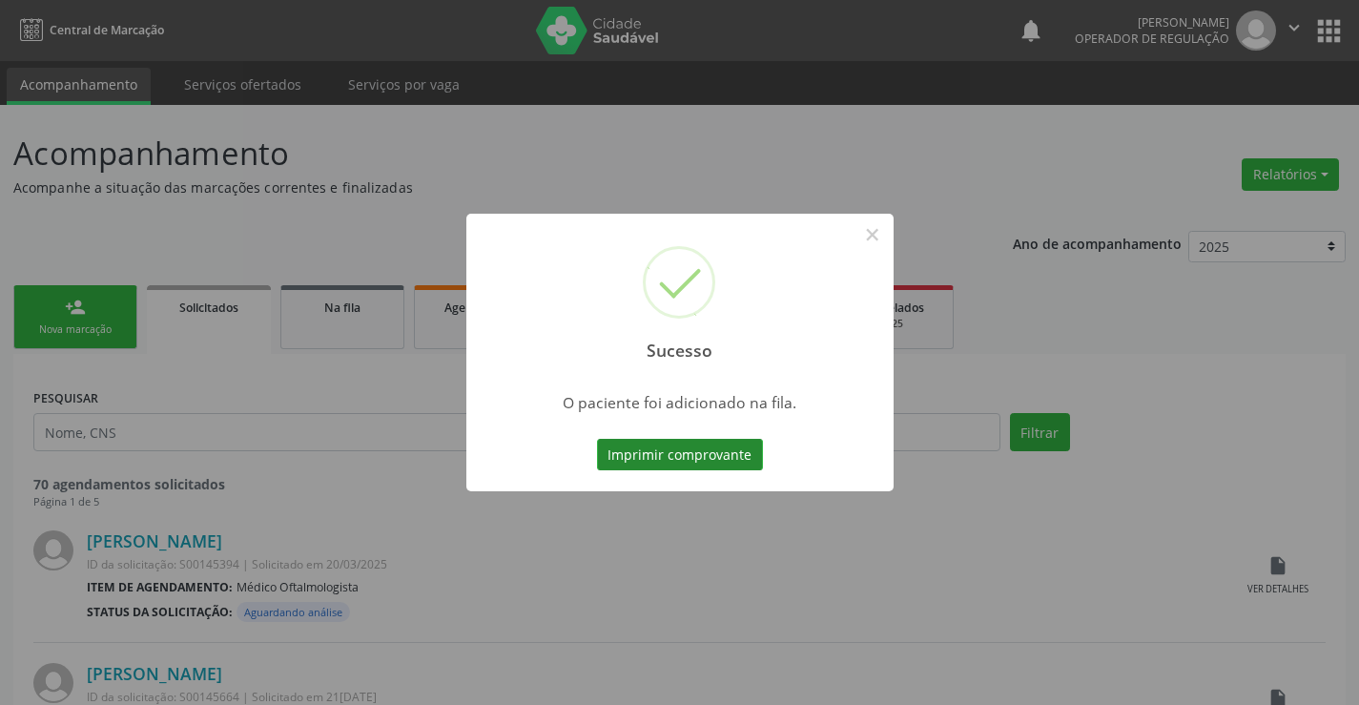
click at [694, 464] on button "Imprimir comprovante" at bounding box center [680, 455] width 166 height 32
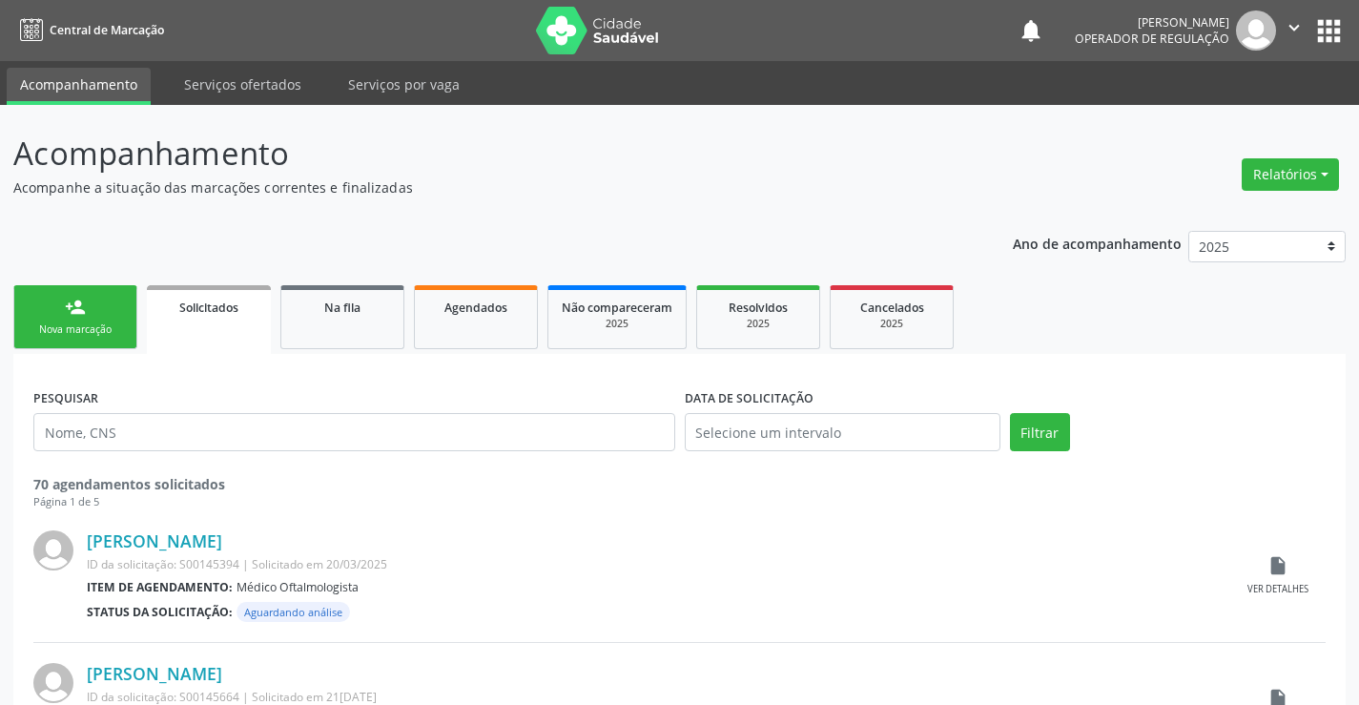
click at [63, 316] on link "person_add Nova marcação" at bounding box center [75, 317] width 124 height 64
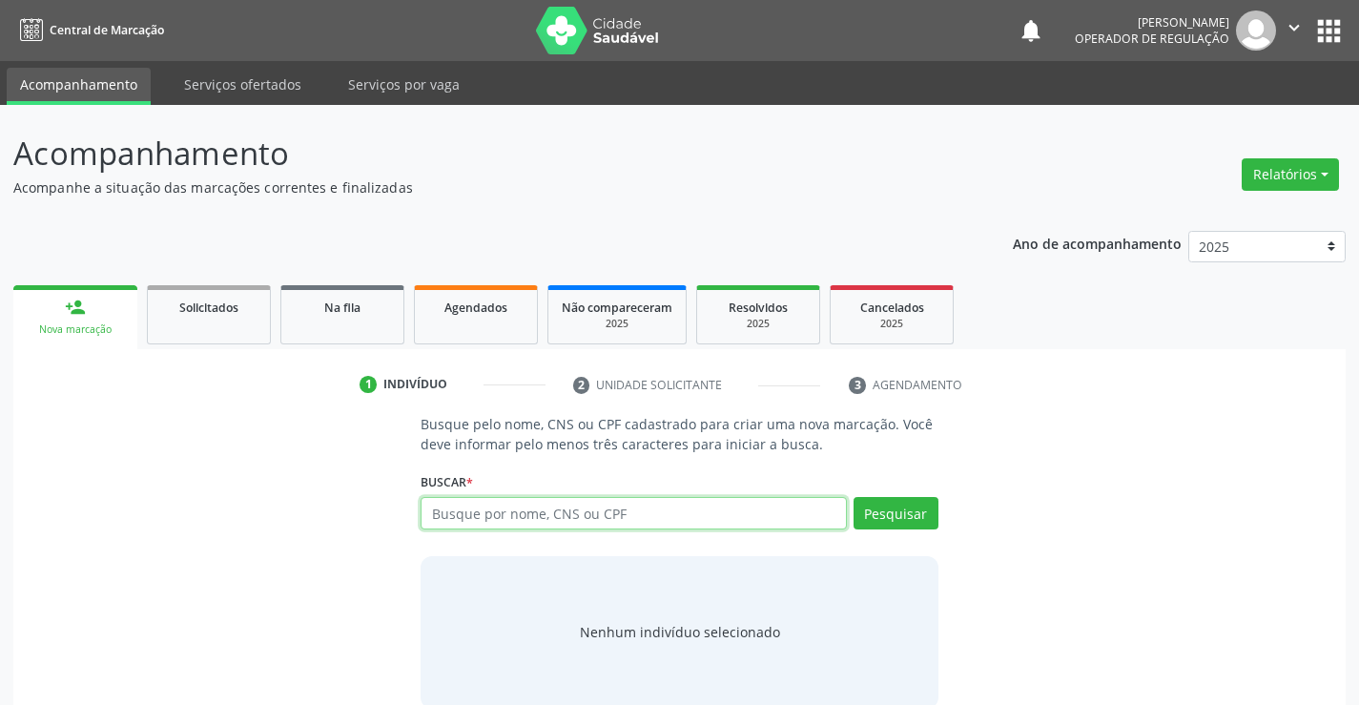
drag, startPoint x: 617, startPoint y: 517, endPoint x: 618, endPoint y: 496, distance: 21.0
click at [617, 517] on input "text" at bounding box center [632, 513] width 425 height 32
click at [541, 517] on input "text" at bounding box center [632, 513] width 425 height 32
type input "700800947548480"
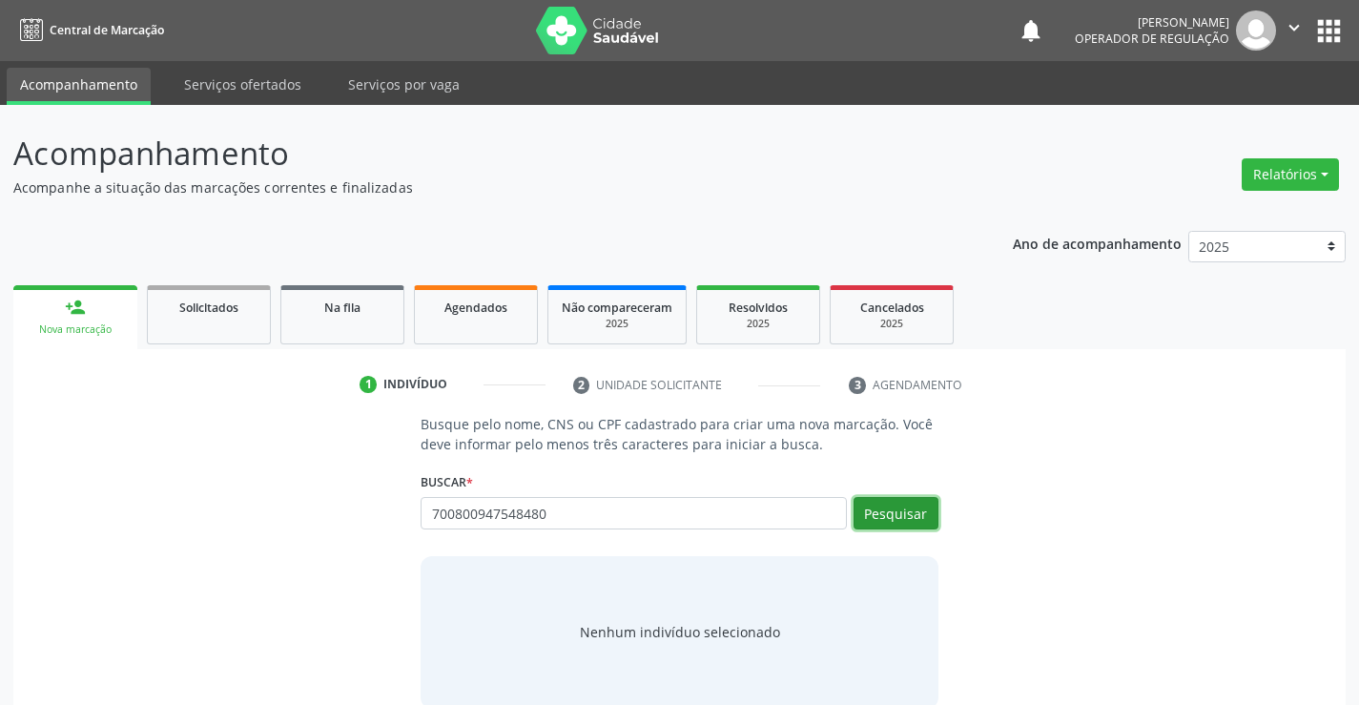
click at [898, 509] on button "Pesquisar" at bounding box center [895, 513] width 85 height 32
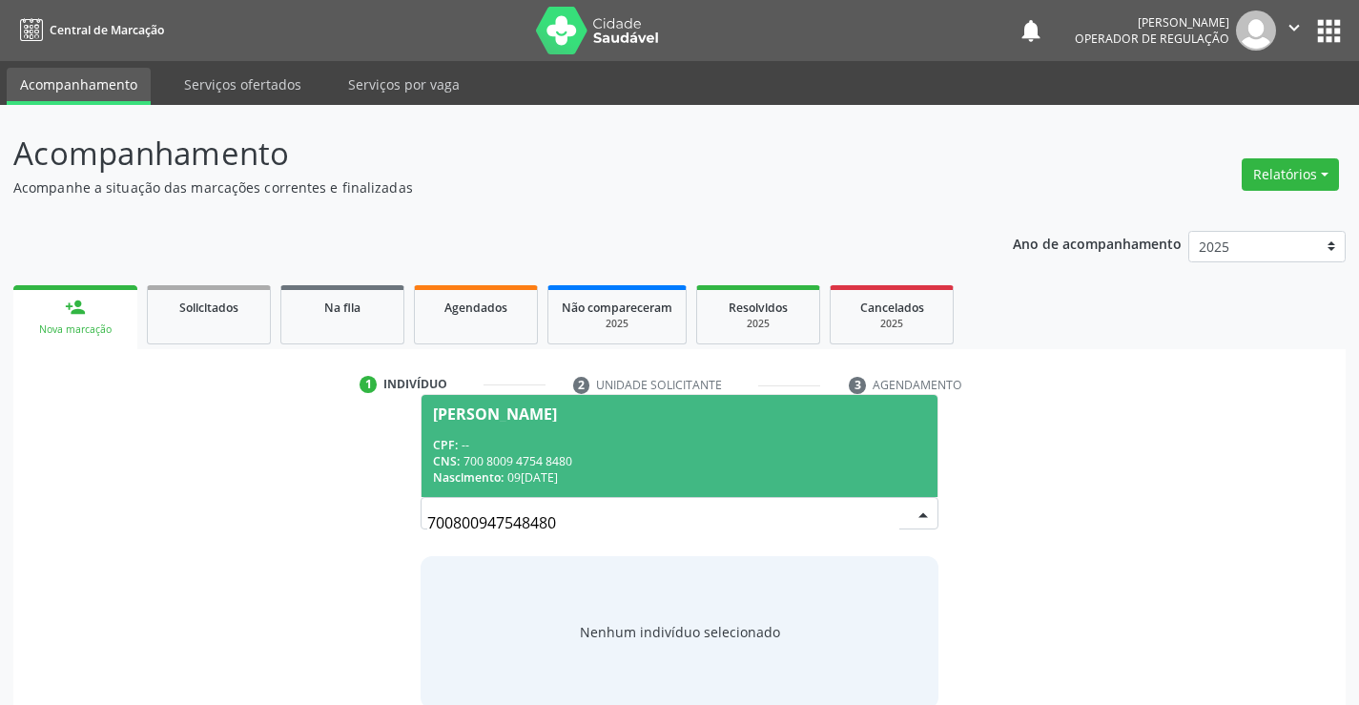
click at [609, 434] on span "Marcia Tenório de Vasconcelos CPF: -- CNS: 700 8009 4754 8480 Nascimento: 09/11…" at bounding box center [678, 446] width 515 height 102
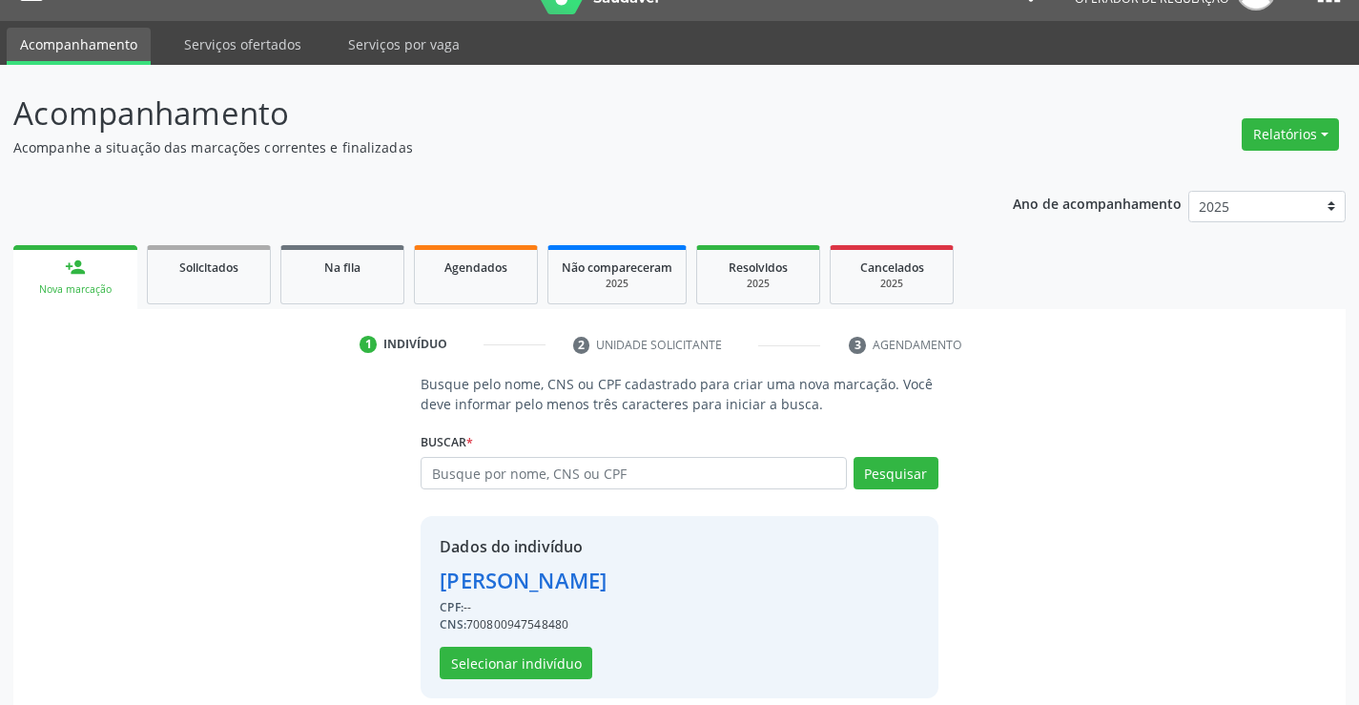
scroll to position [60, 0]
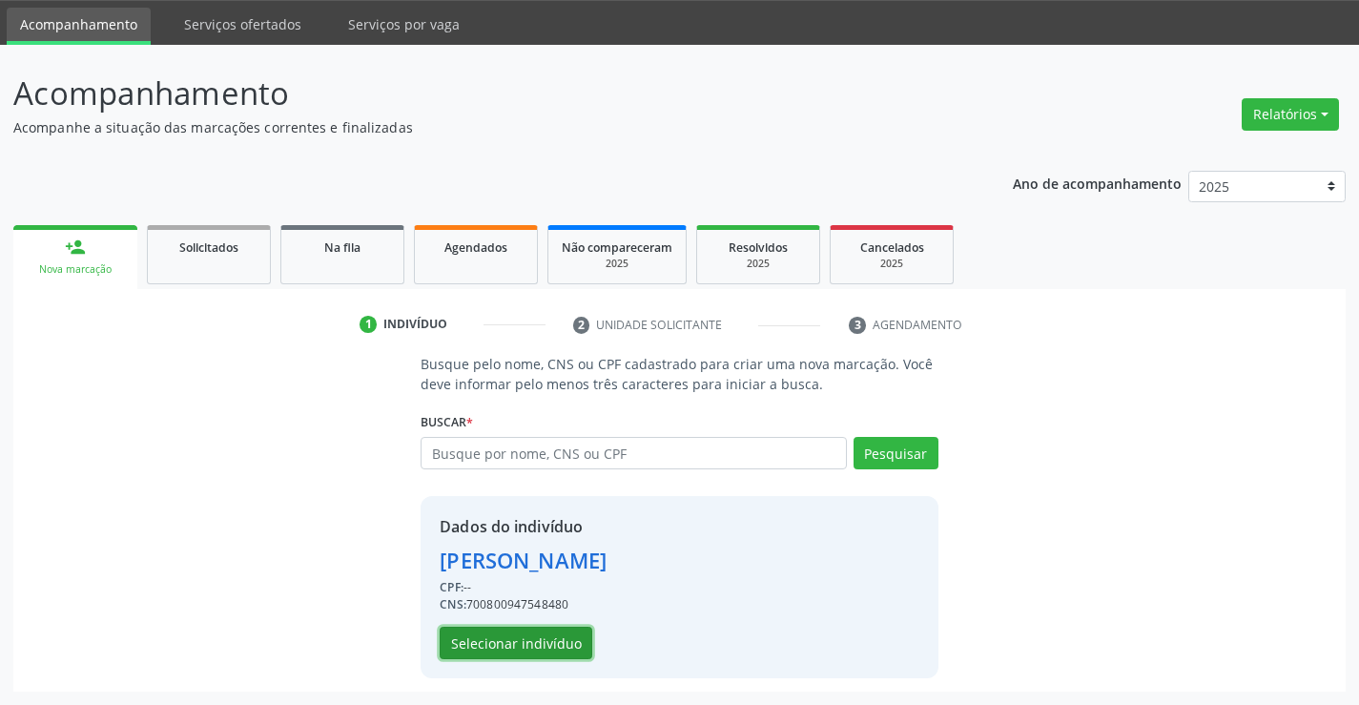
click at [498, 644] on button "Selecionar indivíduo" at bounding box center [516, 642] width 153 height 32
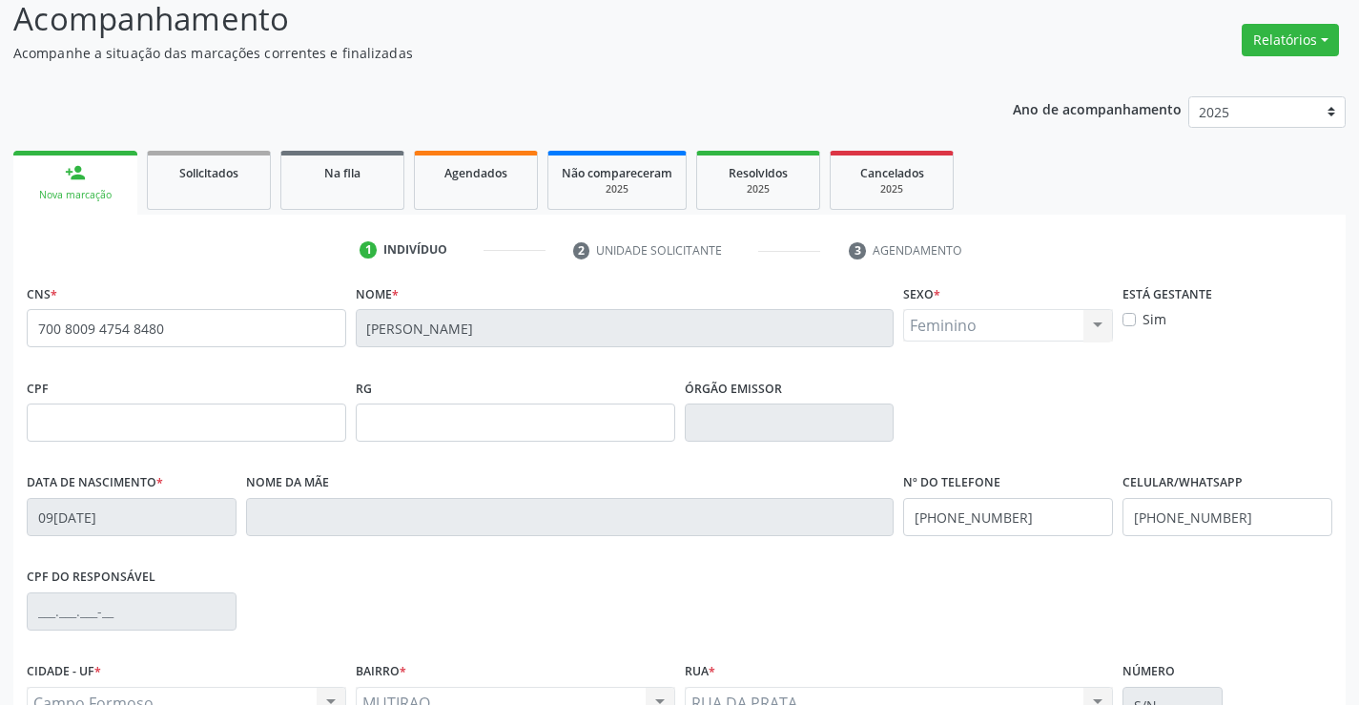
scroll to position [329, 0]
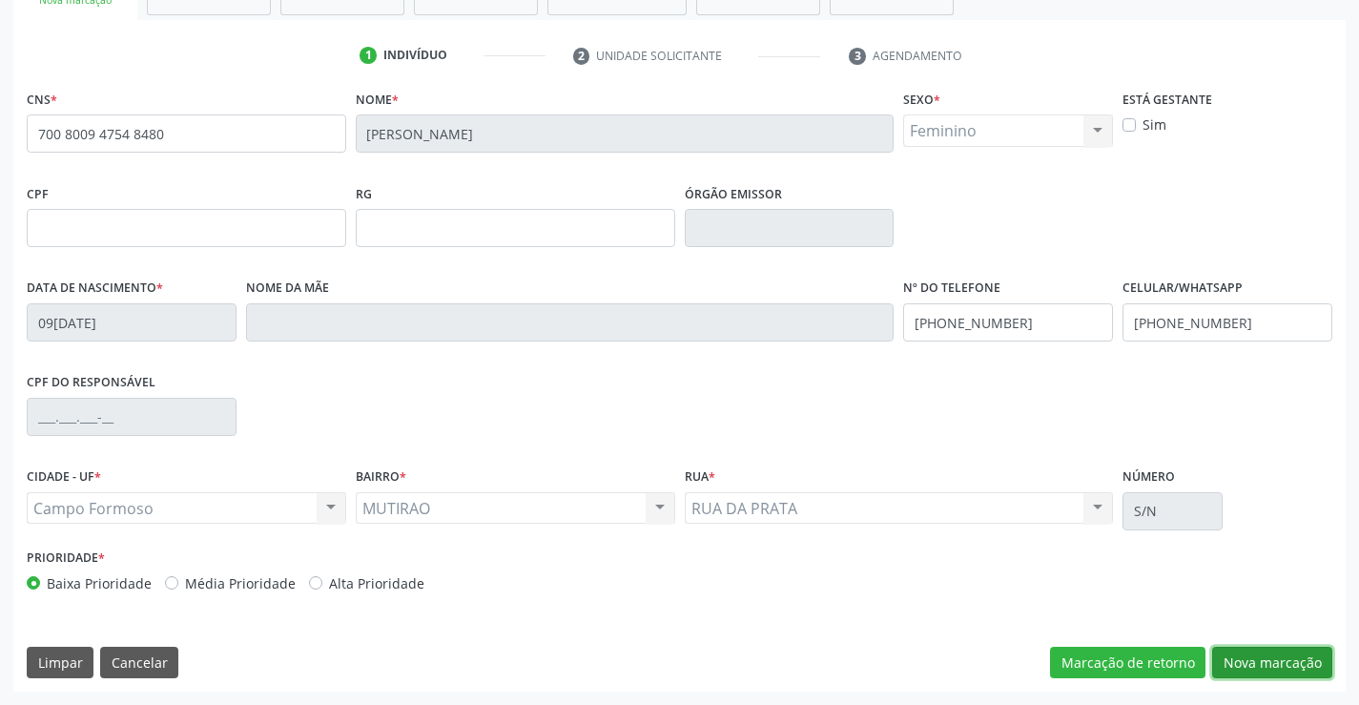
click at [1252, 658] on button "Nova marcação" at bounding box center [1272, 662] width 120 height 32
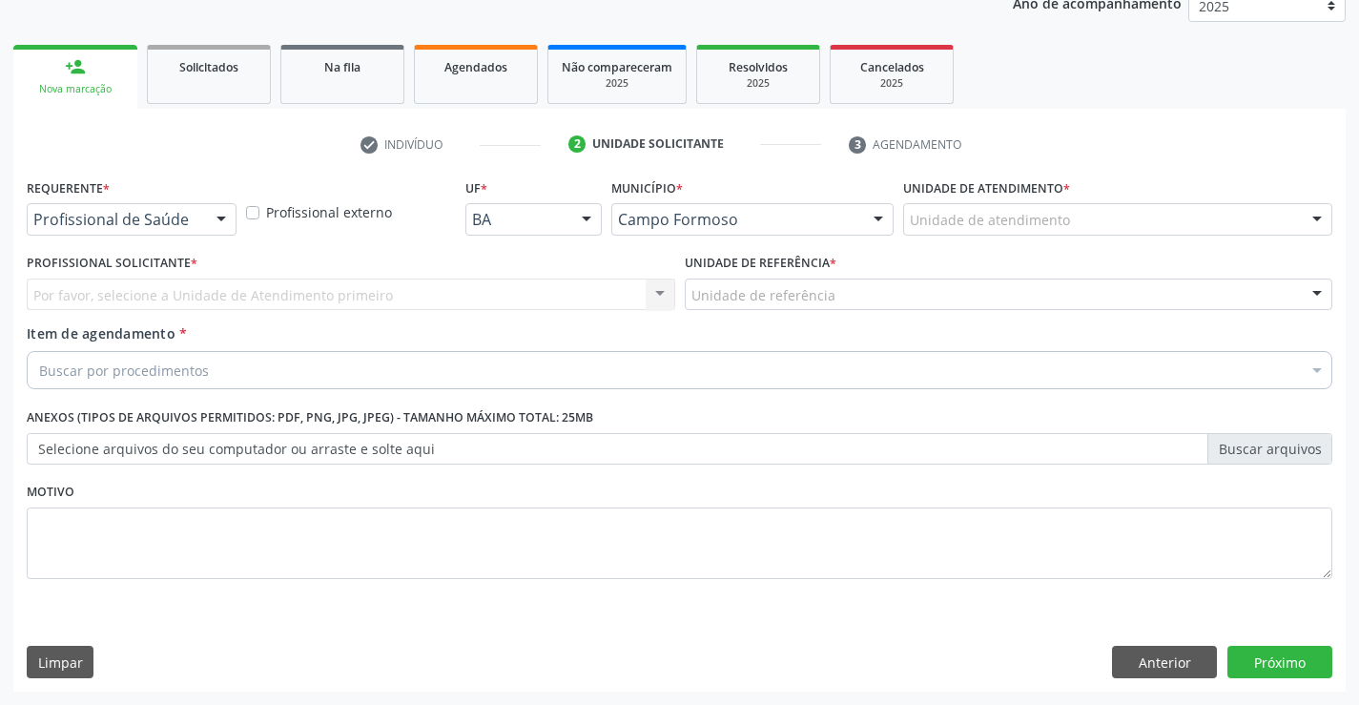
scroll to position [240, 0]
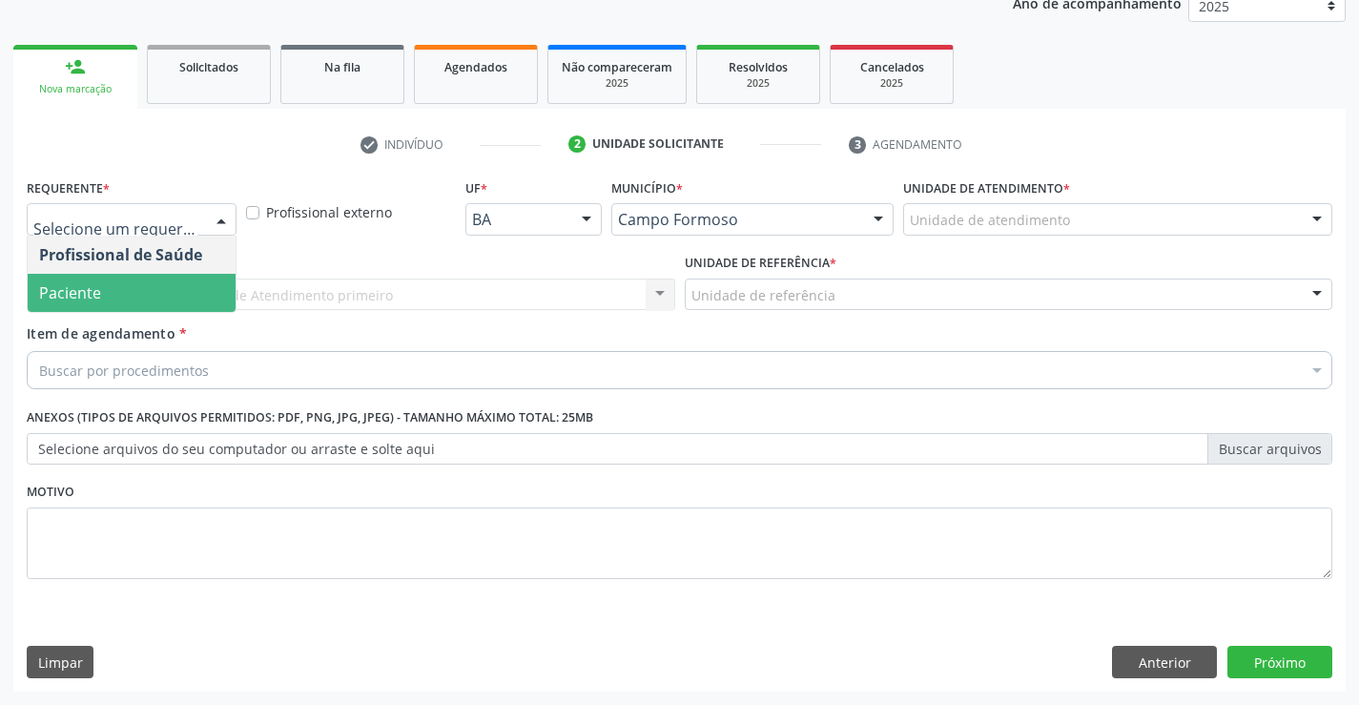
click at [86, 297] on span "Paciente" at bounding box center [70, 292] width 62 height 21
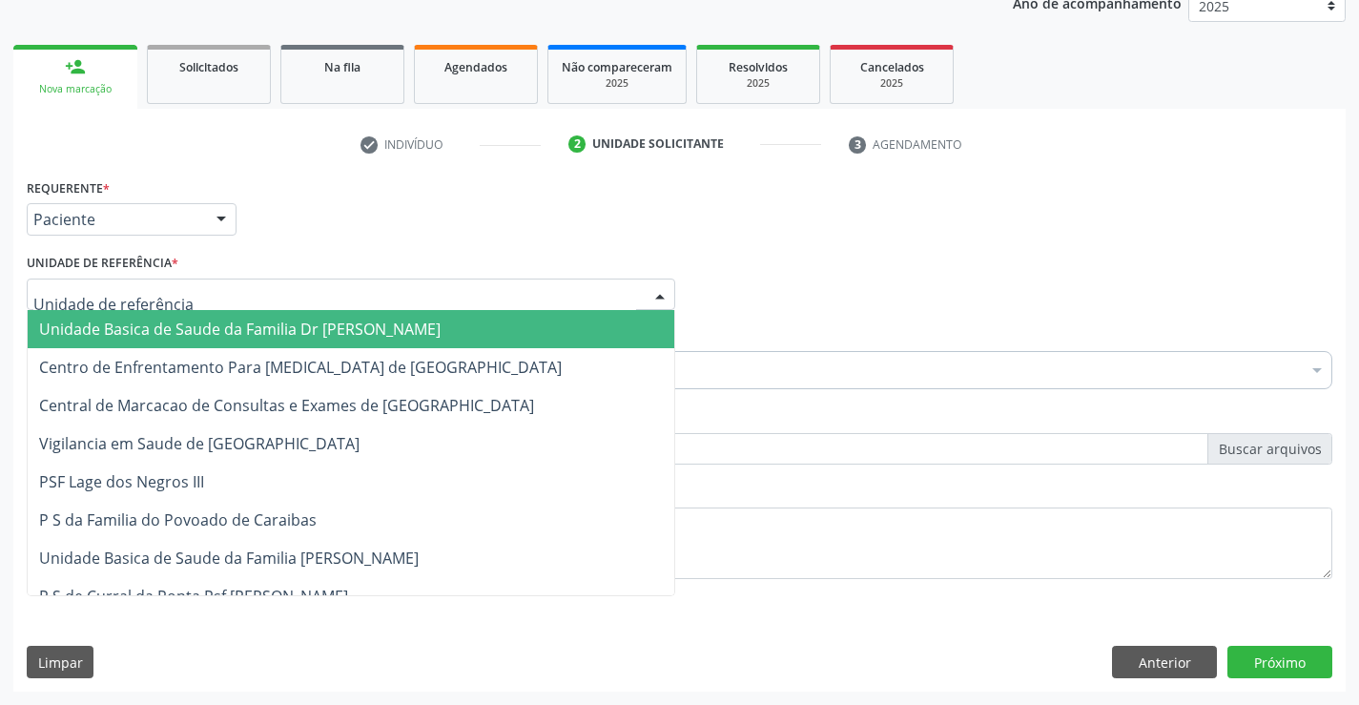
click at [114, 340] on span "Unidade Basica de Saude da Familia Dr [PERSON_NAME]" at bounding box center [351, 329] width 646 height 38
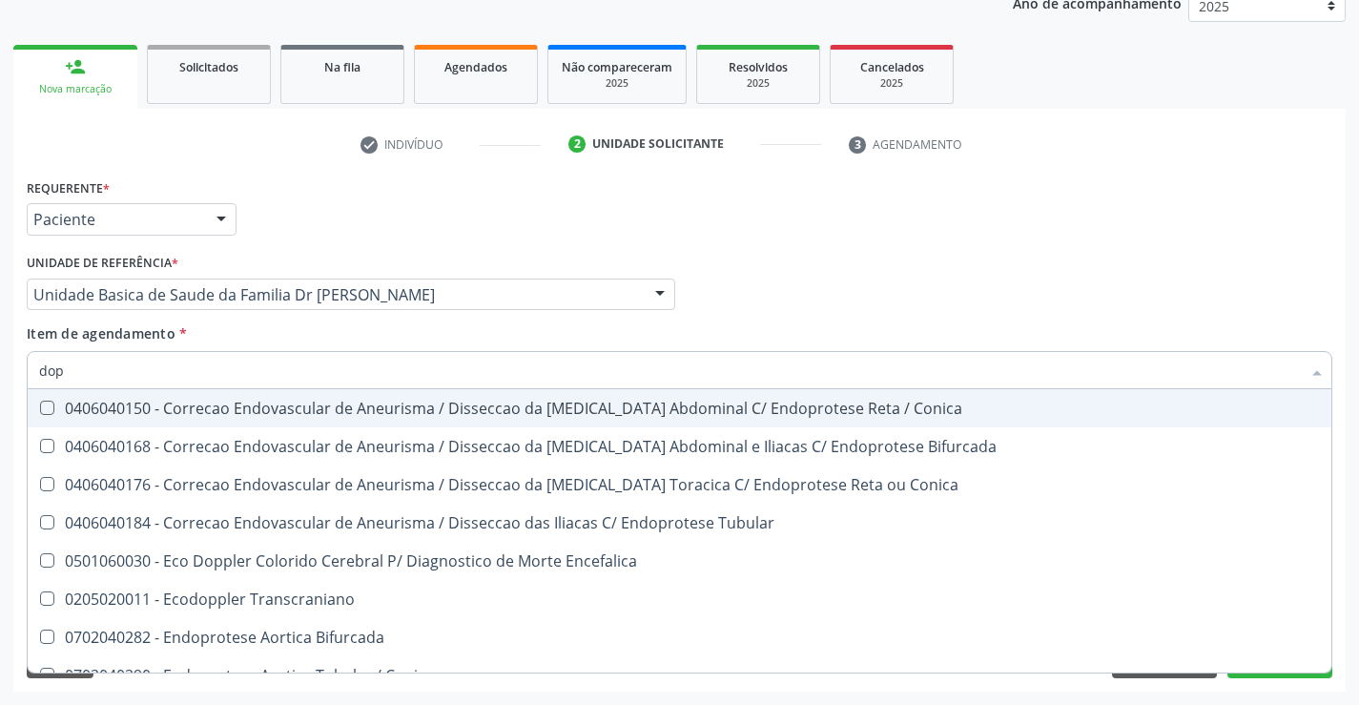
type input "dopp"
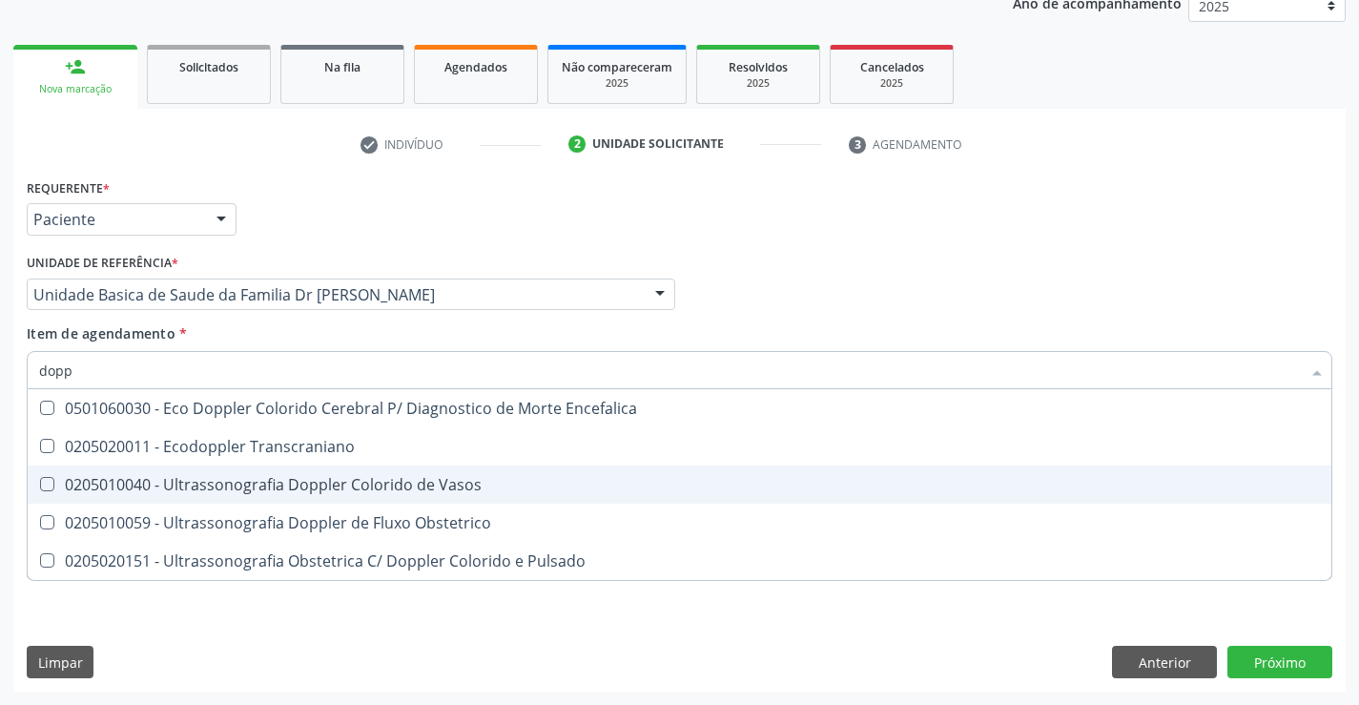
click at [492, 488] on div "0205010040 - Ultrassonografia Doppler Colorido de Vasos" at bounding box center [679, 484] width 1280 height 15
checkbox Vasos "true"
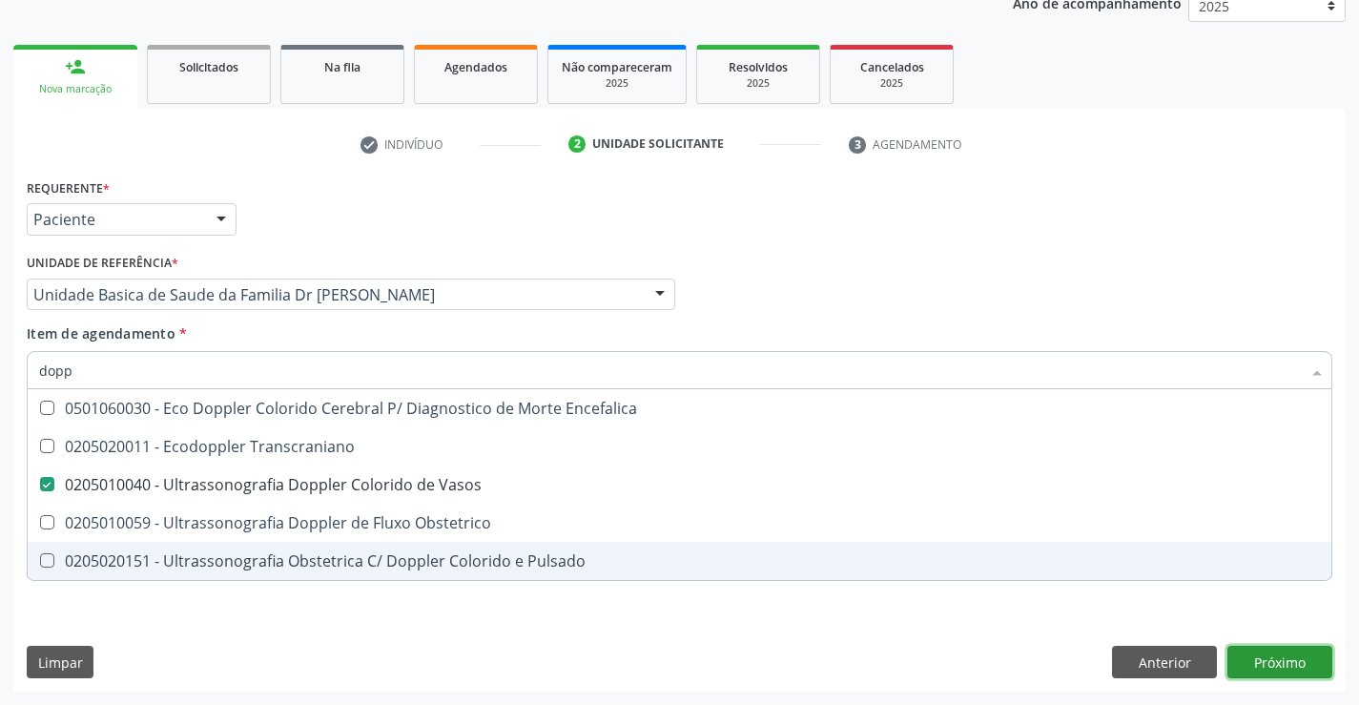
click at [1280, 653] on div "Requerente * Paciente Profissional de Saúde Paciente Nenhum resultado encontrad…" at bounding box center [679, 433] width 1332 height 518
checkbox Transcraniano "true"
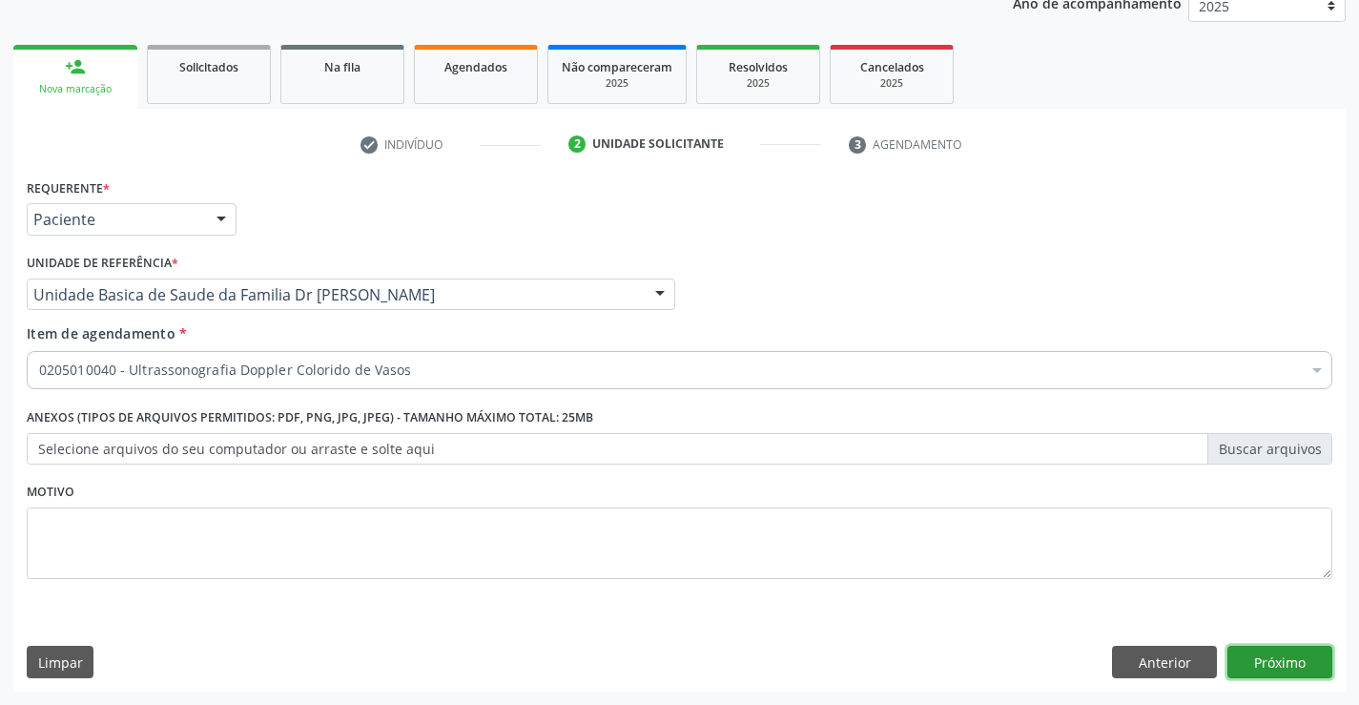
click at [1278, 657] on button "Próximo" at bounding box center [1279, 661] width 105 height 32
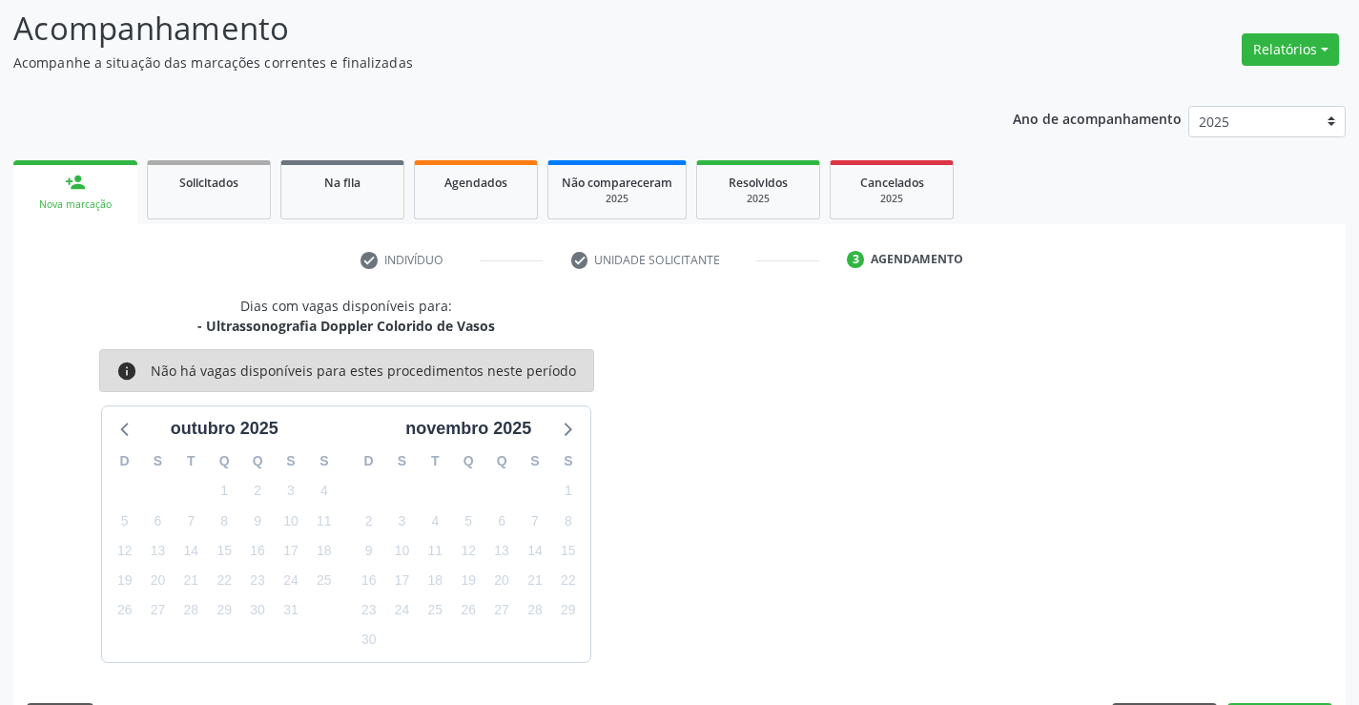
scroll to position [181, 0]
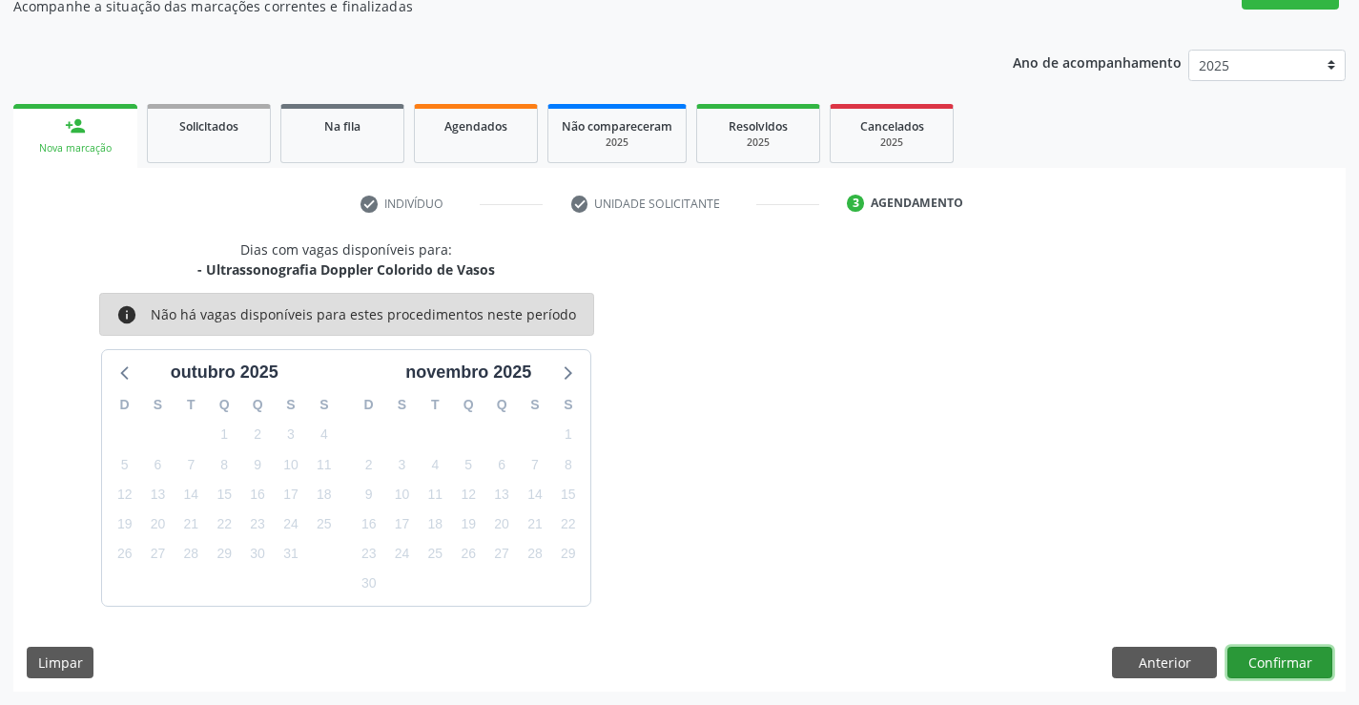
click at [1283, 654] on button "Confirmar" at bounding box center [1279, 662] width 105 height 32
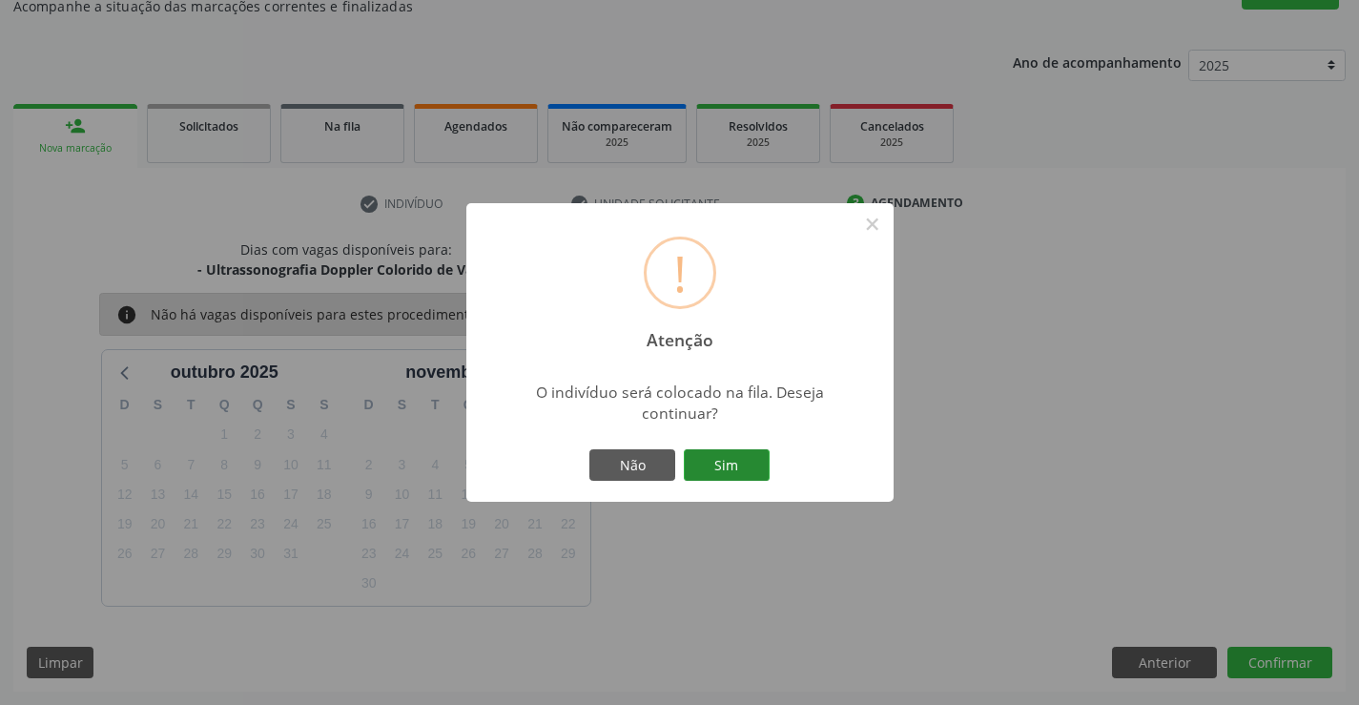
click at [722, 460] on button "Sim" at bounding box center [727, 465] width 86 height 32
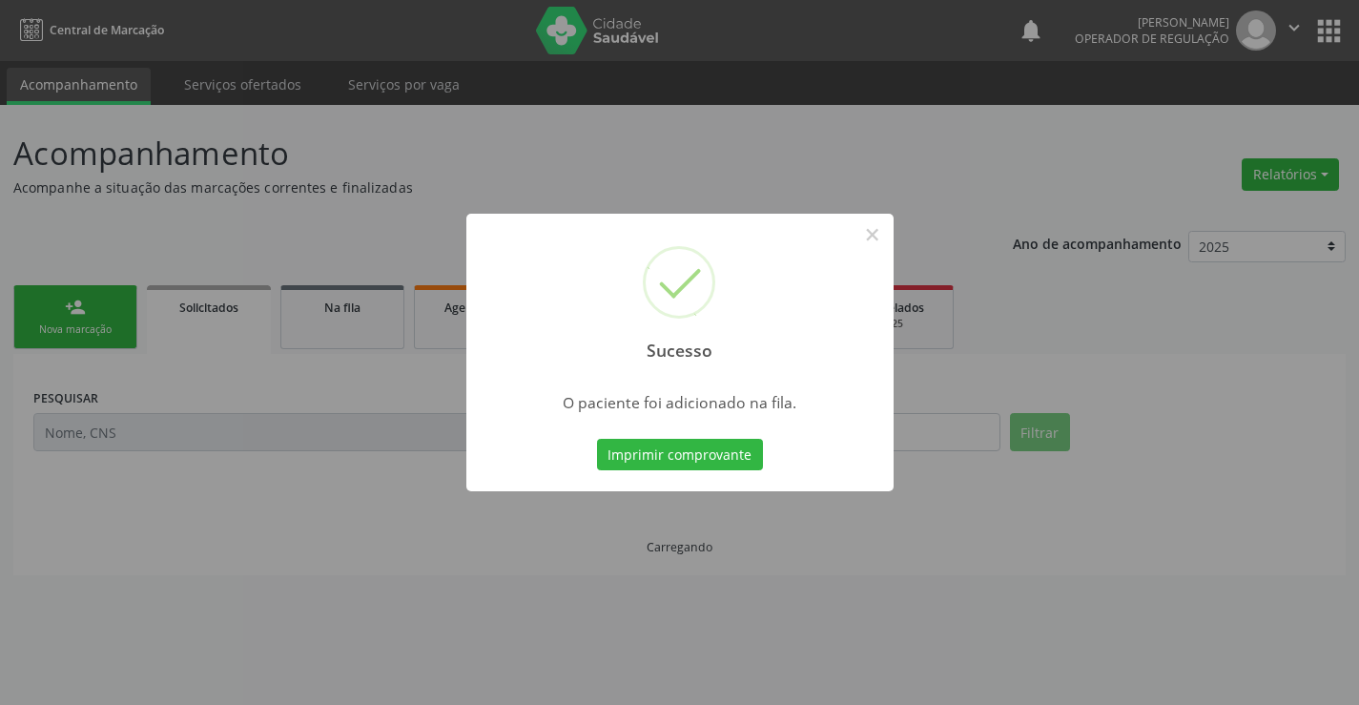
scroll to position [0, 0]
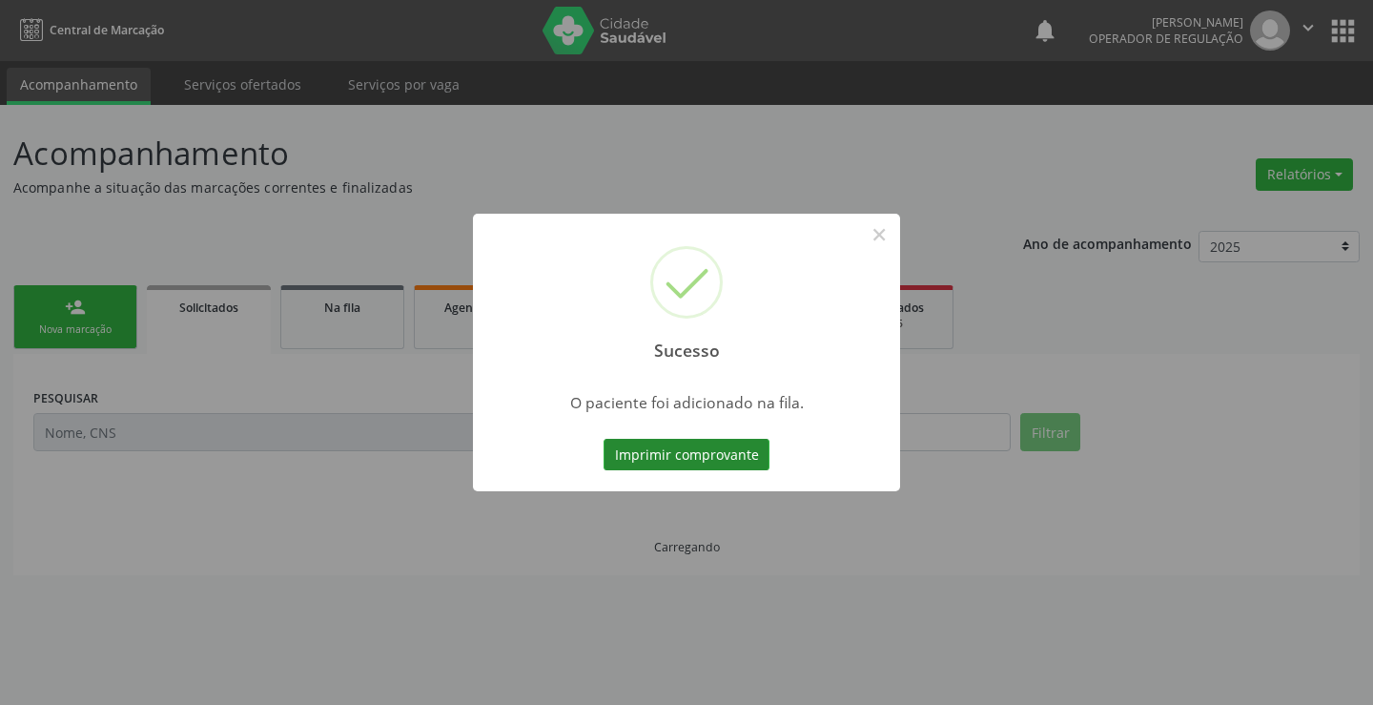
click at [701, 456] on button "Imprimir comprovante" at bounding box center [686, 455] width 166 height 32
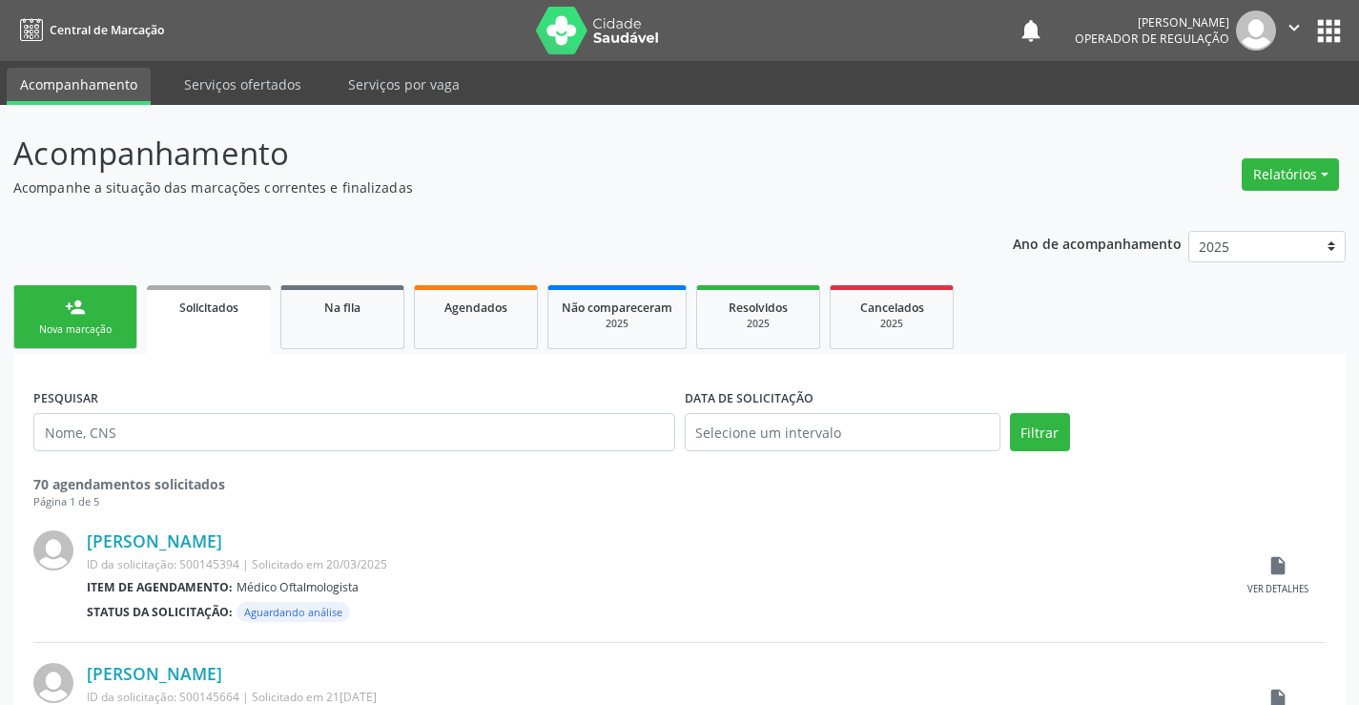
click at [91, 311] on link "person_add Nova marcação" at bounding box center [75, 317] width 124 height 64
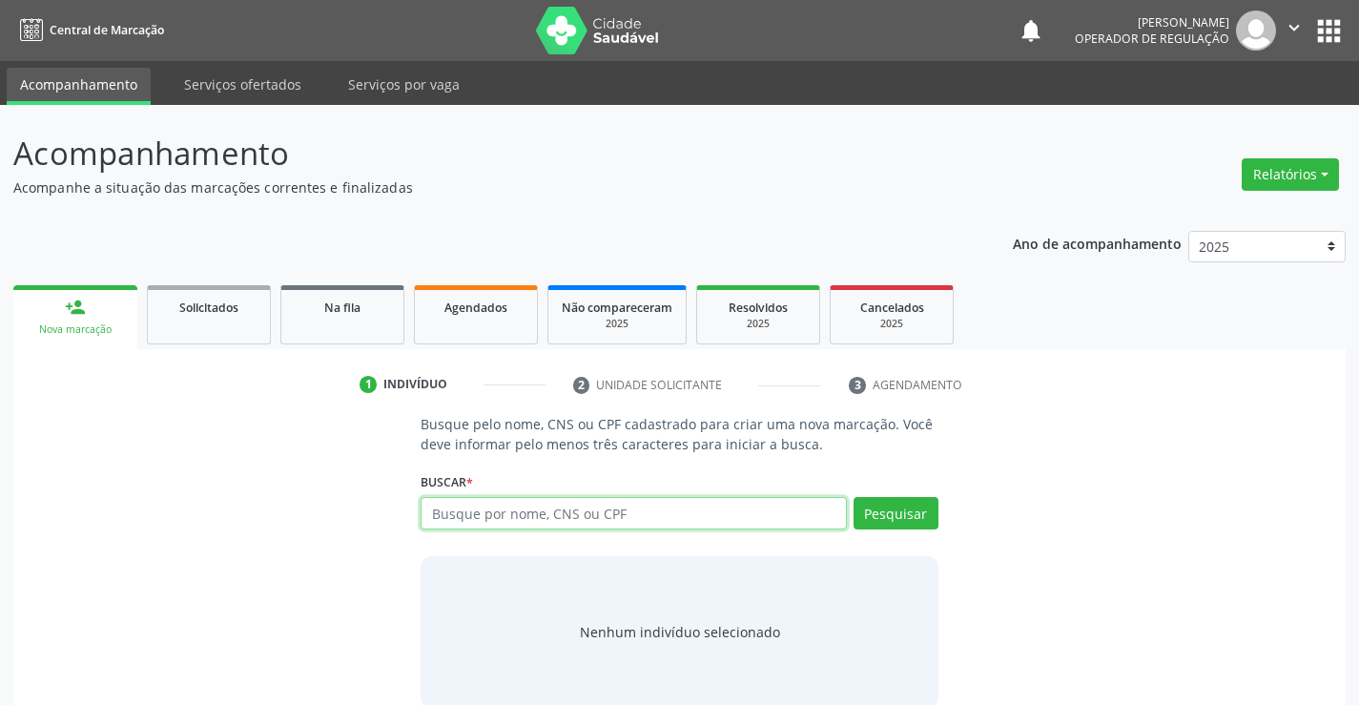
click at [615, 505] on input "text" at bounding box center [632, 513] width 425 height 32
type input "702003307505182"
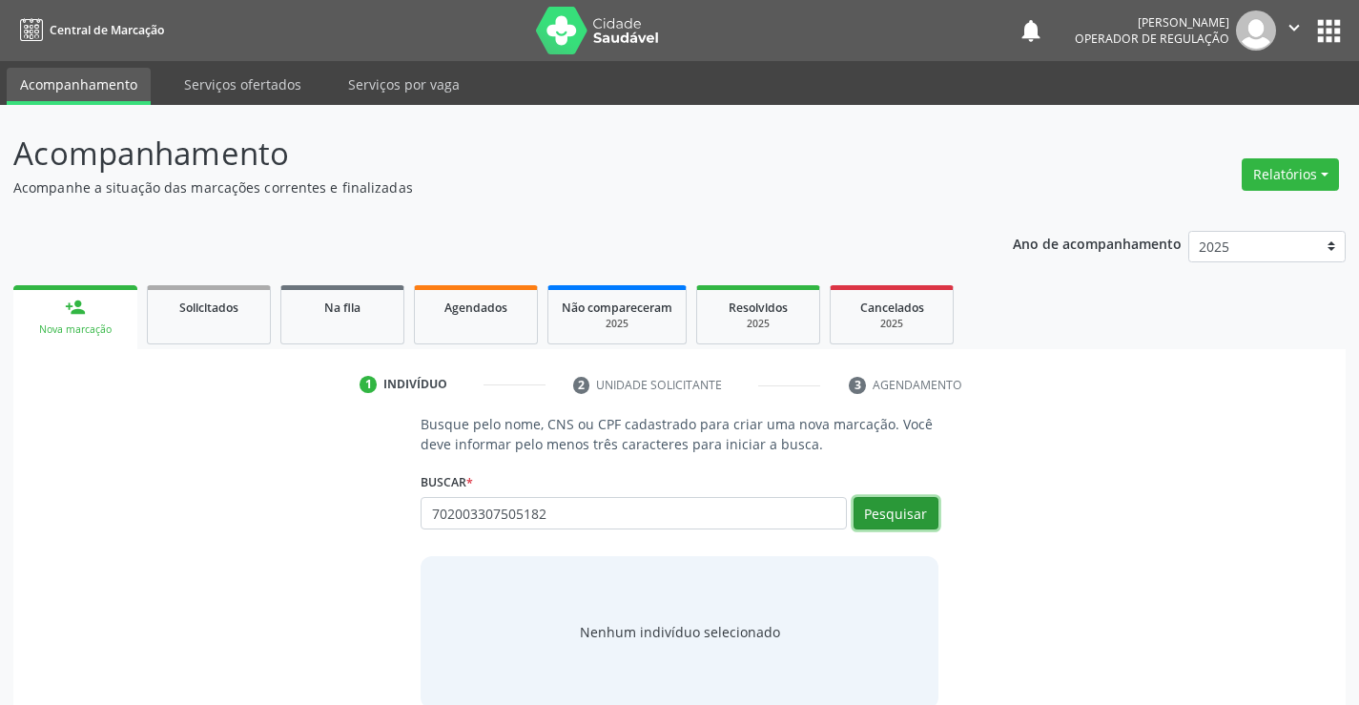
click at [899, 501] on button "Pesquisar" at bounding box center [895, 513] width 85 height 32
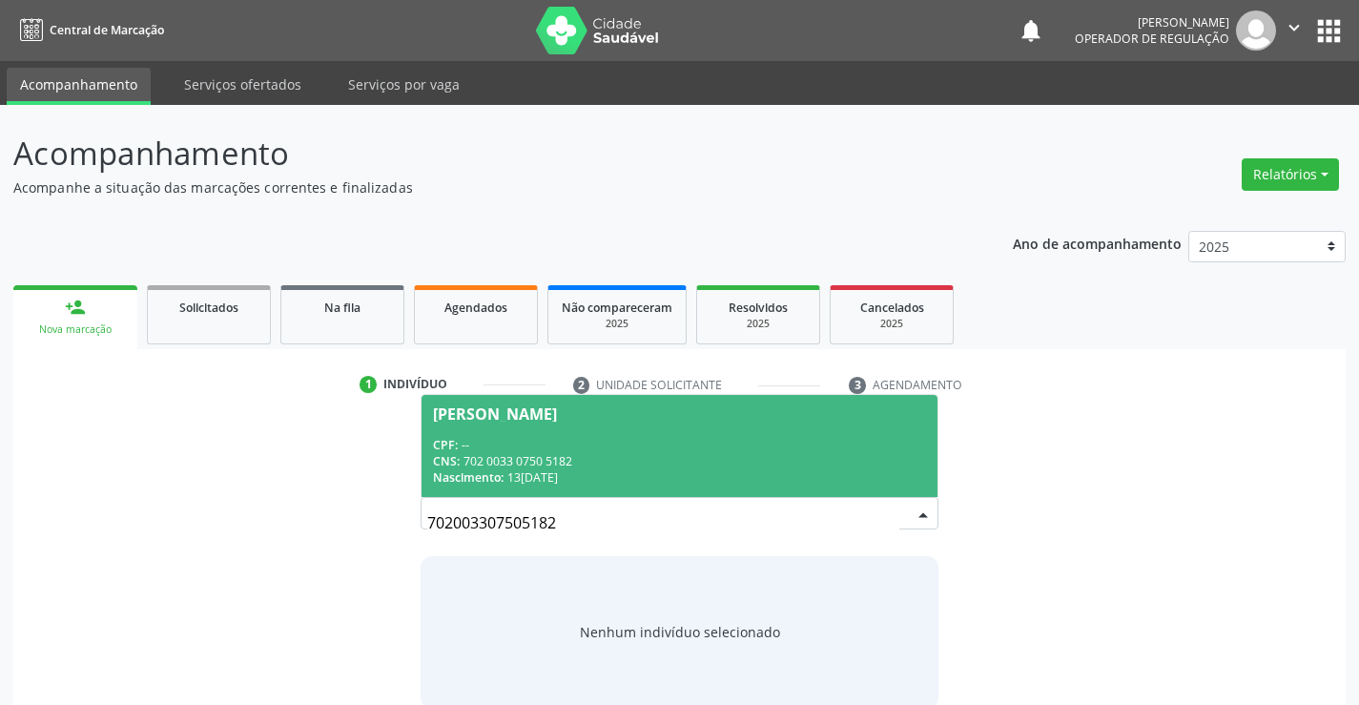
click at [608, 430] on span "Jaciana Dias dos Santos CPF: -- CNS: 702 0033 0750 5182 Nascimento: 13/04/1991" at bounding box center [678, 446] width 515 height 102
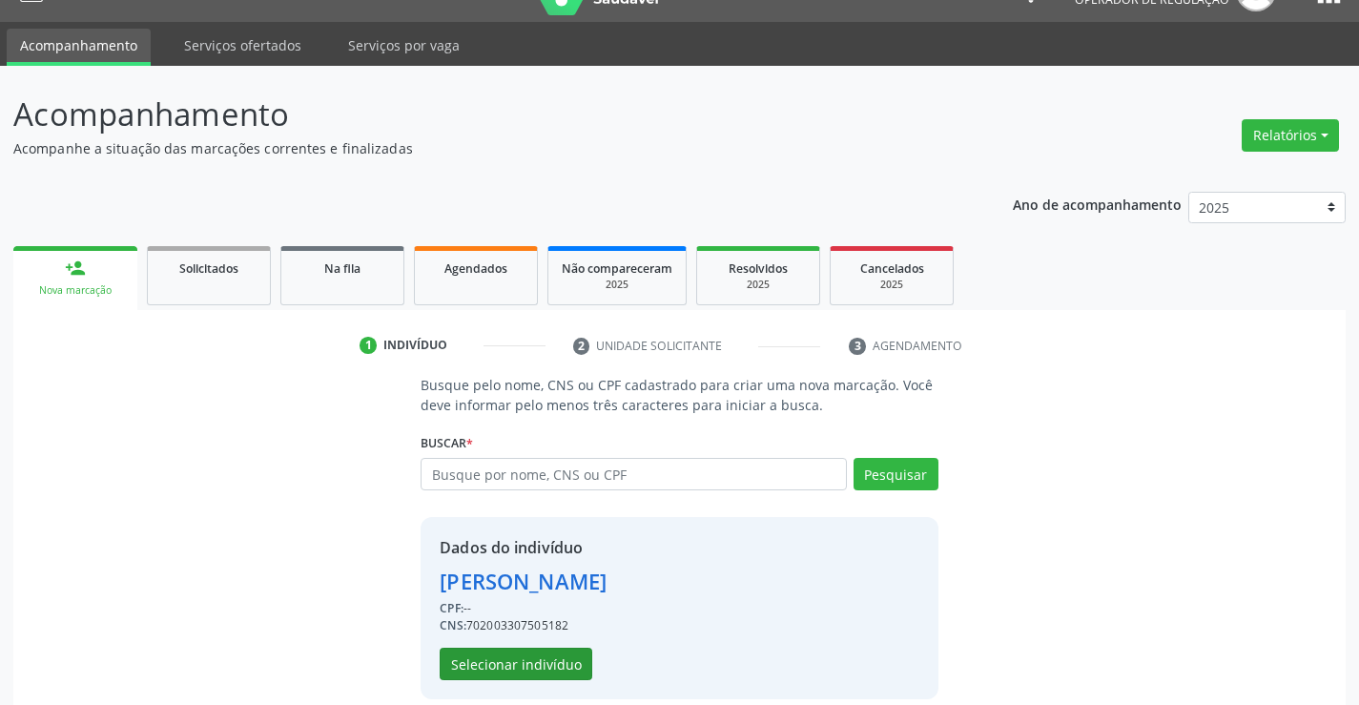
scroll to position [60, 0]
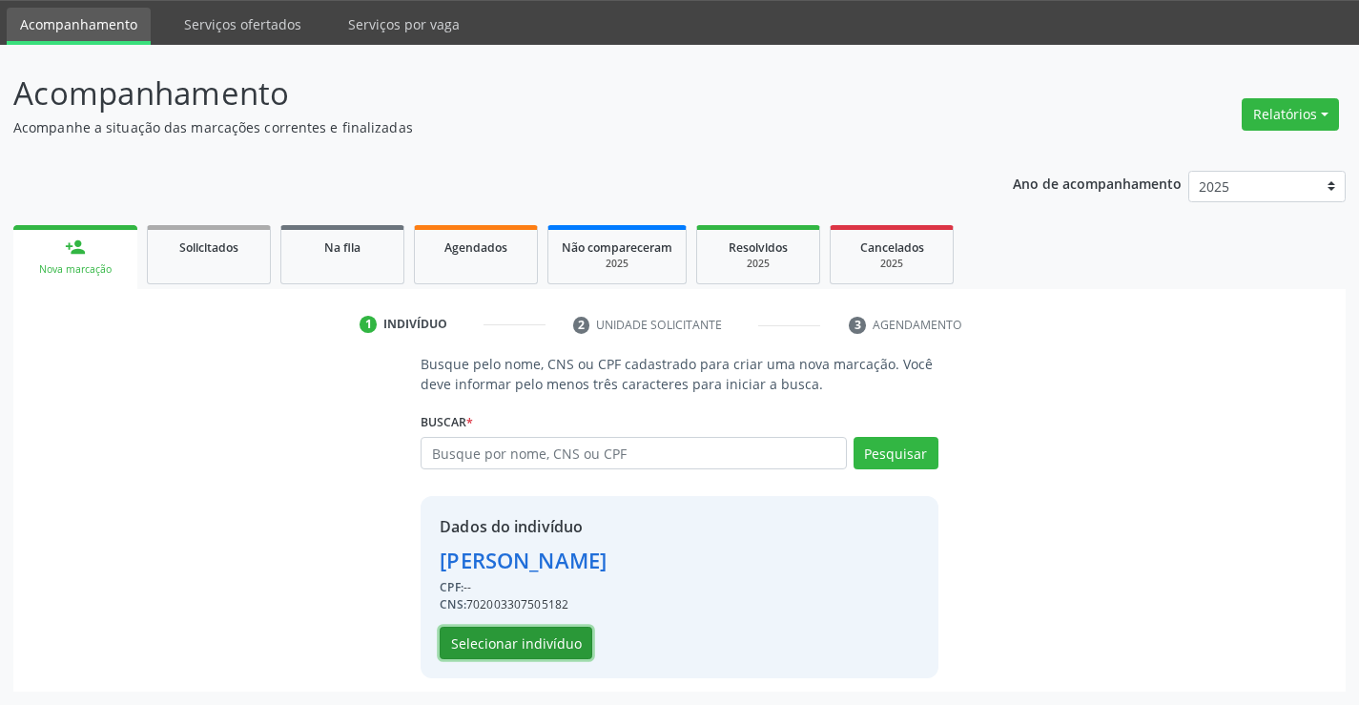
click at [527, 640] on button "Selecionar indivíduo" at bounding box center [516, 642] width 153 height 32
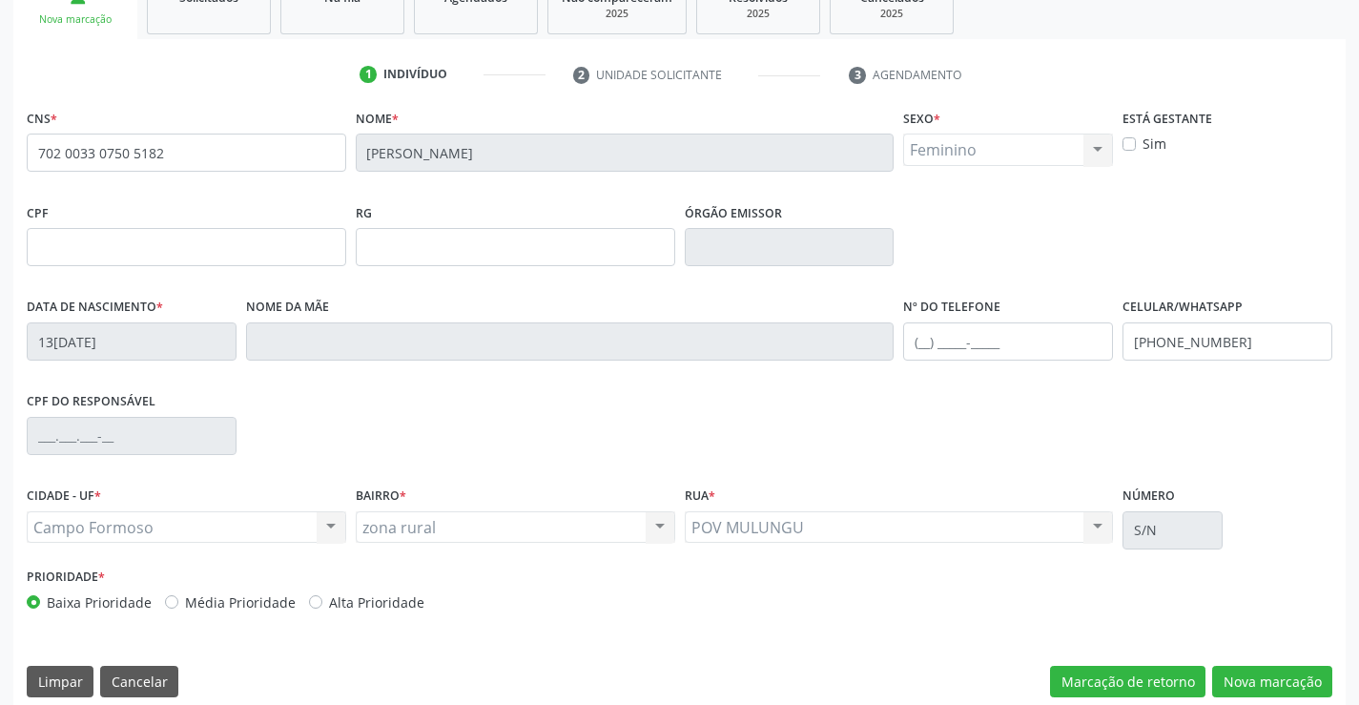
scroll to position [329, 0]
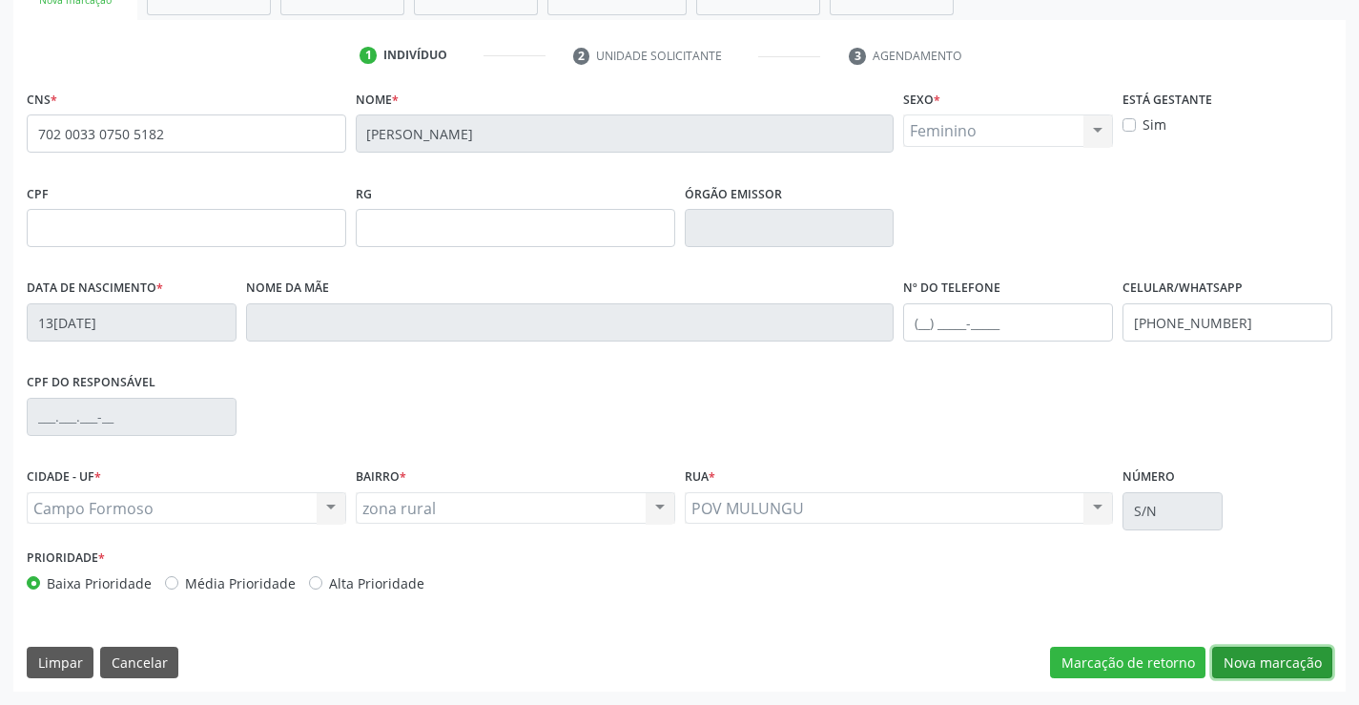
click at [1269, 668] on button "Nova marcação" at bounding box center [1272, 662] width 120 height 32
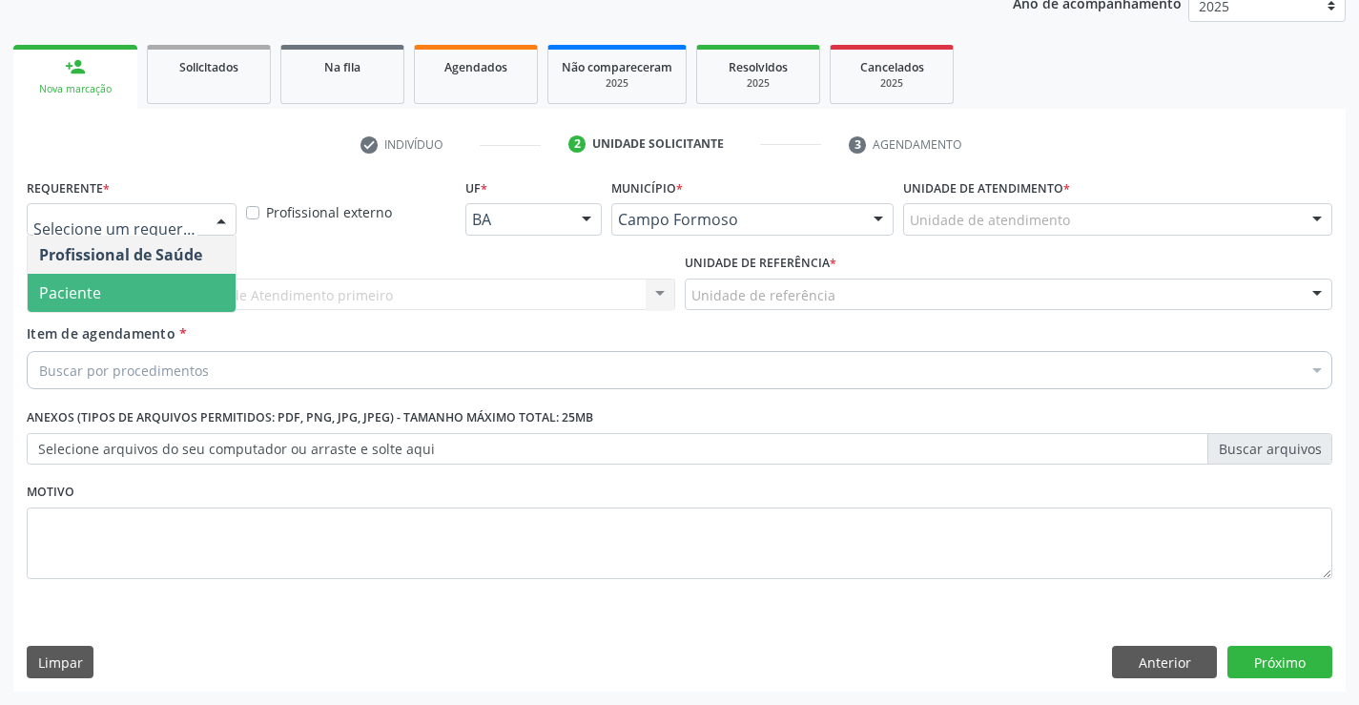
click at [119, 296] on span "Paciente" at bounding box center [132, 293] width 208 height 38
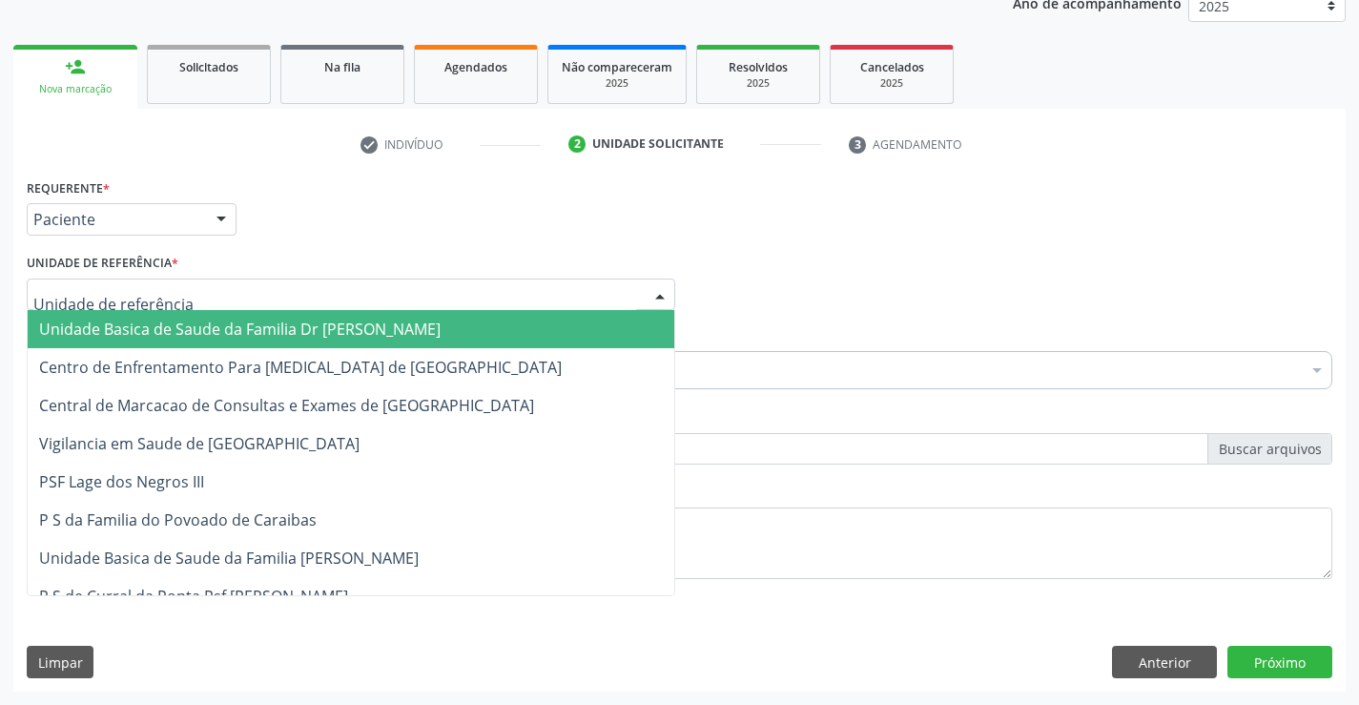
click at [182, 339] on span "Unidade Basica de Saude da Familia Dr [PERSON_NAME]" at bounding box center [239, 328] width 401 height 21
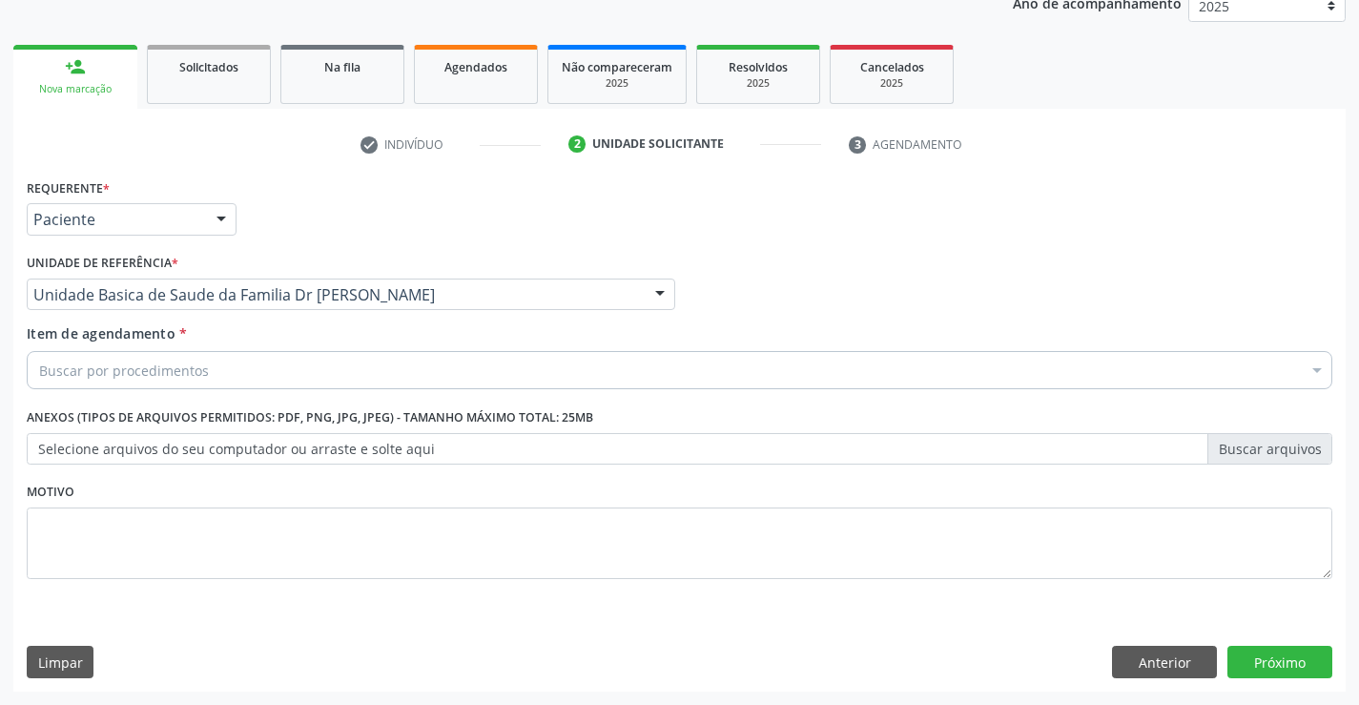
click at [209, 380] on div "Buscar por procedimentos" at bounding box center [679, 370] width 1305 height 38
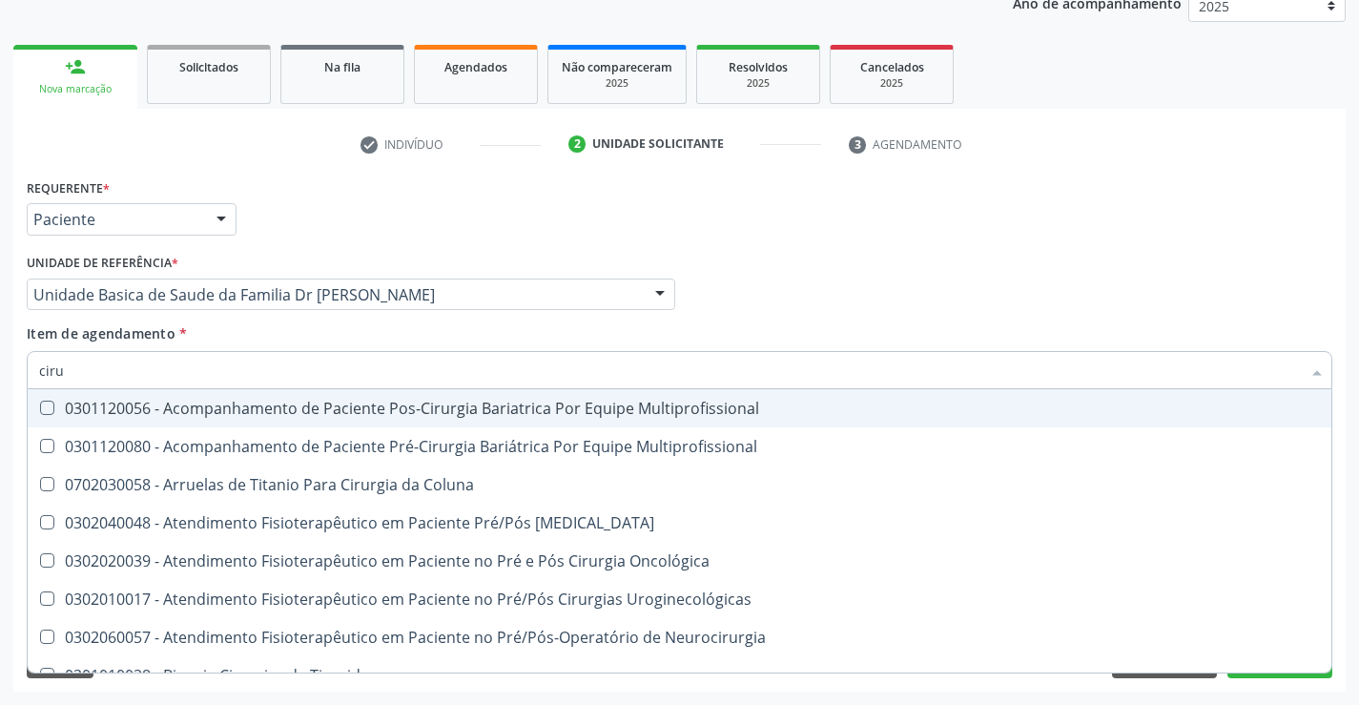
type input "cirur"
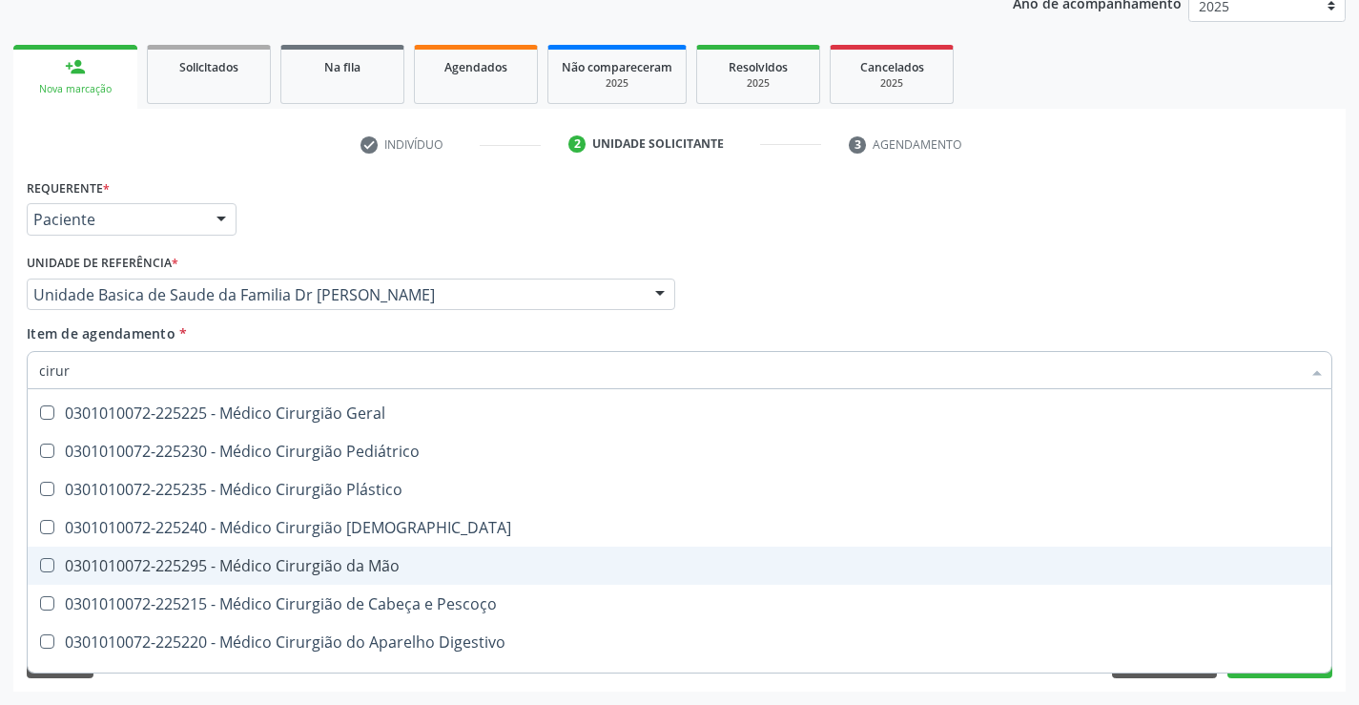
scroll to position [3242, 0]
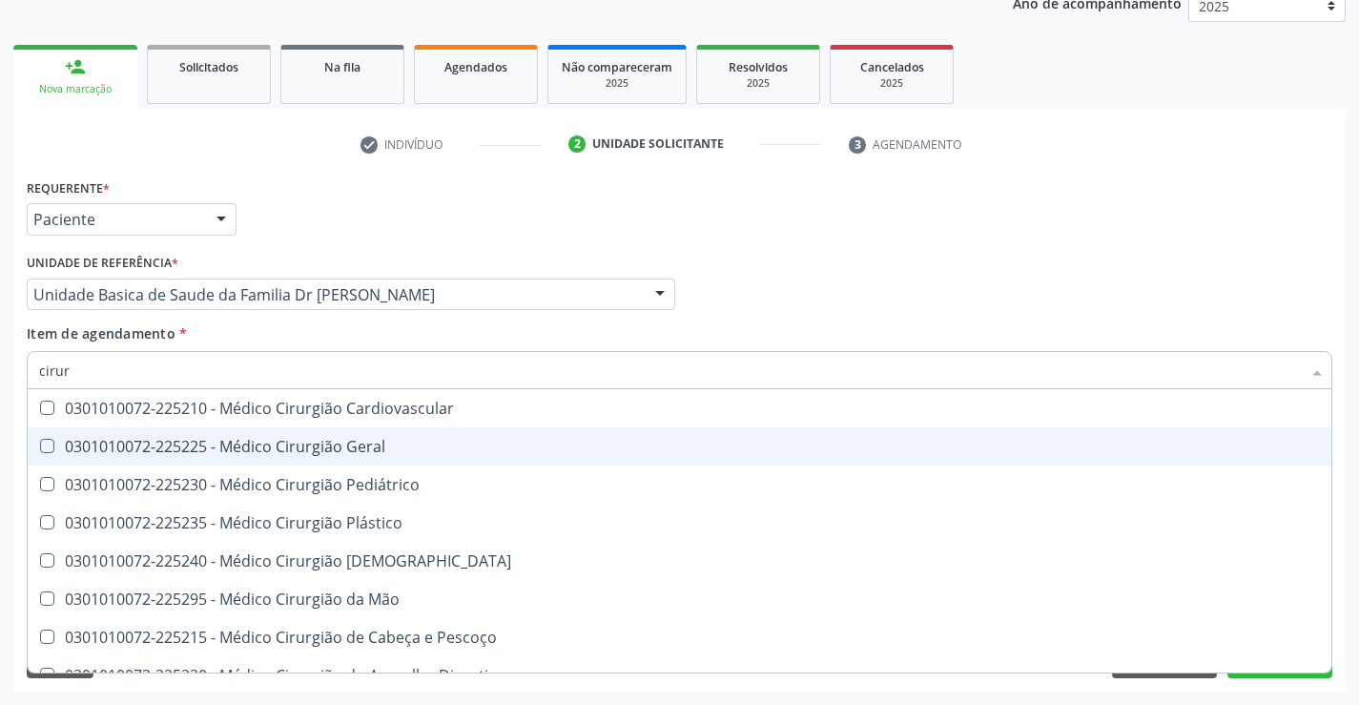
click at [385, 444] on div "0301010072-225225 - Médico Cirurgião Geral" at bounding box center [679, 446] width 1280 height 15
checkbox Geral "true"
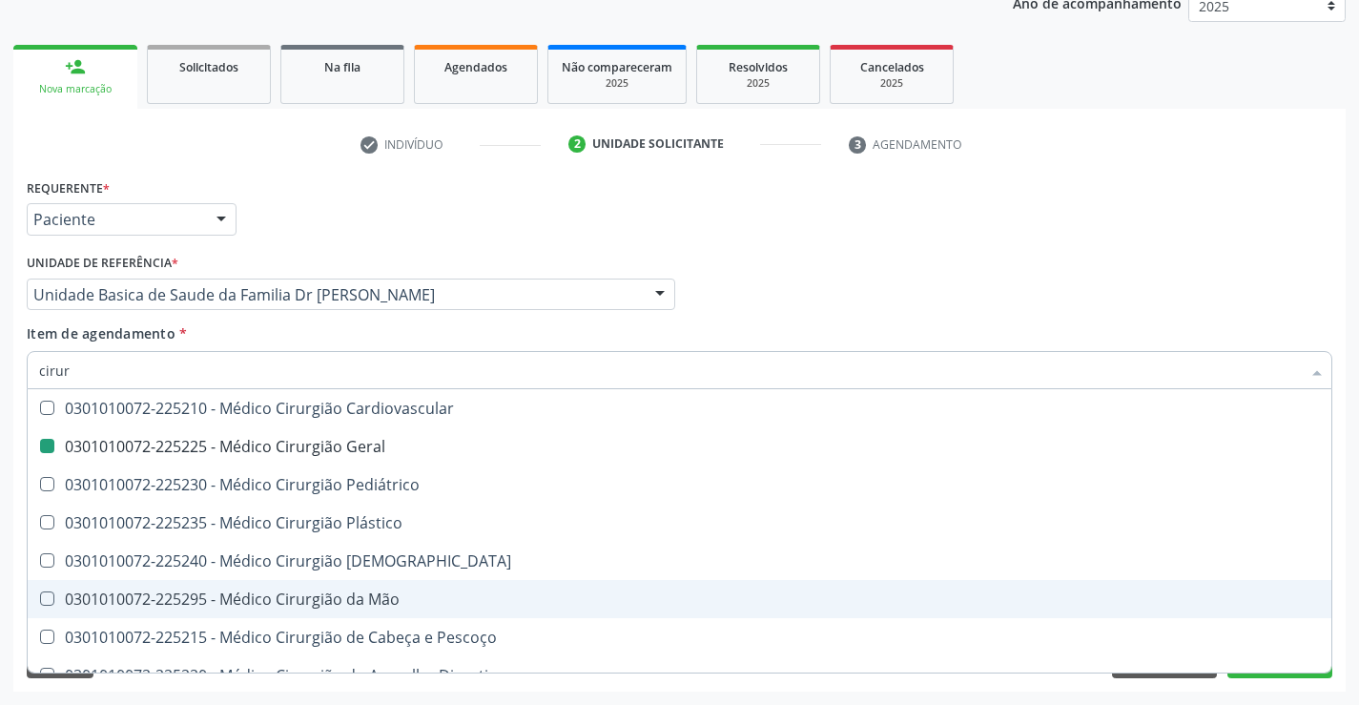
click at [1353, 586] on div "Acompanhamento Acompanhe a situação das marcações correntes e finalizadas Relat…" at bounding box center [679, 285] width 1359 height 840
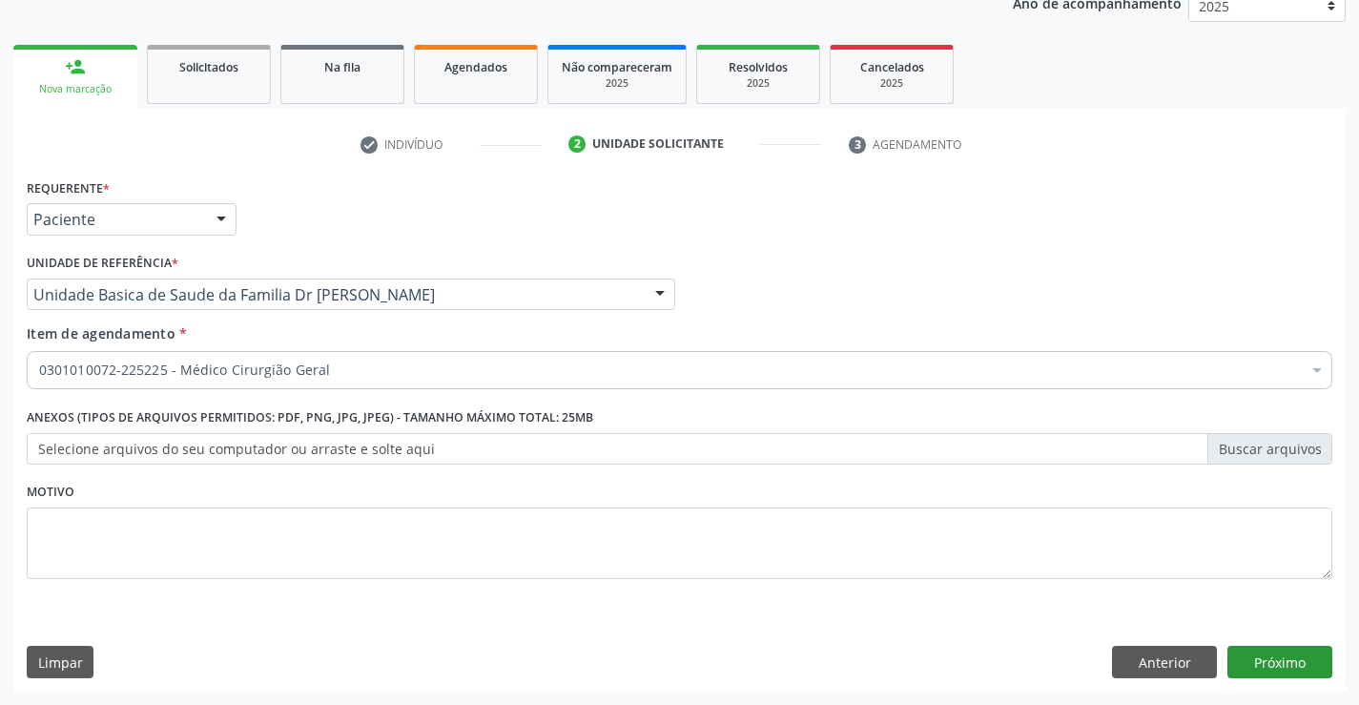
scroll to position [0, 0]
click at [1271, 659] on button "Próximo" at bounding box center [1279, 661] width 105 height 32
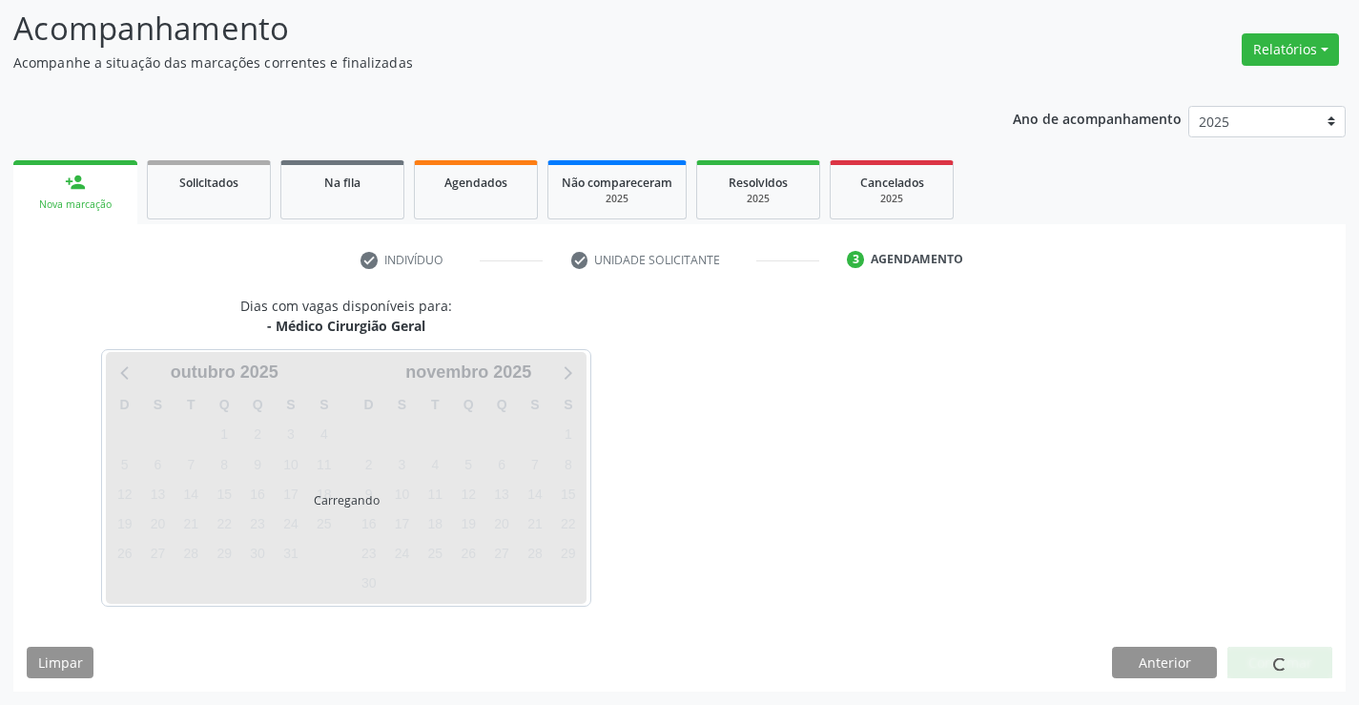
scroll to position [125, 0]
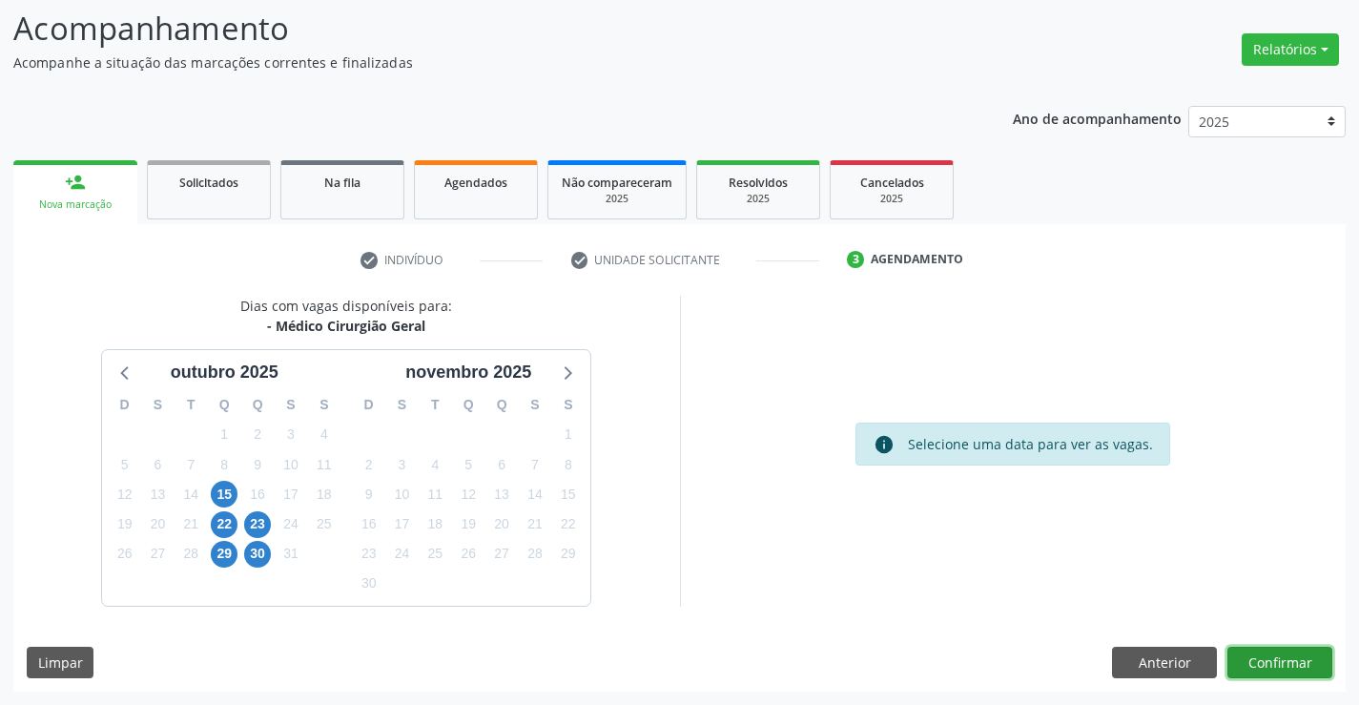
click at [1271, 659] on button "Confirmar" at bounding box center [1279, 662] width 105 height 32
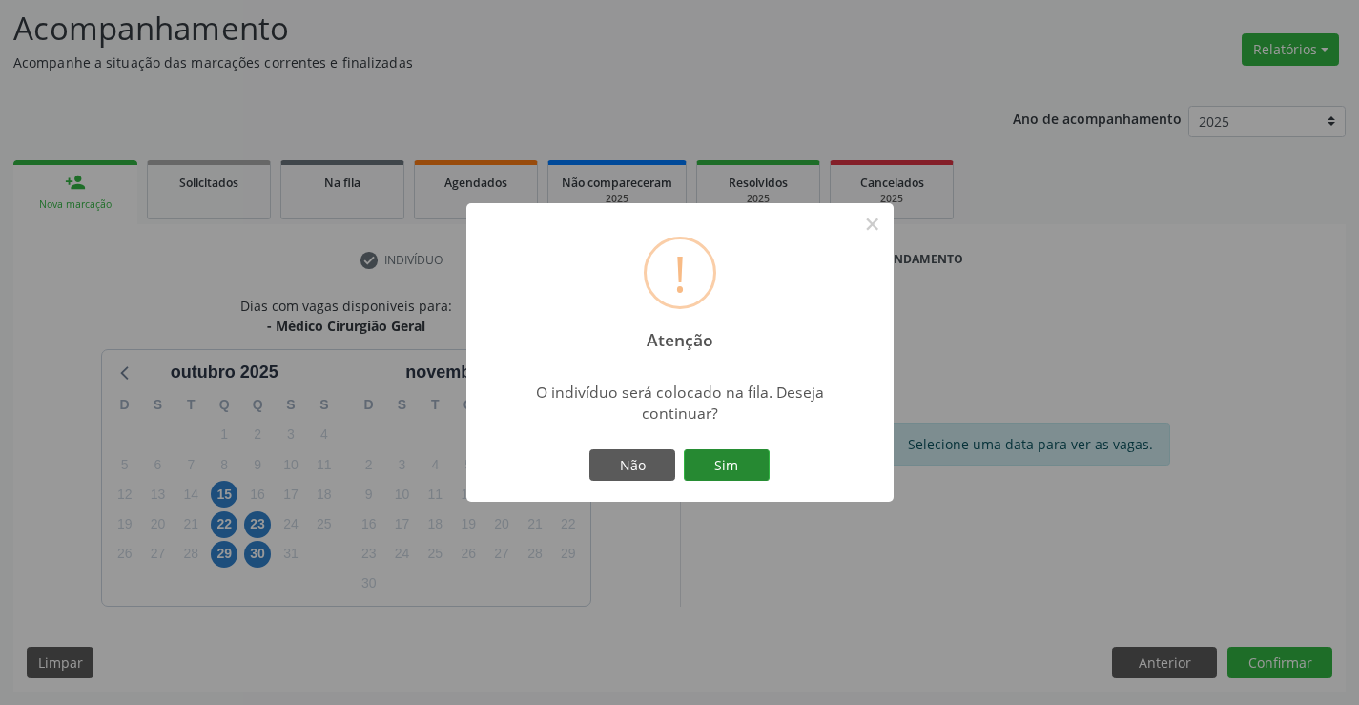
click at [738, 460] on button "Sim" at bounding box center [727, 465] width 86 height 32
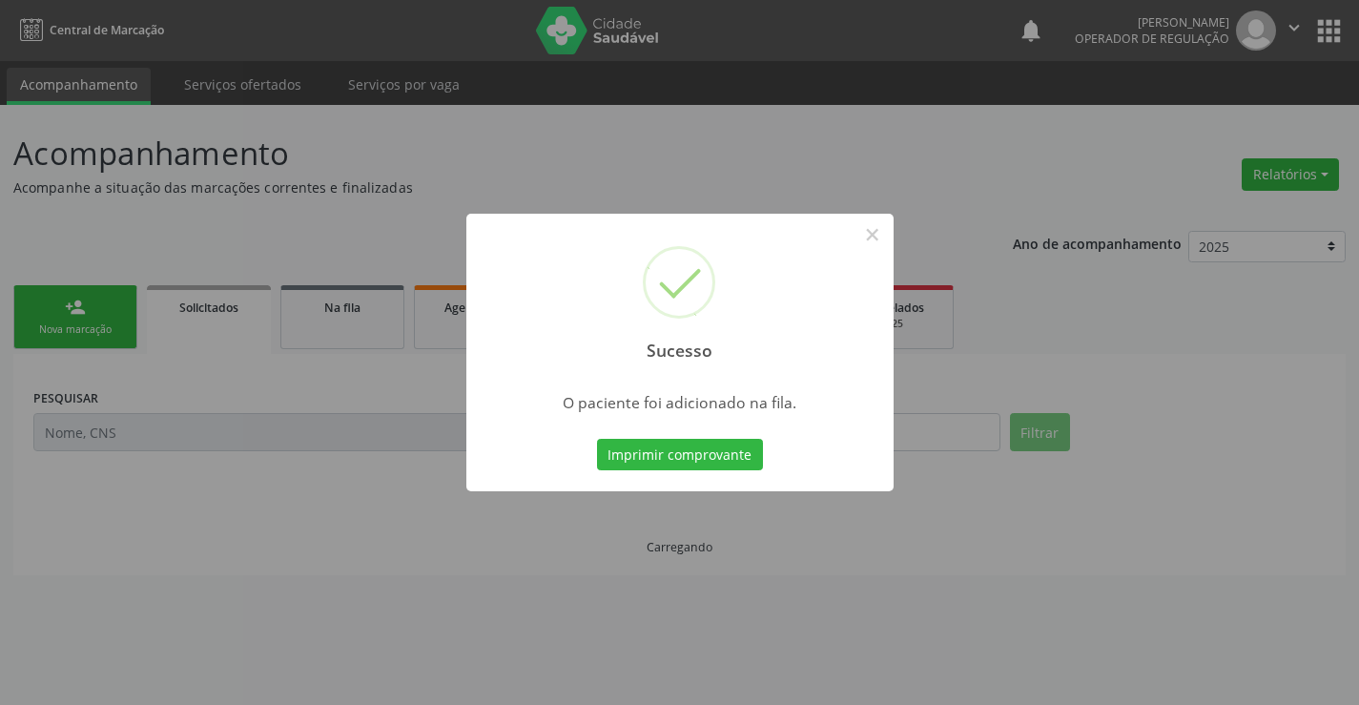
scroll to position [0, 0]
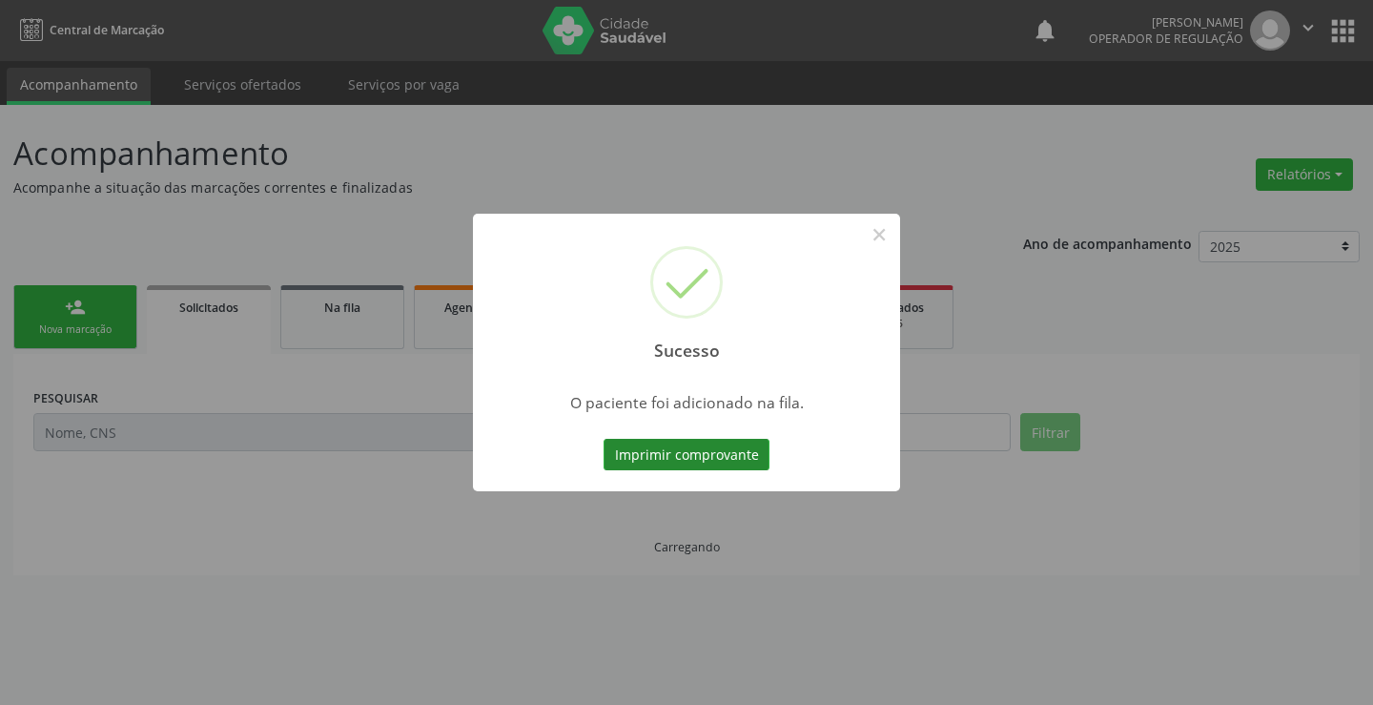
click at [679, 439] on button "Imprimir comprovante" at bounding box center [686, 455] width 166 height 32
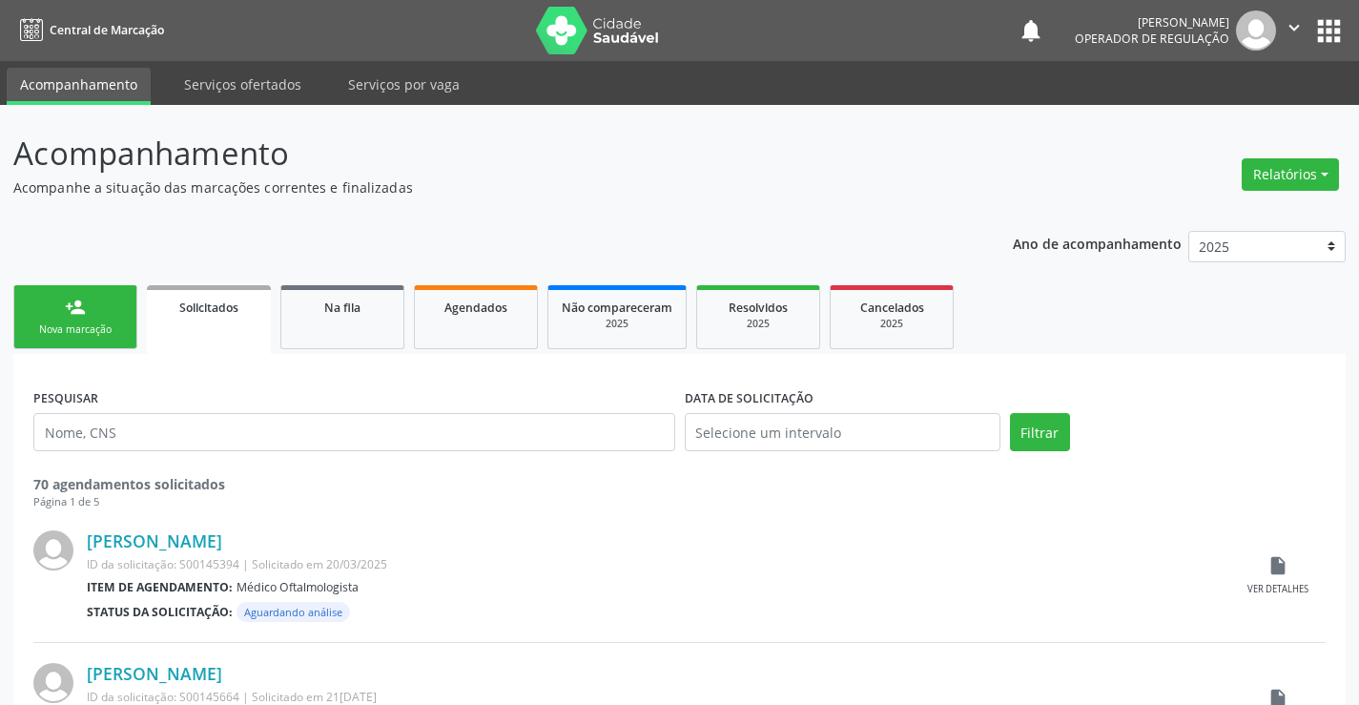
click at [86, 324] on div "Nova marcação" at bounding box center [75, 329] width 95 height 14
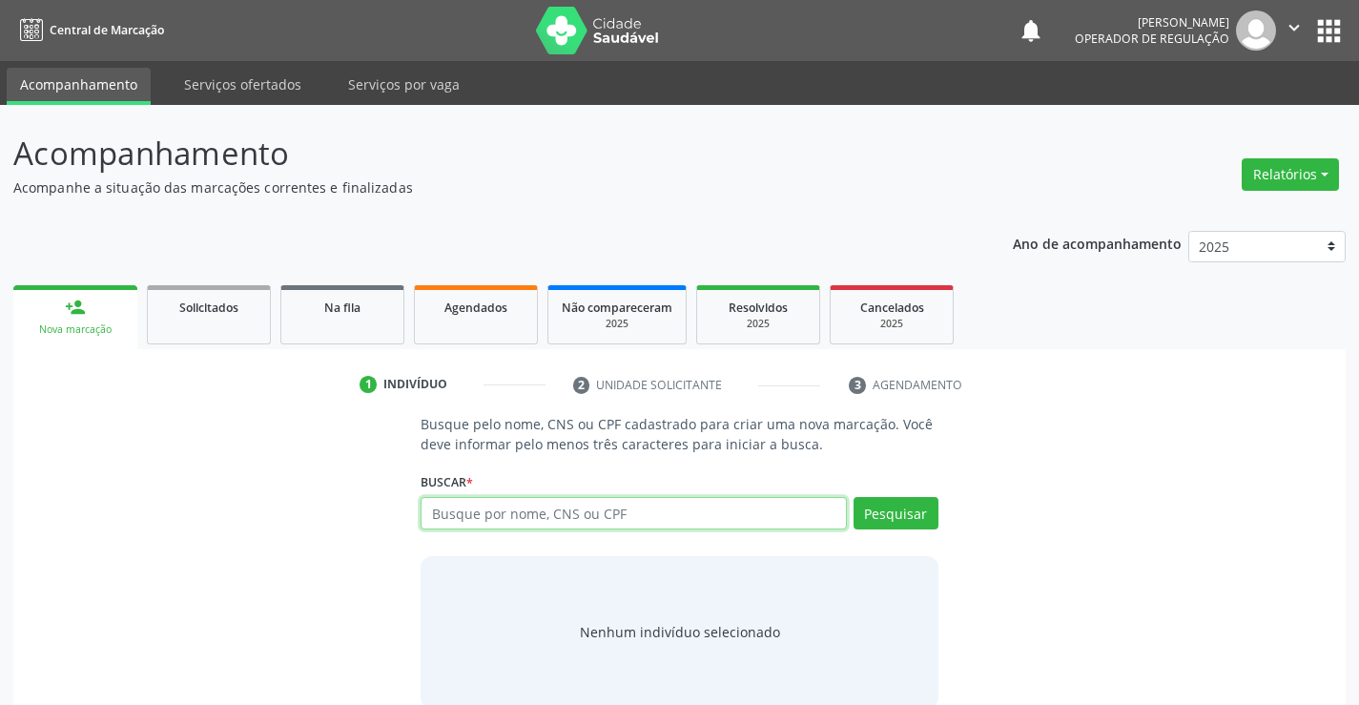
click at [570, 518] on input "text" at bounding box center [632, 513] width 425 height 32
type input "709805068606791"
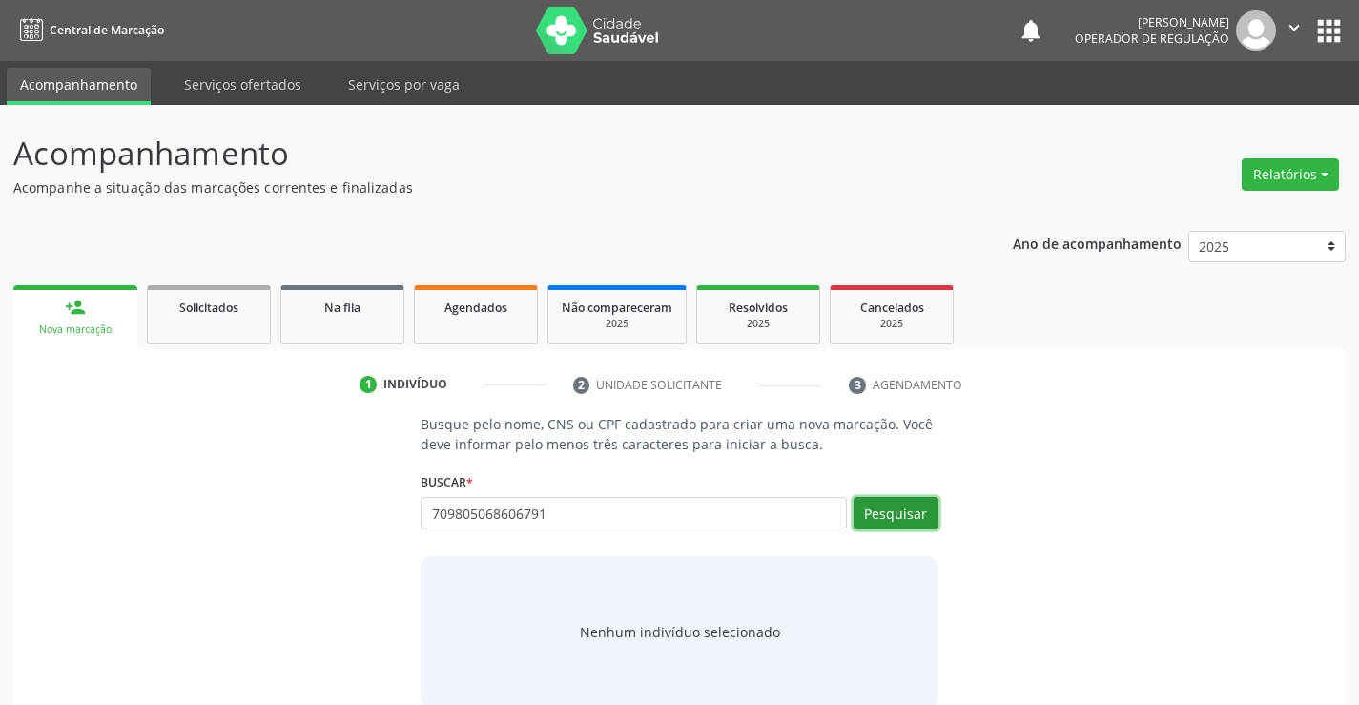
click at [889, 501] on button "Pesquisar" at bounding box center [895, 513] width 85 height 32
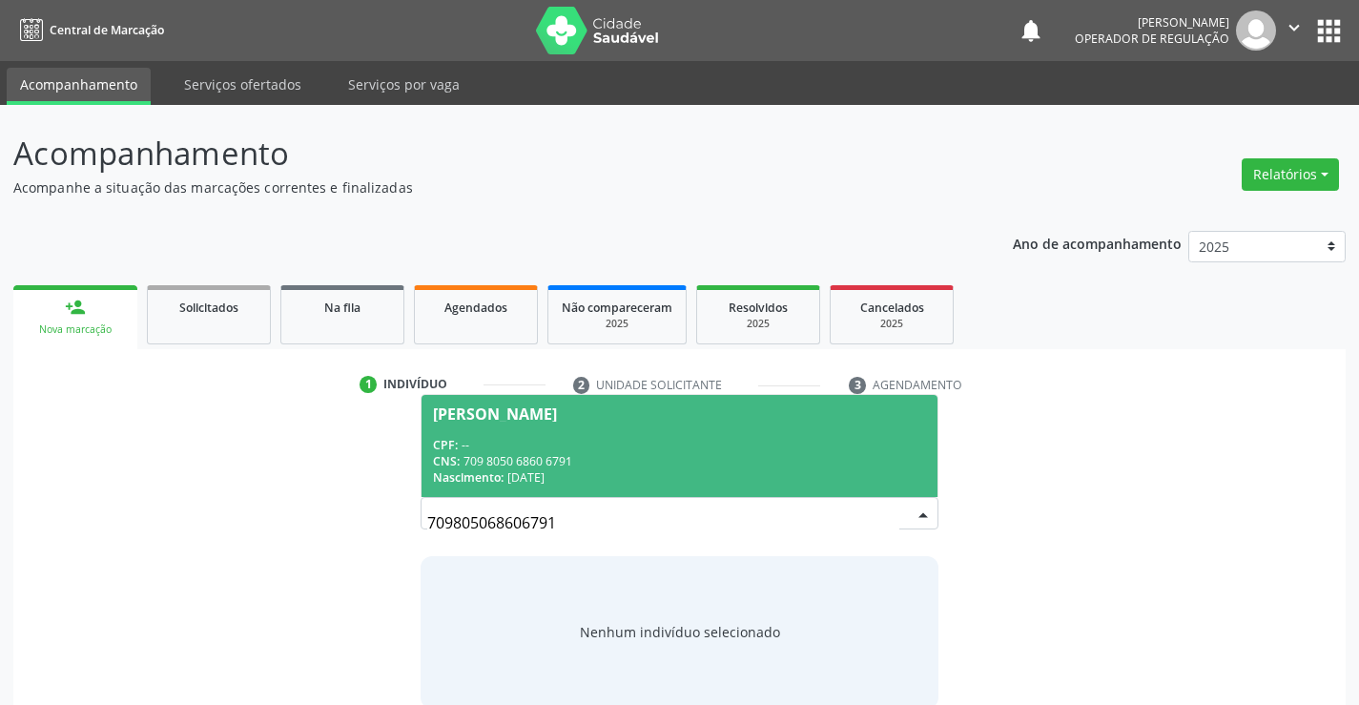
click at [576, 431] on span "Mariane Rocha Ferreira de Oliveira CPF: -- CNS: 709 8050 6860 6791 Nascimento: …" at bounding box center [678, 446] width 515 height 102
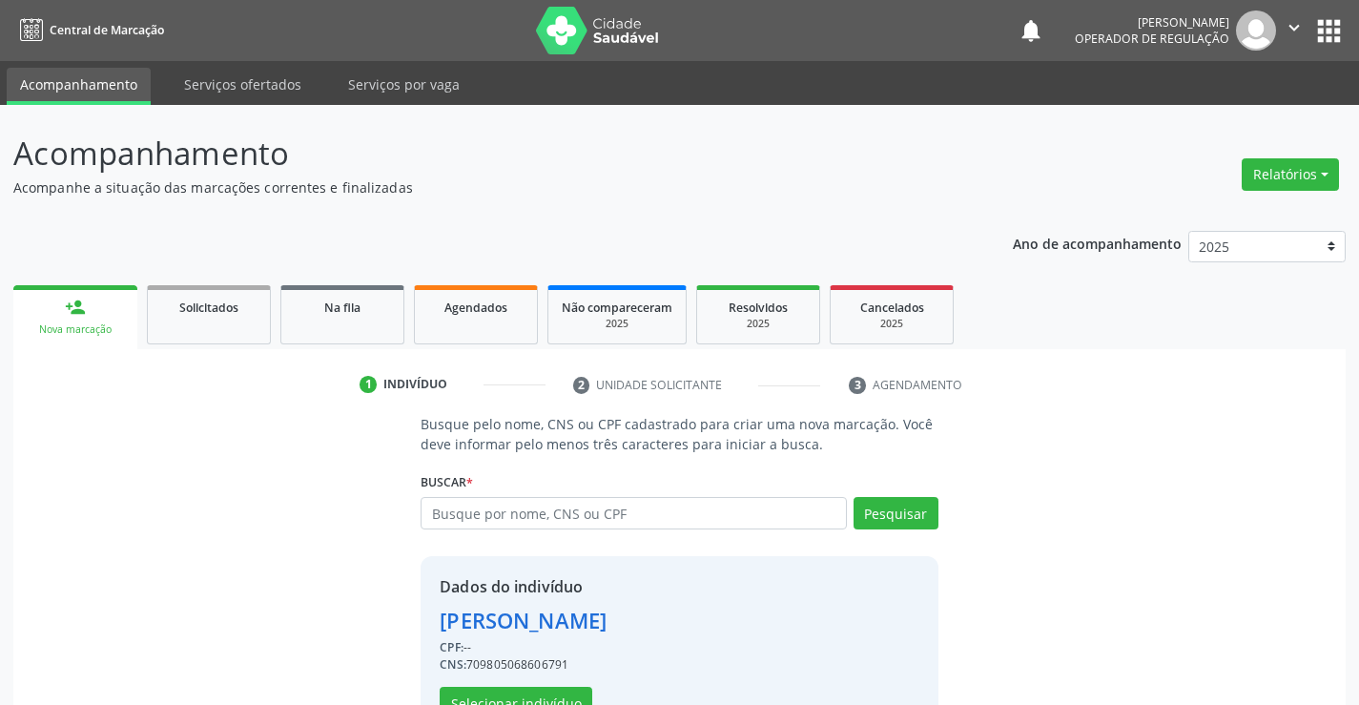
scroll to position [60, 0]
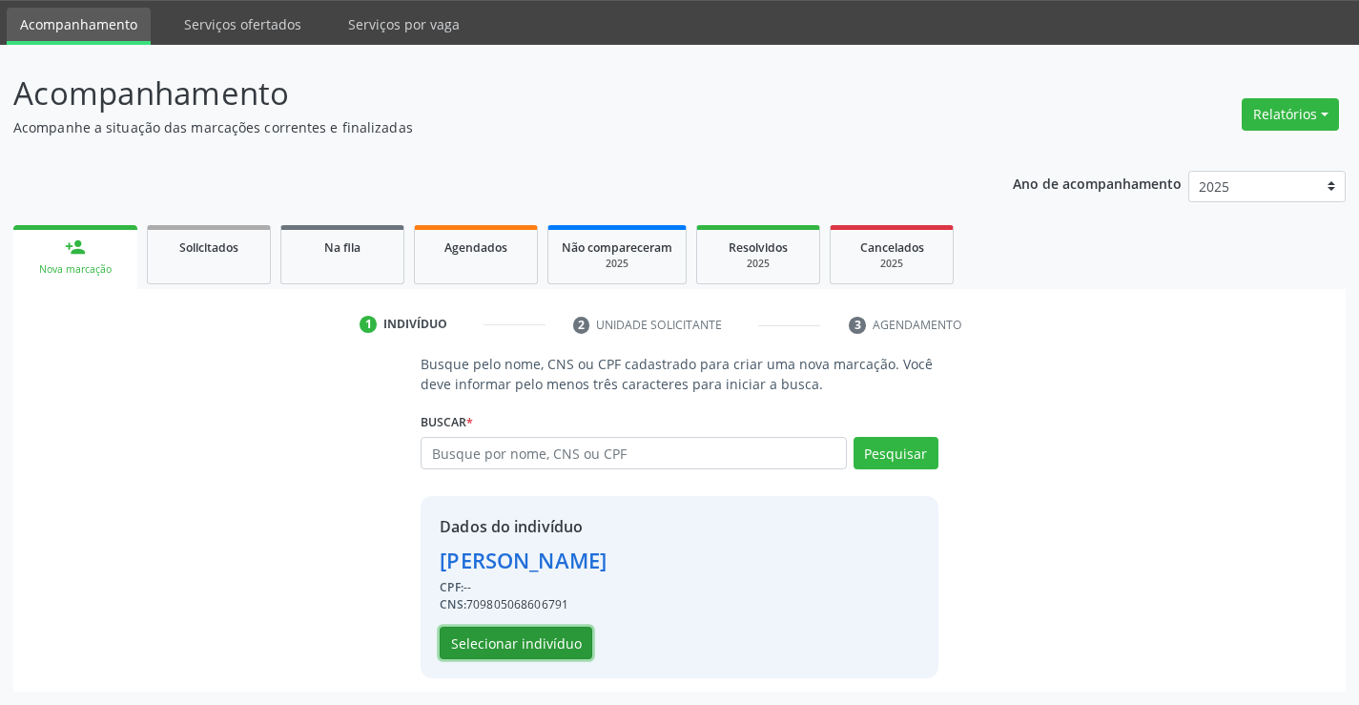
click at [515, 634] on button "Selecionar indivíduo" at bounding box center [516, 642] width 153 height 32
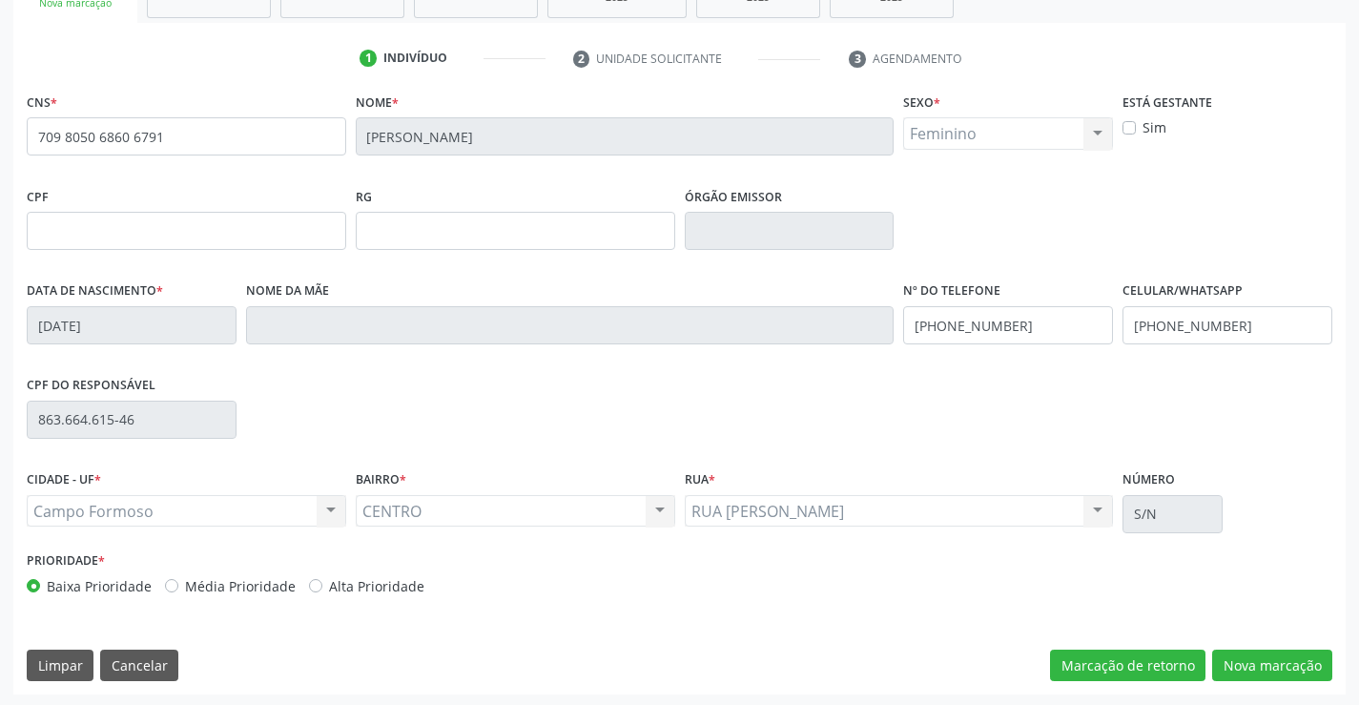
scroll to position [329, 0]
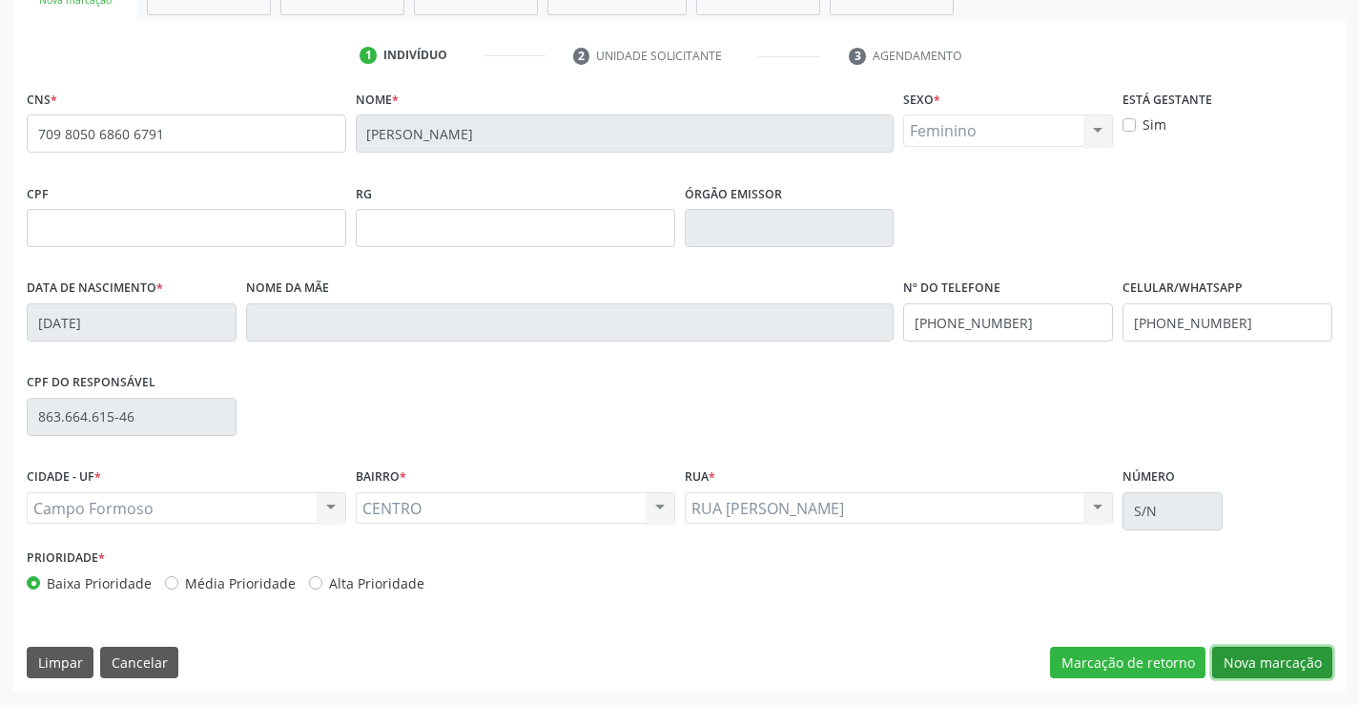
click at [1262, 646] on button "Nova marcação" at bounding box center [1272, 662] width 120 height 32
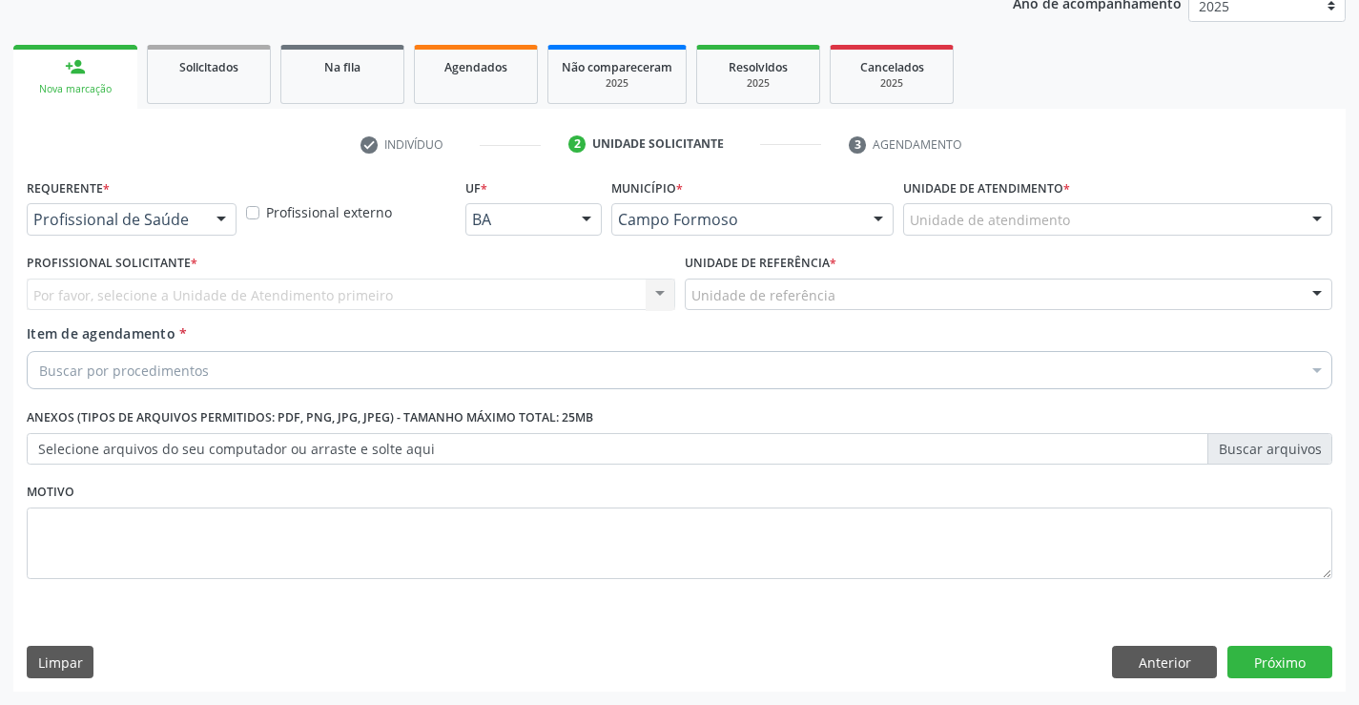
scroll to position [240, 0]
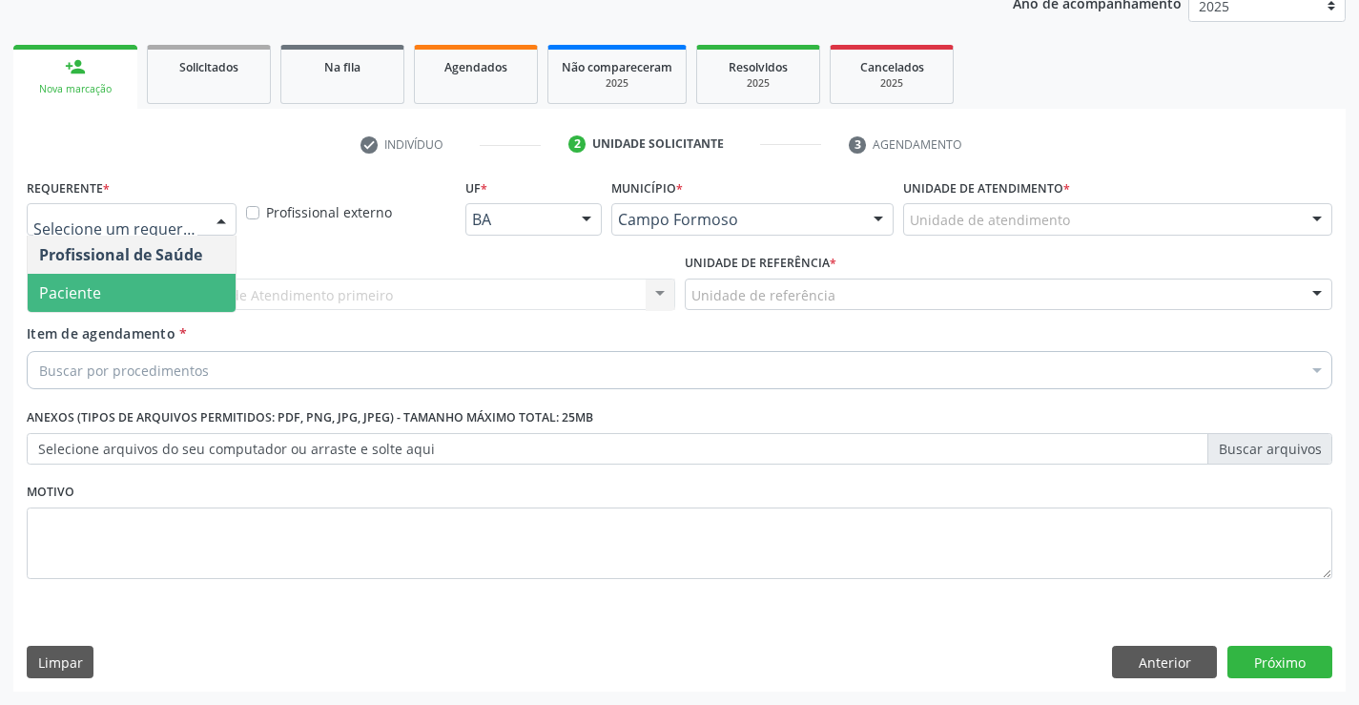
click at [104, 297] on span "Paciente" at bounding box center [132, 293] width 208 height 38
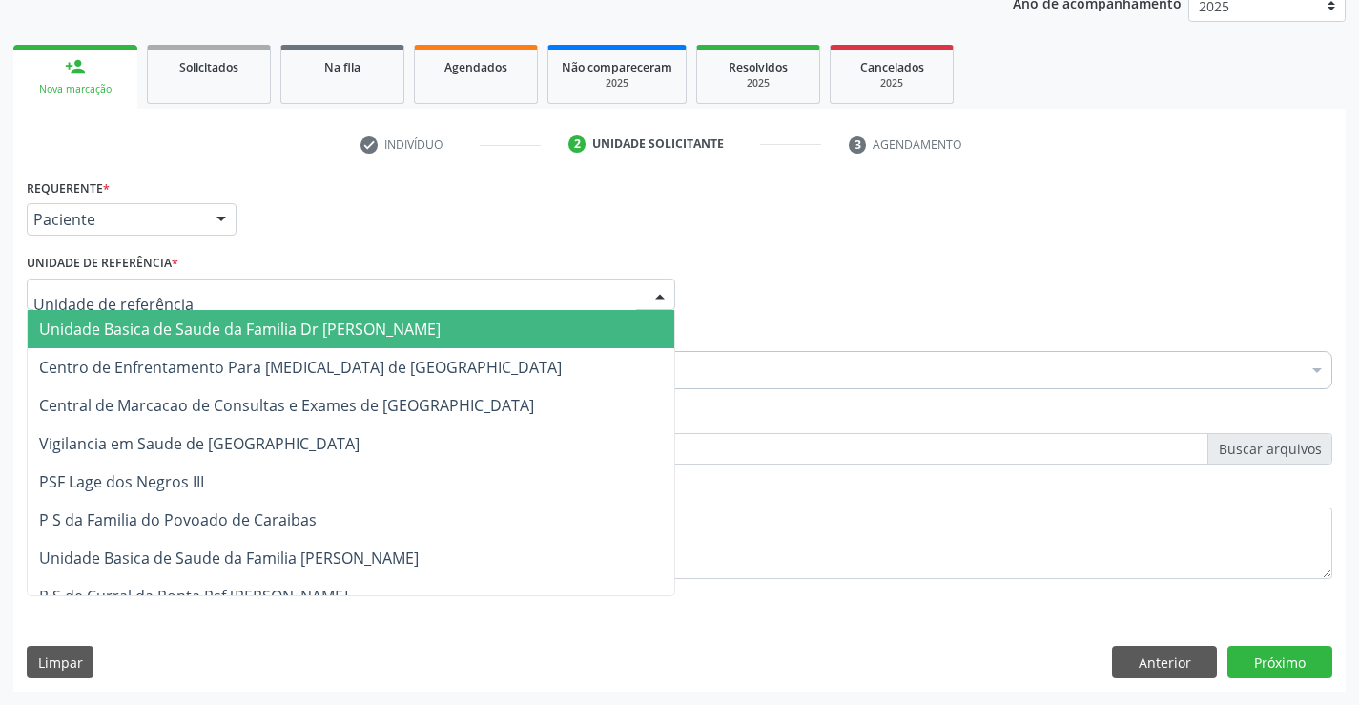
click at [142, 321] on span "Unidade Basica de Saude da Familia Dr [PERSON_NAME]" at bounding box center [239, 328] width 401 height 21
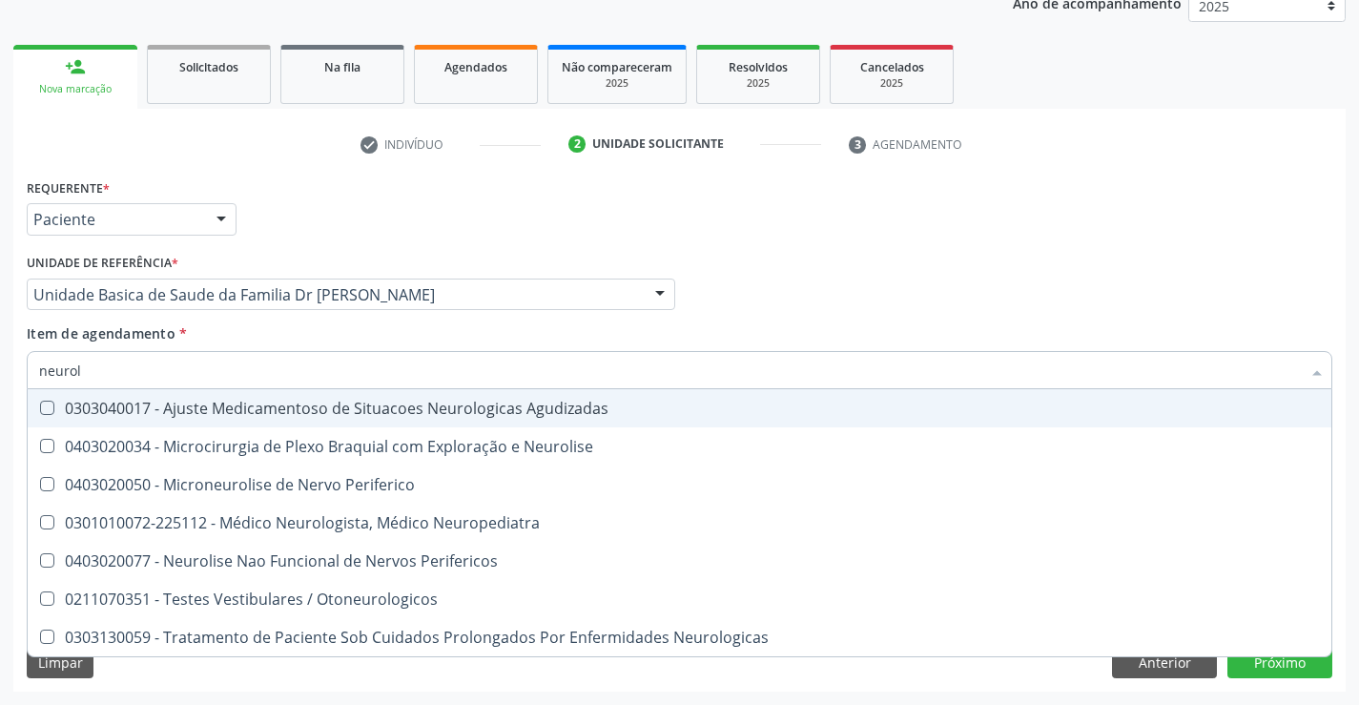
type input "neurolo"
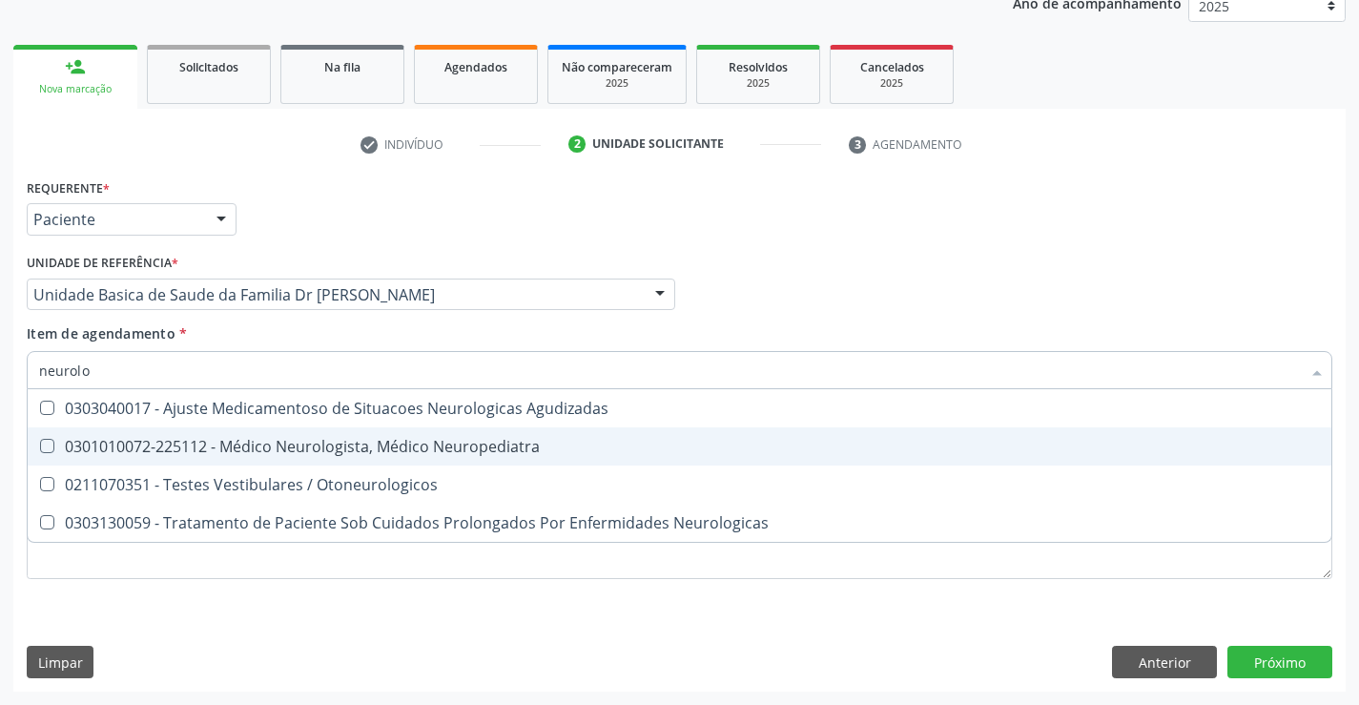
click at [269, 439] on div "0301010072-225112 - Médico Neurologista, Médico Neuropediatra" at bounding box center [679, 446] width 1280 height 15
checkbox Neuropediatra "true"
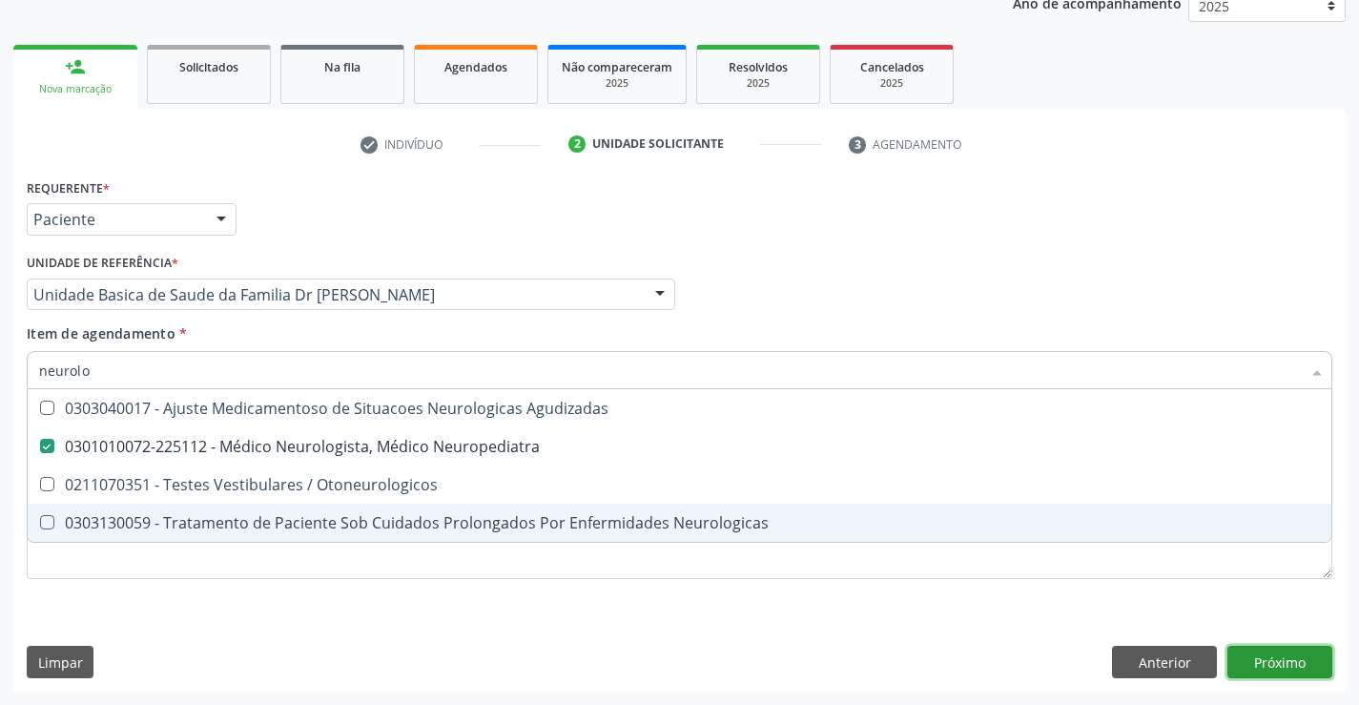
click at [1273, 668] on div "Requerente * Paciente Profissional de Saúde Paciente Nenhum resultado encontrad…" at bounding box center [679, 433] width 1332 height 518
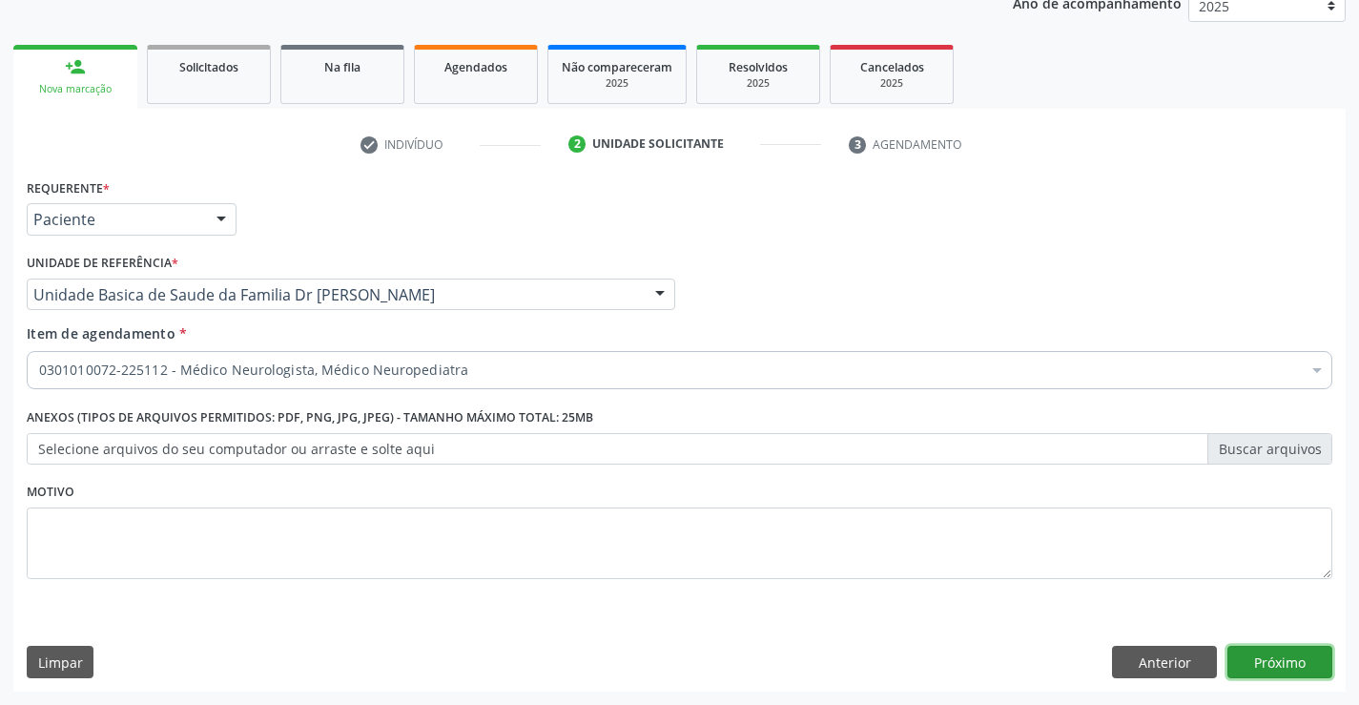
click at [1282, 662] on button "Próximo" at bounding box center [1279, 661] width 105 height 32
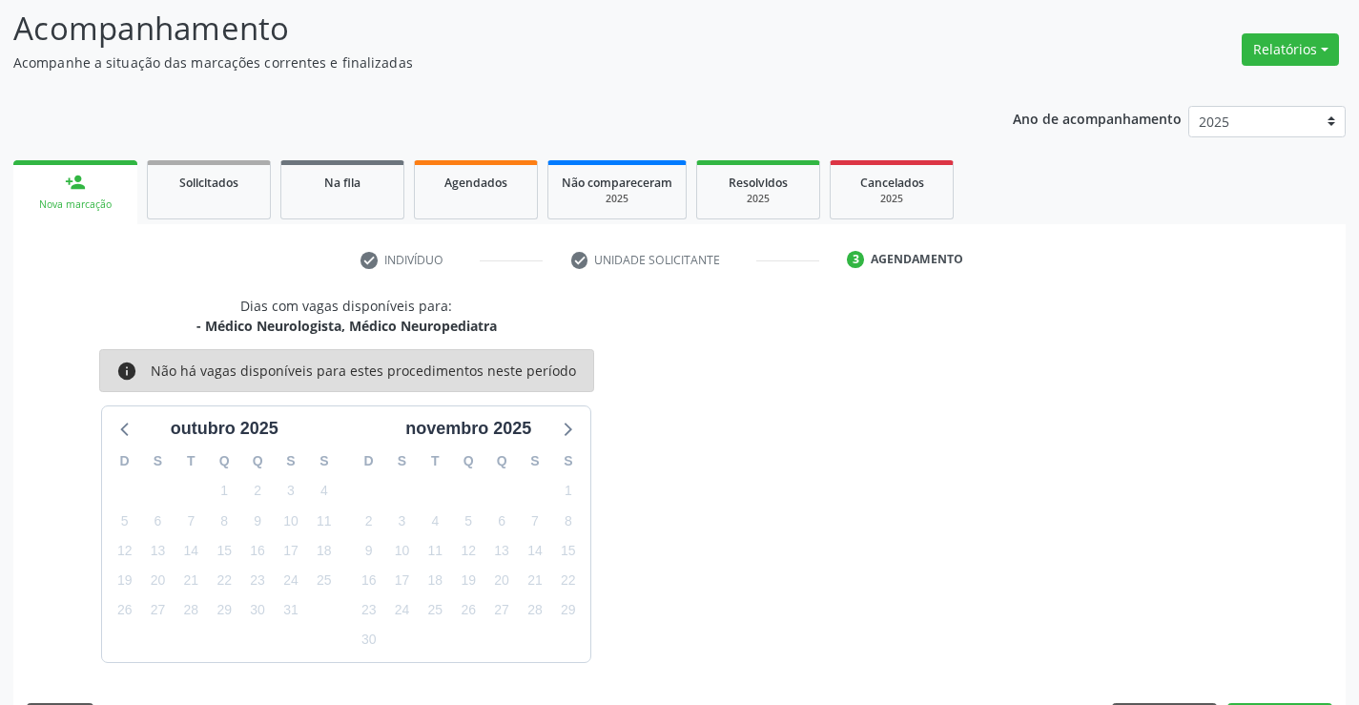
scroll to position [181, 0]
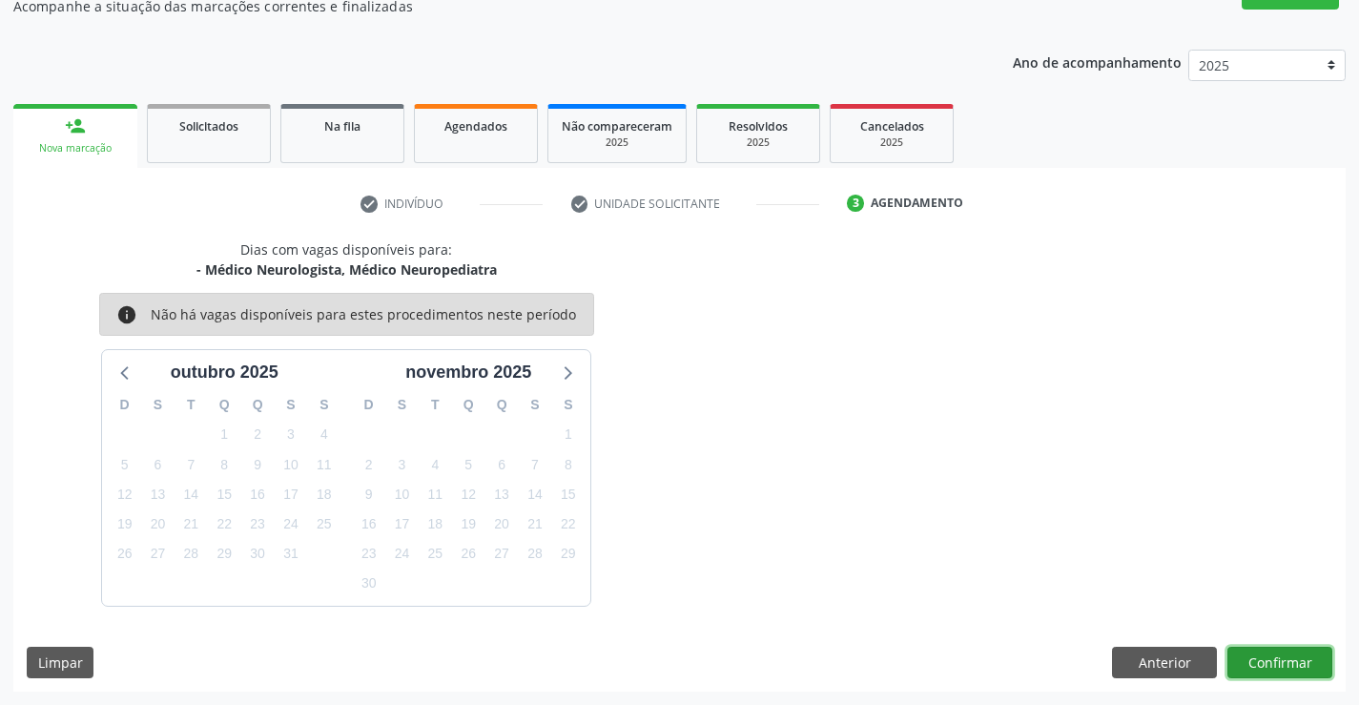
click at [1285, 660] on button "Confirmar" at bounding box center [1279, 662] width 105 height 32
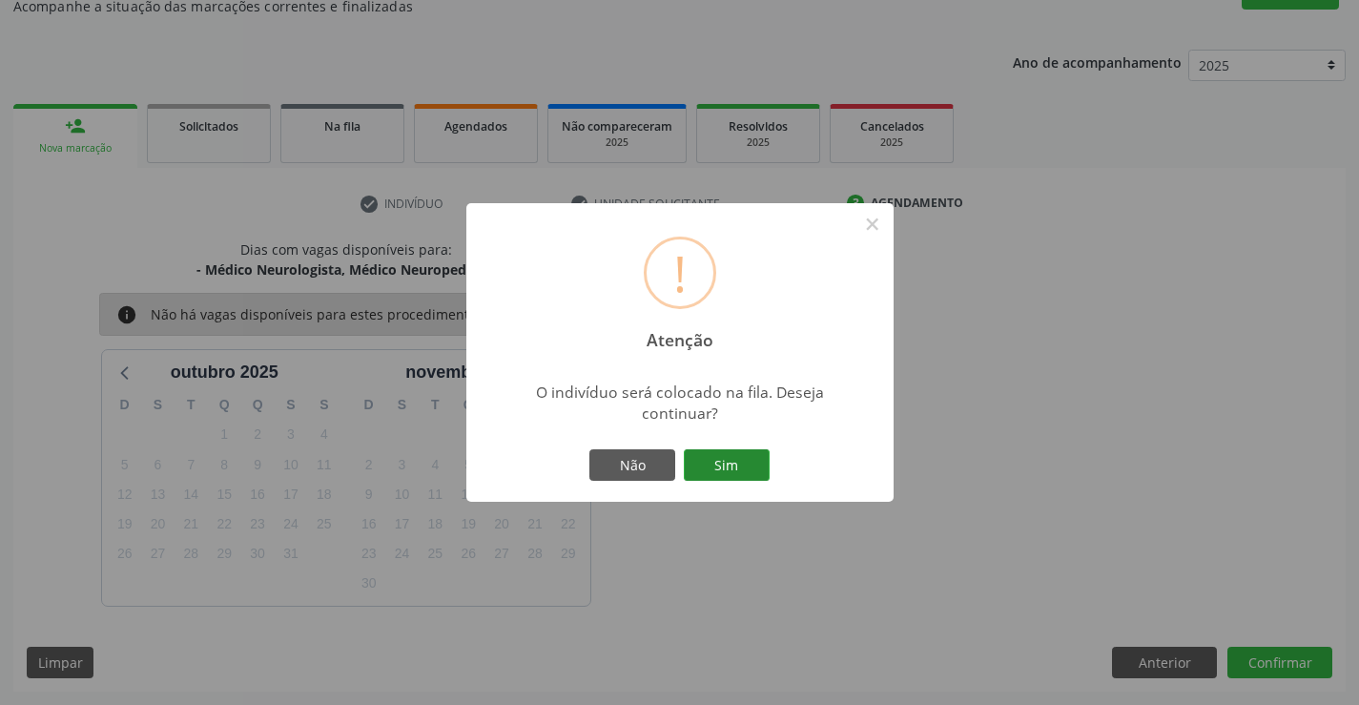
click at [705, 451] on button "Sim" at bounding box center [727, 465] width 86 height 32
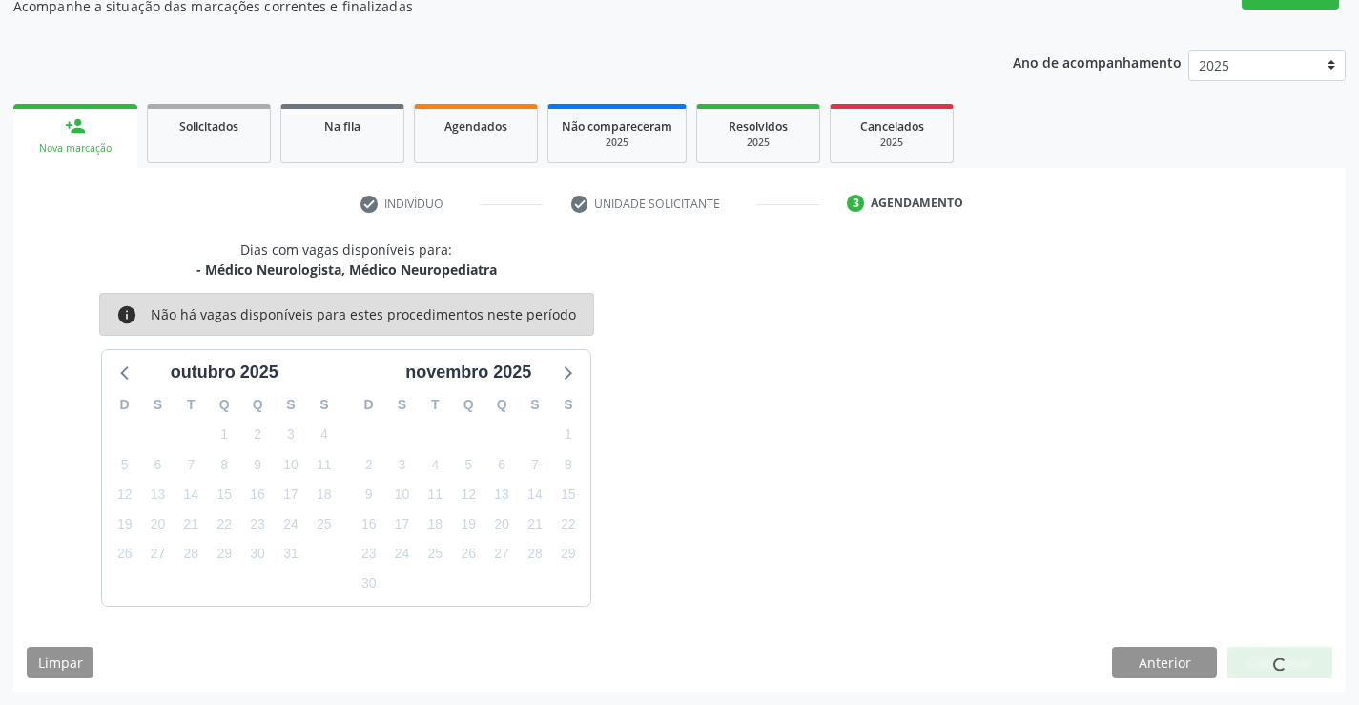
scroll to position [0, 0]
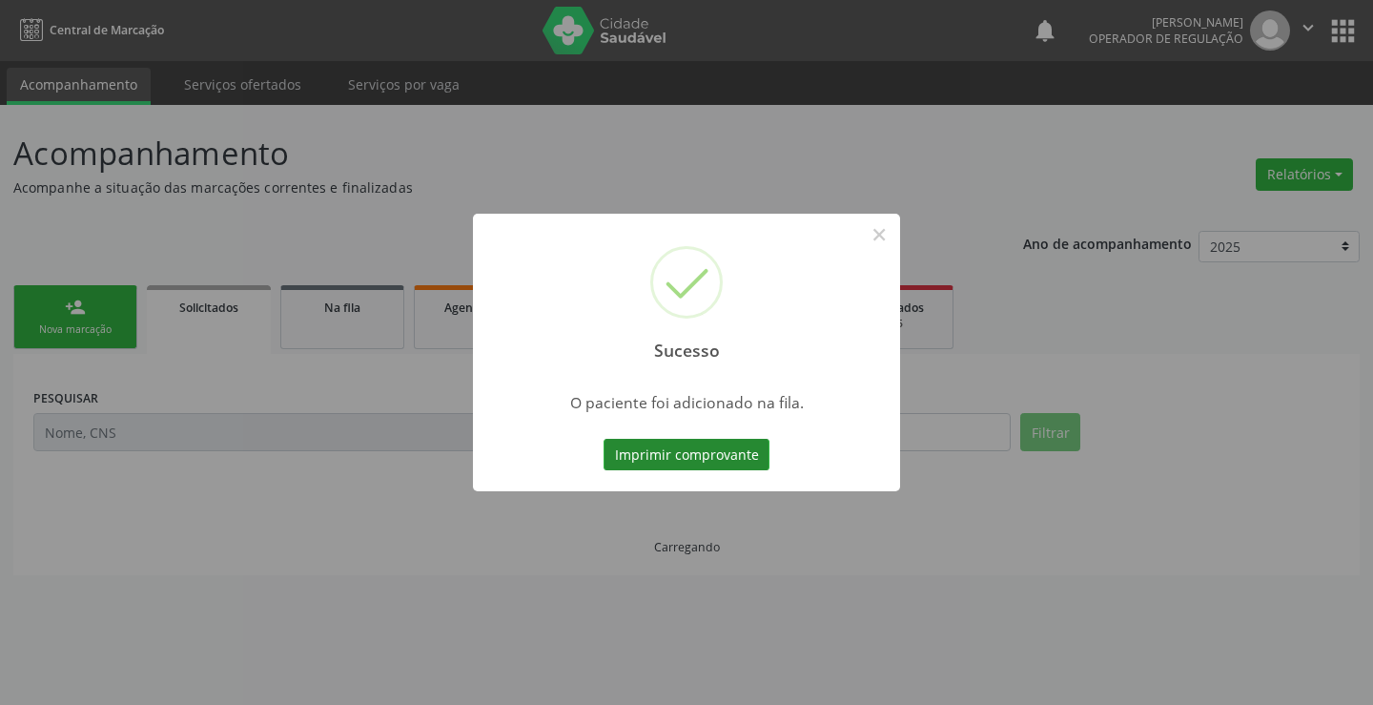
click at [697, 447] on button "Imprimir comprovante" at bounding box center [686, 455] width 166 height 32
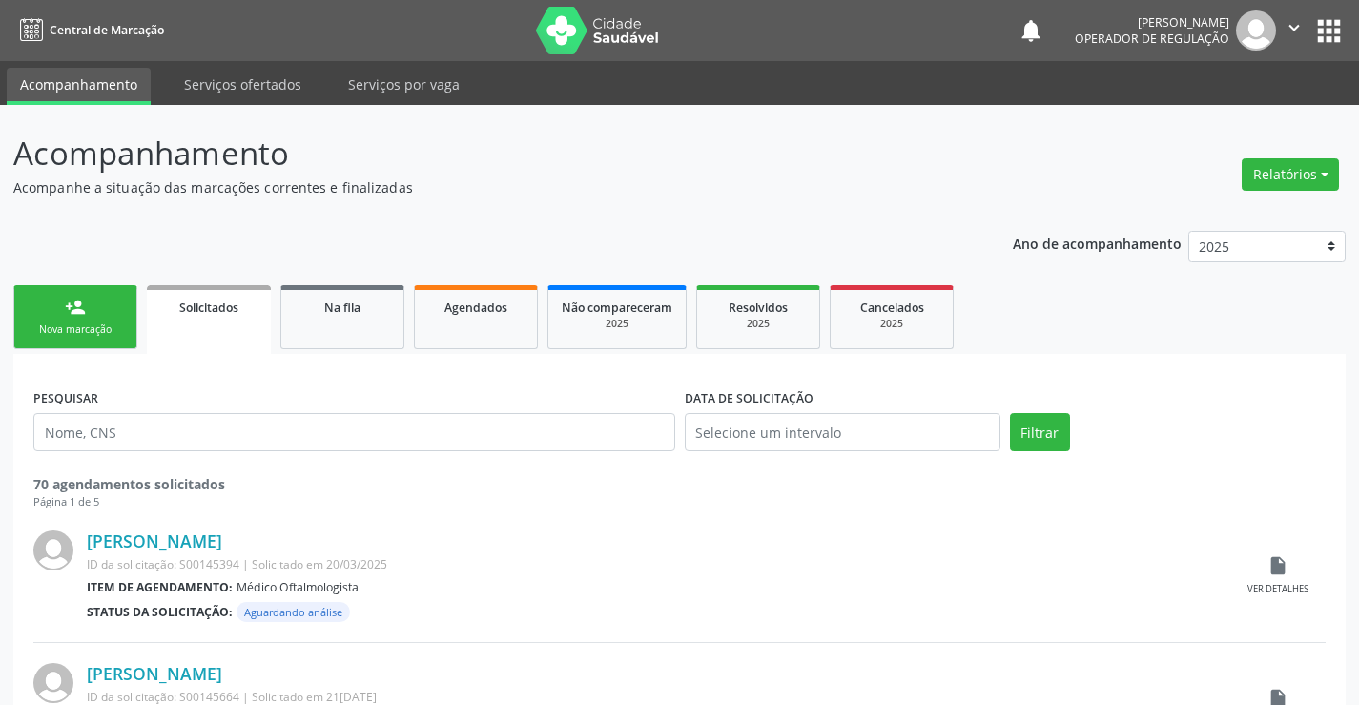
click at [105, 311] on link "person_add Nova marcação" at bounding box center [75, 317] width 124 height 64
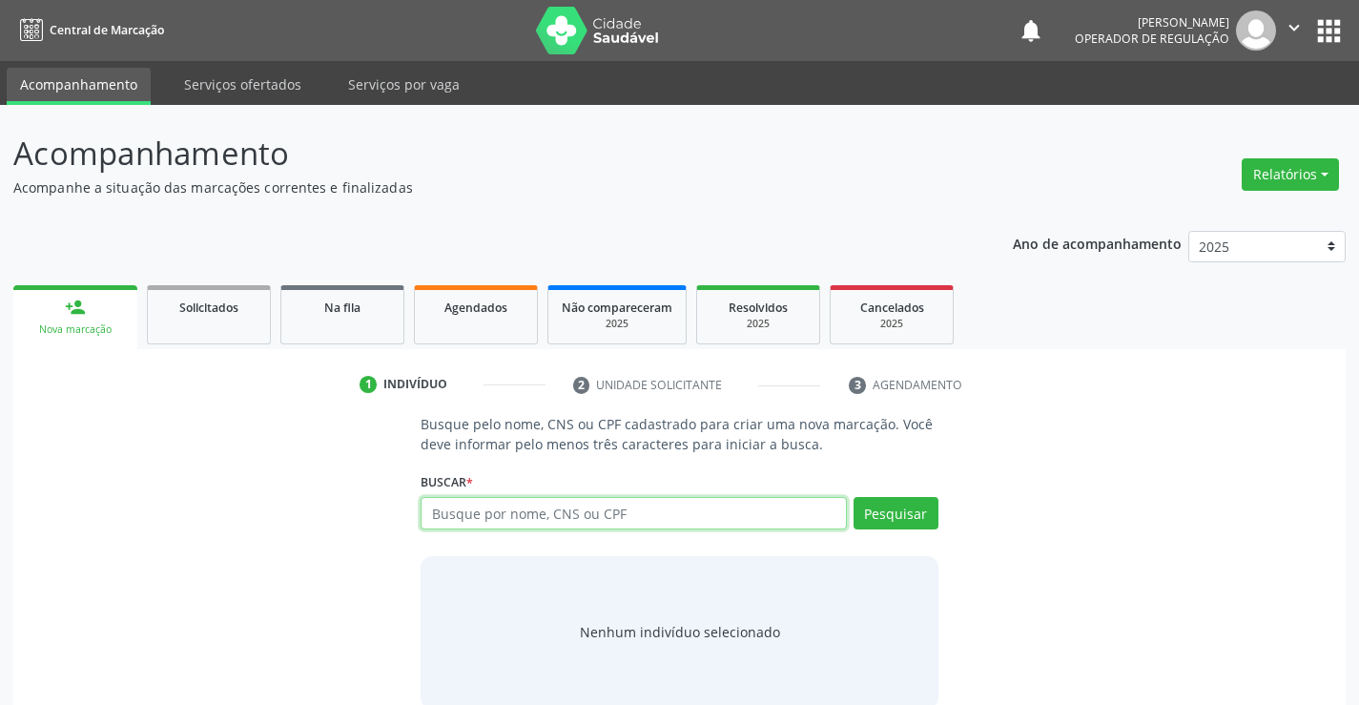
click at [607, 512] on input "text" at bounding box center [632, 513] width 425 height 32
type input "705009645637851"
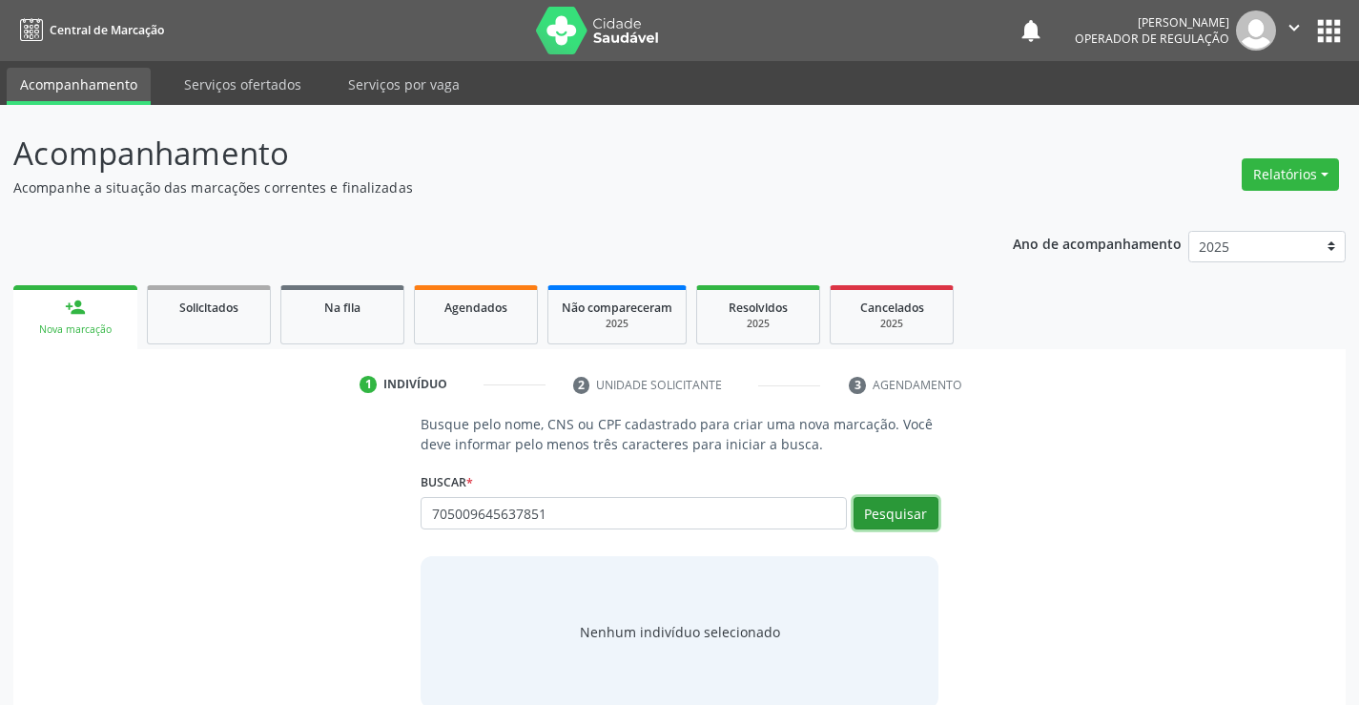
click at [908, 509] on button "Pesquisar" at bounding box center [895, 513] width 85 height 32
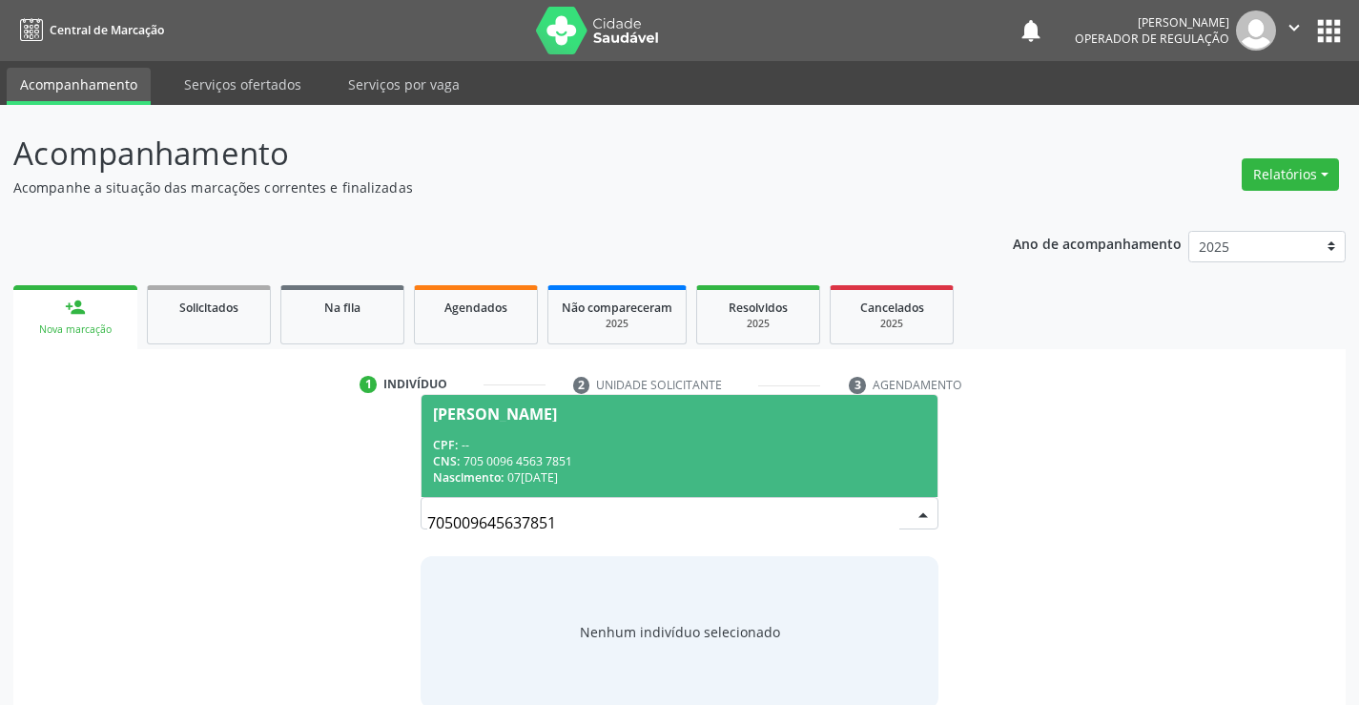
click at [584, 429] on span "Rosiane da Silva Vieira CPF: -- CNS: 705 0096 4563 7851 Nascimento: 07/04/1995" at bounding box center [678, 446] width 515 height 102
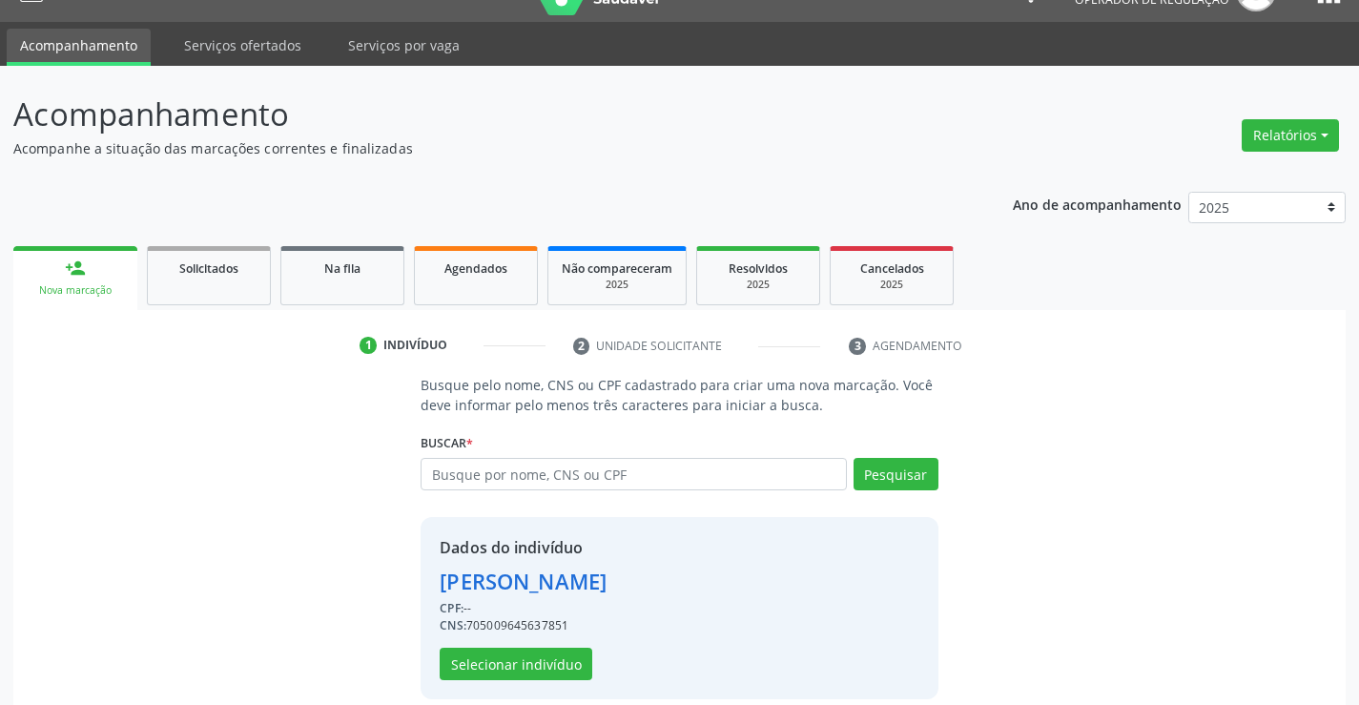
scroll to position [60, 0]
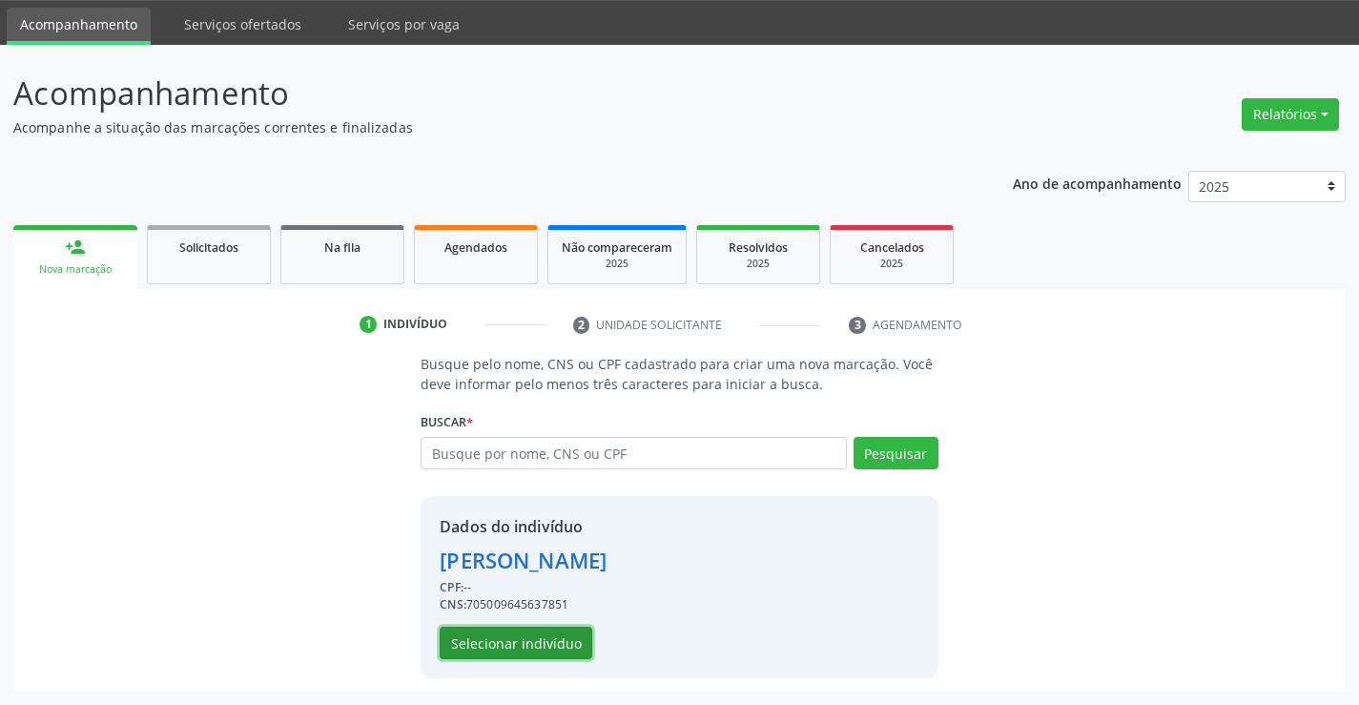
click at [513, 642] on button "Selecionar indivíduo" at bounding box center [516, 642] width 153 height 32
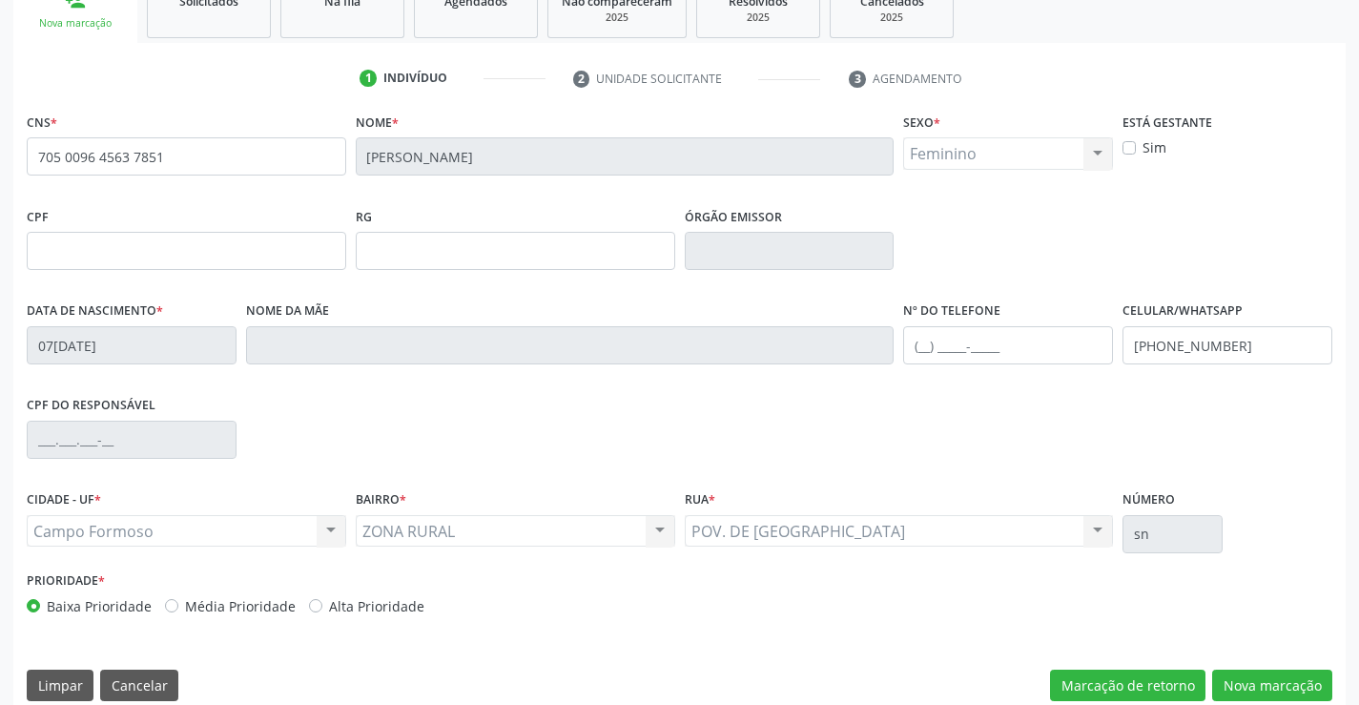
scroll to position [329, 0]
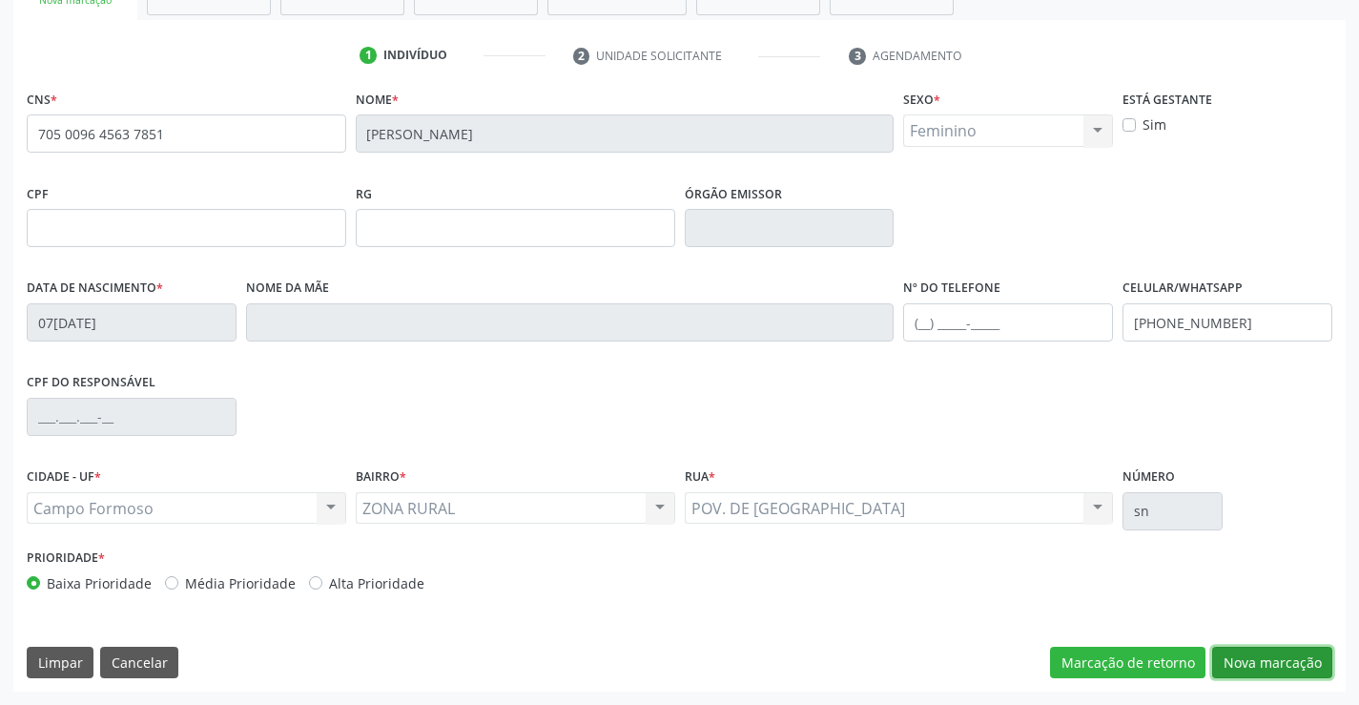
click at [1269, 663] on button "Nova marcação" at bounding box center [1272, 662] width 120 height 32
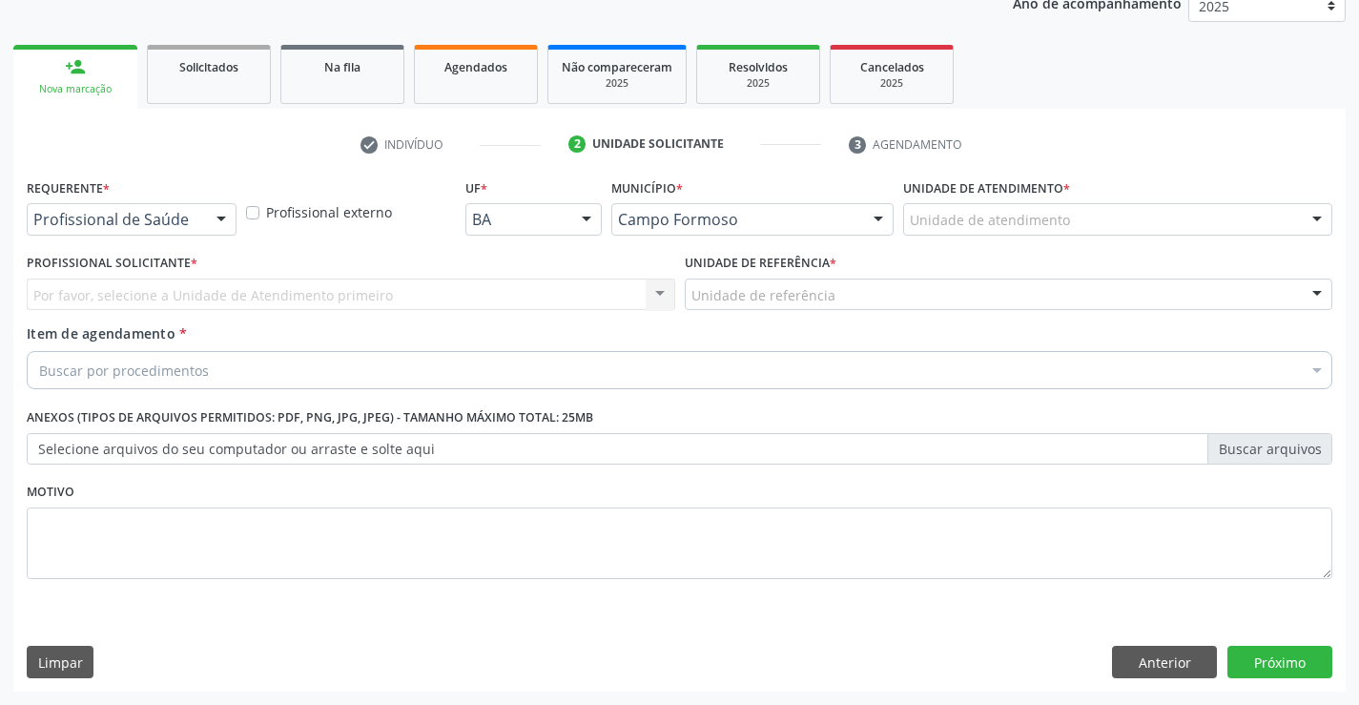
scroll to position [240, 0]
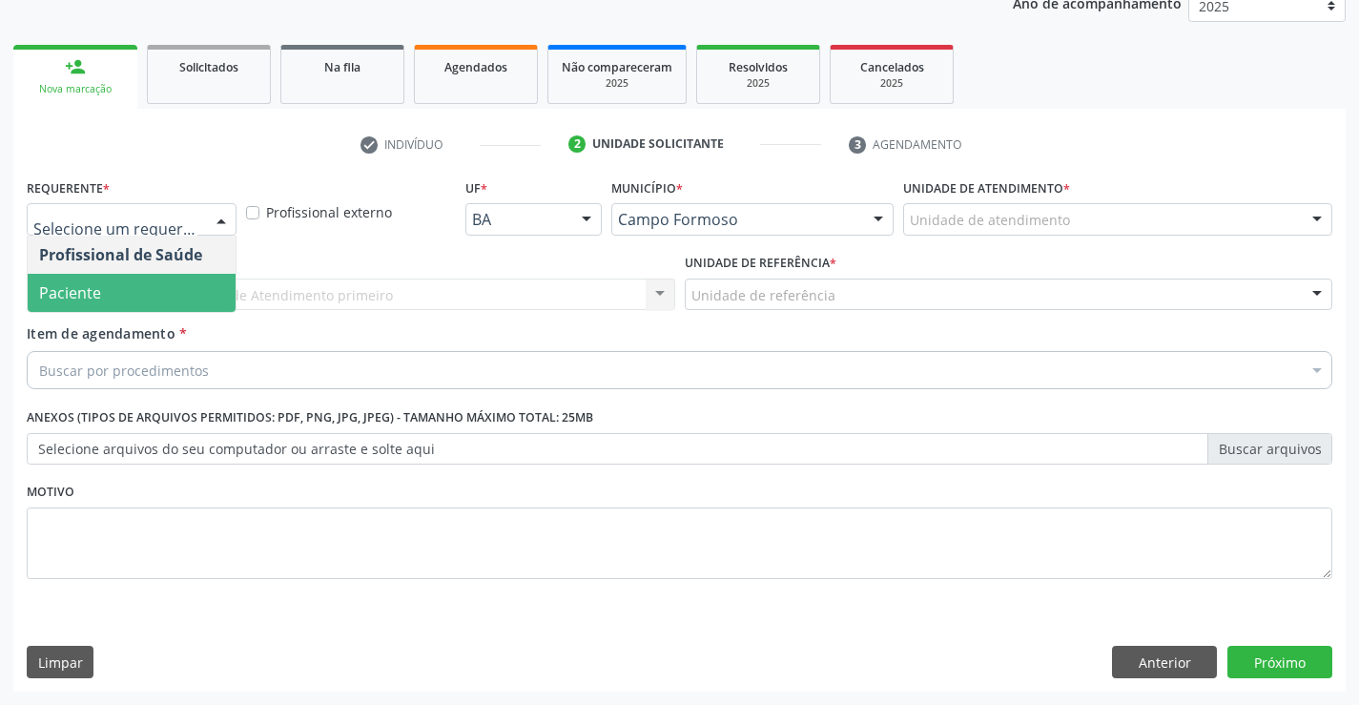
click at [91, 288] on span "Paciente" at bounding box center [70, 292] width 62 height 21
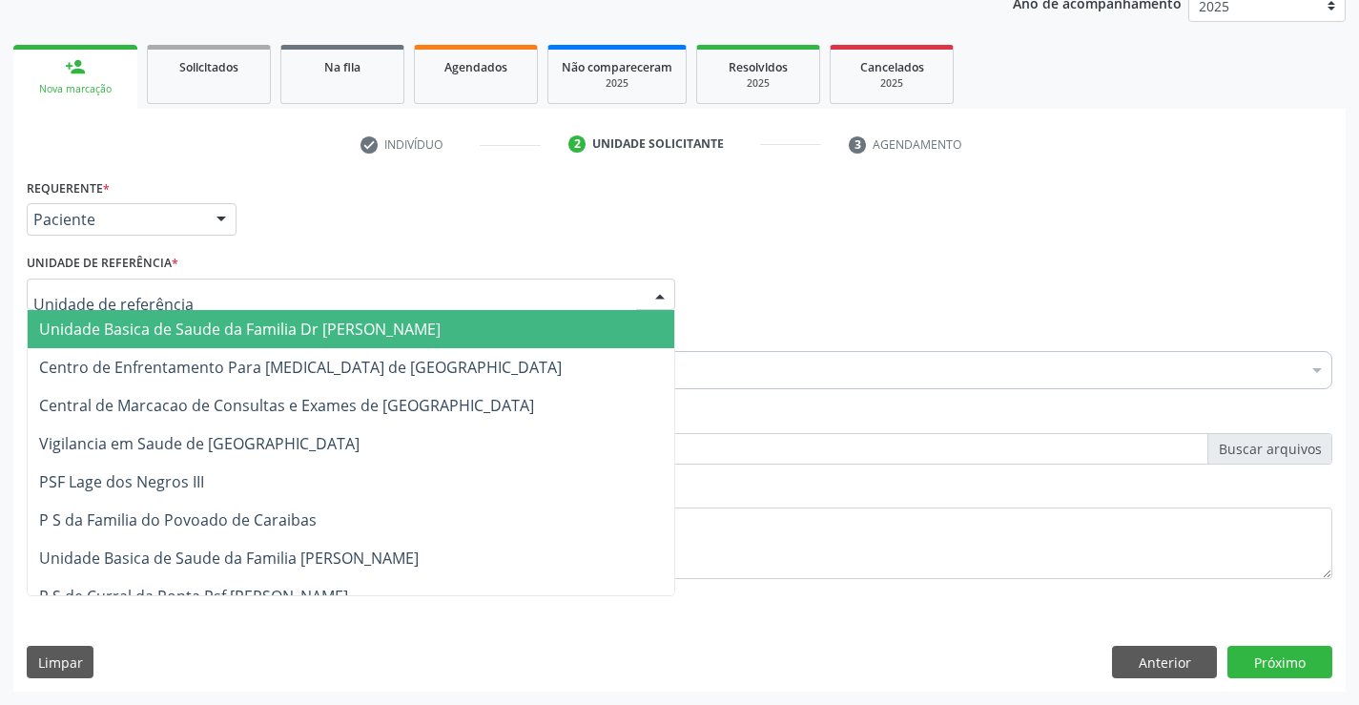
click at [123, 337] on span "Unidade Basica de Saude da Familia Dr [PERSON_NAME]" at bounding box center [239, 328] width 401 height 21
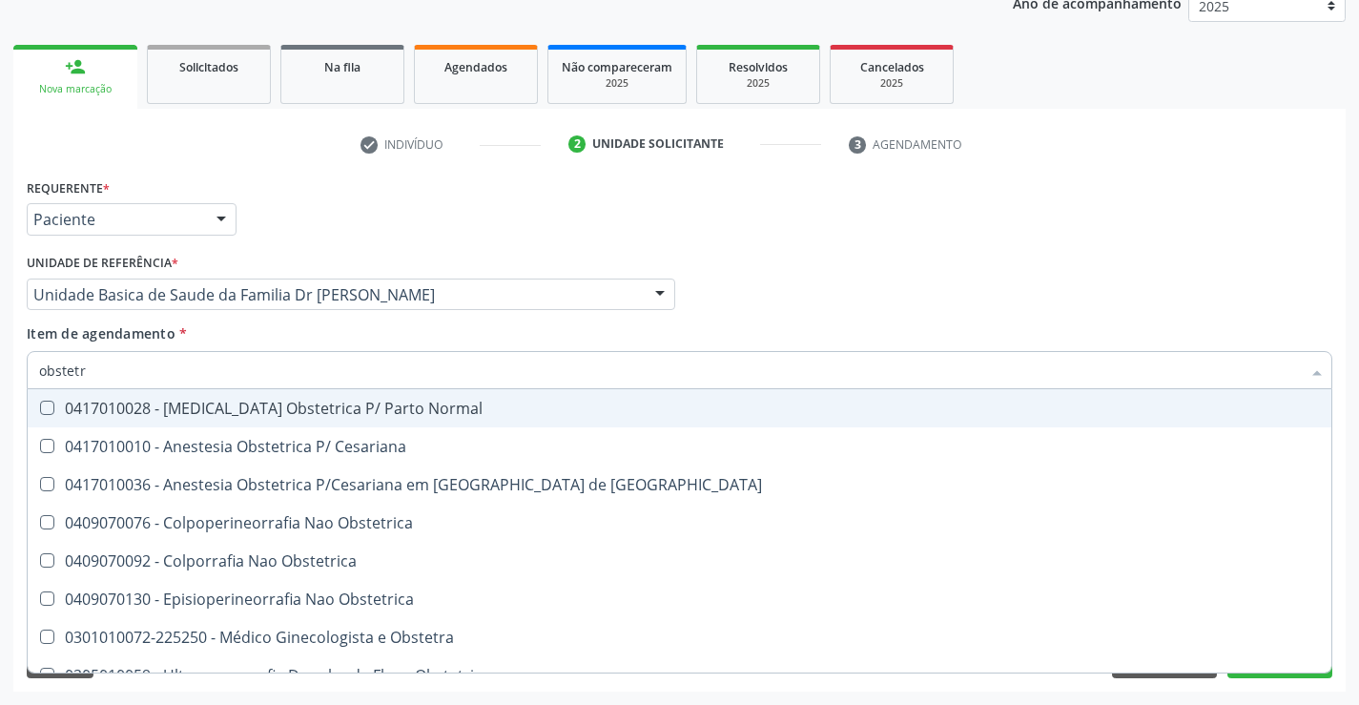
type input "obstetra"
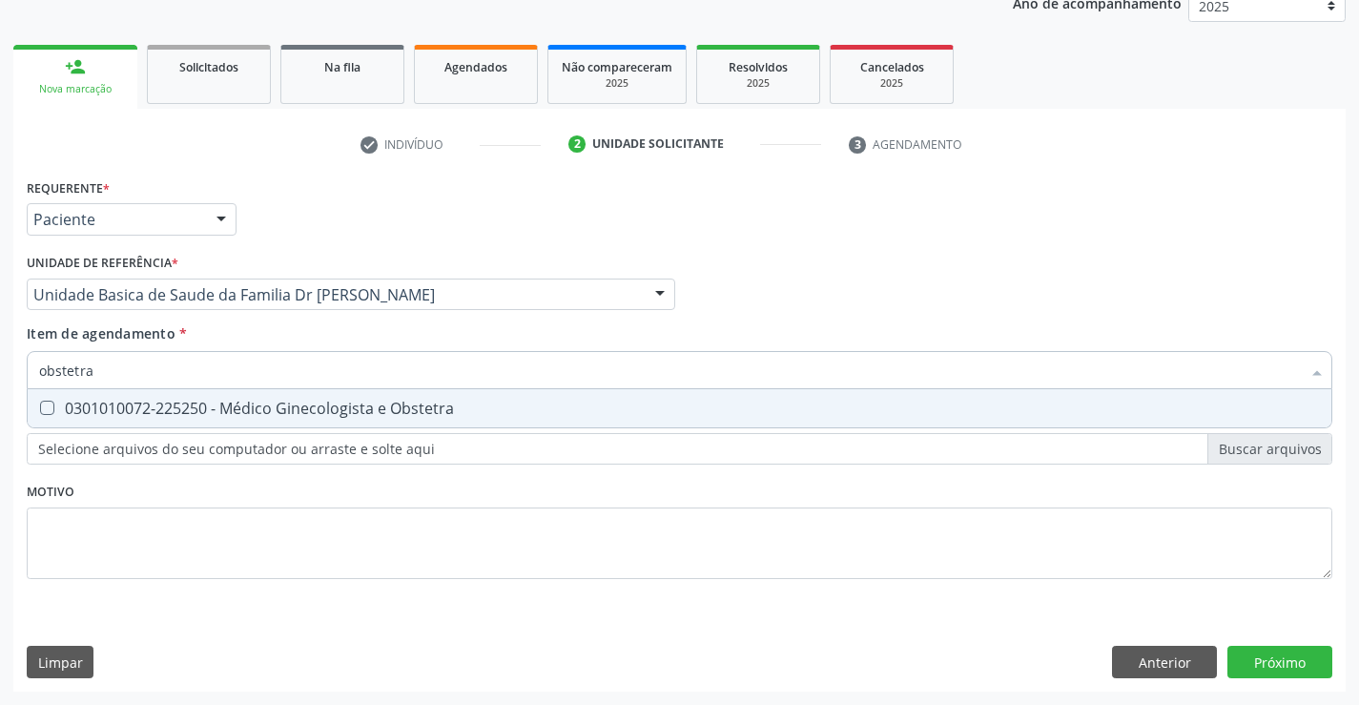
click at [215, 416] on div "0301010072-225250 - Médico Ginecologista e Obstetra" at bounding box center [679, 407] width 1280 height 15
checkbox Obstetra "true"
click at [1279, 661] on div "Requerente * Paciente Profissional de Saúde Paciente Nenhum resultado encontrad…" at bounding box center [679, 433] width 1332 height 518
